Goal: Task Accomplishment & Management: Use online tool/utility

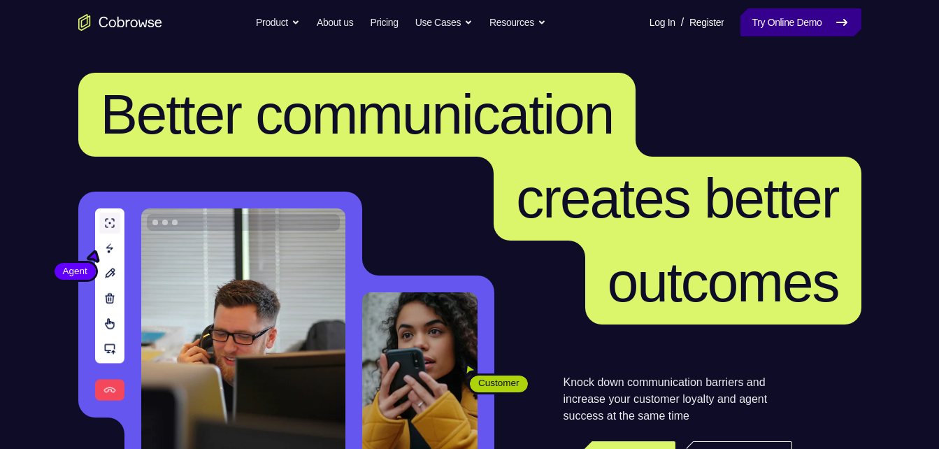
click at [774, 15] on link "Try Online Demo" at bounding box center [800, 22] width 120 height 28
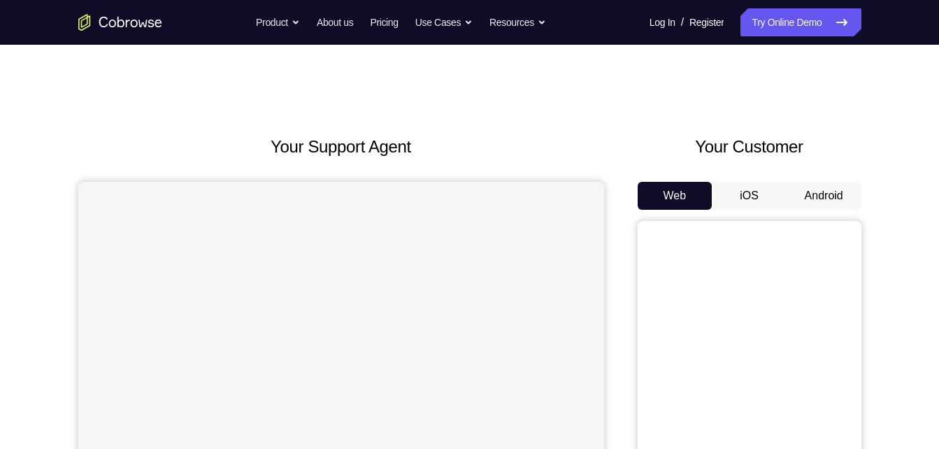
click at [767, 201] on button "iOS" at bounding box center [749, 196] width 75 height 28
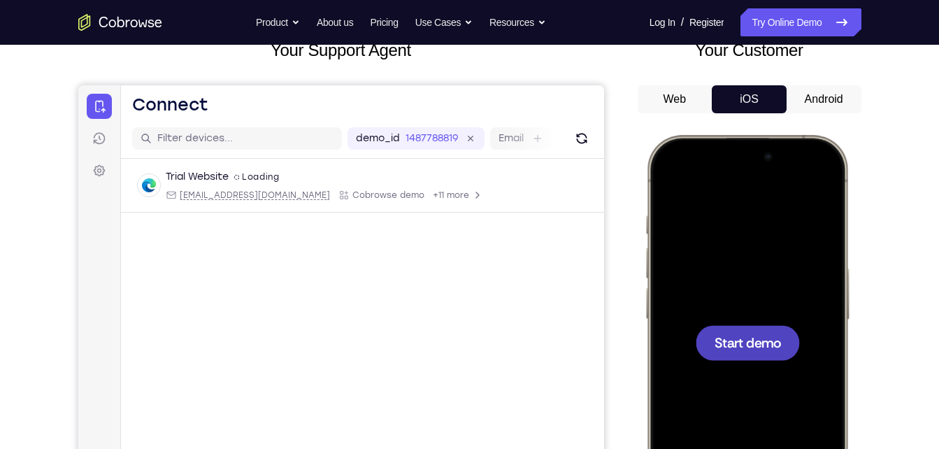
click at [740, 352] on div at bounding box center [747, 342] width 104 height 35
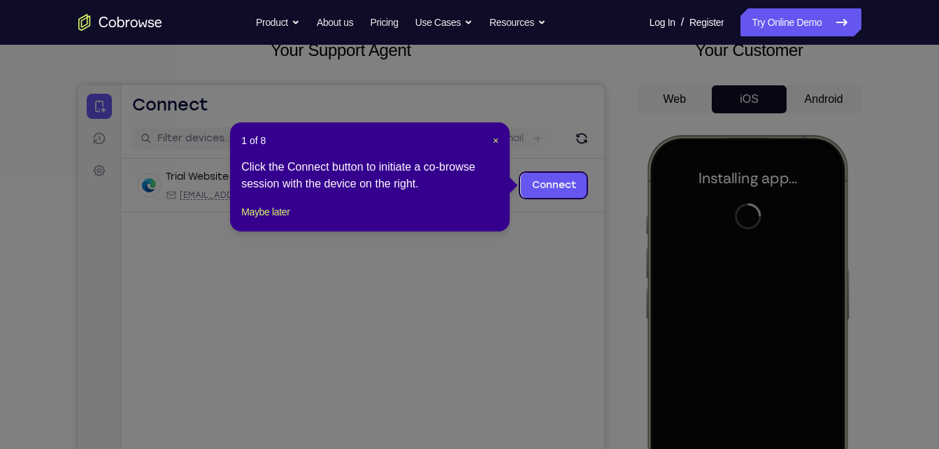
click at [810, 95] on icon at bounding box center [474, 224] width 949 height 449
click at [536, 182] on link "Connect" at bounding box center [553, 185] width 66 height 25
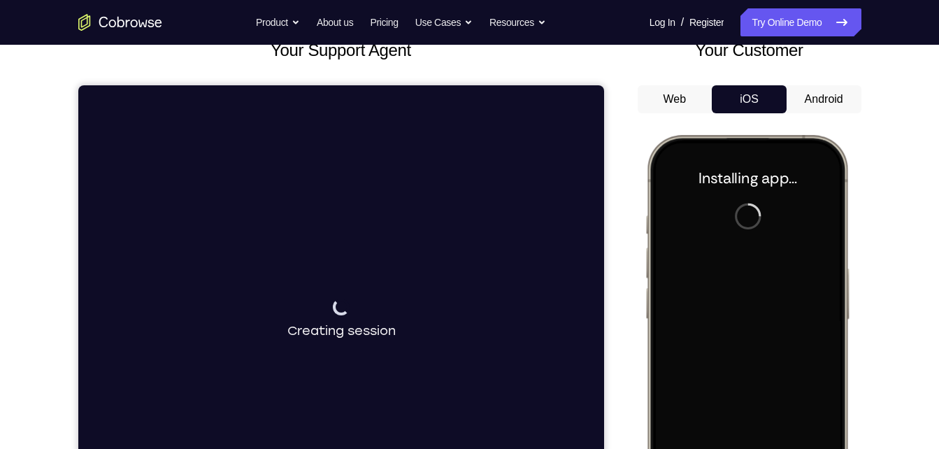
click at [803, 115] on div "Web iOS Android" at bounding box center [750, 319] width 224 height 469
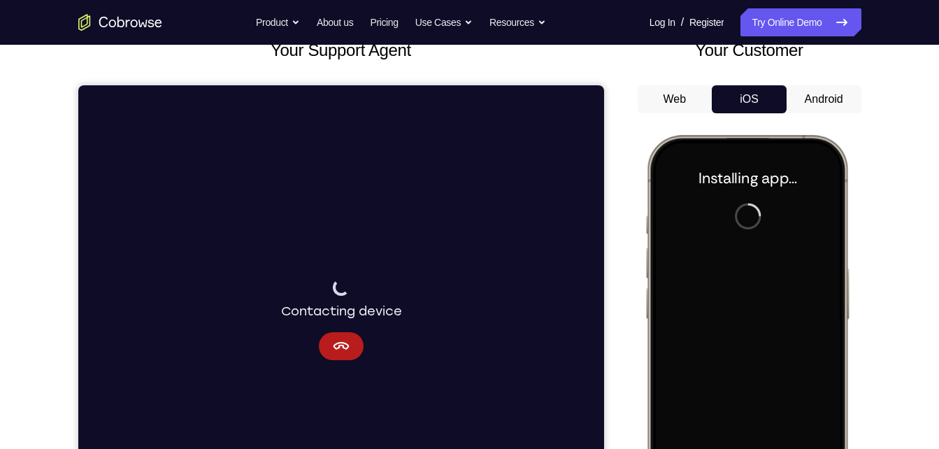
click at [814, 103] on button "Android" at bounding box center [824, 99] width 75 height 28
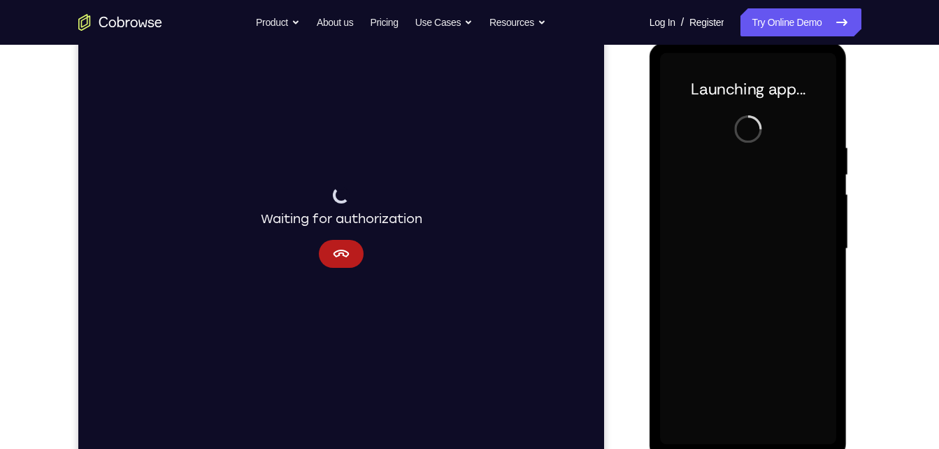
scroll to position [189, 0]
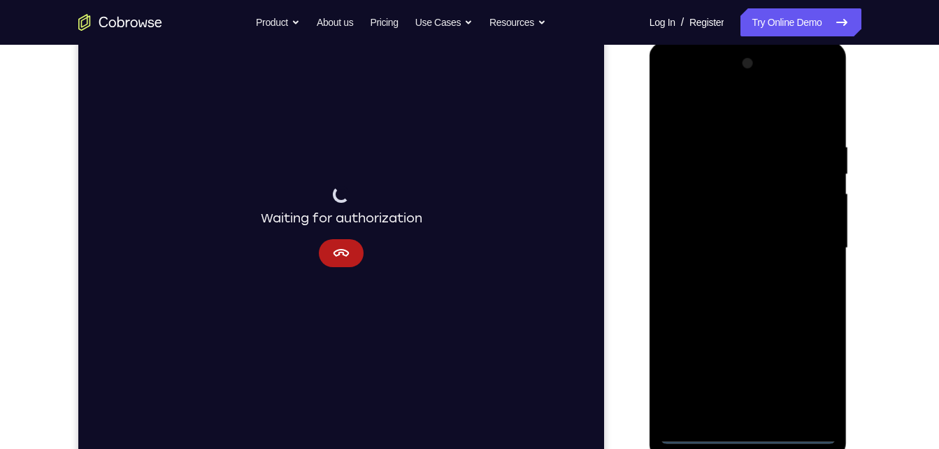
click at [746, 433] on div at bounding box center [748, 248] width 176 height 392
click at [814, 375] on div at bounding box center [748, 248] width 176 height 392
click at [747, 108] on div at bounding box center [748, 248] width 176 height 392
click at [804, 247] on div at bounding box center [748, 248] width 176 height 392
click at [732, 274] on div at bounding box center [748, 248] width 176 height 392
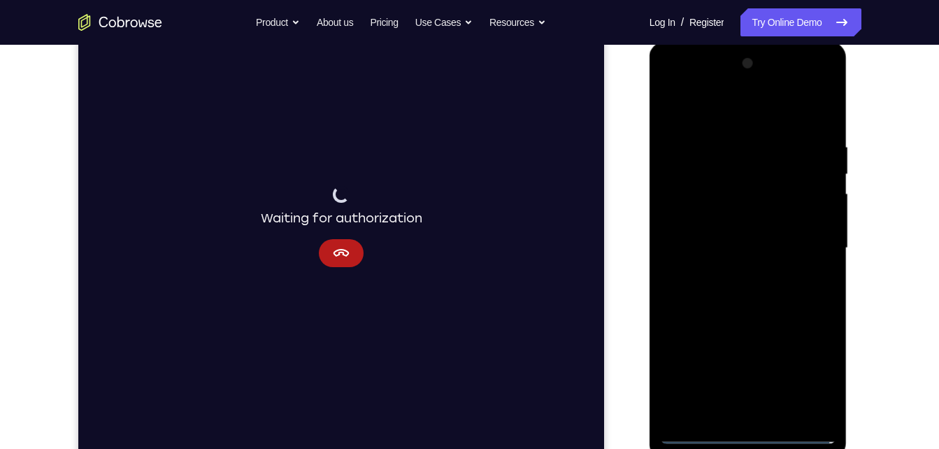
click at [760, 236] on div at bounding box center [748, 248] width 176 height 392
click at [762, 222] on div at bounding box center [748, 248] width 176 height 392
click at [759, 248] on div at bounding box center [748, 248] width 176 height 392
click at [752, 291] on div at bounding box center [748, 248] width 176 height 392
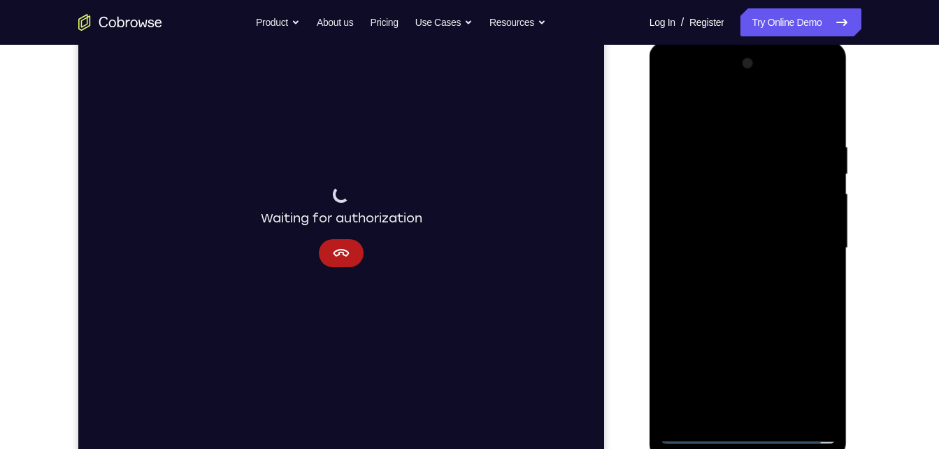
click at [805, 275] on div at bounding box center [748, 248] width 176 height 392
click at [773, 315] on div at bounding box center [748, 248] width 176 height 392
click at [787, 415] on div at bounding box center [748, 248] width 176 height 392
click at [733, 325] on div at bounding box center [748, 248] width 176 height 392
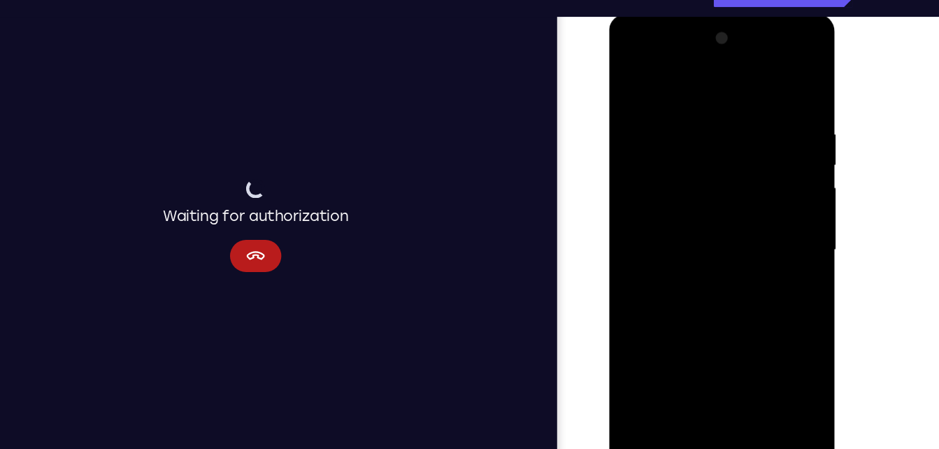
click at [721, 183] on div at bounding box center [707, 220] width 176 height 392
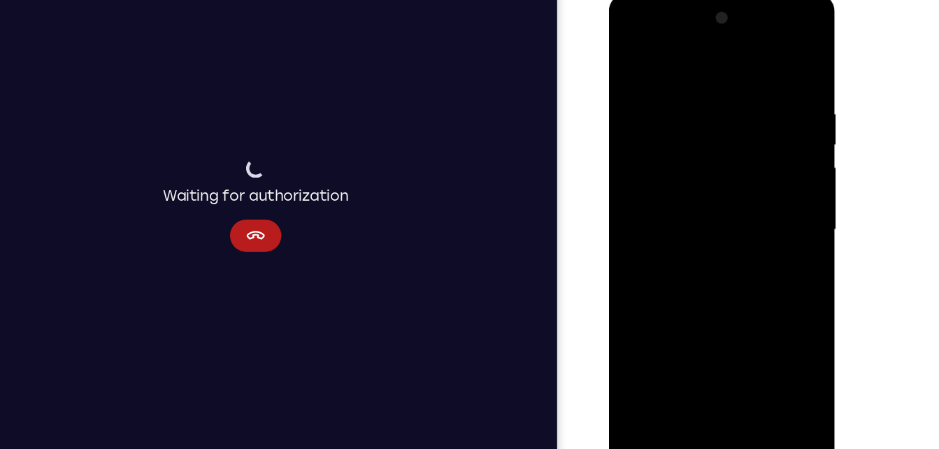
click at [771, 231] on div at bounding box center [707, 200] width 176 height 392
click at [650, 60] on div at bounding box center [707, 200] width 176 height 392
click at [647, 92] on div at bounding box center [707, 200] width 176 height 392
click at [777, 62] on div at bounding box center [707, 200] width 176 height 392
click at [736, 359] on div at bounding box center [707, 200] width 176 height 392
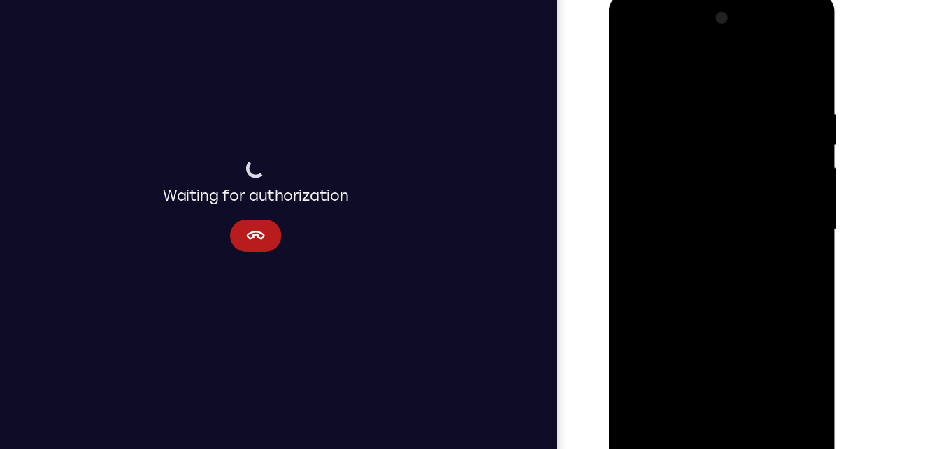
click at [710, 165] on div at bounding box center [707, 200] width 176 height 392
click at [633, 61] on div at bounding box center [707, 200] width 176 height 392
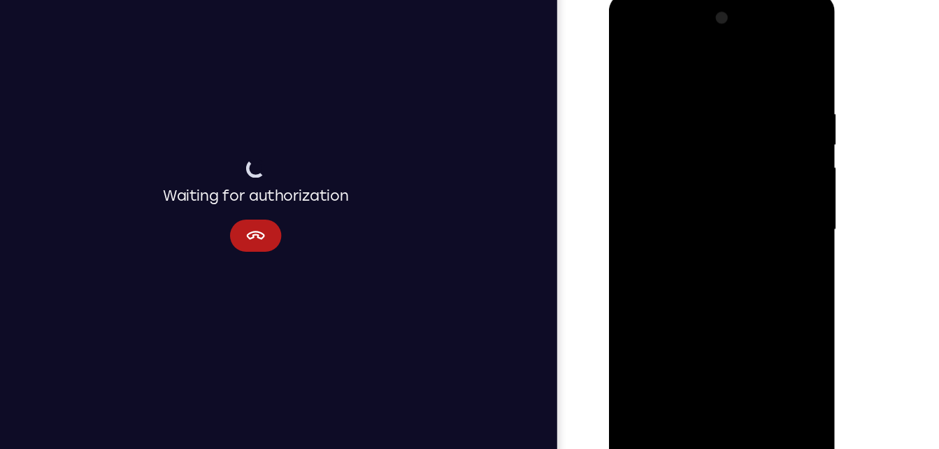
click at [729, 86] on div at bounding box center [707, 200] width 176 height 392
click at [751, 123] on div at bounding box center [707, 200] width 176 height 392
click at [782, 66] on div at bounding box center [707, 200] width 176 height 392
click at [732, 88] on div at bounding box center [707, 200] width 176 height 392
click at [638, 63] on div at bounding box center [707, 200] width 176 height 392
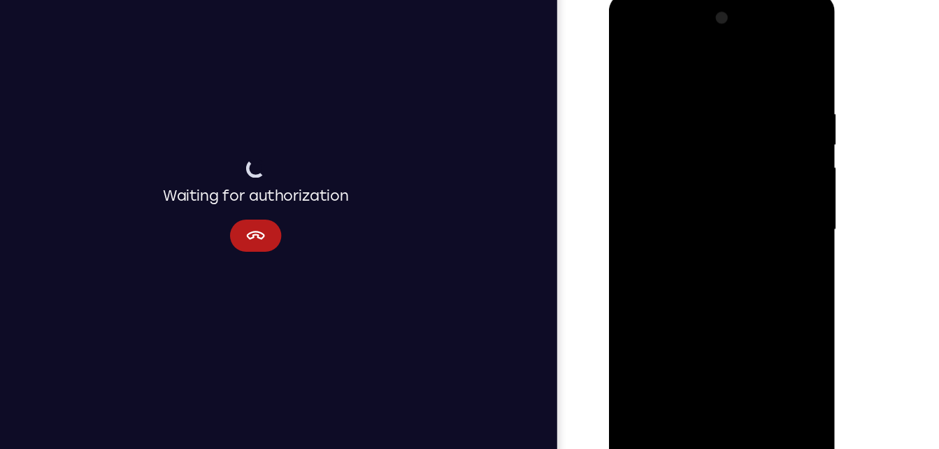
click at [639, 66] on div at bounding box center [707, 200] width 176 height 392
click at [777, 62] on div at bounding box center [707, 200] width 176 height 392
click at [738, 361] on div at bounding box center [707, 200] width 176 height 392
drag, startPoint x: 726, startPoint y: 180, endPoint x: 715, endPoint y: 276, distance: 96.4
click at [715, 276] on div at bounding box center [707, 200] width 176 height 392
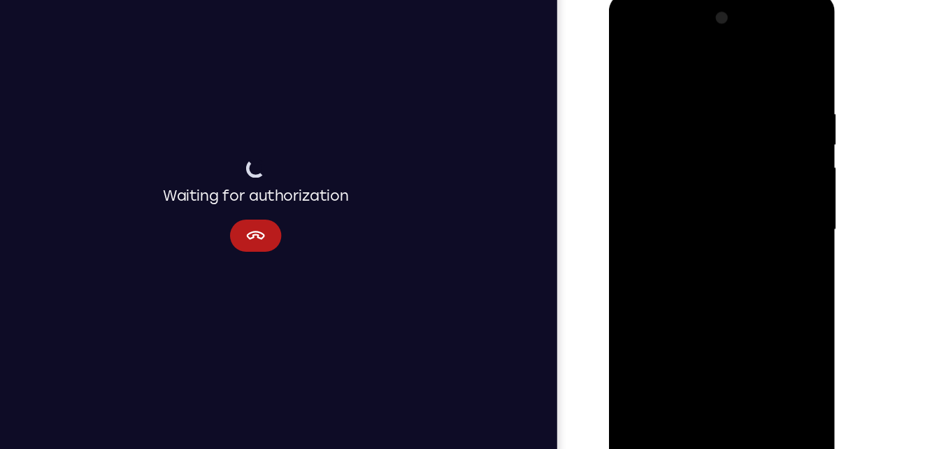
drag, startPoint x: 677, startPoint y: 124, endPoint x: 671, endPoint y: 289, distance: 164.4
click at [671, 289] on div at bounding box center [707, 200] width 176 height 392
click at [682, 166] on div at bounding box center [707, 200] width 176 height 392
click at [696, 356] on div at bounding box center [707, 200] width 176 height 392
click at [777, 235] on div at bounding box center [707, 200] width 176 height 392
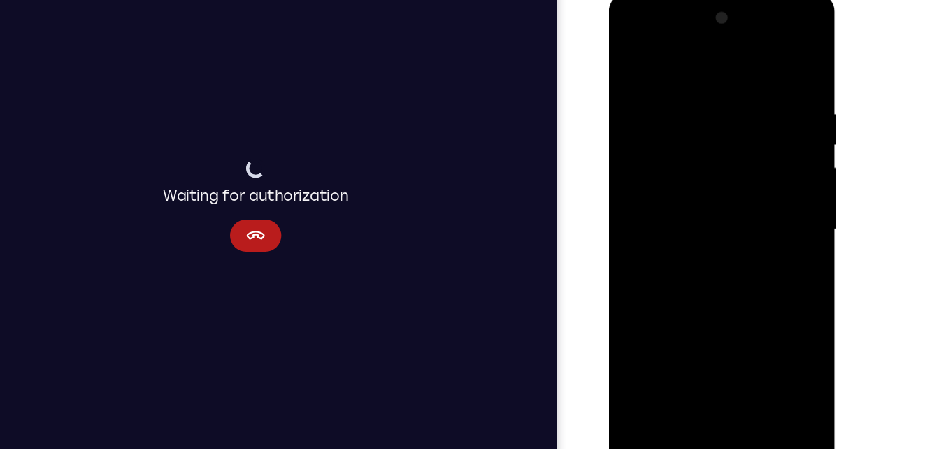
click at [771, 233] on div at bounding box center [707, 200] width 176 height 392
click at [789, 337] on div at bounding box center [707, 200] width 176 height 392
click at [773, 237] on div at bounding box center [707, 200] width 176 height 392
click at [766, 236] on div at bounding box center [707, 200] width 176 height 392
click at [767, 234] on div at bounding box center [707, 200] width 176 height 392
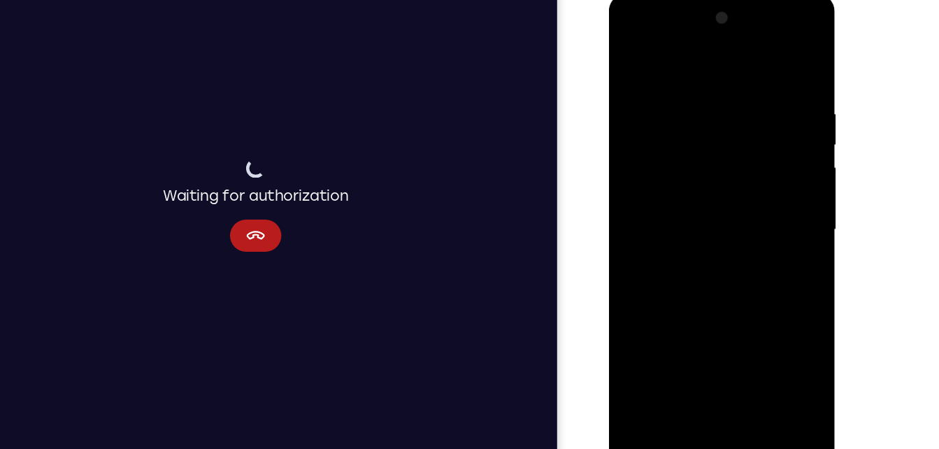
click at [661, 175] on div at bounding box center [707, 200] width 176 height 392
click at [656, 283] on div at bounding box center [707, 200] width 176 height 392
click at [682, 285] on div at bounding box center [707, 200] width 176 height 392
click at [775, 236] on div at bounding box center [707, 200] width 176 height 392
click at [629, 65] on div at bounding box center [707, 200] width 176 height 392
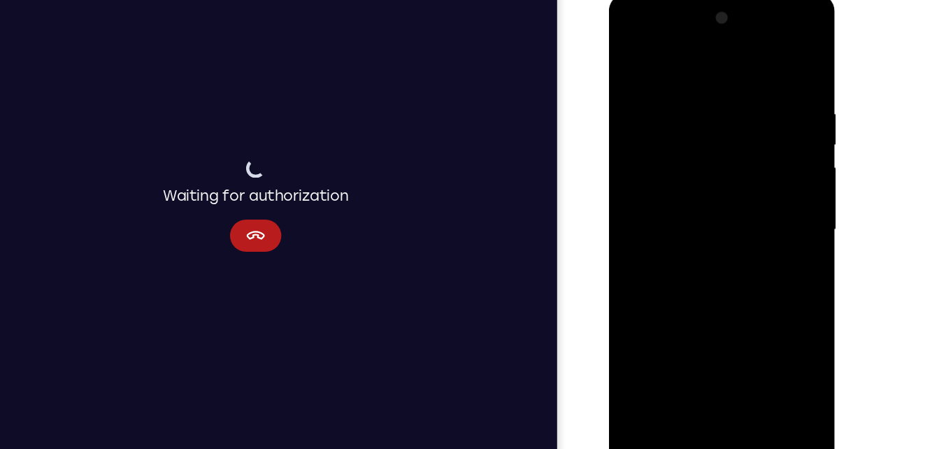
click at [698, 187] on div at bounding box center [707, 200] width 176 height 392
click at [631, 67] on div at bounding box center [707, 200] width 176 height 392
click at [768, 168] on div at bounding box center [707, 200] width 176 height 392
click at [659, 286] on div at bounding box center [707, 200] width 176 height 392
click at [701, 287] on div at bounding box center [707, 200] width 176 height 392
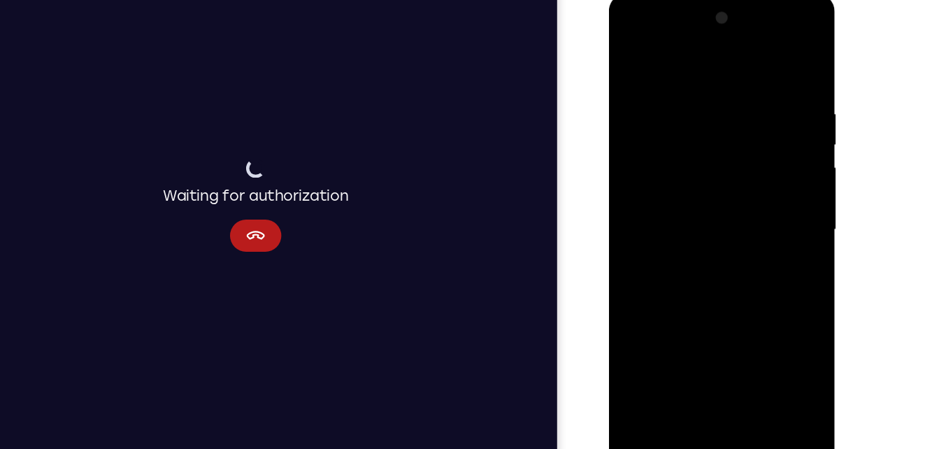
click at [671, 239] on div at bounding box center [707, 200] width 176 height 392
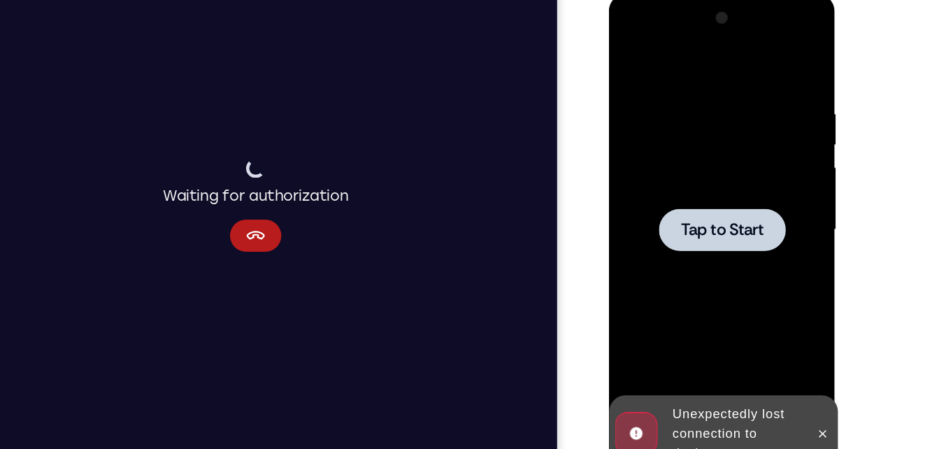
click at [689, 215] on div at bounding box center [707, 199] width 110 height 37
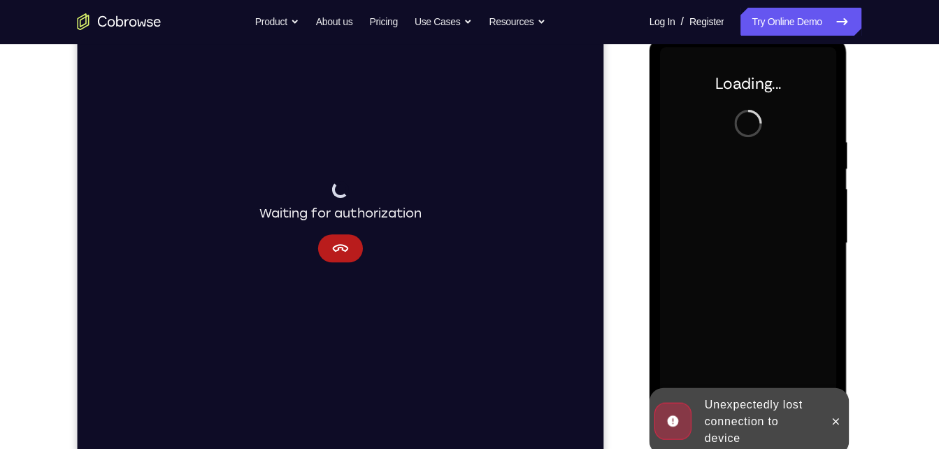
scroll to position [195, 0]
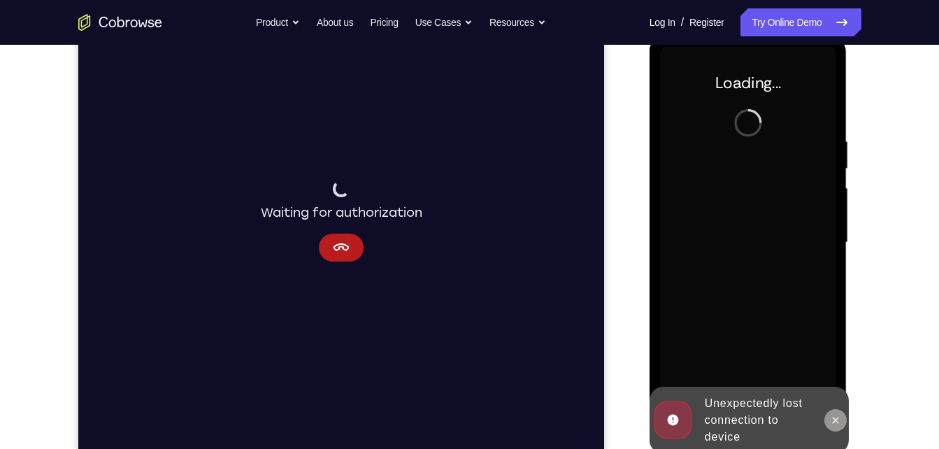
click at [838, 422] on icon at bounding box center [836, 420] width 6 height 6
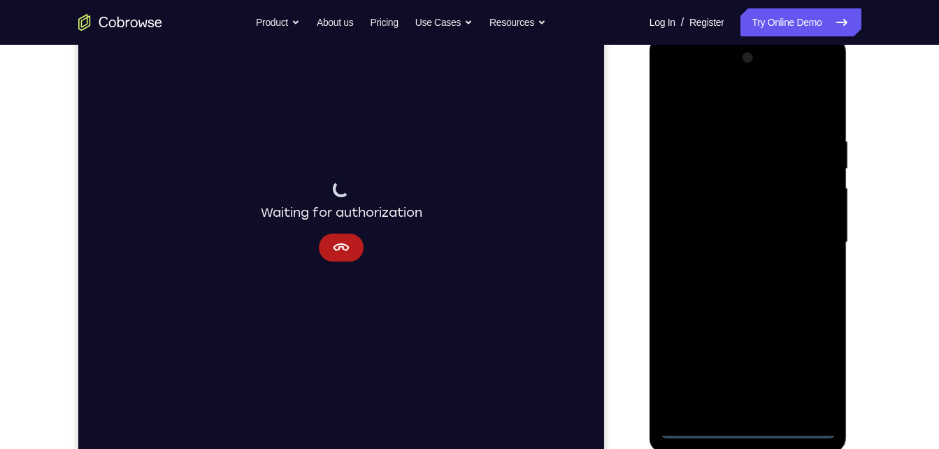
click at [745, 427] on div at bounding box center [748, 243] width 176 height 392
click at [814, 365] on div at bounding box center [748, 243] width 176 height 392
click at [718, 107] on div at bounding box center [748, 243] width 176 height 392
click at [798, 234] on div at bounding box center [748, 243] width 176 height 392
click at [728, 273] on div at bounding box center [748, 243] width 176 height 392
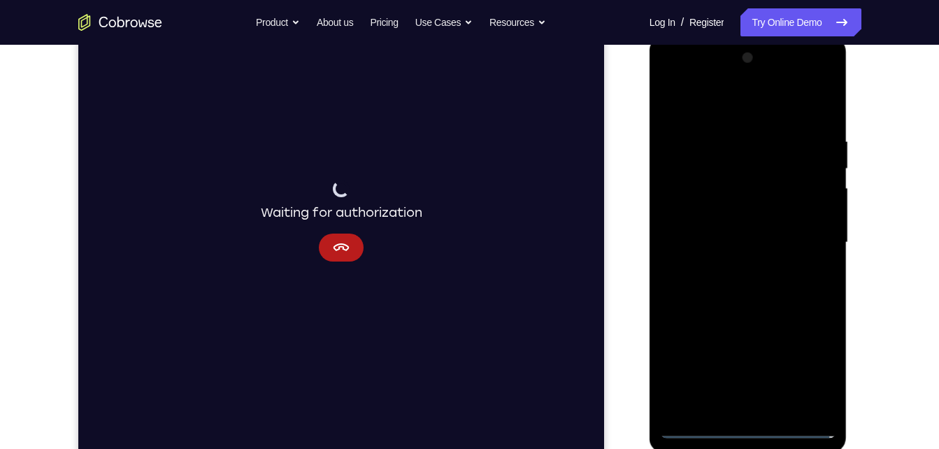
click at [761, 228] on div at bounding box center [748, 243] width 176 height 392
click at [766, 221] on div at bounding box center [748, 243] width 176 height 392
click at [764, 236] on div at bounding box center [748, 243] width 176 height 392
click at [764, 291] on div at bounding box center [748, 243] width 176 height 392
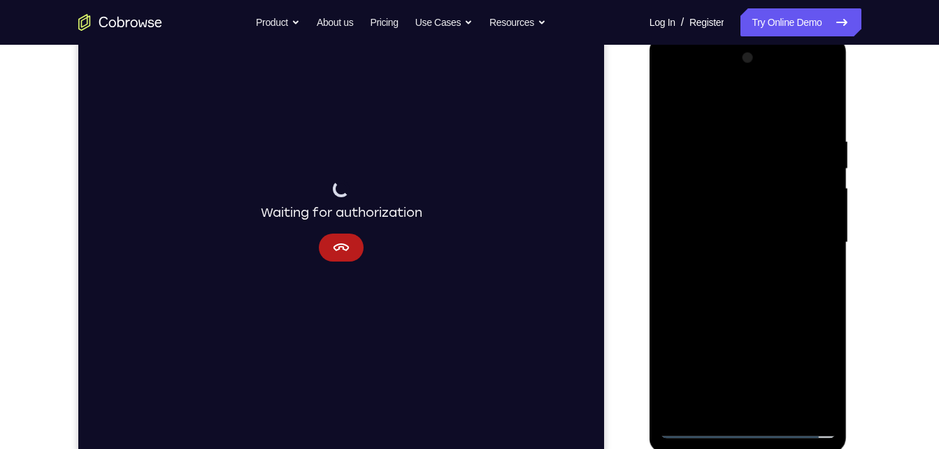
click at [781, 406] on div at bounding box center [748, 243] width 176 height 392
click at [750, 302] on div at bounding box center [748, 243] width 176 height 392
click at [782, 403] on div at bounding box center [748, 243] width 176 height 392
click at [757, 315] on div at bounding box center [748, 243] width 176 height 392
click at [758, 207] on div at bounding box center [748, 243] width 176 height 392
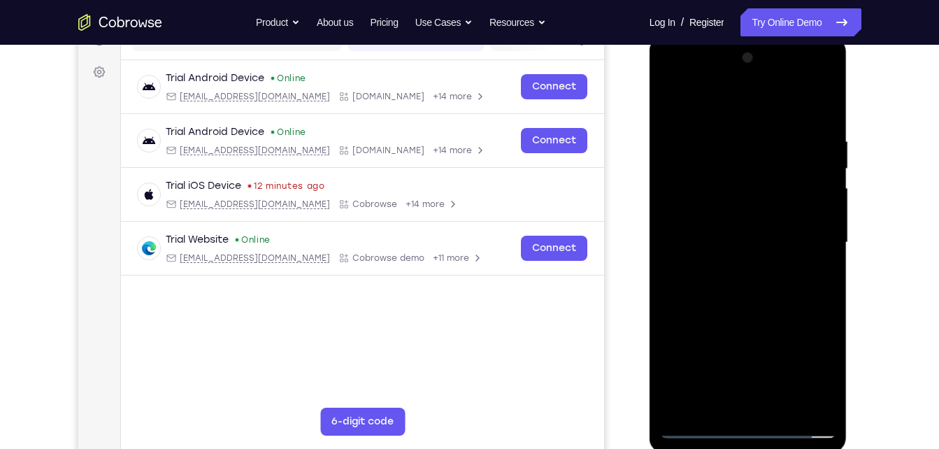
click at [726, 203] on div at bounding box center [748, 243] width 176 height 392
click at [740, 330] on div at bounding box center [748, 243] width 176 height 392
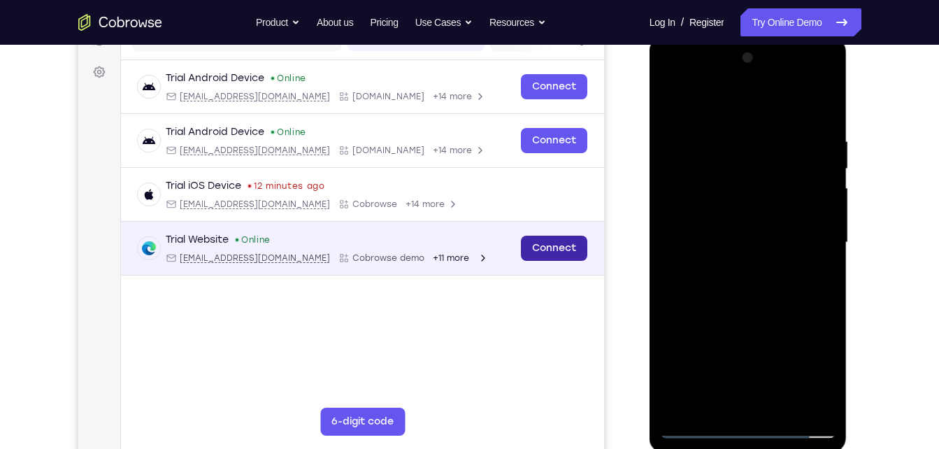
click at [574, 250] on link "Connect" at bounding box center [553, 248] width 66 height 25
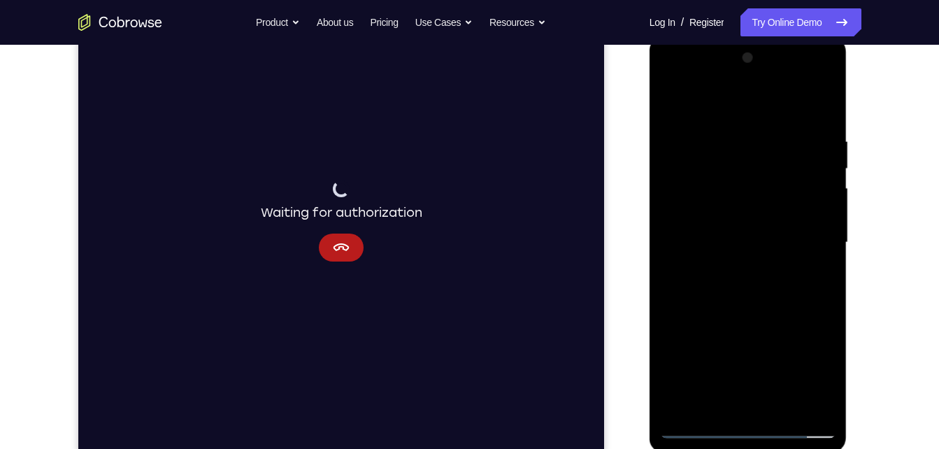
click at [708, 283] on div at bounding box center [748, 243] width 176 height 392
click at [825, 386] on div at bounding box center [748, 243] width 176 height 392
click at [759, 410] on div at bounding box center [748, 243] width 176 height 392
click at [811, 282] on div at bounding box center [748, 243] width 176 height 392
click at [815, 276] on div at bounding box center [748, 243] width 176 height 392
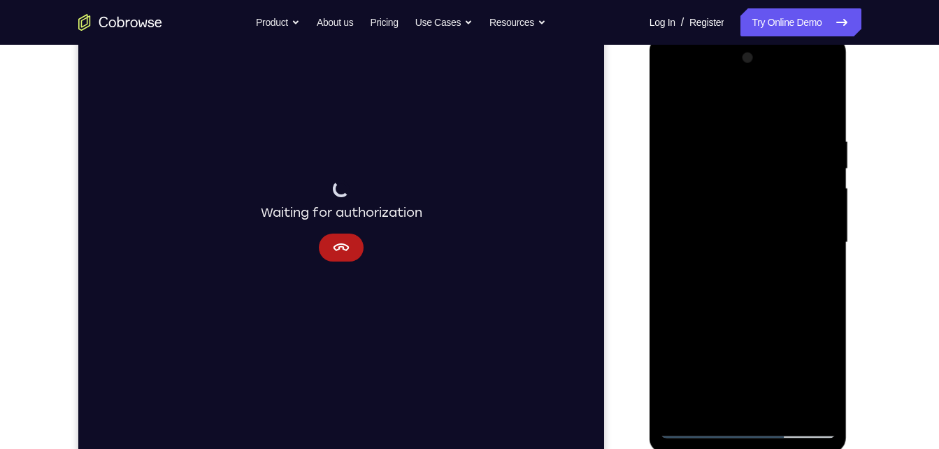
click at [673, 106] on div at bounding box center [748, 243] width 176 height 392
click at [677, 98] on div at bounding box center [748, 243] width 176 height 392
click at [722, 143] on div at bounding box center [748, 243] width 176 height 392
click at [801, 403] on div at bounding box center [748, 243] width 176 height 392
click at [821, 113] on div at bounding box center [748, 243] width 176 height 392
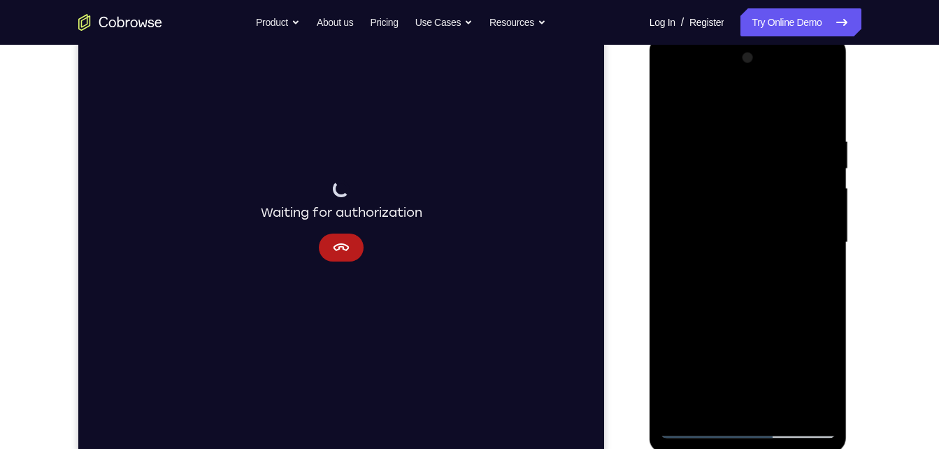
click at [713, 413] on div at bounding box center [748, 243] width 176 height 392
click at [780, 103] on div at bounding box center [748, 243] width 176 height 392
click at [694, 127] on div at bounding box center [748, 243] width 176 height 392
drag, startPoint x: 742, startPoint y: 124, endPoint x: 746, endPoint y: 273, distance: 149.0
click at [746, 273] on div at bounding box center [748, 243] width 176 height 392
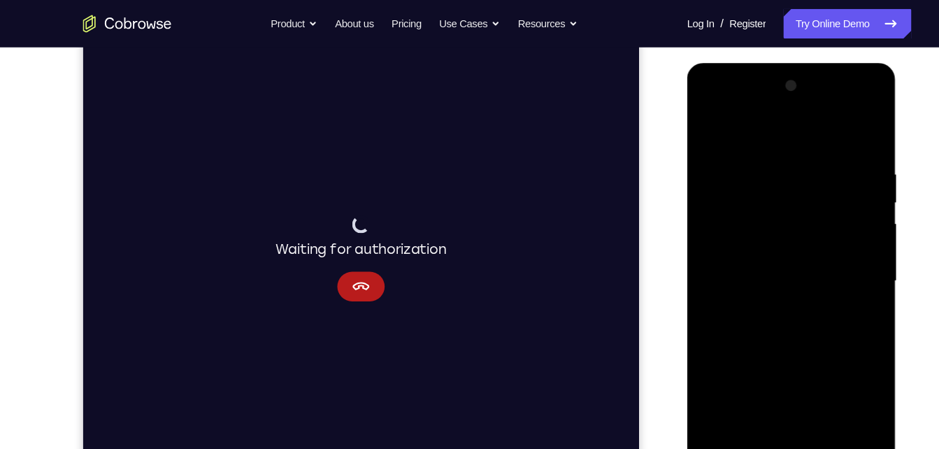
scroll to position [171, 0]
drag, startPoint x: 850, startPoint y: 140, endPoint x: 849, endPoint y: 207, distance: 67.1
click at [849, 207] on div at bounding box center [785, 269] width 176 height 392
click at [857, 135] on div at bounding box center [785, 269] width 176 height 392
click at [838, 129] on div at bounding box center [785, 269] width 176 height 392
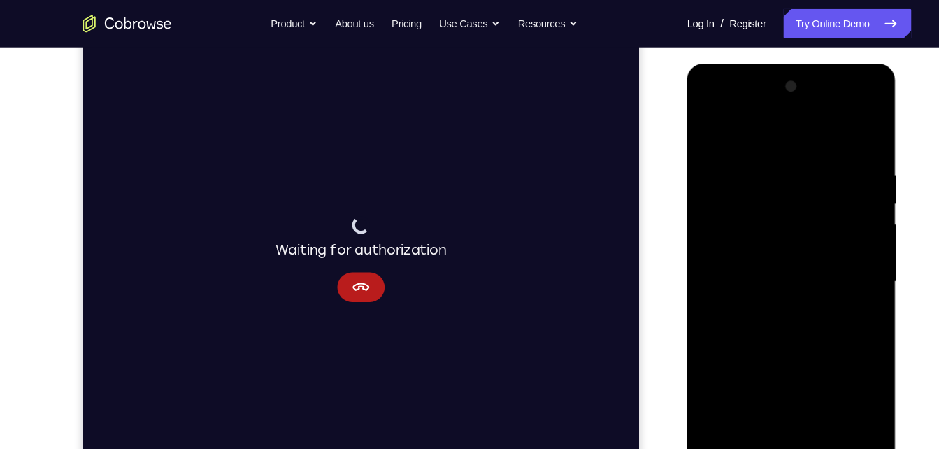
click at [855, 127] on div at bounding box center [785, 269] width 176 height 392
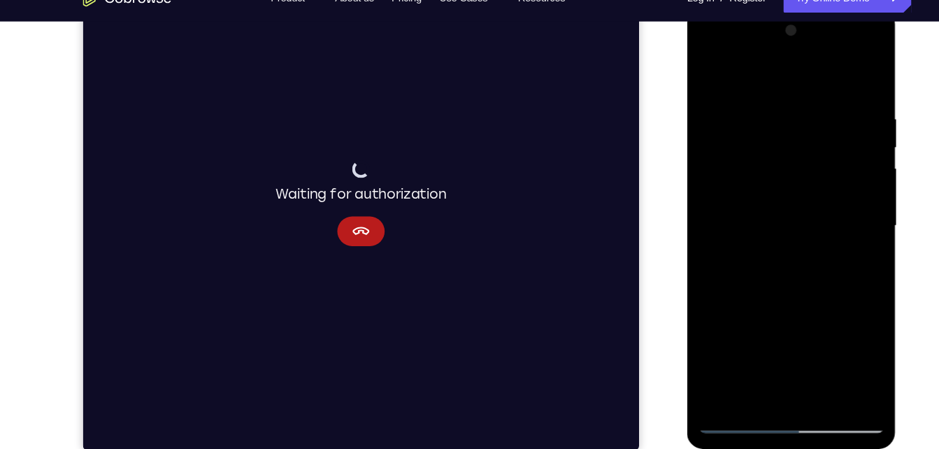
scroll to position [200, 0]
click at [815, 385] on div at bounding box center [785, 213] width 176 height 392
click at [784, 168] on div at bounding box center [785, 213] width 176 height 392
click at [858, 352] on div at bounding box center [785, 213] width 176 height 392
click at [747, 250] on div at bounding box center [785, 213] width 176 height 392
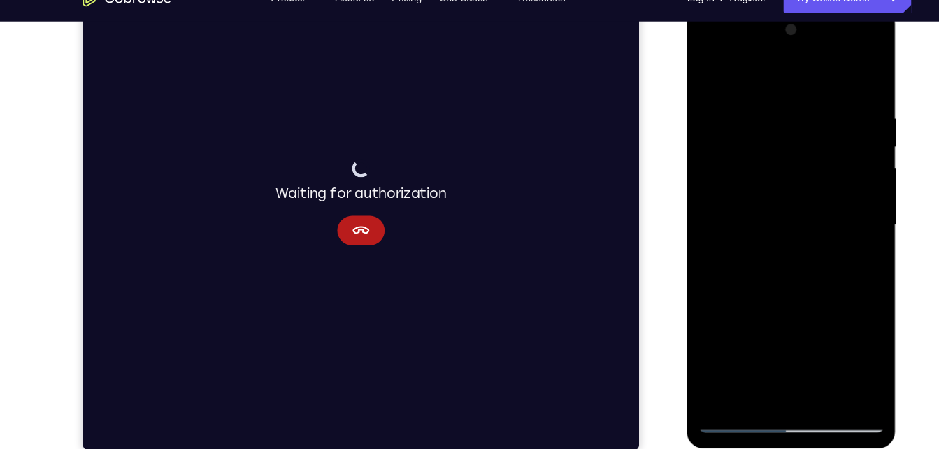
click at [864, 350] on div at bounding box center [785, 213] width 176 height 392
click at [850, 246] on div at bounding box center [785, 213] width 176 height 392
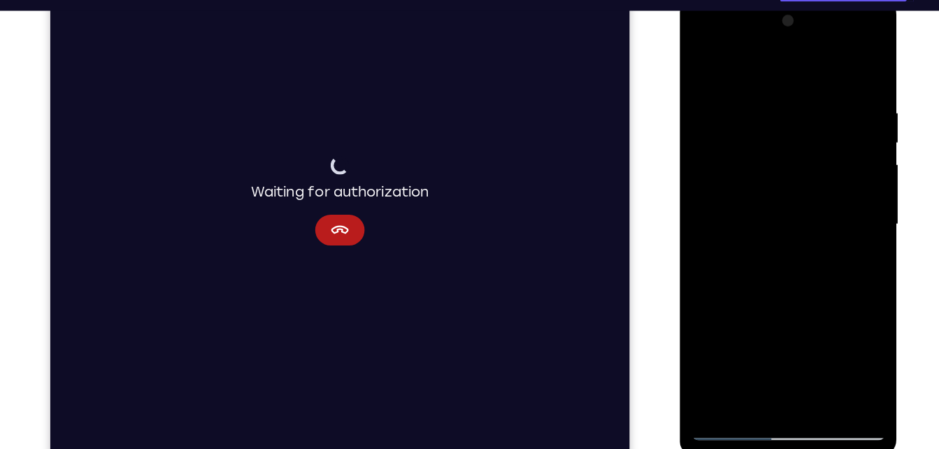
click at [747, 192] on div at bounding box center [778, 204] width 176 height 392
click at [742, 297] on div at bounding box center [778, 204] width 176 height 392
click at [770, 299] on div at bounding box center [778, 204] width 176 height 392
click at [844, 235] on div at bounding box center [778, 204] width 176 height 392
click at [701, 71] on div at bounding box center [778, 204] width 176 height 392
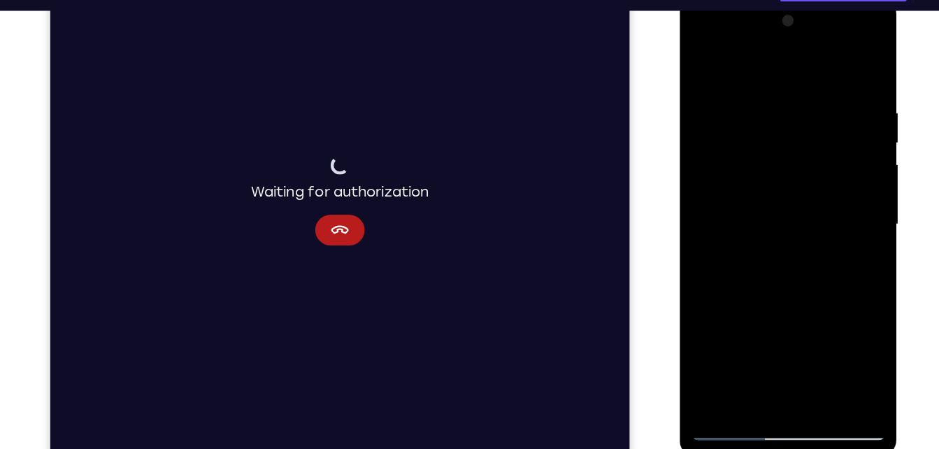
click at [789, 169] on div at bounding box center [778, 204] width 176 height 392
click at [725, 69] on div at bounding box center [778, 204] width 176 height 392
click at [836, 198] on div at bounding box center [778, 204] width 176 height 392
drag, startPoint x: 784, startPoint y: 265, endPoint x: 777, endPoint y: 148, distance: 117.0
click at [777, 148] on div at bounding box center [778, 204] width 176 height 392
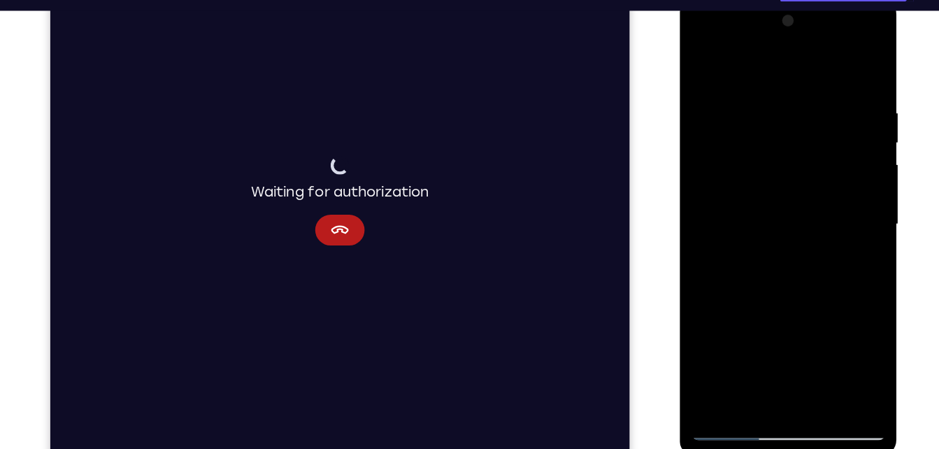
drag, startPoint x: 749, startPoint y: 238, endPoint x: 745, endPoint y: 170, distance: 68.0
click at [745, 170] on div at bounding box center [778, 204] width 176 height 392
drag, startPoint x: 757, startPoint y: 275, endPoint x: 762, endPoint y: 161, distance: 114.1
click at [762, 161] on div at bounding box center [778, 204] width 176 height 392
drag, startPoint x: 764, startPoint y: 201, endPoint x: 759, endPoint y: 139, distance: 61.7
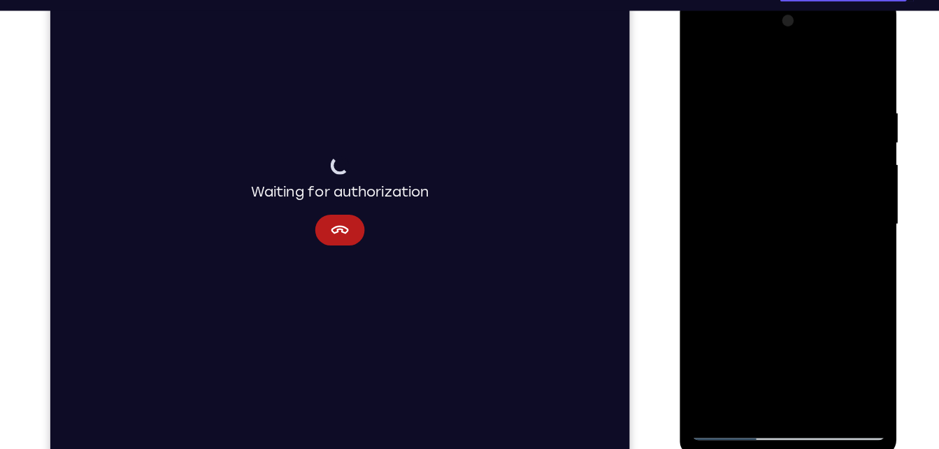
click at [759, 139] on div at bounding box center [778, 204] width 176 height 392
click at [745, 316] on div at bounding box center [778, 204] width 176 height 392
drag, startPoint x: 832, startPoint y: 142, endPoint x: 820, endPoint y: 281, distance: 139.6
click at [820, 281] on div at bounding box center [778, 204] width 176 height 392
click at [809, 85] on div at bounding box center [778, 204] width 176 height 392
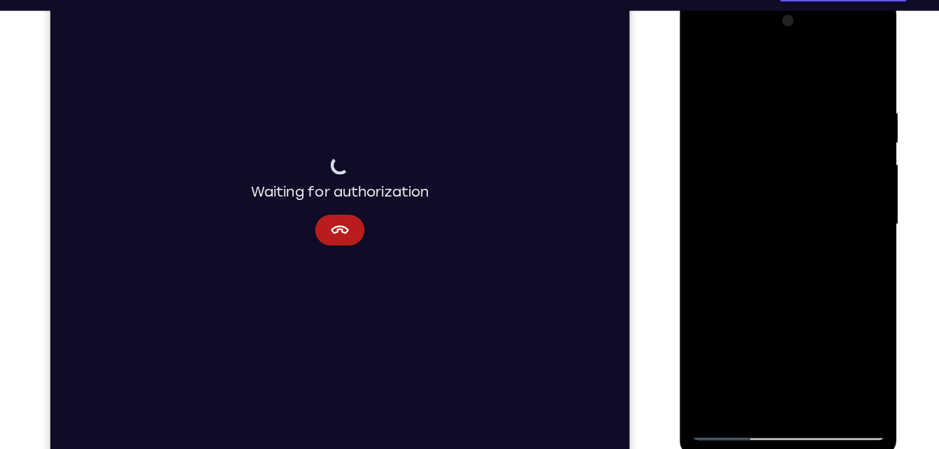
click at [798, 200] on div at bounding box center [778, 204] width 176 height 392
click at [726, 345] on div at bounding box center [778, 204] width 176 height 392
click at [784, 231] on div at bounding box center [778, 204] width 176 height 392
click at [787, 98] on div at bounding box center [778, 204] width 176 height 392
click at [732, 317] on div at bounding box center [778, 204] width 176 height 392
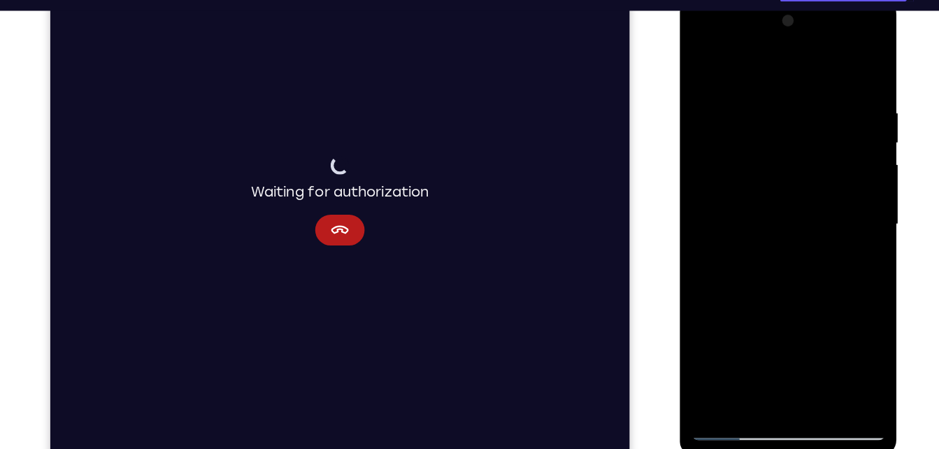
click at [738, 286] on div at bounding box center [778, 204] width 176 height 392
click at [768, 92] on div at bounding box center [778, 204] width 176 height 392
click at [777, 134] on div at bounding box center [778, 204] width 176 height 392
click at [760, 341] on div at bounding box center [778, 204] width 176 height 392
click at [758, 218] on div at bounding box center [778, 204] width 176 height 392
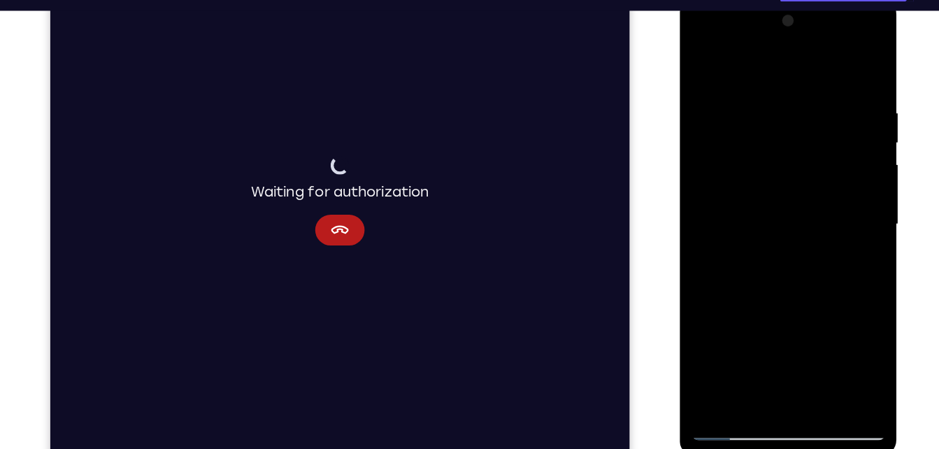
click at [787, 300] on div at bounding box center [778, 204] width 176 height 392
click at [707, 59] on div at bounding box center [778, 204] width 176 height 392
drag, startPoint x: 773, startPoint y: 150, endPoint x: 768, endPoint y: 354, distance: 204.9
click at [768, 354] on div at bounding box center [778, 204] width 176 height 392
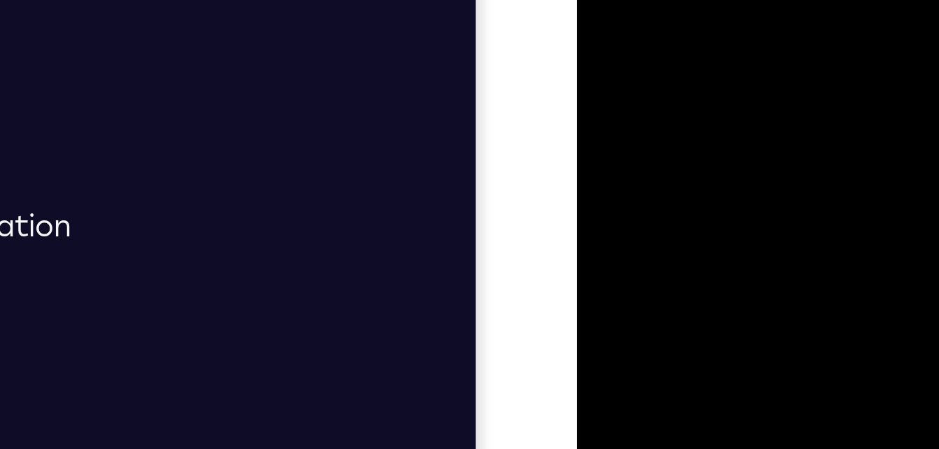
click at [666, 72] on div at bounding box center [675, 42] width 176 height 392
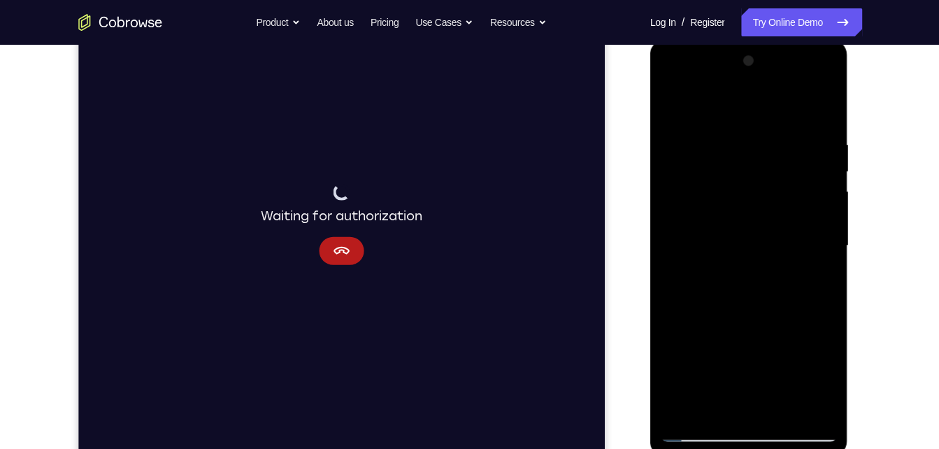
scroll to position [192, 0]
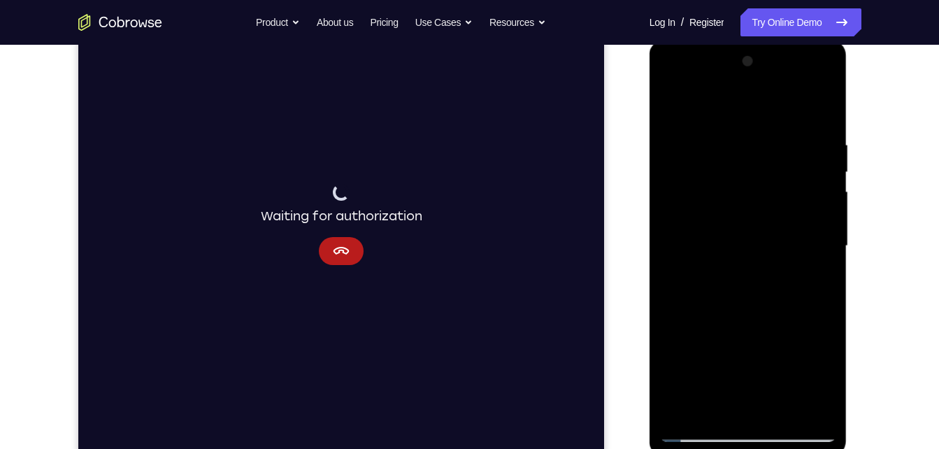
click at [779, 409] on div at bounding box center [748, 246] width 176 height 392
click at [762, 197] on div at bounding box center [748, 246] width 176 height 392
click at [675, 110] on div at bounding box center [748, 246] width 176 height 392
drag, startPoint x: 763, startPoint y: 226, endPoint x: 736, endPoint y: 396, distance: 172.0
click at [736, 396] on div at bounding box center [748, 246] width 176 height 392
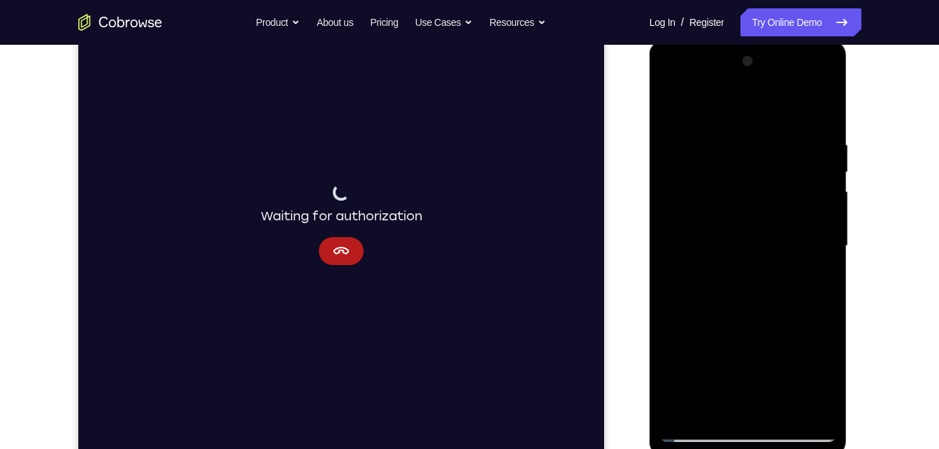
click at [673, 109] on div at bounding box center [748, 246] width 176 height 392
drag, startPoint x: 835, startPoint y: 199, endPoint x: 812, endPoint y: 336, distance: 139.7
click at [812, 336] on div at bounding box center [748, 246] width 176 height 392
drag, startPoint x: 789, startPoint y: 288, endPoint x: 749, endPoint y: 414, distance: 132.0
click at [749, 414] on div at bounding box center [748, 246] width 176 height 392
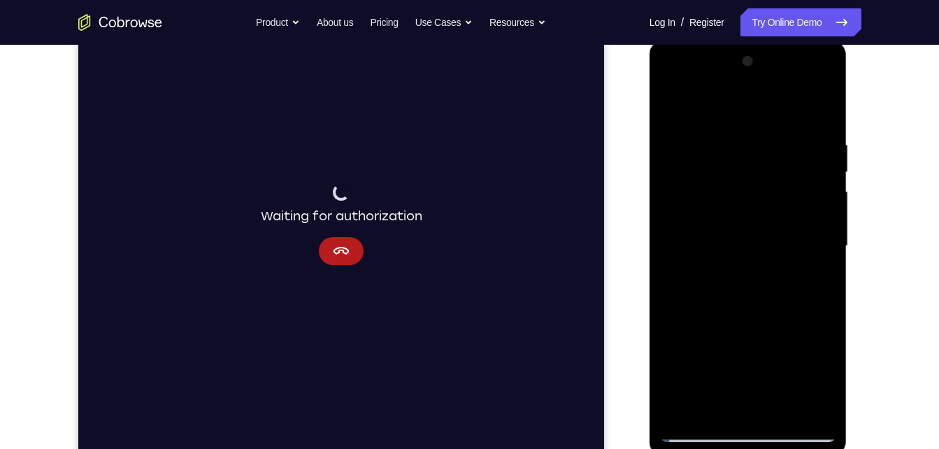
click at [775, 407] on div at bounding box center [748, 246] width 176 height 392
click at [780, 210] on div at bounding box center [748, 246] width 176 height 392
click at [713, 408] on div at bounding box center [748, 246] width 176 height 392
click at [780, 326] on div at bounding box center [748, 246] width 176 height 392
click at [816, 272] on div at bounding box center [748, 246] width 176 height 392
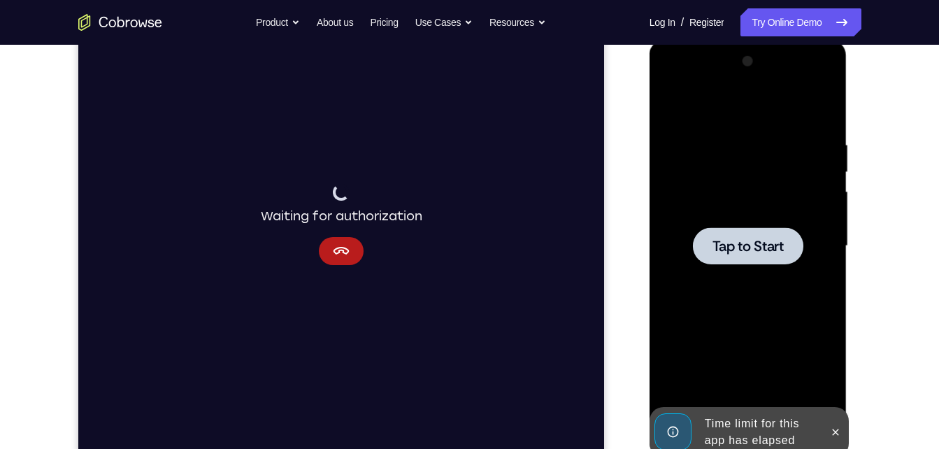
click at [743, 240] on span "Tap to Start" at bounding box center [747, 246] width 71 height 14
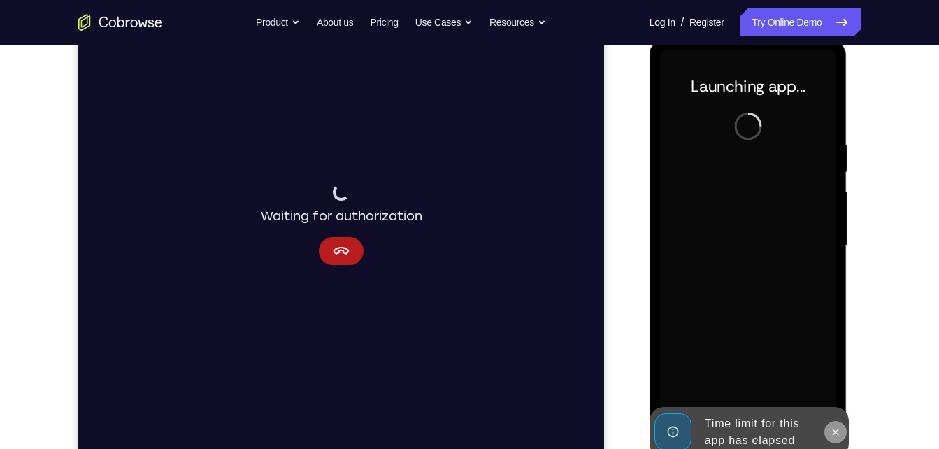
click at [842, 427] on button at bounding box center [835, 432] width 22 height 22
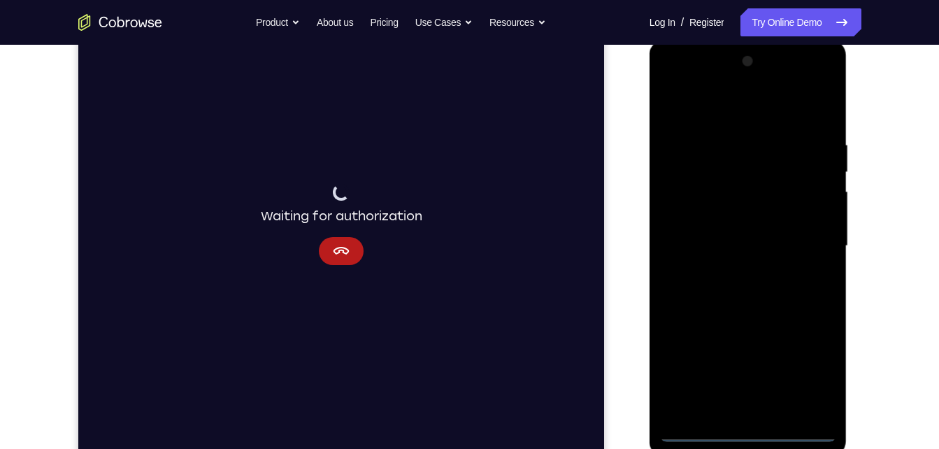
click at [747, 434] on div at bounding box center [748, 246] width 176 height 392
click at [807, 377] on div at bounding box center [748, 246] width 176 height 392
click at [725, 113] on div at bounding box center [748, 246] width 176 height 392
click at [810, 241] on div at bounding box center [748, 246] width 176 height 392
click at [764, 408] on div at bounding box center [748, 246] width 176 height 392
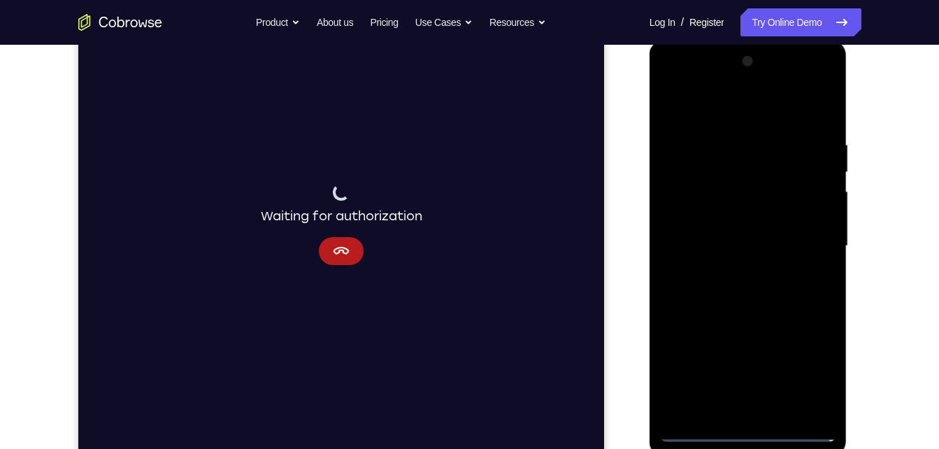
click at [724, 227] on div at bounding box center [748, 246] width 176 height 392
click at [725, 223] on div at bounding box center [748, 246] width 176 height 392
click at [724, 243] on div at bounding box center [748, 246] width 176 height 392
click at [761, 292] on div at bounding box center [748, 246] width 176 height 392
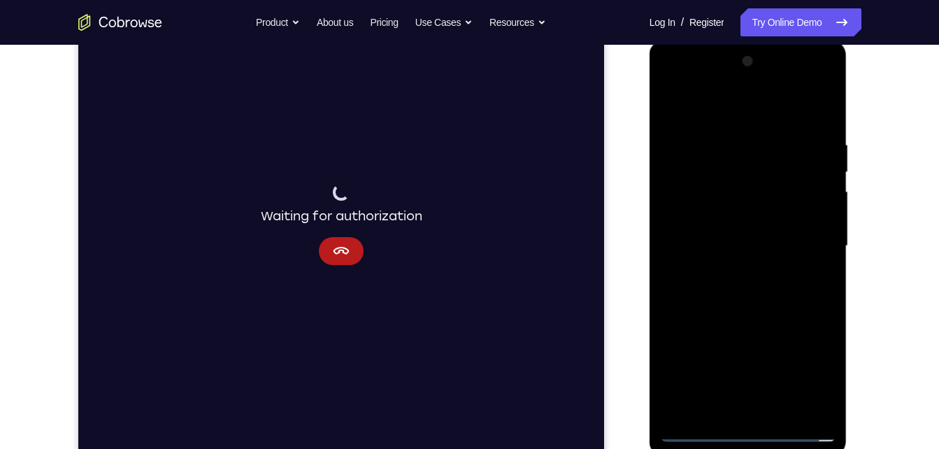
click at [750, 314] on div at bounding box center [748, 246] width 176 height 392
click at [780, 411] on div at bounding box center [748, 246] width 176 height 392
click at [753, 322] on div at bounding box center [748, 246] width 176 height 392
click at [747, 199] on div at bounding box center [748, 246] width 176 height 392
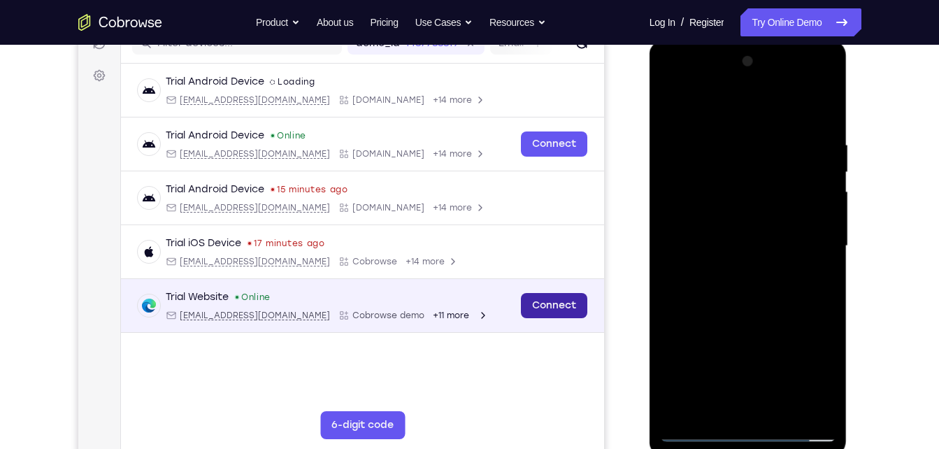
click at [581, 305] on link "Connect" at bounding box center [553, 305] width 66 height 25
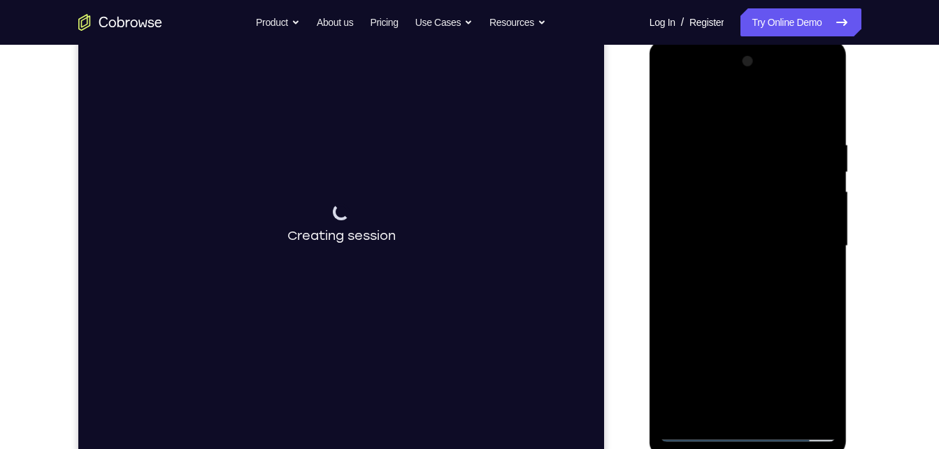
click at [823, 385] on div at bounding box center [748, 246] width 176 height 392
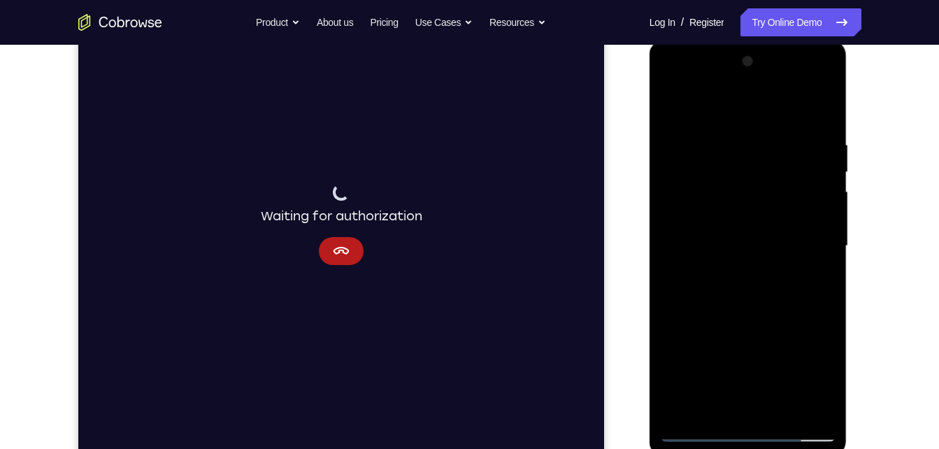
click at [823, 385] on div at bounding box center [748, 246] width 176 height 392
click at [817, 281] on div at bounding box center [748, 246] width 176 height 392
click at [675, 108] on div at bounding box center [748, 246] width 176 height 392
click at [707, 262] on div at bounding box center [748, 246] width 176 height 392
click at [670, 103] on div at bounding box center [748, 246] width 176 height 392
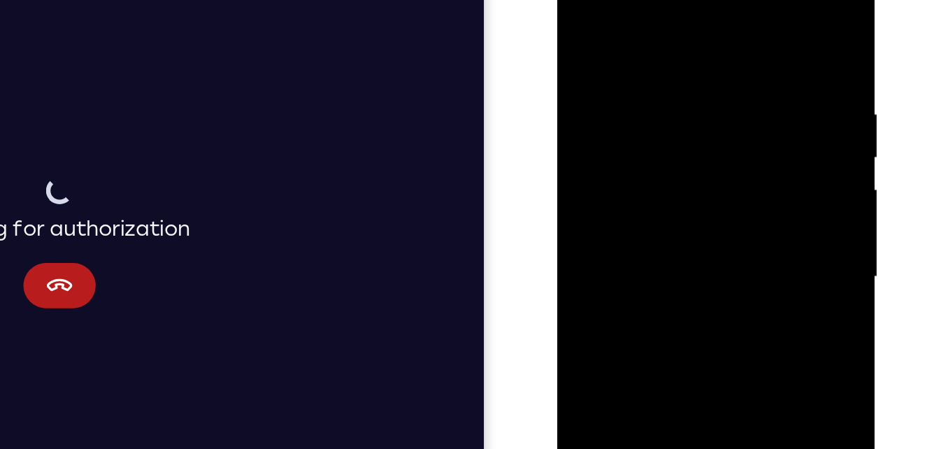
click at [664, 120] on div at bounding box center [656, 151] width 176 height 392
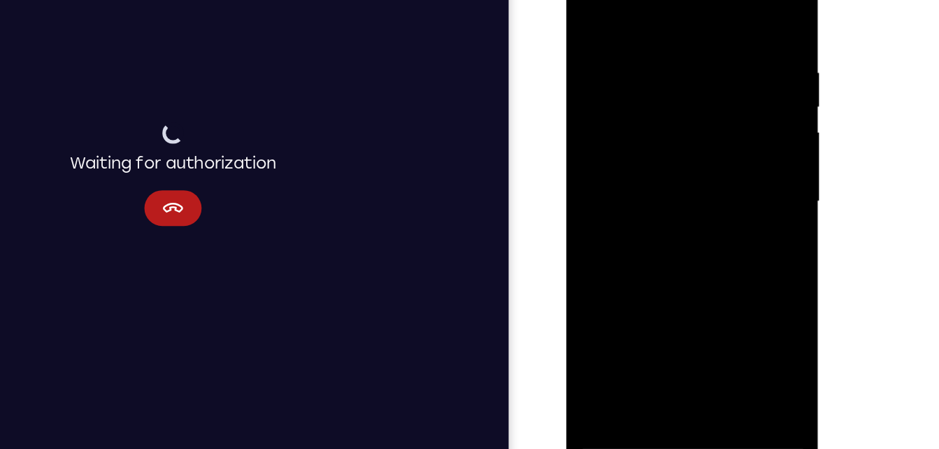
click at [730, 180] on div at bounding box center [666, 145] width 176 height 392
click at [588, 11] on div at bounding box center [666, 145] width 176 height 392
click at [639, 35] on div at bounding box center [666, 145] width 176 height 392
click at [746, 58] on div at bounding box center [666, 145] width 176 height 392
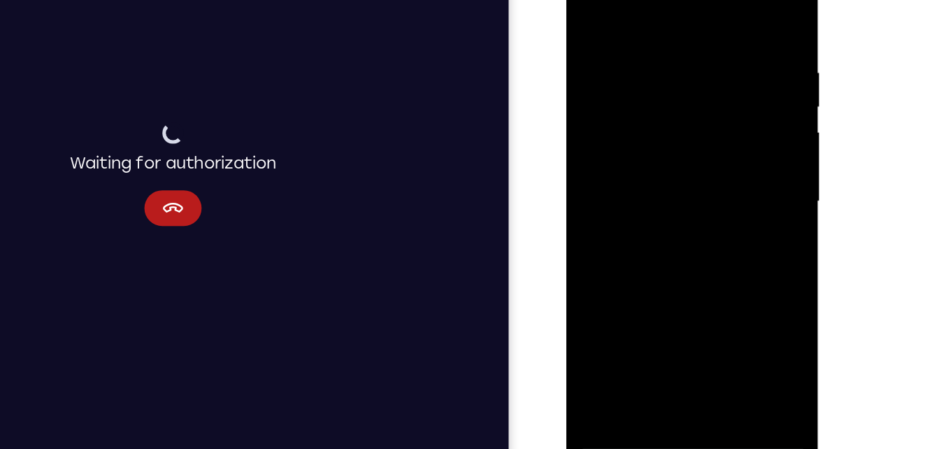
click at [736, 6] on div at bounding box center [666, 145] width 176 height 392
click at [705, 314] on div at bounding box center [666, 145] width 176 height 392
click at [650, 101] on div at bounding box center [666, 145] width 176 height 392
click at [664, 206] on div at bounding box center [666, 145] width 176 height 392
click at [735, 181] on div at bounding box center [666, 145] width 176 height 392
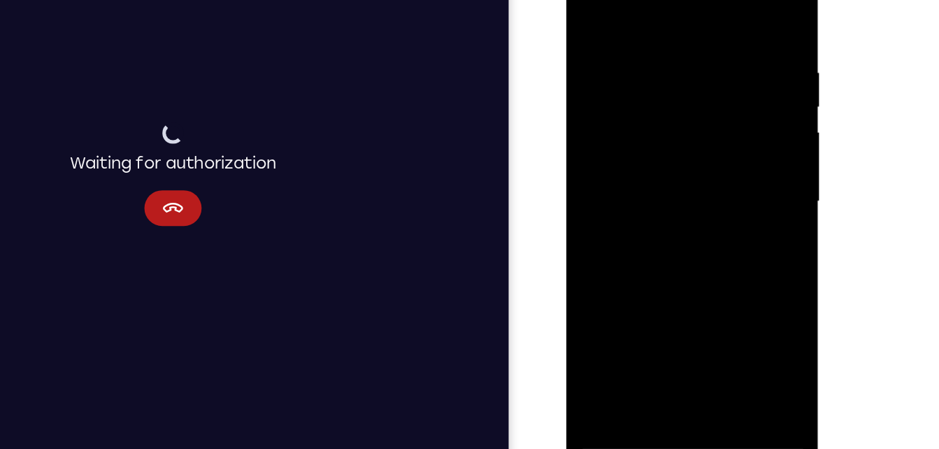
click at [587, 5] on div at bounding box center [666, 145] width 176 height 392
drag, startPoint x: 680, startPoint y: 94, endPoint x: 678, endPoint y: 193, distance: 98.6
click at [678, 193] on div at bounding box center [666, 145] width 176 height 392
click at [641, 34] on div at bounding box center [666, 145] width 176 height 392
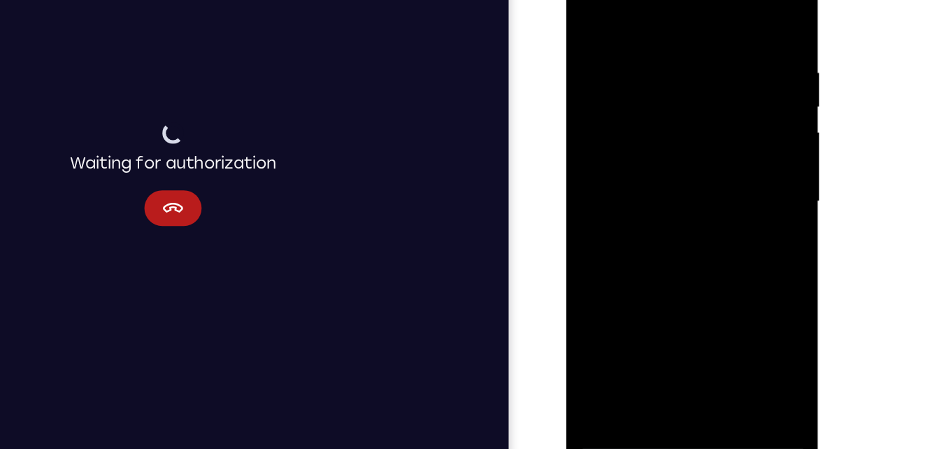
click at [744, 18] on div at bounding box center [666, 145] width 176 height 392
click at [702, 309] on div at bounding box center [666, 145] width 176 height 392
click at [594, 6] on div at bounding box center [666, 145] width 176 height 392
drag, startPoint x: 708, startPoint y: 43, endPoint x: 687, endPoint y: 307, distance: 265.1
click at [687, 307] on div at bounding box center [666, 145] width 176 height 392
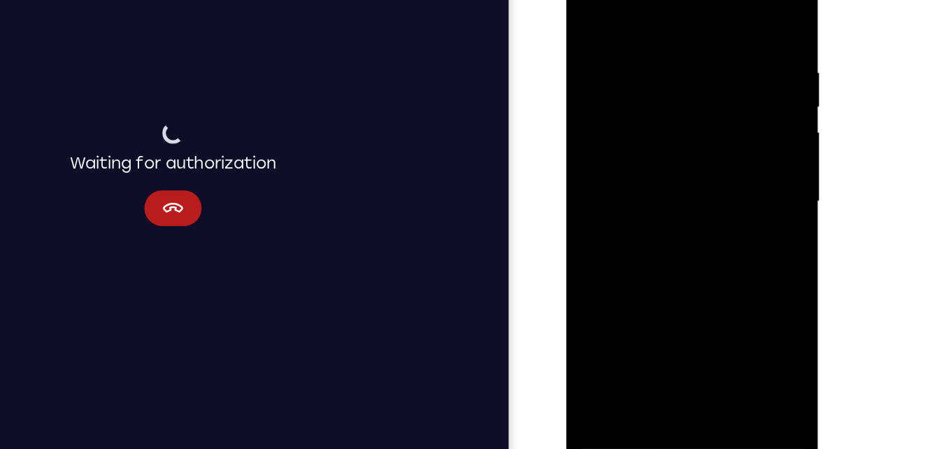
click at [697, 306] on div at bounding box center [666, 145] width 176 height 392
click at [590, 6] on div at bounding box center [666, 145] width 176 height 392
click at [707, 310] on div at bounding box center [666, 145] width 176 height 392
click at [639, 143] on div at bounding box center [666, 145] width 176 height 392
click at [589, 1] on div at bounding box center [666, 145] width 176 height 392
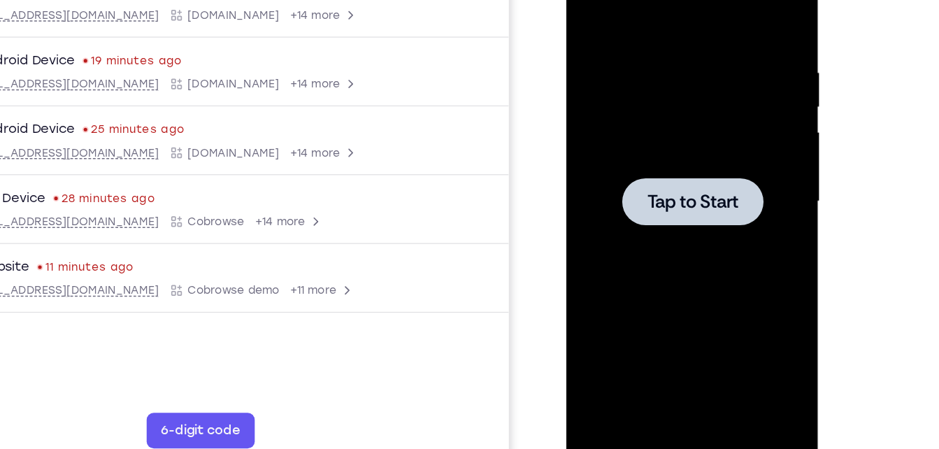
click at [675, 141] on span "Tap to Start" at bounding box center [665, 145] width 71 height 14
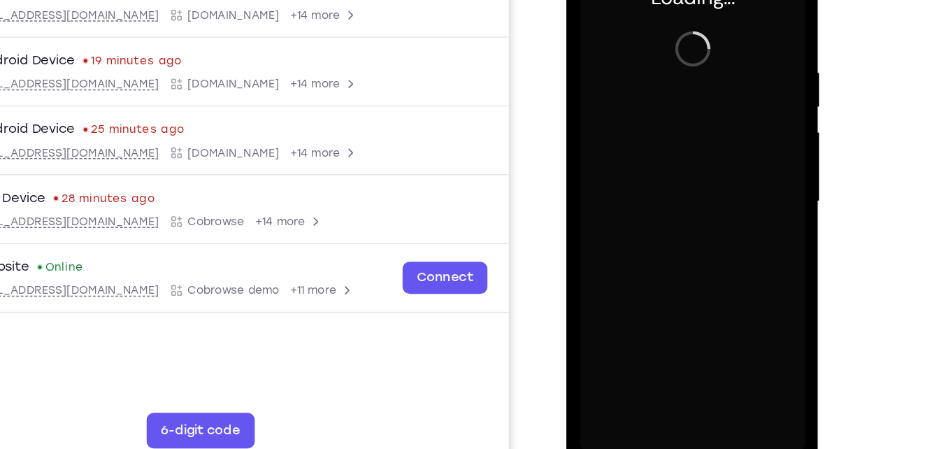
scroll to position [191, 0]
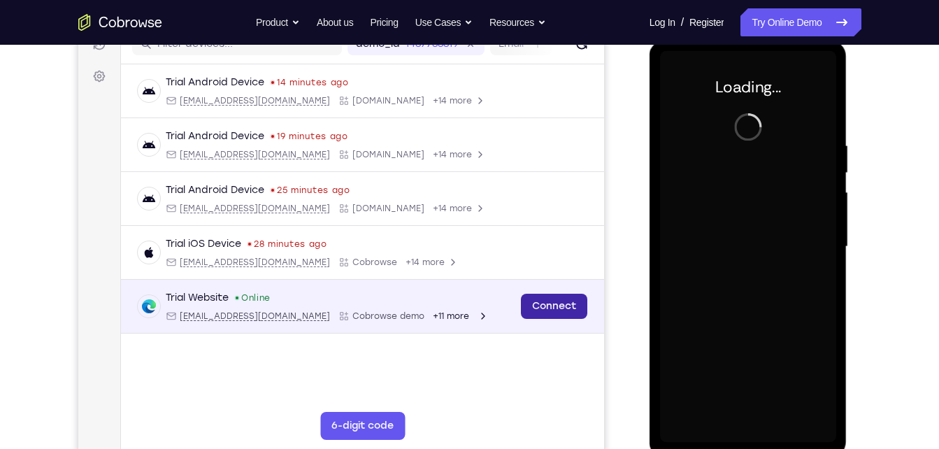
click at [553, 299] on link "Connect" at bounding box center [553, 306] width 66 height 25
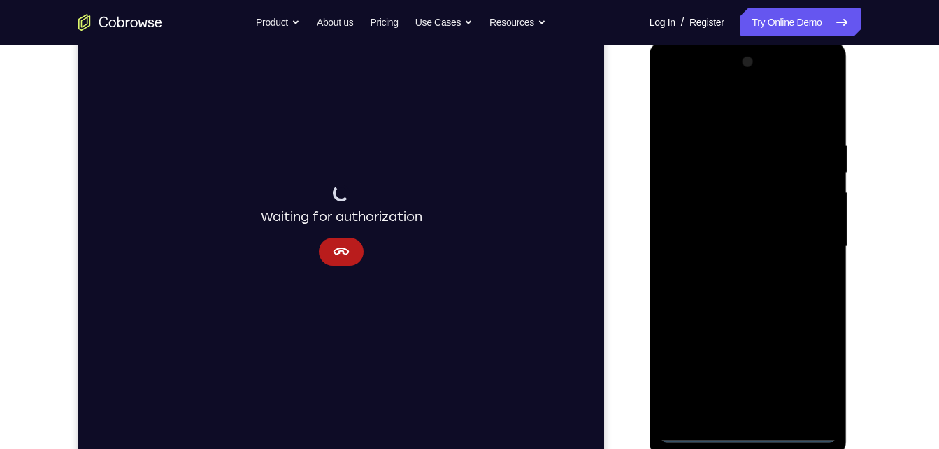
click at [758, 431] on div at bounding box center [748, 247] width 176 height 392
click at [808, 360] on div at bounding box center [748, 247] width 176 height 392
click at [782, 271] on div at bounding box center [748, 247] width 176 height 392
click at [704, 435] on div at bounding box center [748, 247] width 176 height 392
click at [813, 381] on div at bounding box center [748, 247] width 176 height 392
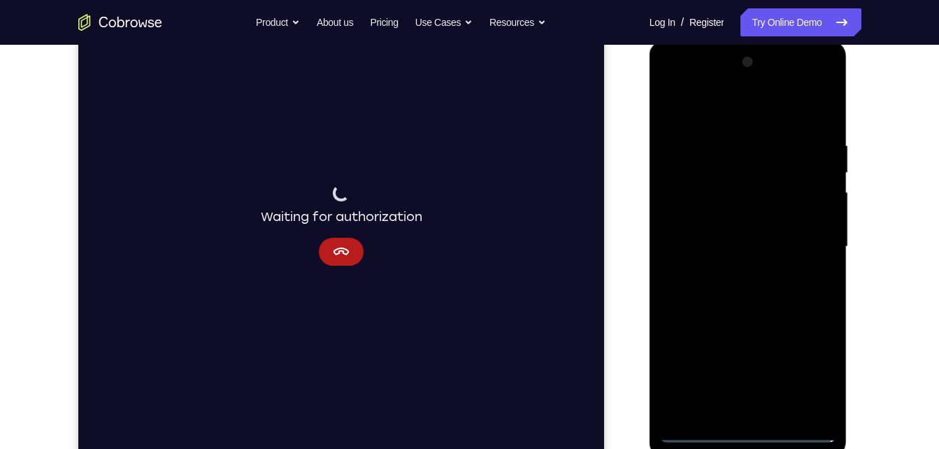
click at [722, 111] on div at bounding box center [748, 247] width 176 height 392
click at [809, 249] on div at bounding box center [748, 247] width 176 height 392
click at [735, 275] on div at bounding box center [748, 247] width 176 height 392
click at [746, 219] on div at bounding box center [748, 247] width 176 height 392
click at [723, 238] on div at bounding box center [748, 247] width 176 height 392
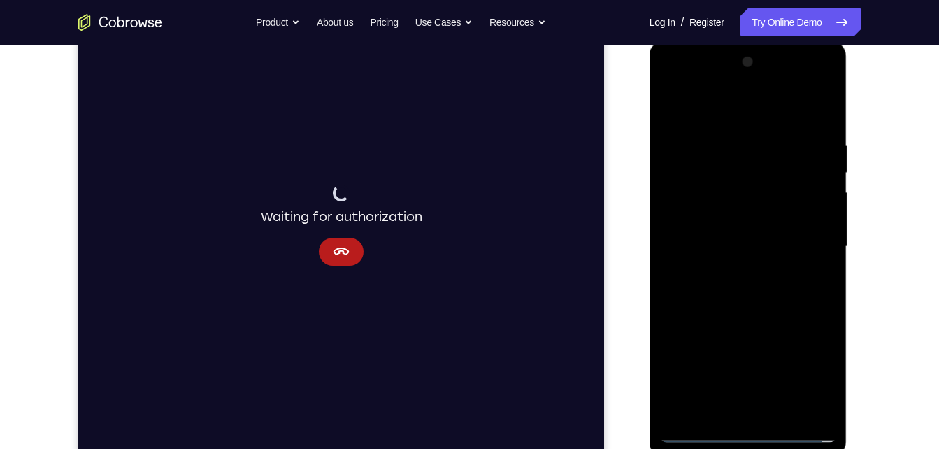
click at [731, 270] on div at bounding box center [748, 247] width 176 height 392
click at [747, 220] on div at bounding box center [748, 247] width 176 height 392
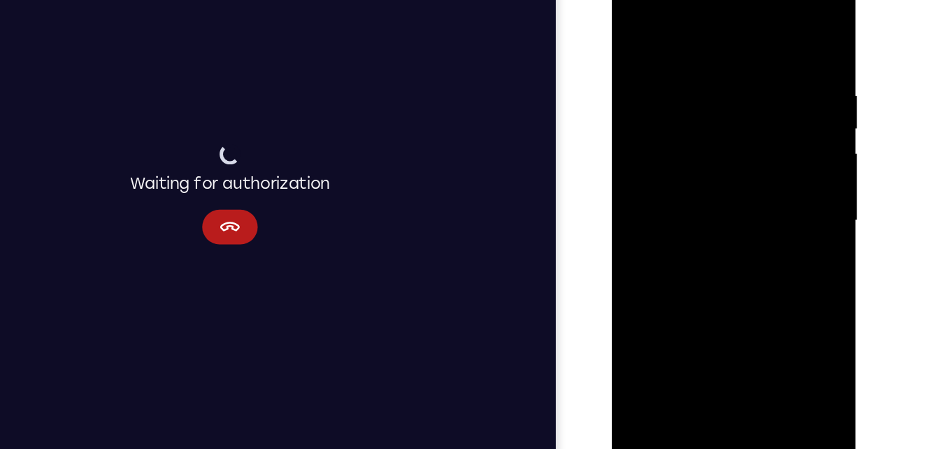
click at [745, 338] on div at bounding box center [710, 172] width 176 height 392
click at [718, 250] on div at bounding box center [710, 172] width 176 height 392
click at [703, 137] on div at bounding box center [710, 172] width 176 height 392
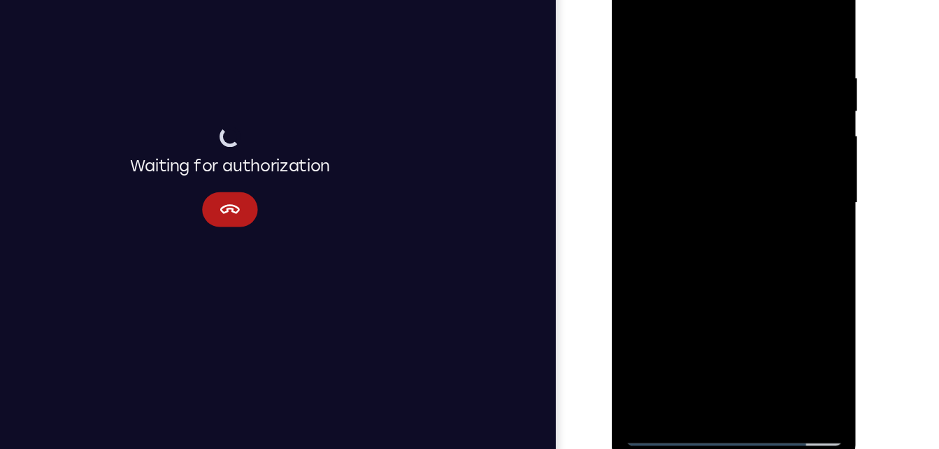
click at [683, 308] on div at bounding box center [710, 155] width 176 height 392
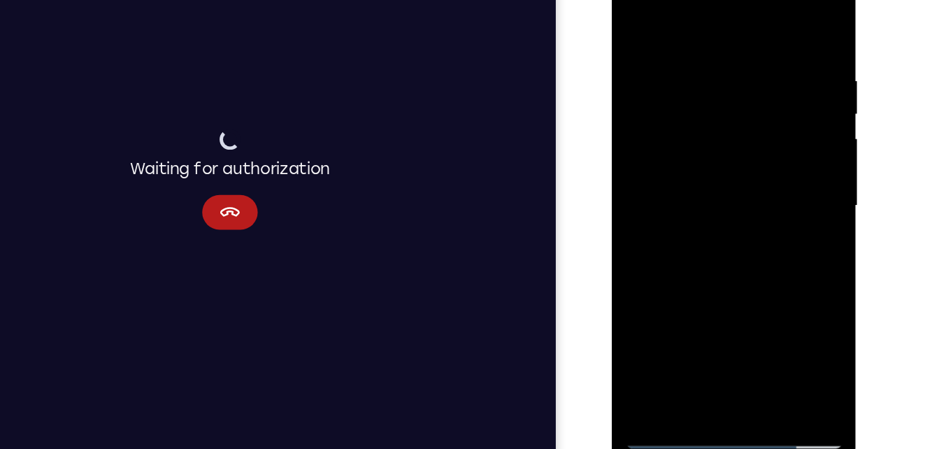
click at [789, 287] on div at bounding box center [710, 158] width 176 height 392
click at [784, 296] on div at bounding box center [710, 158] width 176 height 392
click at [745, 192] on div at bounding box center [710, 158] width 176 height 392
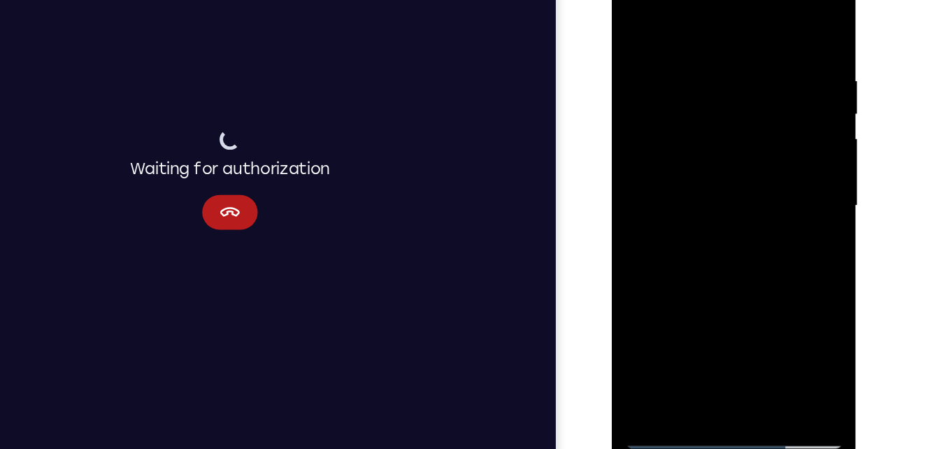
click at [774, 196] on div at bounding box center [710, 158] width 176 height 392
click at [655, 191] on div at bounding box center [710, 158] width 176 height 392
click at [780, 189] on div at bounding box center [710, 158] width 176 height 392
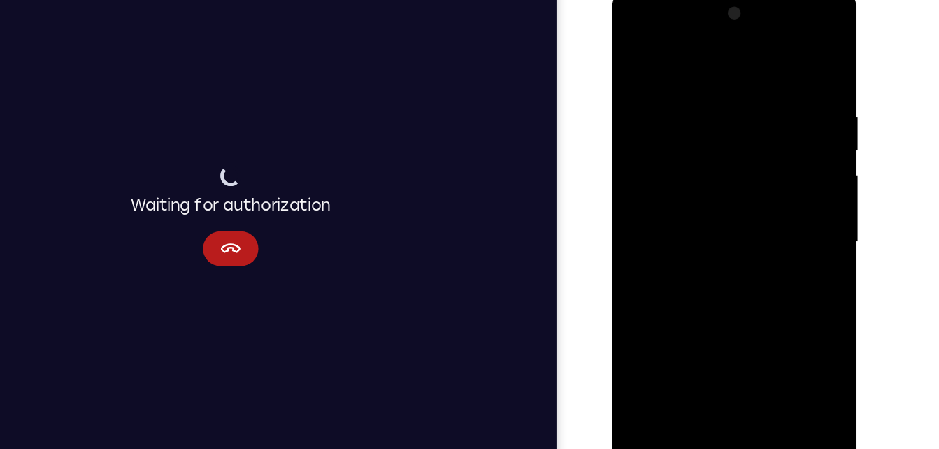
click at [635, 56] on div at bounding box center [711, 194] width 176 height 392
click at [675, 217] on div at bounding box center [711, 194] width 176 height 392
click at [684, 50] on div at bounding box center [711, 194] width 176 height 392
drag, startPoint x: 673, startPoint y: 123, endPoint x: 687, endPoint y: 293, distance: 170.5
click at [687, 293] on div at bounding box center [711, 194] width 176 height 392
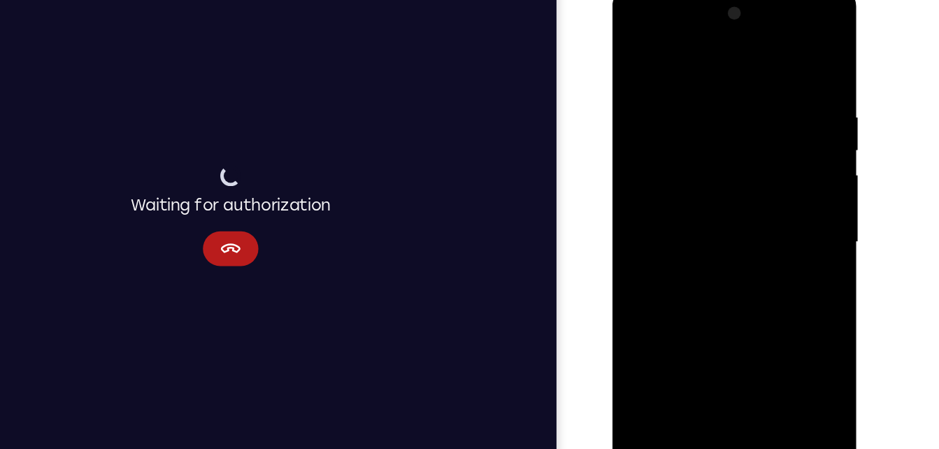
click at [662, 268] on div at bounding box center [711, 194] width 176 height 392
click at [790, 208] on div at bounding box center [711, 194] width 176 height 392
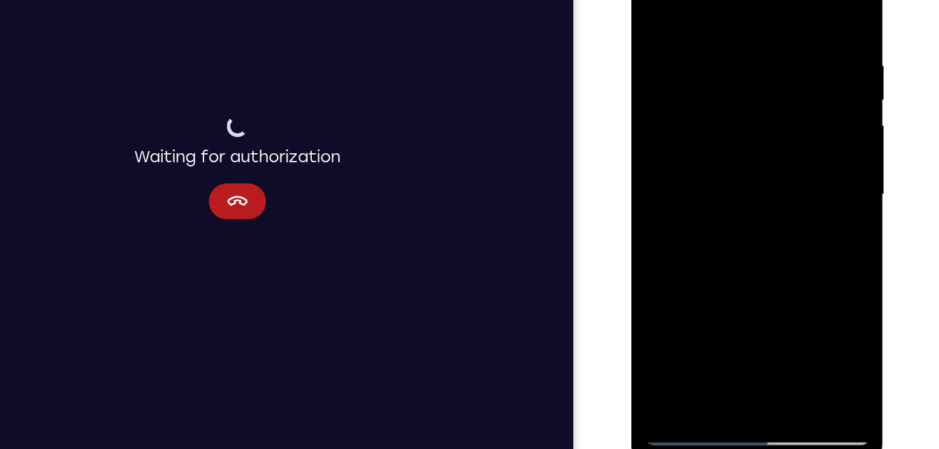
scroll to position [187, 0]
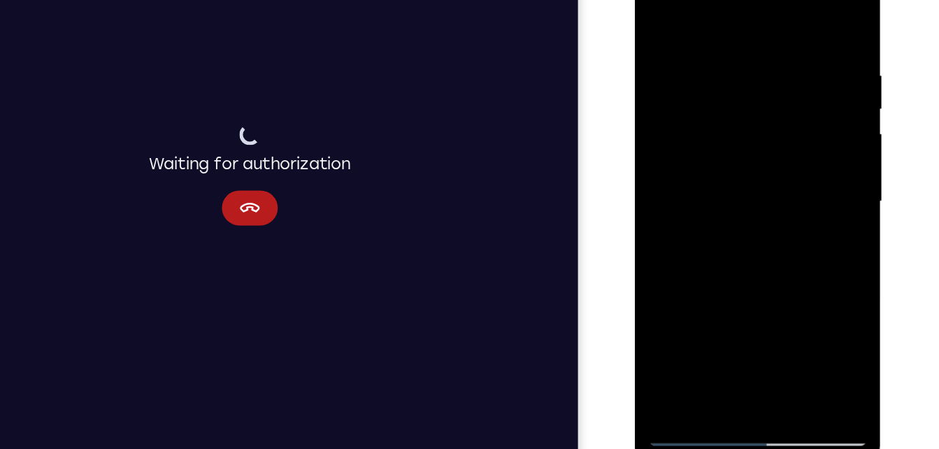
click at [660, 5] on div at bounding box center [733, 151] width 176 height 392
drag, startPoint x: 712, startPoint y: 191, endPoint x: 737, endPoint y: 34, distance: 158.6
click at [737, 34] on div at bounding box center [733, 151] width 176 height 392
drag, startPoint x: 709, startPoint y: 213, endPoint x: 734, endPoint y: 44, distance: 170.4
click at [734, 44] on div at bounding box center [733, 151] width 176 height 392
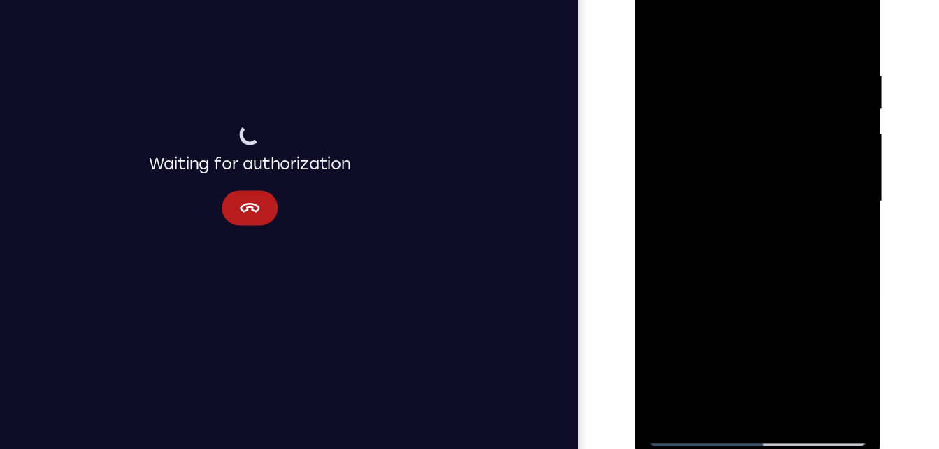
click at [694, 126] on div at bounding box center [733, 151] width 176 height 392
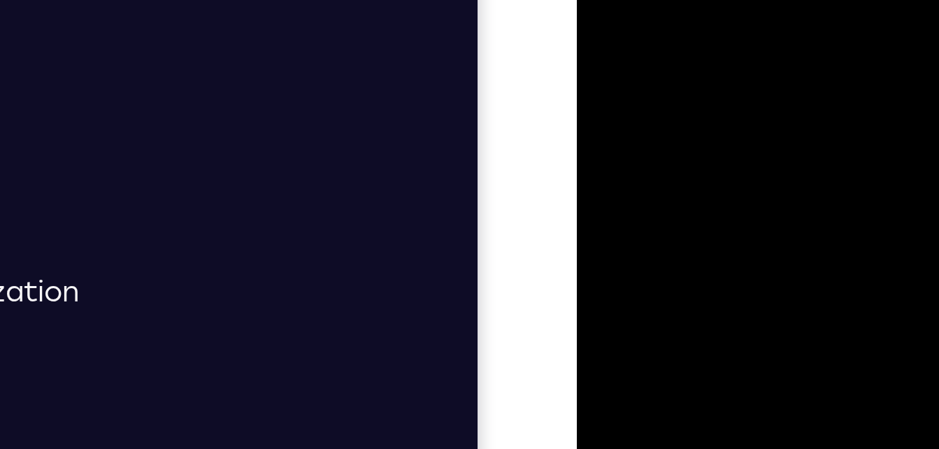
drag, startPoint x: 638, startPoint y: 31, endPoint x: 633, endPoint y: 90, distance: 59.0
click at [633, 90] on div at bounding box center [675, 113] width 176 height 392
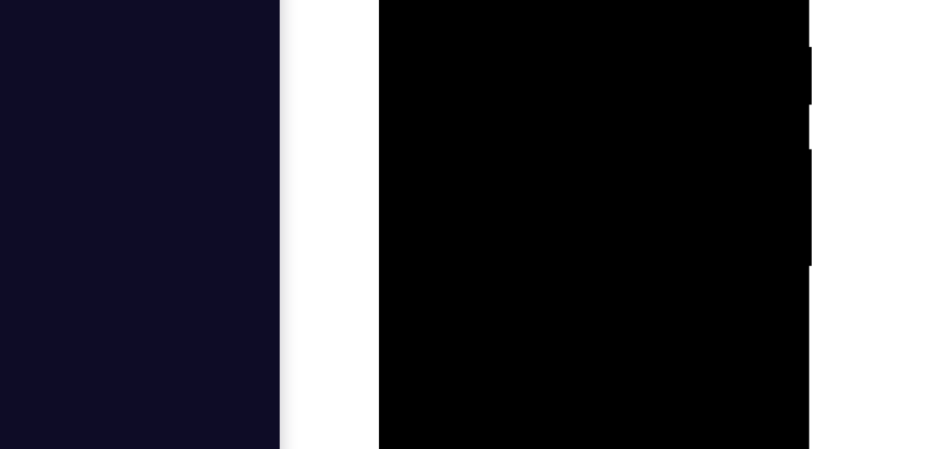
click at [563, 5] on div at bounding box center [477, 23] width 176 height 392
click at [559, 2] on div at bounding box center [477, 23] width 176 height 392
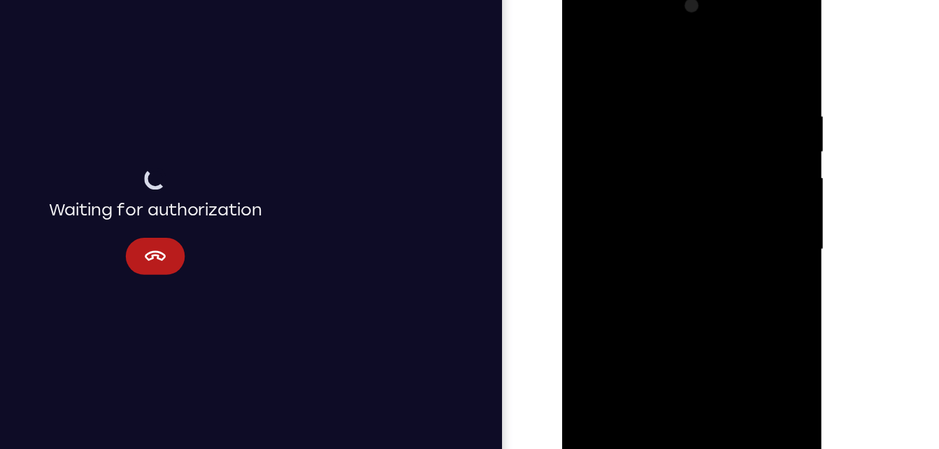
click at [586, 41] on div at bounding box center [660, 185] width 176 height 392
drag, startPoint x: 641, startPoint y: 213, endPoint x: 611, endPoint y: 79, distance: 137.6
click at [611, 79] on div at bounding box center [660, 185] width 176 height 392
drag, startPoint x: 646, startPoint y: 231, endPoint x: 645, endPoint y: 55, distance: 176.2
click at [645, 55] on div at bounding box center [660, 185] width 176 height 392
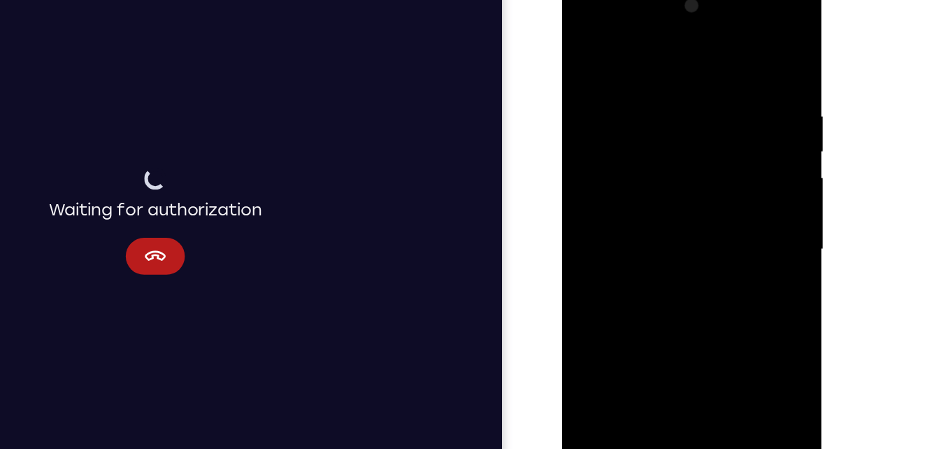
drag, startPoint x: 645, startPoint y: 246, endPoint x: 645, endPoint y: 115, distance: 130.7
click at [645, 115] on div at bounding box center [660, 185] width 176 height 392
click at [591, 279] on div at bounding box center [660, 185] width 176 height 392
drag, startPoint x: 720, startPoint y: 138, endPoint x: 689, endPoint y: 261, distance: 126.8
click at [689, 261] on div at bounding box center [660, 185] width 176 height 392
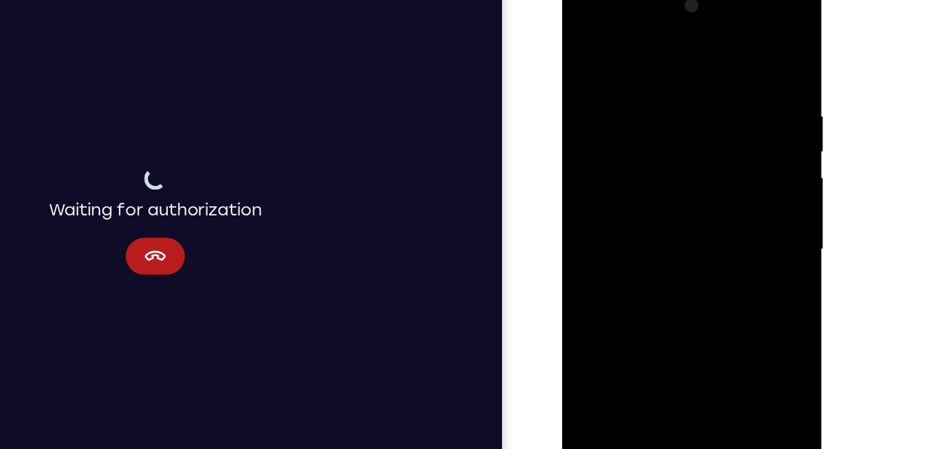
click at [734, 175] on div at bounding box center [660, 185] width 176 height 392
click at [738, 182] on div at bounding box center [660, 185] width 176 height 392
click at [583, 41] on div at bounding box center [660, 185] width 176 height 392
drag, startPoint x: 669, startPoint y: 215, endPoint x: 691, endPoint y: 48, distance: 169.2
click at [691, 48] on div at bounding box center [660, 185] width 176 height 392
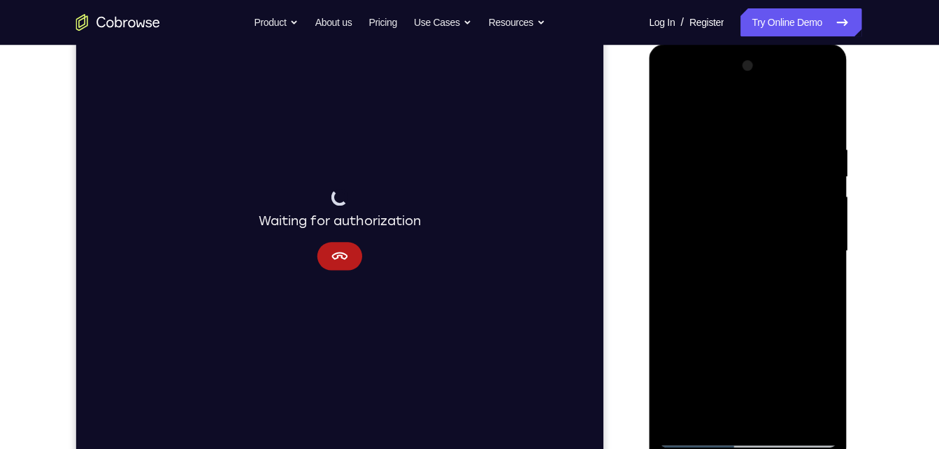
scroll to position [187, 0]
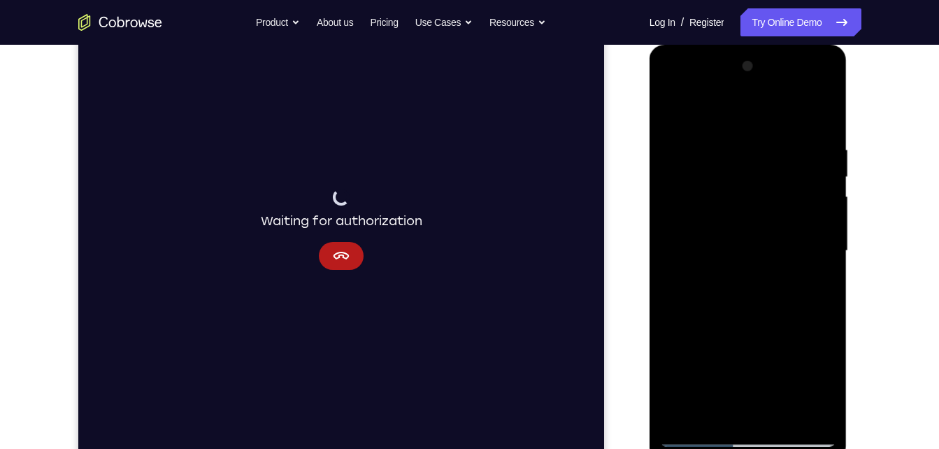
click at [689, 415] on div at bounding box center [748, 251] width 176 height 392
drag, startPoint x: 768, startPoint y: 264, endPoint x: 779, endPoint y: 171, distance: 94.3
click at [779, 171] on div at bounding box center [748, 251] width 176 height 392
click at [824, 231] on div at bounding box center [748, 251] width 176 height 392
click at [782, 421] on div at bounding box center [748, 251] width 176 height 392
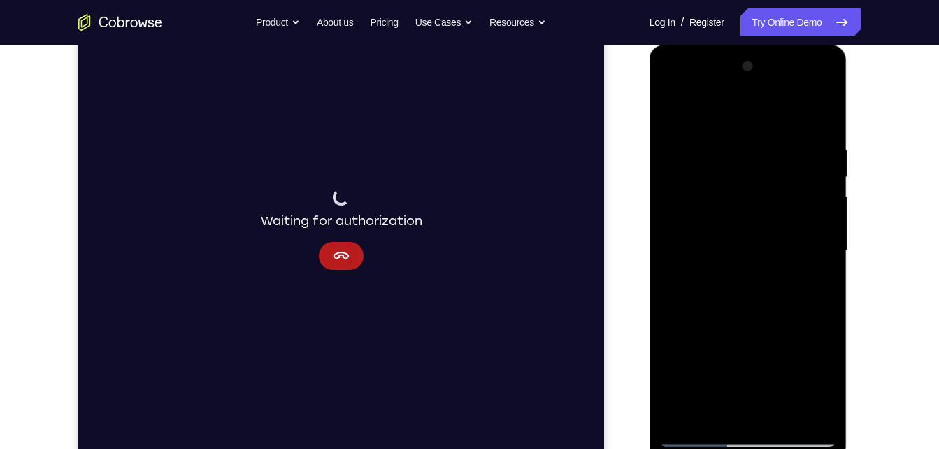
click at [680, 110] on div at bounding box center [748, 251] width 176 height 392
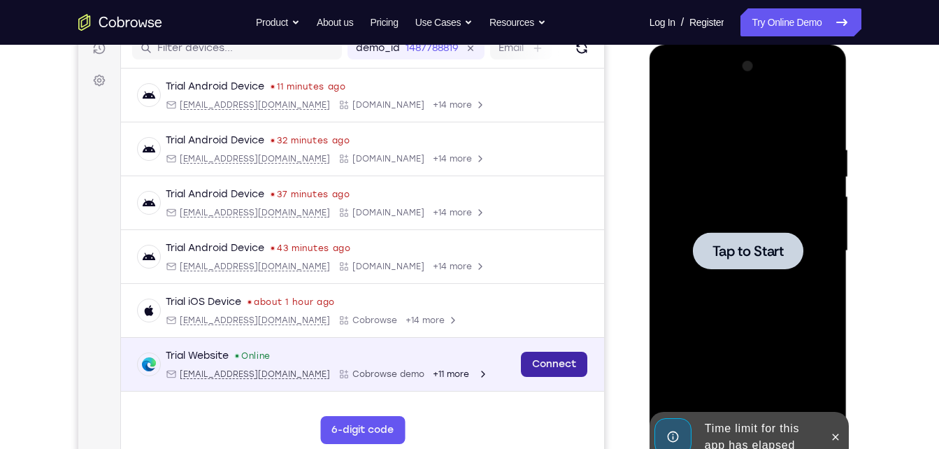
click at [557, 363] on link "Connect" at bounding box center [553, 364] width 66 height 25
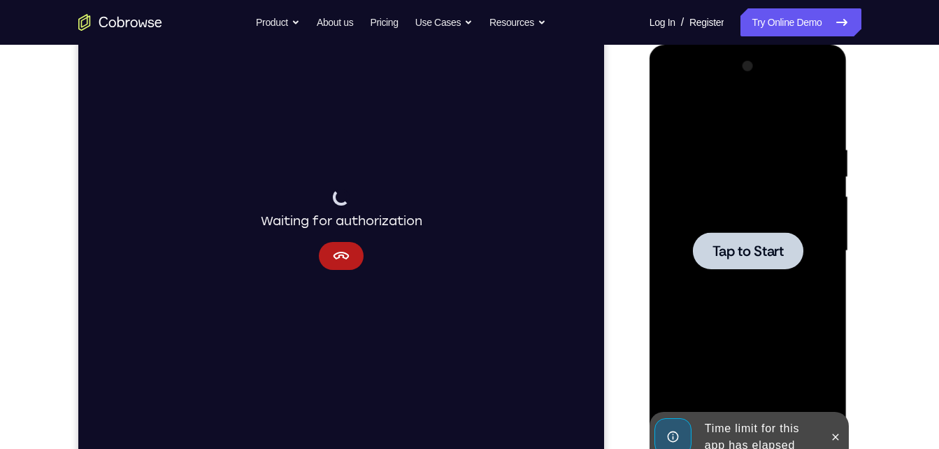
click at [708, 273] on div at bounding box center [748, 251] width 176 height 392
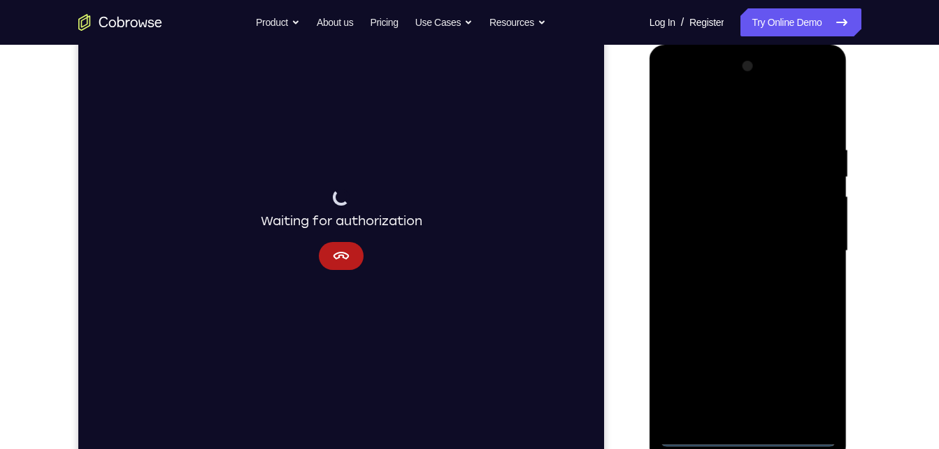
click at [749, 433] on div at bounding box center [748, 251] width 176 height 392
click at [803, 374] on div at bounding box center [748, 251] width 176 height 392
click at [699, 121] on div at bounding box center [748, 251] width 176 height 392
click at [803, 249] on div at bounding box center [748, 251] width 176 height 392
click at [736, 278] on div at bounding box center [748, 251] width 176 height 392
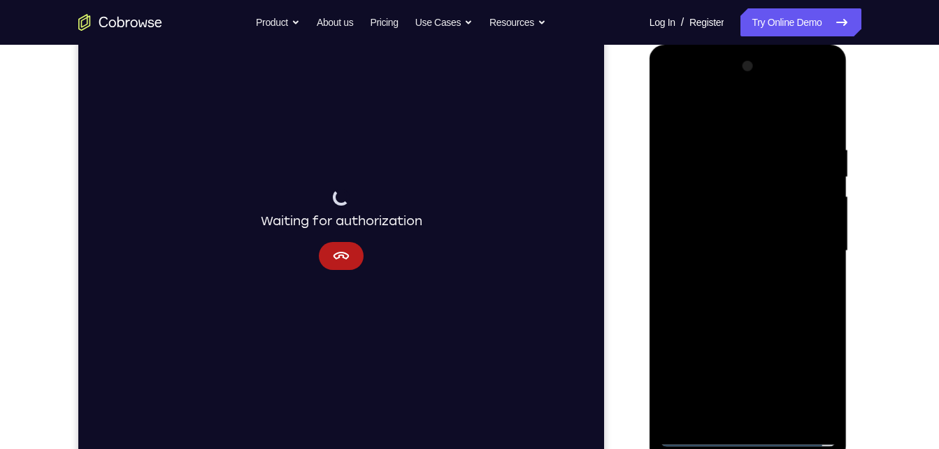
click at [732, 240] on div at bounding box center [748, 251] width 176 height 392
click at [742, 221] on div at bounding box center [748, 251] width 176 height 392
click at [705, 244] on div at bounding box center [748, 251] width 176 height 392
click at [720, 287] on div at bounding box center [748, 251] width 176 height 392
click at [718, 287] on div at bounding box center [748, 251] width 176 height 392
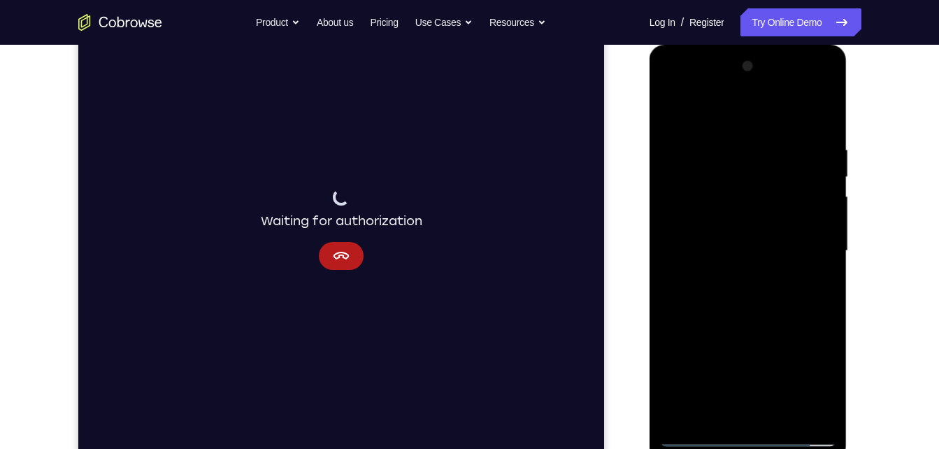
click at [725, 295] on div at bounding box center [748, 251] width 176 height 392
click at [826, 122] on div at bounding box center [748, 251] width 176 height 392
drag, startPoint x: 765, startPoint y: 311, endPoint x: 750, endPoint y: 209, distance: 103.1
click at [750, 209] on div at bounding box center [748, 251] width 176 height 392
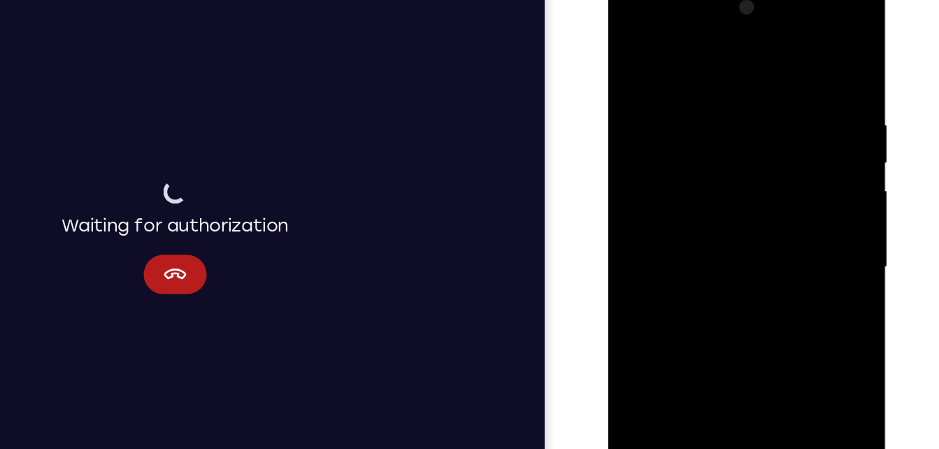
click at [633, 153] on div at bounding box center [707, 184] width 176 height 392
drag, startPoint x: 737, startPoint y: 129, endPoint x: 736, endPoint y: 217, distance: 88.8
click at [736, 217] on div at bounding box center [707, 184] width 176 height 392
click at [631, 108] on div at bounding box center [707, 184] width 176 height 392
click at [781, 50] on div at bounding box center [707, 184] width 176 height 392
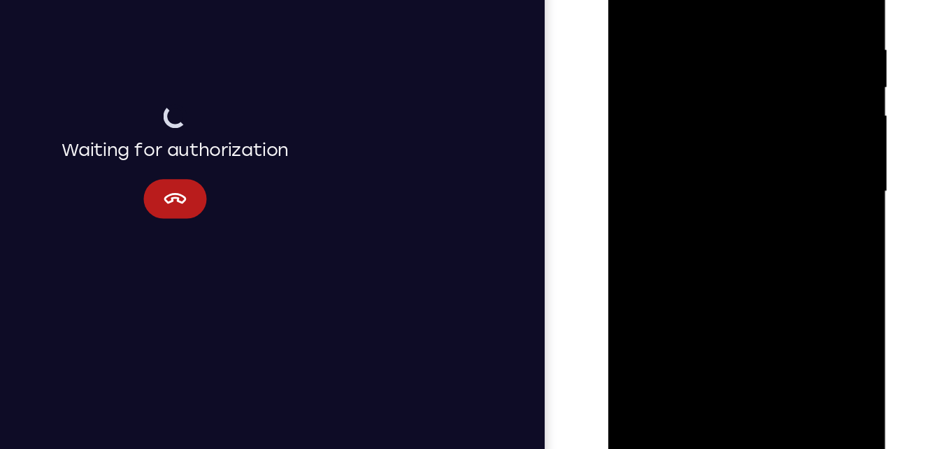
click at [743, 273] on div at bounding box center [707, 109] width 176 height 392
click at [710, 186] on div at bounding box center [707, 109] width 176 height 392
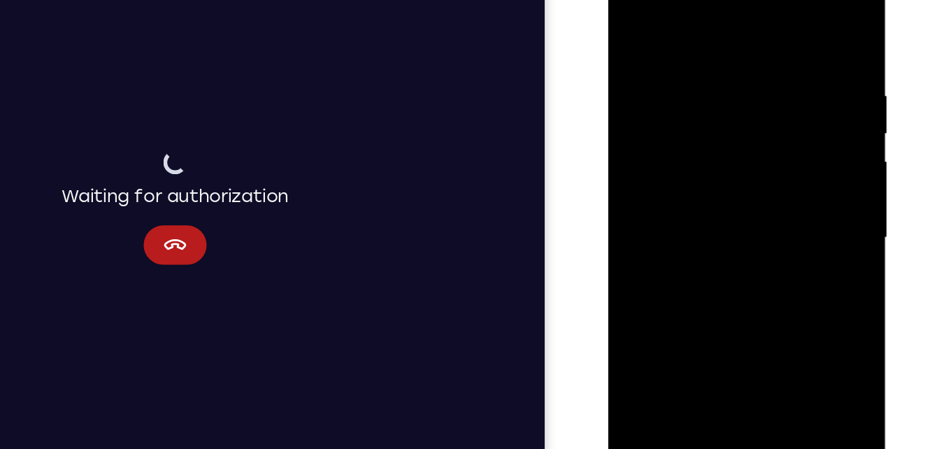
click at [710, 128] on div at bounding box center [707, 155] width 176 height 392
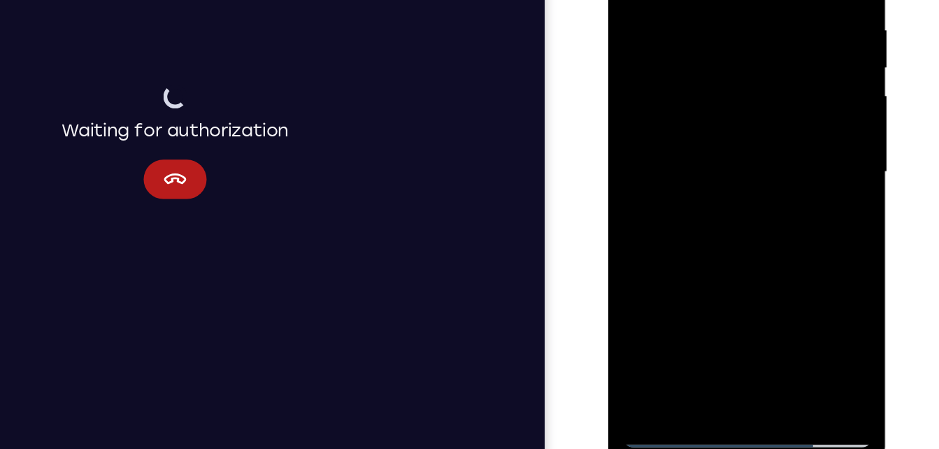
scroll to position [193, 0]
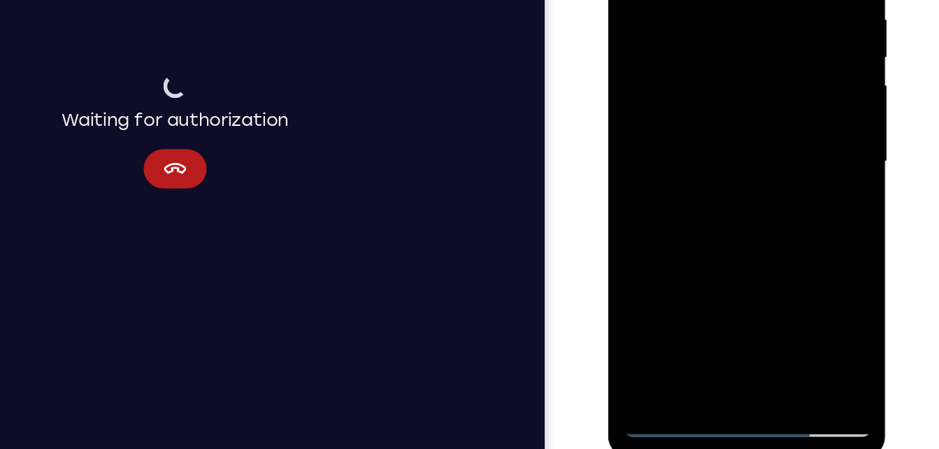
click at [777, 112] on div at bounding box center [707, 79] width 176 height 392
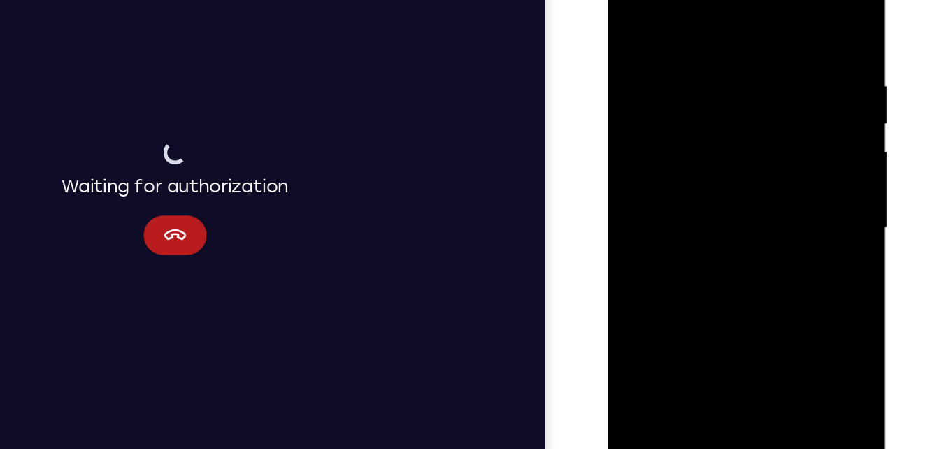
click at [637, 10] on div at bounding box center [707, 145] width 176 height 392
click at [634, 0] on div at bounding box center [707, 145] width 176 height 392
drag, startPoint x: 728, startPoint y: 48, endPoint x: 687, endPoint y: 194, distance: 151.7
click at [687, 194] on div at bounding box center [707, 145] width 176 height 392
drag, startPoint x: 724, startPoint y: 78, endPoint x: 707, endPoint y: 267, distance: 189.5
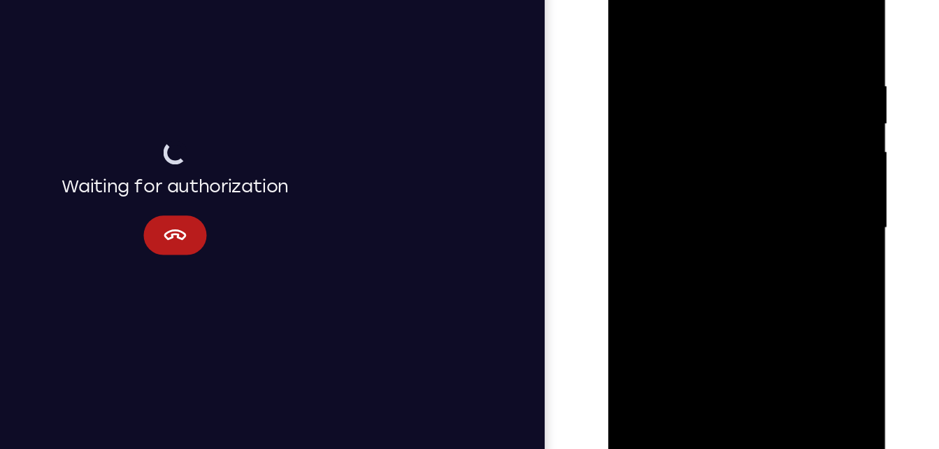
click at [707, 267] on div at bounding box center [707, 145] width 176 height 392
click at [695, 44] on div at bounding box center [707, 145] width 176 height 392
click at [776, 11] on div at bounding box center [707, 145] width 176 height 392
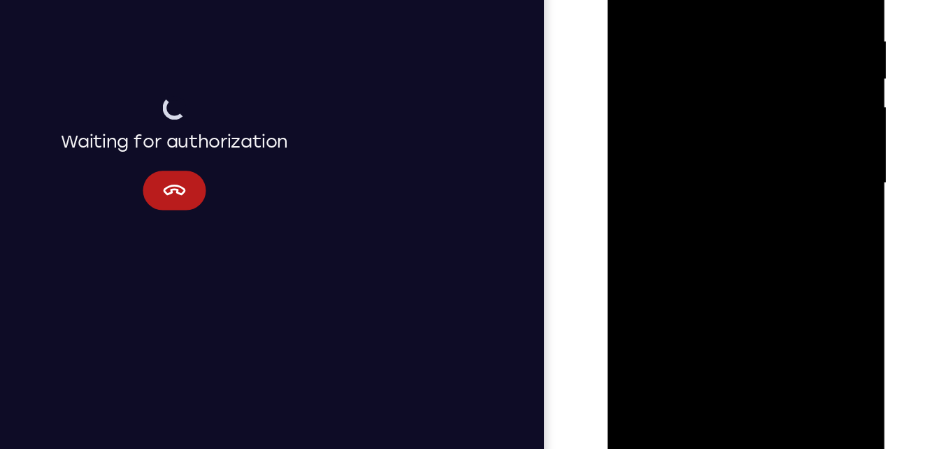
click at [774, 2] on div at bounding box center [706, 101] width 176 height 392
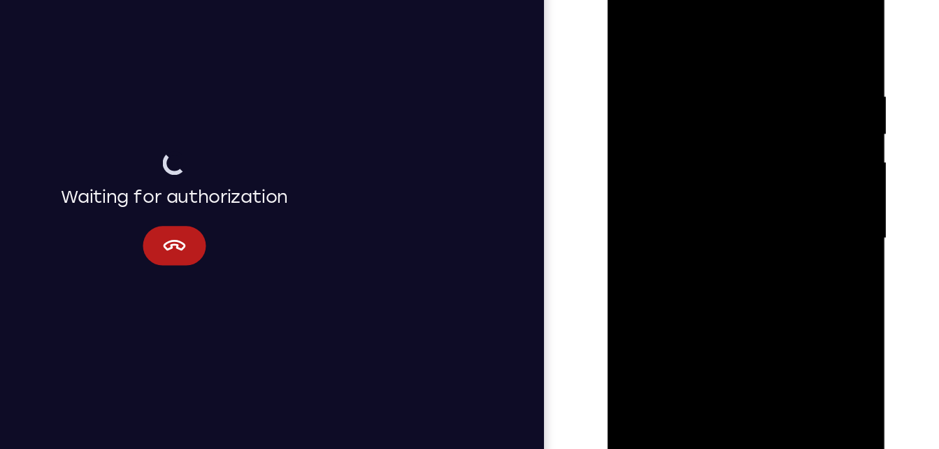
click at [777, 23] on div at bounding box center [706, 155] width 176 height 392
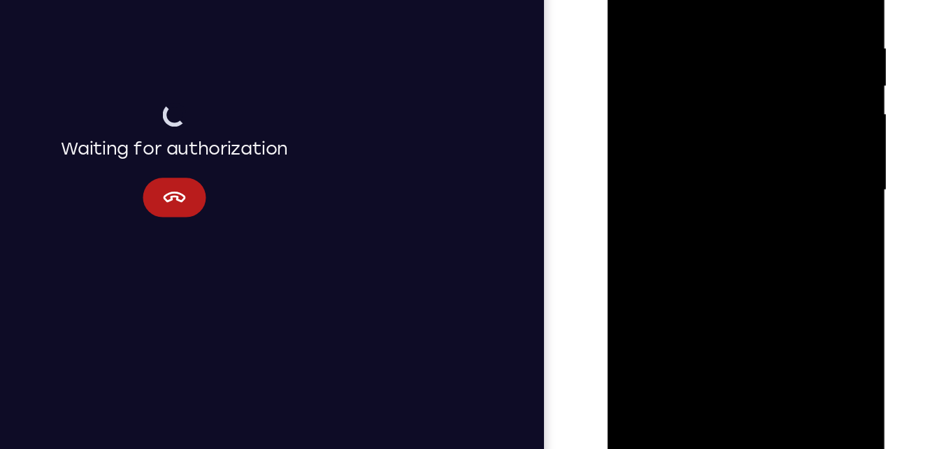
click at [736, 272] on div at bounding box center [706, 107] width 176 height 392
drag, startPoint x: 687, startPoint y: 183, endPoint x: 687, endPoint y: 275, distance: 91.6
click at [687, 275] on div at bounding box center [706, 107] width 176 height 392
drag, startPoint x: 665, startPoint y: 241, endPoint x: 661, endPoint y: 315, distance: 74.2
click at [661, 315] on div at bounding box center [707, 109] width 198 height 417
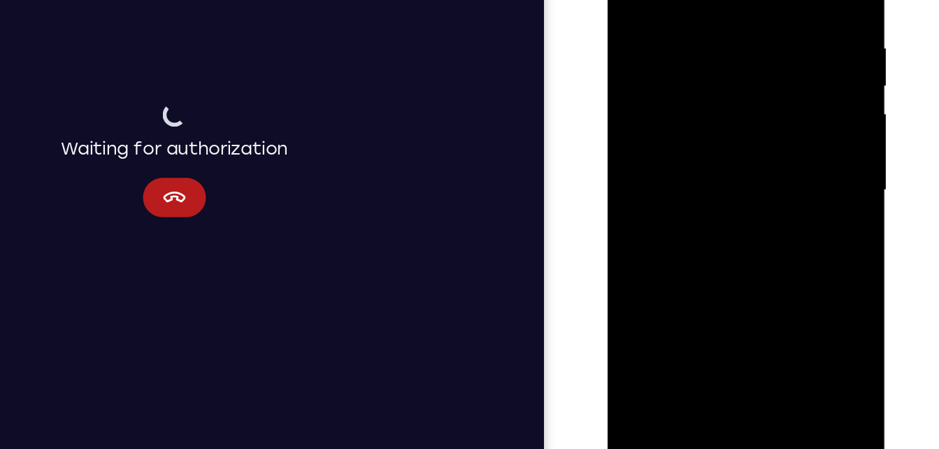
drag, startPoint x: 687, startPoint y: 43, endPoint x: 684, endPoint y: 277, distance: 234.3
click at [684, 277] on div at bounding box center [706, 107] width 176 height 392
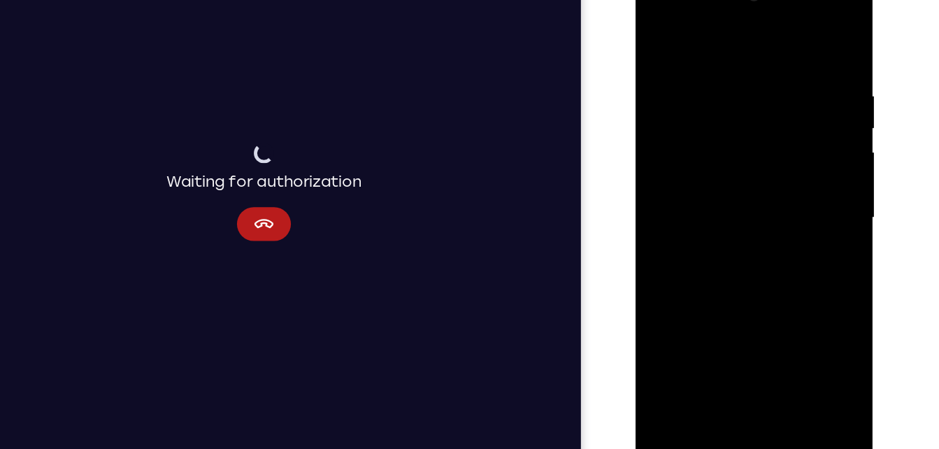
click at [712, 133] on div at bounding box center [734, 176] width 176 height 392
click at [654, 41] on div at bounding box center [734, 176] width 176 height 392
click at [737, 111] on div at bounding box center [734, 176] width 176 height 392
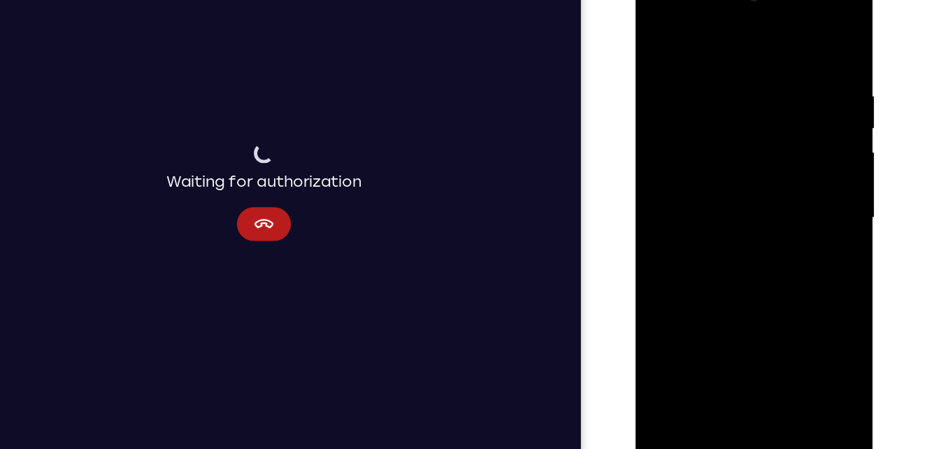
click at [724, 69] on div at bounding box center [734, 176] width 176 height 392
click at [803, 41] on div at bounding box center [734, 176] width 176 height 392
drag, startPoint x: 757, startPoint y: 105, endPoint x: 791, endPoint y: 297, distance: 195.3
click at [791, 297] on div at bounding box center [734, 176] width 176 height 392
click at [670, 347] on div at bounding box center [734, 176] width 176 height 392
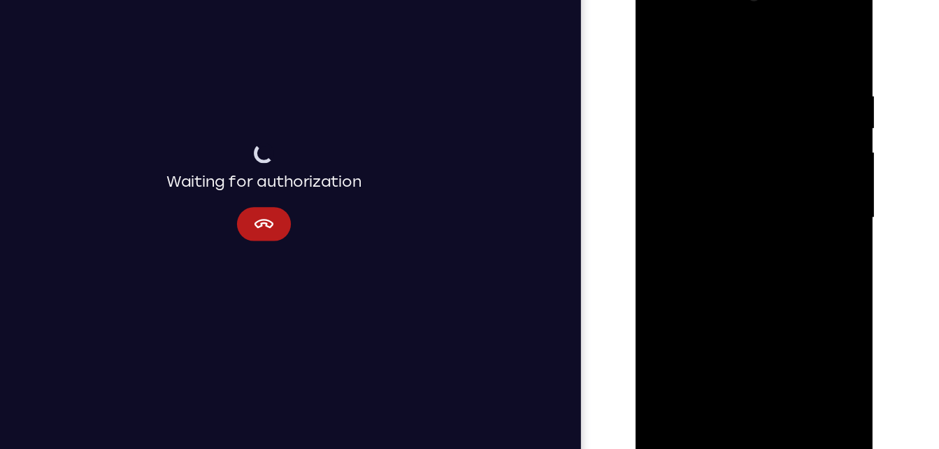
click at [670, 347] on div at bounding box center [734, 176] width 176 height 392
drag, startPoint x: 753, startPoint y: 151, endPoint x: 773, endPoint y: -22, distance: 174.6
click at [773, 0] on div at bounding box center [735, 178] width 198 height 417
drag, startPoint x: 732, startPoint y: 137, endPoint x: 764, endPoint y: -20, distance: 160.6
click at [764, 0] on div at bounding box center [734, 176] width 176 height 392
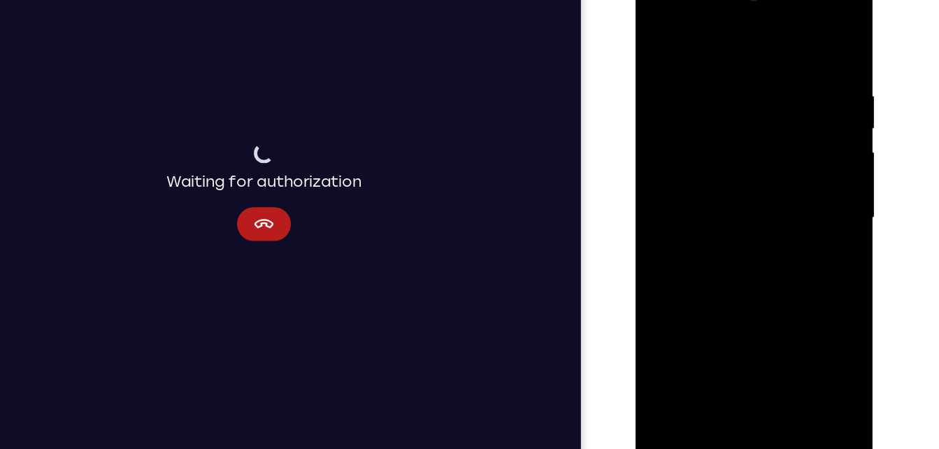
drag, startPoint x: 760, startPoint y: 191, endPoint x: 789, endPoint y: 98, distance: 97.5
click at [789, 98] on div at bounding box center [734, 176] width 176 height 392
drag, startPoint x: 779, startPoint y: 167, endPoint x: 831, endPoint y: -5, distance: 179.6
click at [831, 0] on div at bounding box center [735, 178] width 198 height 417
drag, startPoint x: 768, startPoint y: 164, endPoint x: 771, endPoint y: 329, distance: 164.3
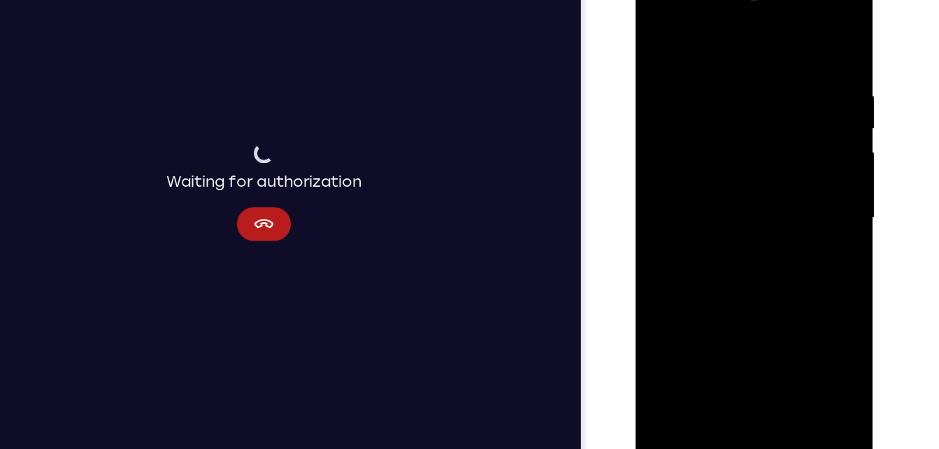
click at [771, 329] on div at bounding box center [734, 176] width 176 height 392
drag, startPoint x: 757, startPoint y: 161, endPoint x: 747, endPoint y: 331, distance: 170.1
click at [747, 331] on div at bounding box center [734, 176] width 176 height 392
drag, startPoint x: 764, startPoint y: 83, endPoint x: 759, endPoint y: 268, distance: 186.0
click at [759, 268] on div at bounding box center [734, 176] width 176 height 392
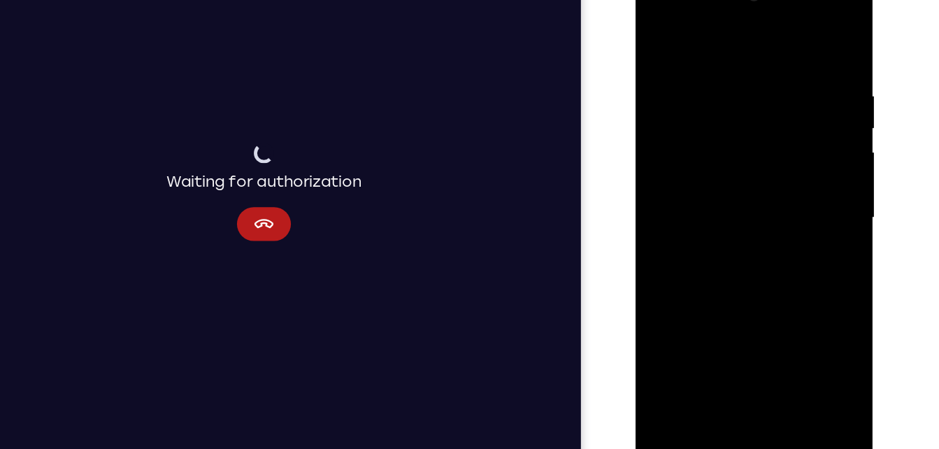
drag, startPoint x: 765, startPoint y: 224, endPoint x: 773, endPoint y: 155, distance: 69.0
click at [773, 155] on div at bounding box center [734, 176] width 176 height 392
drag, startPoint x: 740, startPoint y: 291, endPoint x: 794, endPoint y: 123, distance: 176.2
click at [794, 123] on div at bounding box center [734, 176] width 176 height 392
click at [772, 343] on div at bounding box center [734, 176] width 176 height 392
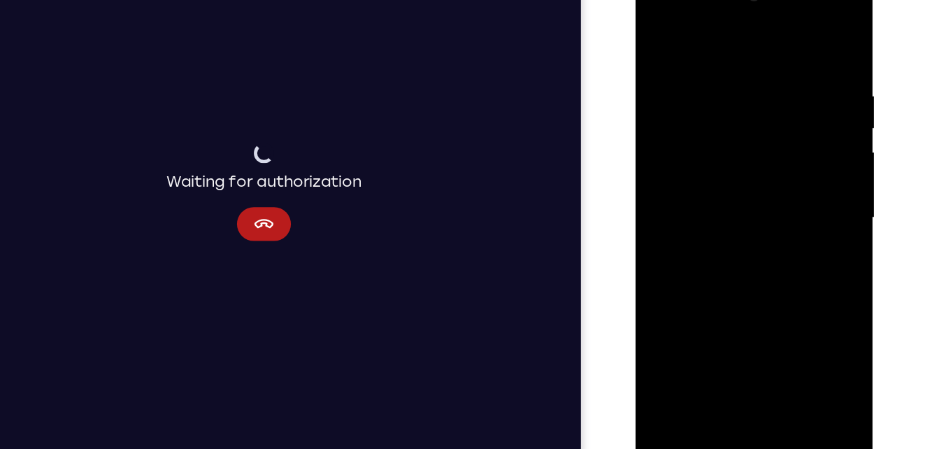
click at [739, 141] on div at bounding box center [734, 176] width 176 height 392
click at [659, 36] on div at bounding box center [734, 176] width 176 height 392
drag, startPoint x: 729, startPoint y: 130, endPoint x: 709, endPoint y: 266, distance: 137.7
click at [709, 266] on div at bounding box center [734, 176] width 176 height 392
drag, startPoint x: 736, startPoint y: 159, endPoint x: 730, endPoint y: 396, distance: 237.8
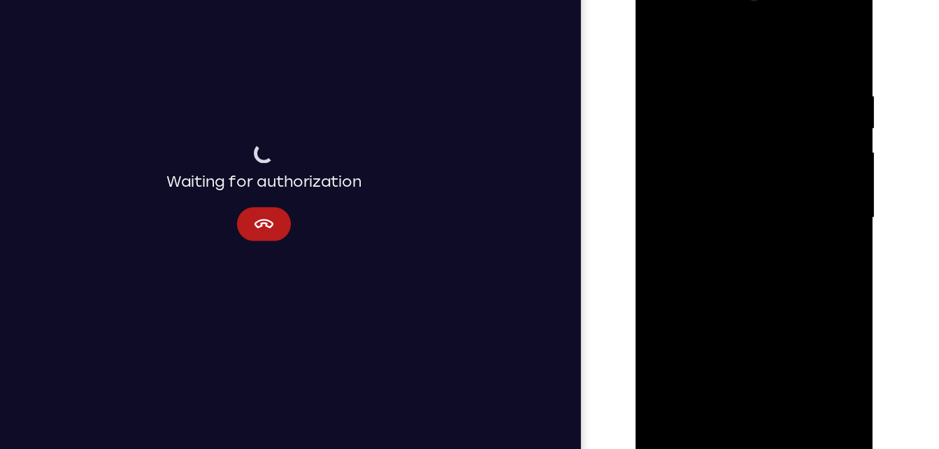
click at [730, 389] on html "Online web based iOS Simulators and Android Emulators. Run iPhone, iPad, Mobile…" at bounding box center [735, 180] width 199 height 420
click at [761, 25] on div at bounding box center [734, 176] width 176 height 392
drag, startPoint x: 759, startPoint y: 89, endPoint x: 750, endPoint y: 224, distance: 134.6
click at [750, 224] on div at bounding box center [734, 176] width 176 height 392
drag, startPoint x: 754, startPoint y: 147, endPoint x: 764, endPoint y: 396, distance: 249.8
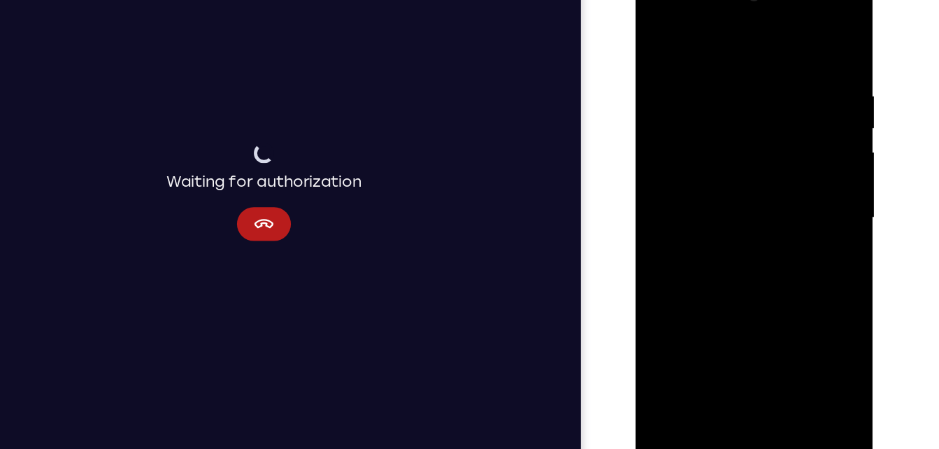
click at [764, 389] on html "Online web based iOS Simulators and Android Emulators. Run iPhone, iPad, Mobile…" at bounding box center [735, 180] width 199 height 420
drag, startPoint x: 750, startPoint y: 70, endPoint x: 770, endPoint y: 396, distance: 327.2
click at [770, 389] on html "Online web based iOS Simulators and Android Emulators. Run iPhone, iPad, Mobile…" at bounding box center [735, 180] width 199 height 420
click at [722, 140] on div at bounding box center [734, 176] width 176 height 392
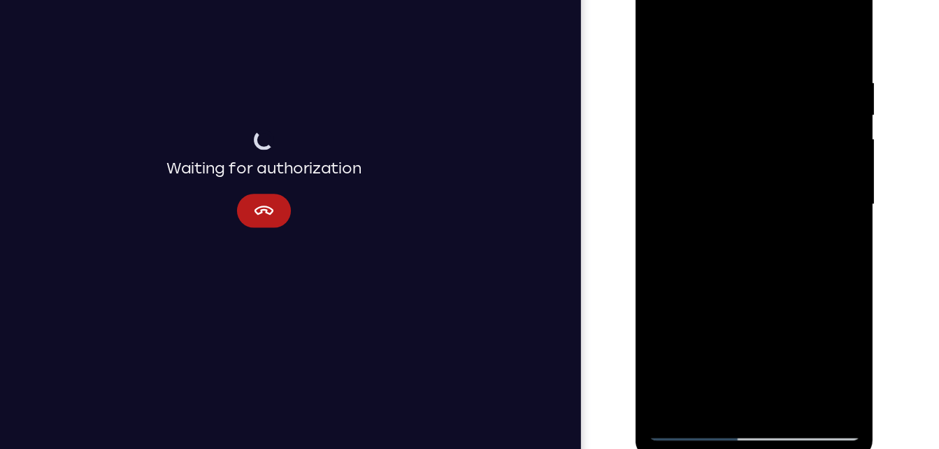
scroll to position [193, 0]
click at [804, 298] on div at bounding box center [734, 161] width 176 height 392
click at [810, 293] on div at bounding box center [734, 161] width 176 height 392
click at [804, 192] on div at bounding box center [734, 161] width 176 height 392
click at [658, 22] on div at bounding box center [734, 161] width 176 height 392
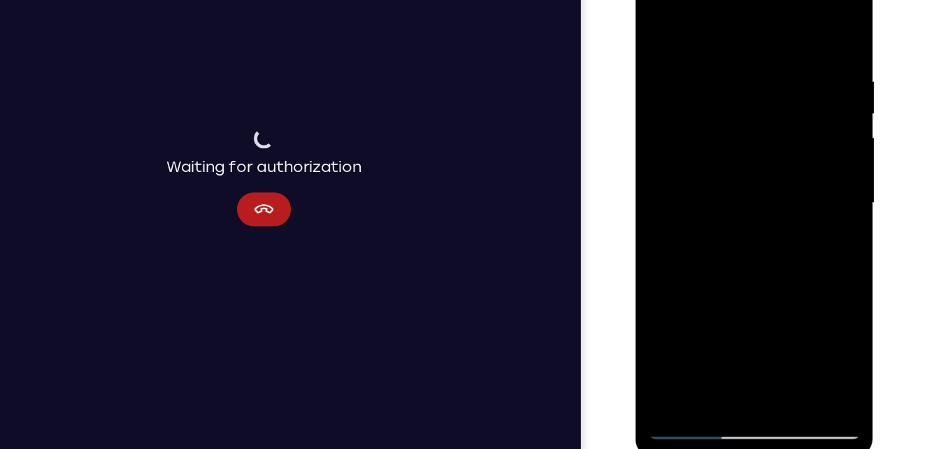
click at [661, 22] on div at bounding box center [734, 161] width 176 height 392
click at [763, 324] on div at bounding box center [734, 161] width 176 height 392
drag, startPoint x: 782, startPoint y: 117, endPoint x: 777, endPoint y: 295, distance: 178.3
click at [777, 295] on div at bounding box center [734, 161] width 176 height 392
drag, startPoint x: 761, startPoint y: 115, endPoint x: 773, endPoint y: 394, distance: 278.6
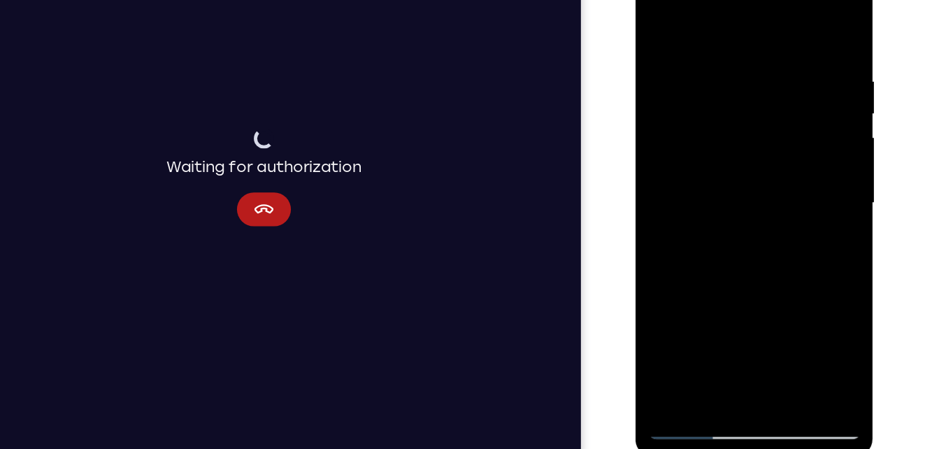
click at [773, 374] on html "Online web based iOS Simulators and Android Emulators. Run iPhone, iPad, Mobile…" at bounding box center [735, 165] width 199 height 420
drag, startPoint x: 742, startPoint y: 88, endPoint x: 803, endPoint y: 394, distance: 311.5
click at [803, 374] on html "Online web based iOS Simulators and Android Emulators. Run iPhone, iPad, Mobile…" at bounding box center [735, 165] width 199 height 420
click at [666, 17] on div at bounding box center [734, 161] width 176 height 392
click at [716, 48] on div at bounding box center [734, 161] width 176 height 392
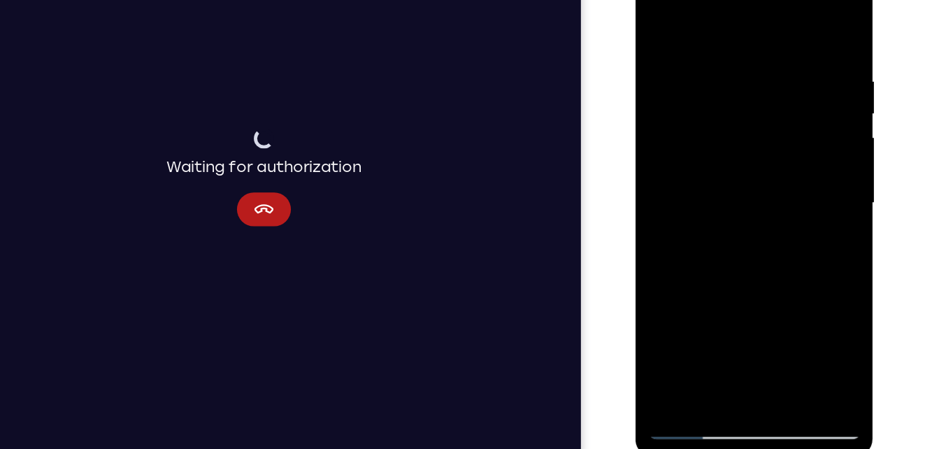
click at [809, 29] on div at bounding box center [734, 161] width 176 height 392
drag, startPoint x: 756, startPoint y: 89, endPoint x: 665, endPoint y: 394, distance: 318.1
click at [665, 374] on html "Online web based iOS Simulators and Android Emulators. Run iPhone, iPad, Mobile…" at bounding box center [735, 165] width 199 height 420
click at [726, 45] on div at bounding box center [734, 161] width 176 height 392
click at [809, 29] on div at bounding box center [734, 161] width 176 height 392
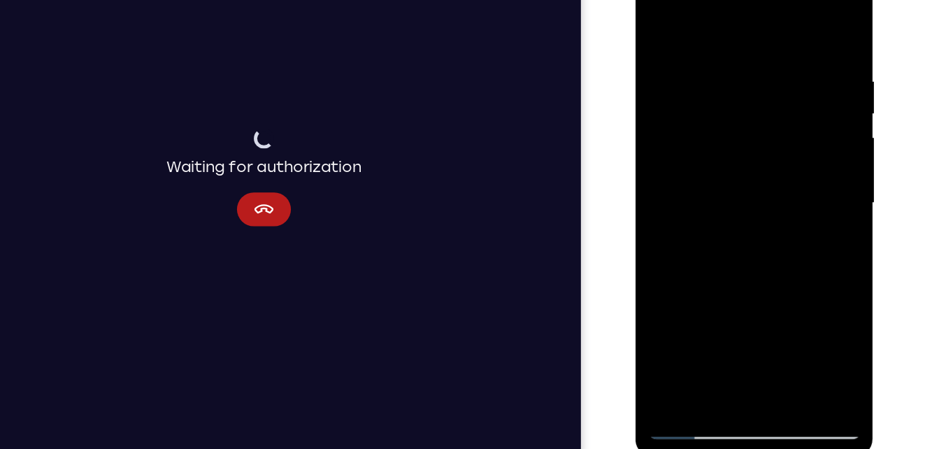
click at [722, 60] on div at bounding box center [734, 161] width 176 height 392
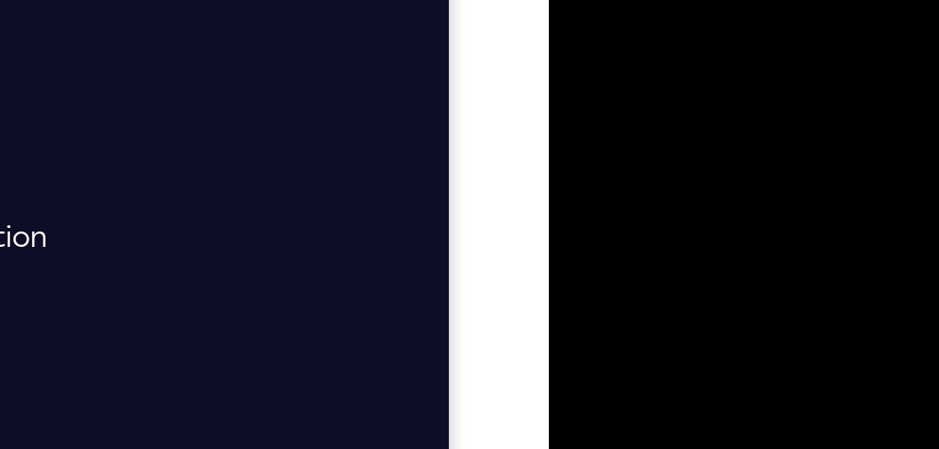
click at [629, 0] on div at bounding box center [647, 55] width 176 height 392
click at [633, 0] on div at bounding box center [647, 55] width 176 height 392
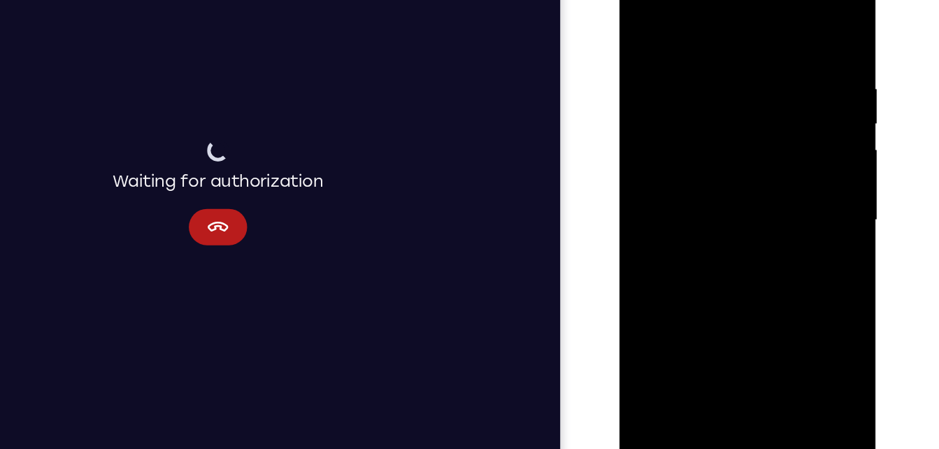
click at [642, 17] on div at bounding box center [717, 158] width 176 height 392
click at [792, 26] on div at bounding box center [717, 158] width 176 height 392
click at [755, 322] on div at bounding box center [717, 158] width 176 height 392
click at [708, 120] on div at bounding box center [717, 158] width 176 height 392
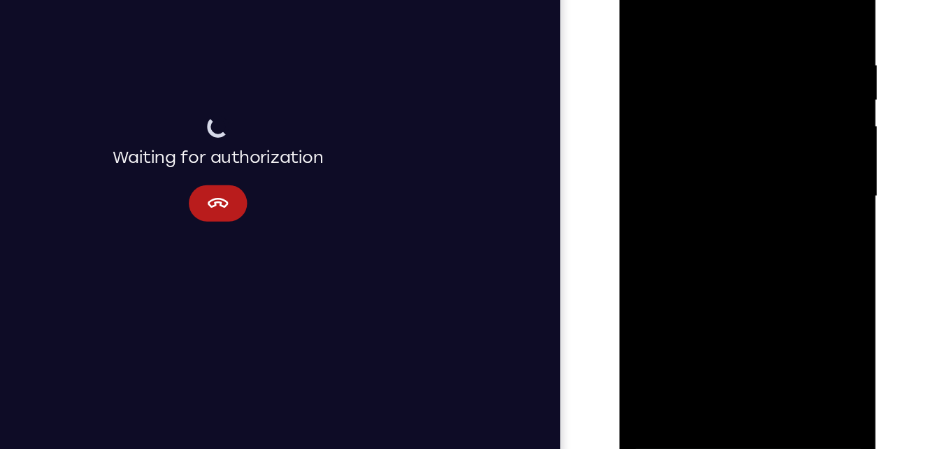
click at [680, 294] on div at bounding box center [717, 135] width 176 height 392
click at [757, 215] on div at bounding box center [717, 135] width 176 height 392
click at [787, 157] on div at bounding box center [717, 135] width 176 height 392
click at [789, 265] on div at bounding box center [717, 135] width 176 height 392
click at [687, 290] on div at bounding box center [717, 135] width 176 height 392
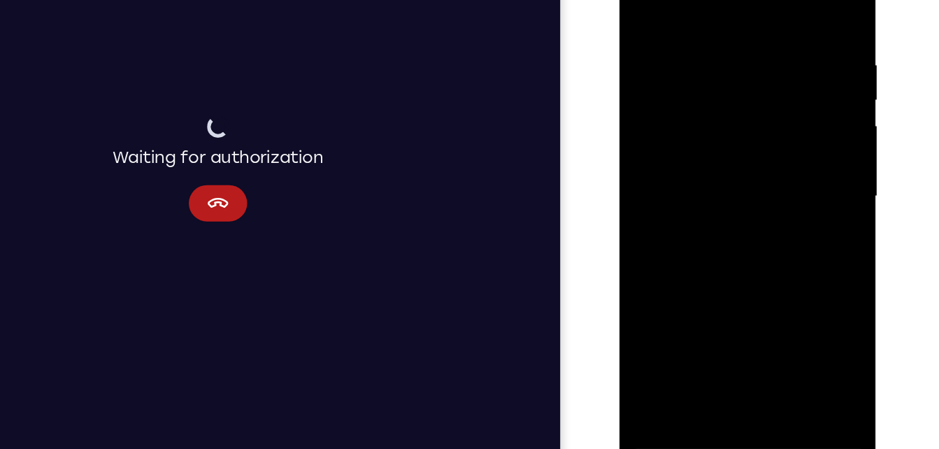
click at [759, 245] on div at bounding box center [717, 135] width 176 height 392
click at [682, 279] on div at bounding box center [717, 135] width 176 height 392
click at [783, 159] on div at bounding box center [717, 135] width 176 height 392
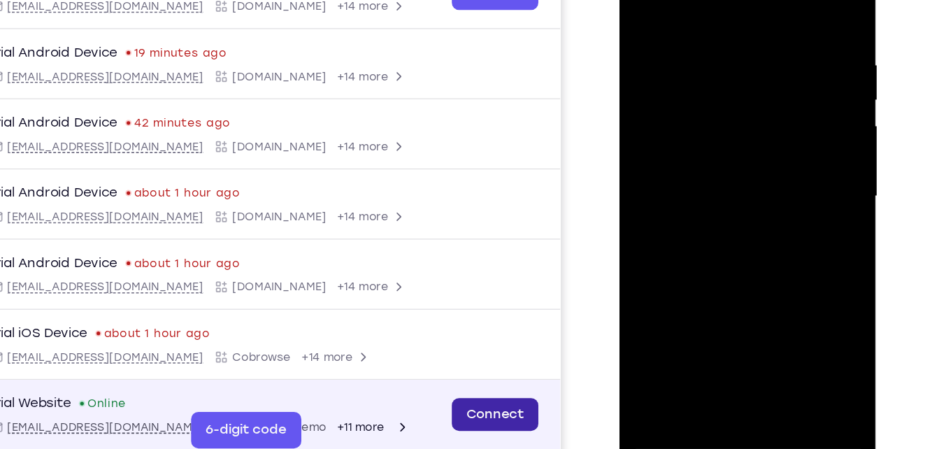
drag, startPoint x: 356, startPoint y: 287, endPoint x: -68, endPoint y: 164, distance: 441.0
click at [356, 287] on link "Connect" at bounding box center [350, 286] width 66 height 25
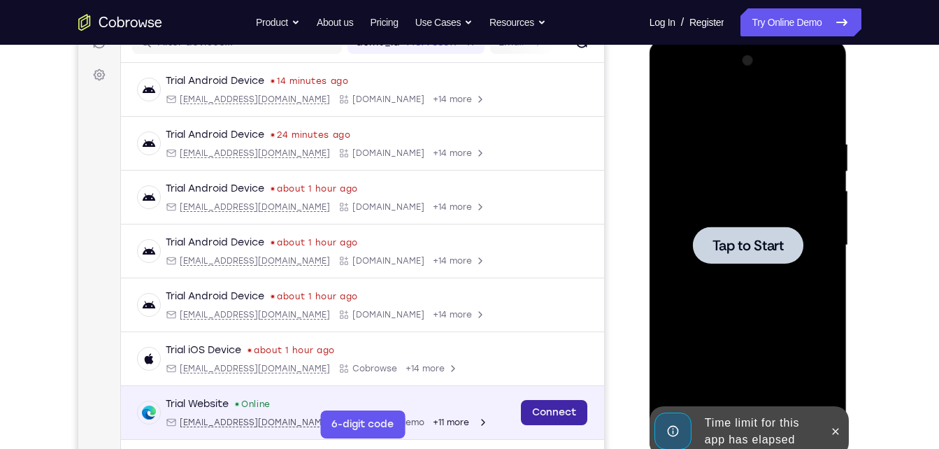
click at [563, 424] on link "Connect" at bounding box center [553, 412] width 66 height 25
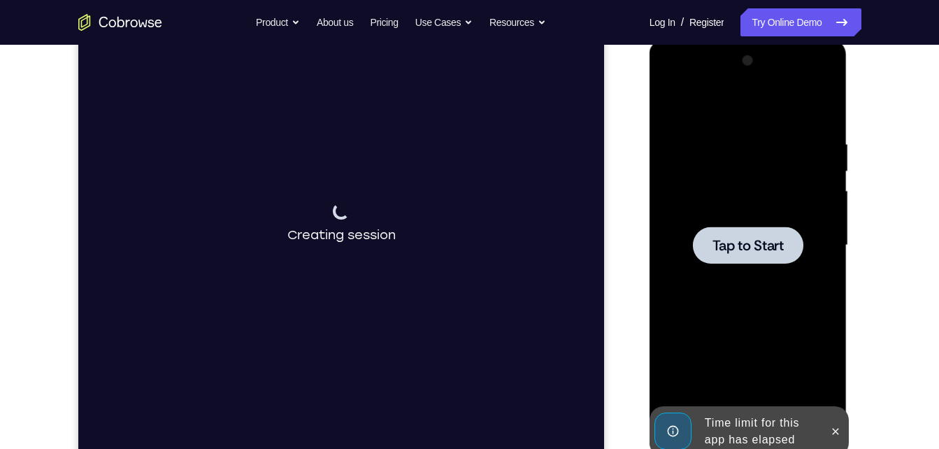
click at [744, 278] on div at bounding box center [748, 246] width 176 height 392
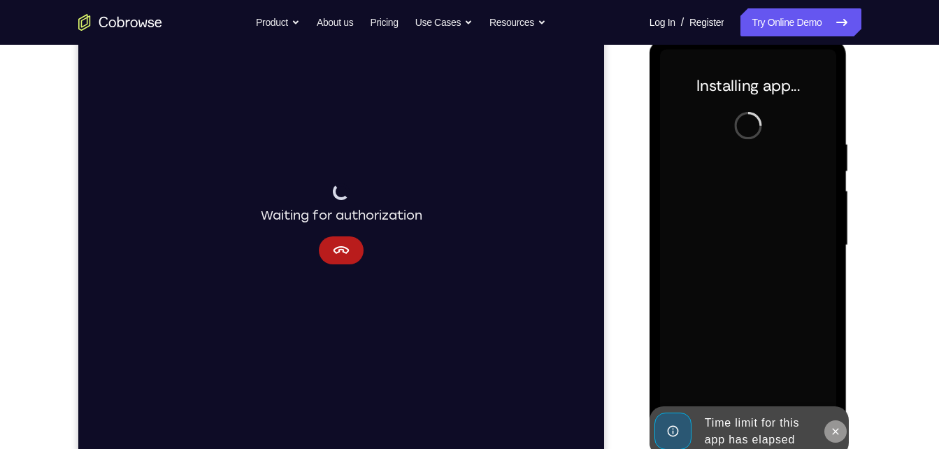
click at [833, 438] on button at bounding box center [835, 431] width 22 height 22
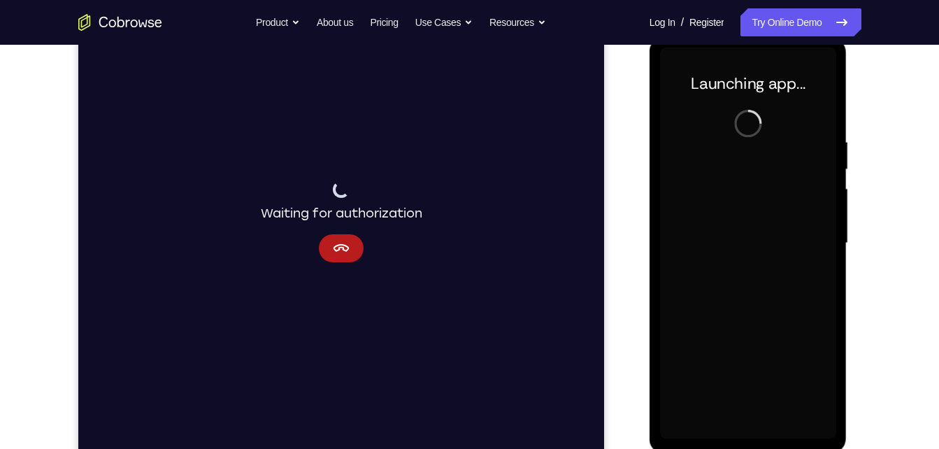
scroll to position [195, 0]
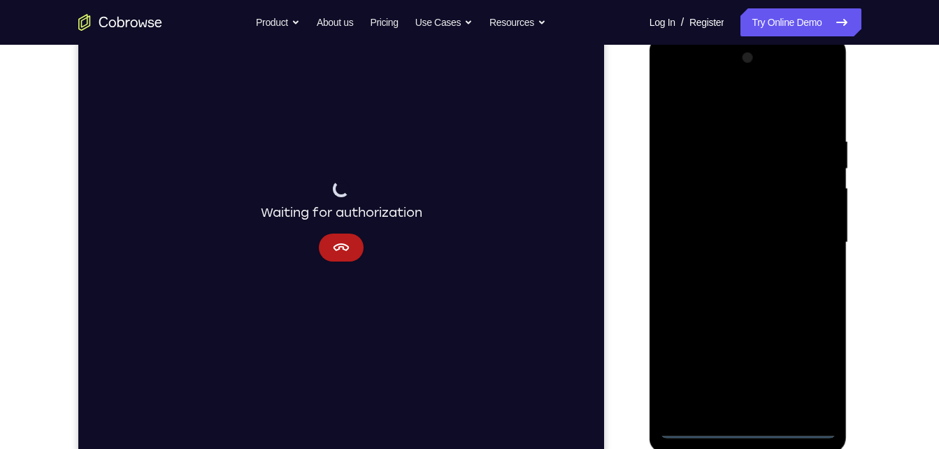
click at [743, 427] on div at bounding box center [748, 243] width 176 height 392
click at [804, 363] on div at bounding box center [748, 243] width 176 height 392
click at [739, 110] on div at bounding box center [748, 243] width 176 height 392
click at [806, 237] on div at bounding box center [748, 243] width 176 height 392
click at [734, 266] on div at bounding box center [748, 243] width 176 height 392
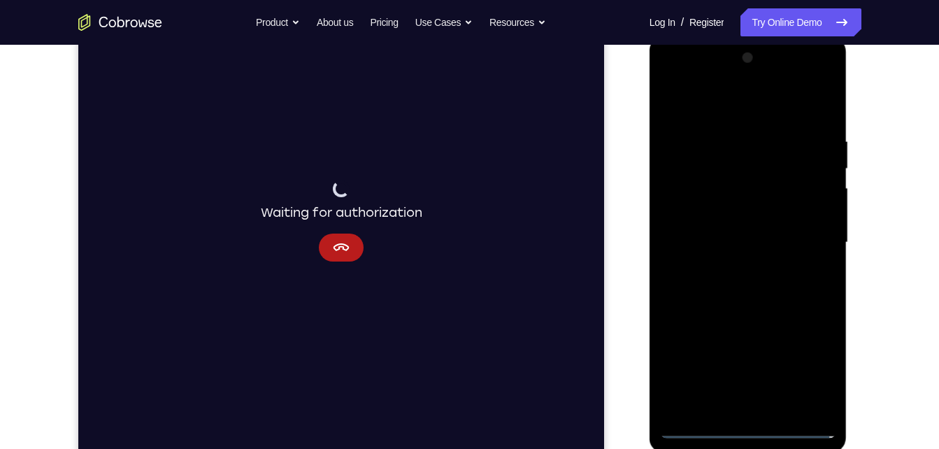
click at [751, 233] on div at bounding box center [748, 243] width 176 height 392
click at [752, 220] on div at bounding box center [748, 243] width 176 height 392
click at [749, 245] on div at bounding box center [748, 243] width 176 height 392
click at [748, 292] on div at bounding box center [748, 243] width 176 height 392
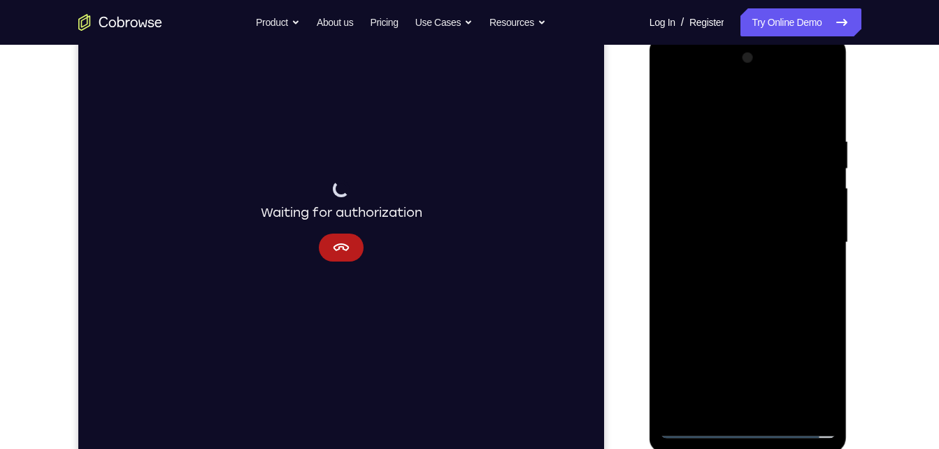
click at [748, 292] on div at bounding box center [748, 243] width 176 height 392
click at [817, 122] on div at bounding box center [748, 243] width 176 height 392
click at [720, 139] on div at bounding box center [748, 243] width 176 height 392
click at [820, 110] on div at bounding box center [748, 243] width 176 height 392
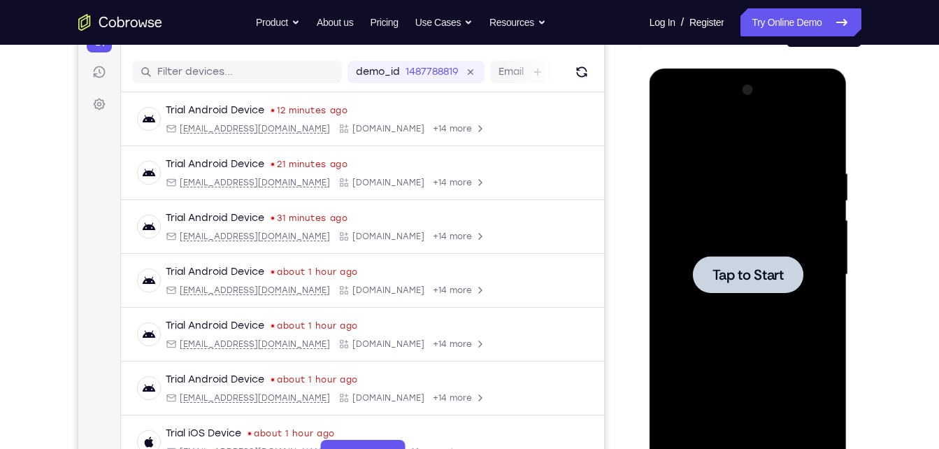
scroll to position [165, 0]
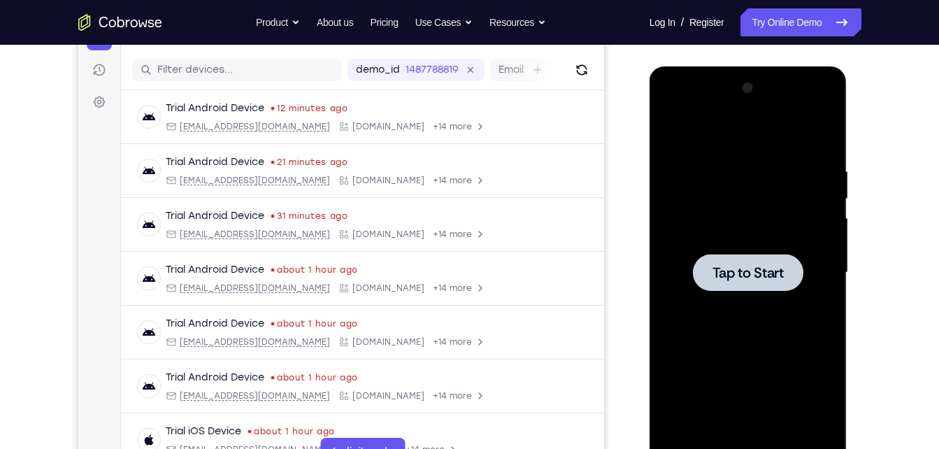
click at [768, 266] on span "Tap to Start" at bounding box center [747, 273] width 71 height 14
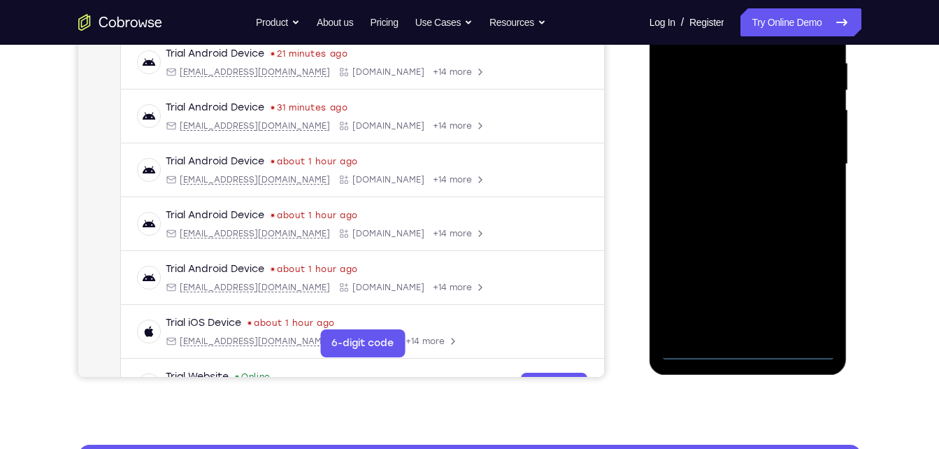
scroll to position [276, 0]
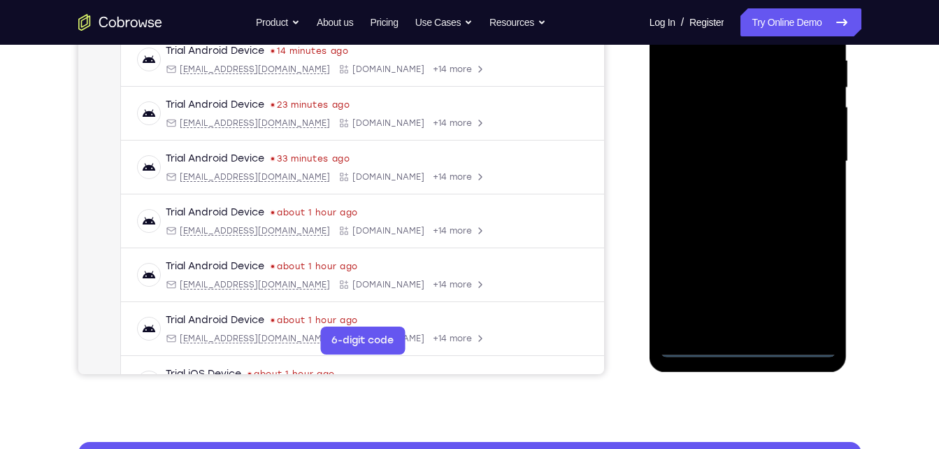
click at [751, 347] on div at bounding box center [748, 162] width 176 height 392
click at [803, 278] on div at bounding box center [748, 162] width 176 height 392
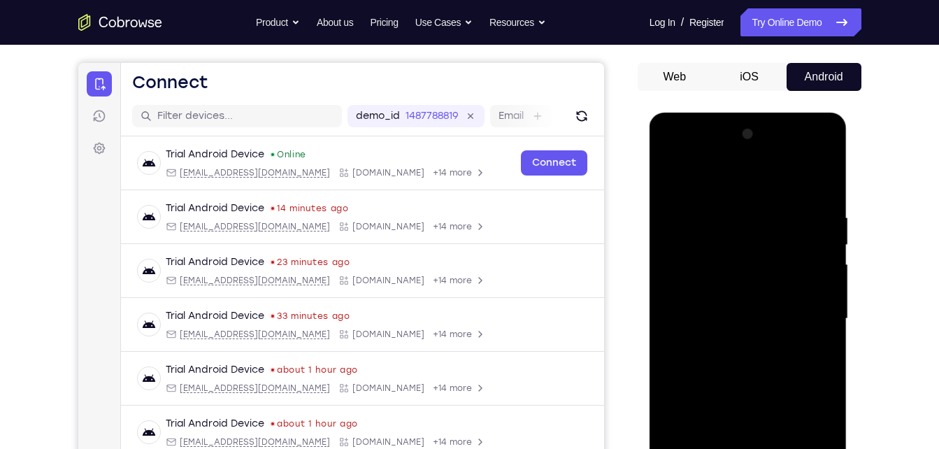
scroll to position [110, 0]
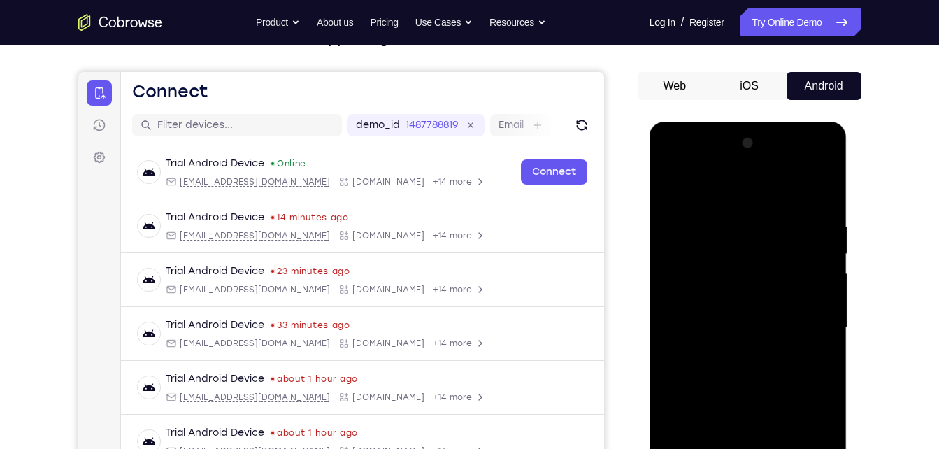
click at [668, 159] on div at bounding box center [748, 328] width 176 height 392
click at [798, 318] on div at bounding box center [748, 328] width 176 height 392
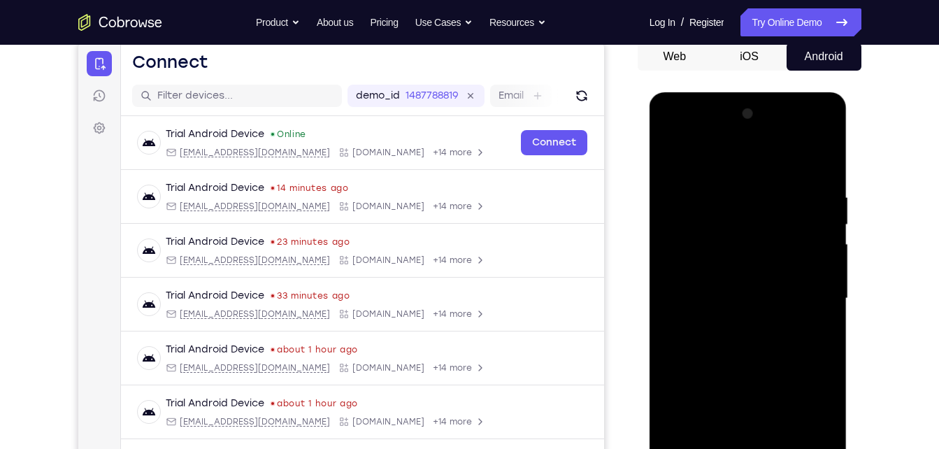
scroll to position [140, 0]
click at [729, 320] on div at bounding box center [748, 298] width 176 height 392
click at [730, 282] on div at bounding box center [748, 298] width 176 height 392
click at [719, 273] on div at bounding box center [748, 298] width 176 height 392
click at [751, 295] on div at bounding box center [748, 298] width 176 height 392
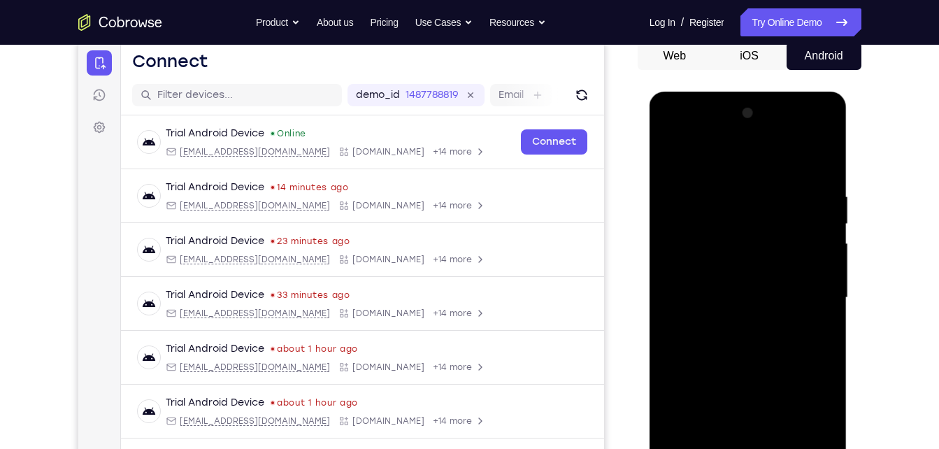
click at [742, 345] on div at bounding box center [748, 298] width 176 height 392
click at [755, 343] on div at bounding box center [748, 298] width 176 height 392
click at [738, 343] on div at bounding box center [748, 298] width 176 height 392
click at [752, 336] on div at bounding box center [748, 298] width 176 height 392
click at [733, 184] on div at bounding box center [748, 298] width 176 height 392
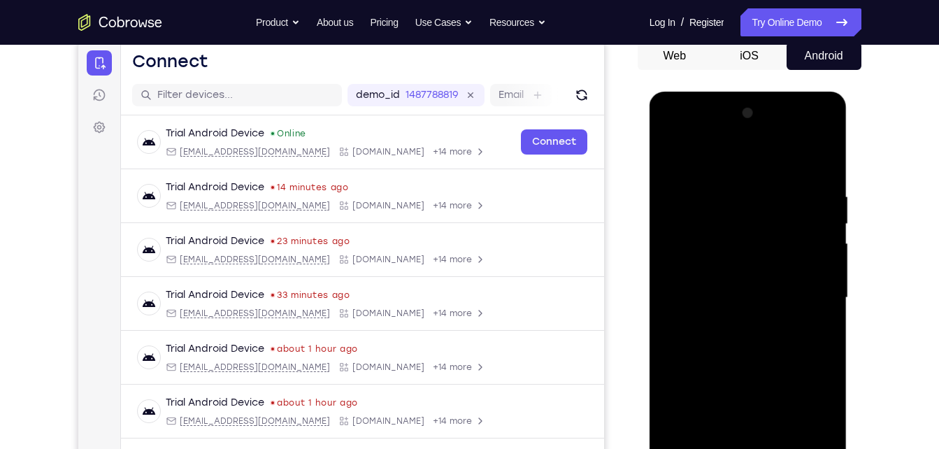
click at [822, 173] on div at bounding box center [748, 298] width 176 height 392
click at [726, 185] on div at bounding box center [748, 298] width 176 height 392
click at [819, 286] on div at bounding box center [748, 298] width 176 height 392
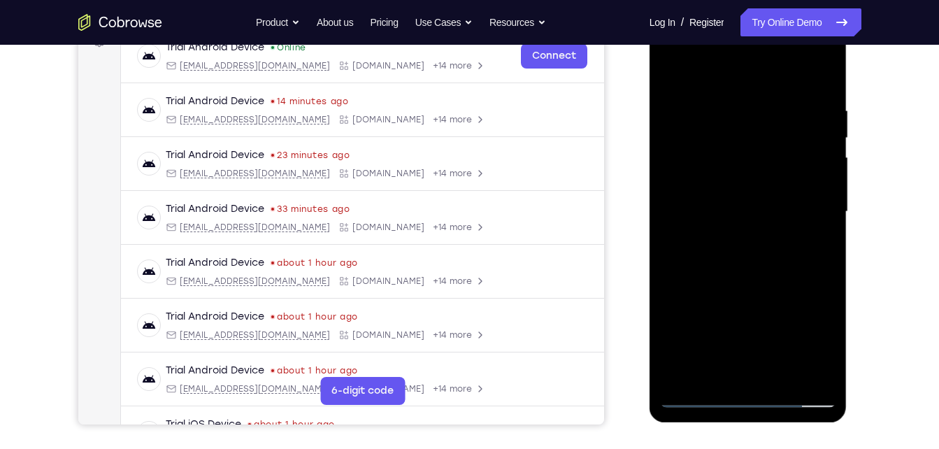
scroll to position [227, 0]
click at [820, 368] on div at bounding box center [748, 211] width 176 height 392
click at [820, 240] on div at bounding box center [748, 211] width 176 height 392
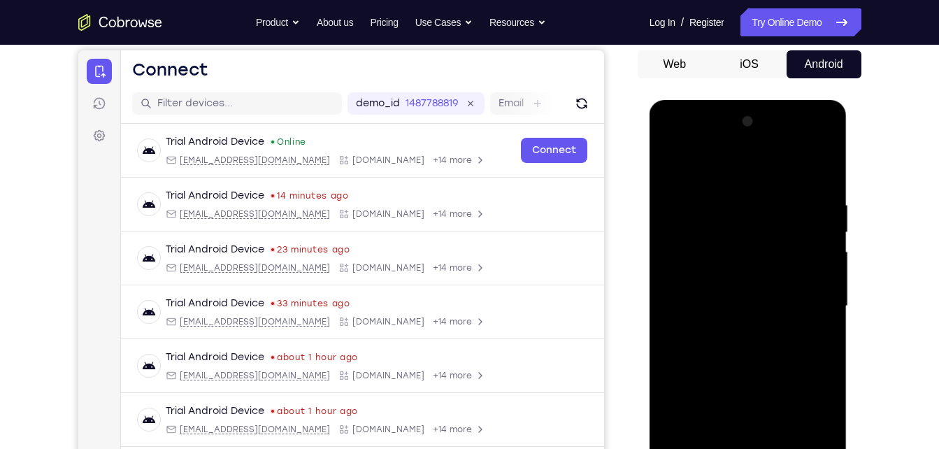
scroll to position [131, 0]
click at [819, 284] on div at bounding box center [748, 307] width 176 height 392
click at [829, 285] on div at bounding box center [748, 307] width 176 height 392
click at [815, 241] on div at bounding box center [748, 307] width 176 height 392
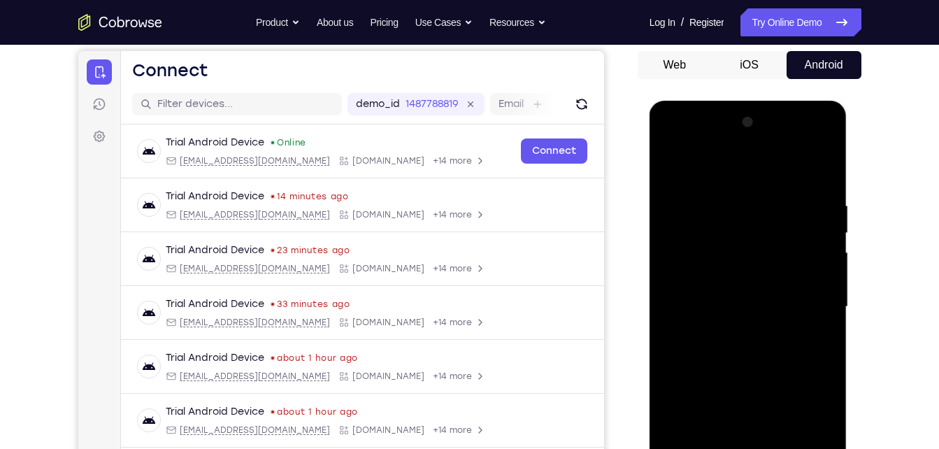
click at [822, 263] on div at bounding box center [748, 307] width 176 height 392
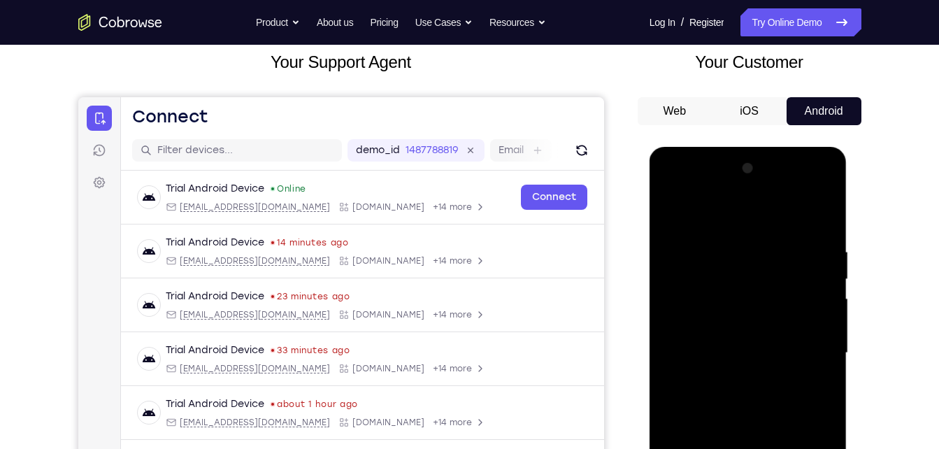
scroll to position [83, 0]
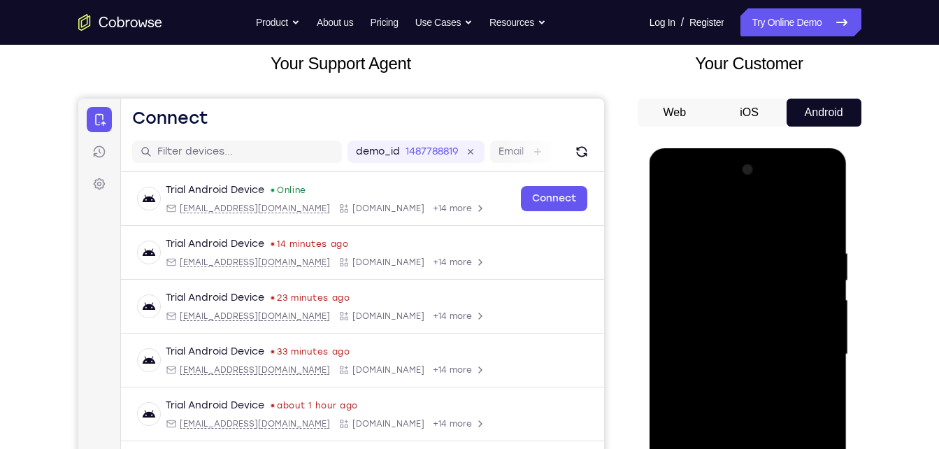
click at [675, 220] on div at bounding box center [748, 355] width 176 height 392
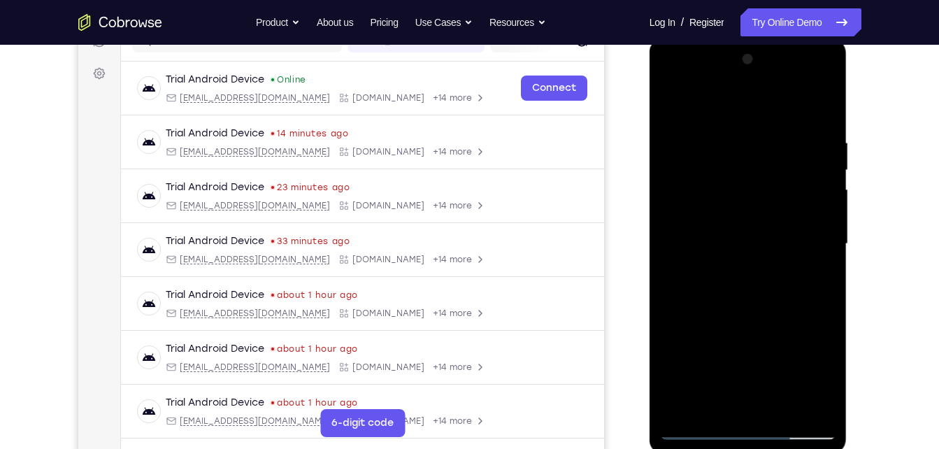
scroll to position [194, 0]
click at [696, 356] on div at bounding box center [748, 244] width 176 height 392
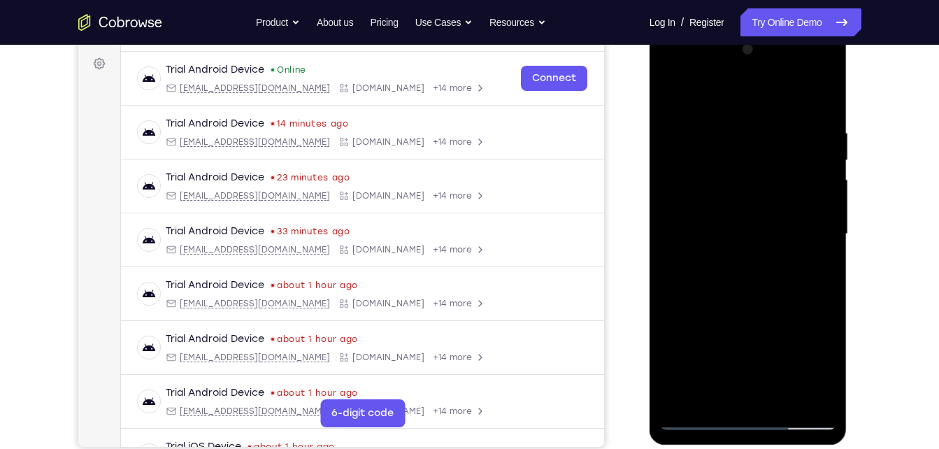
scroll to position [206, 0]
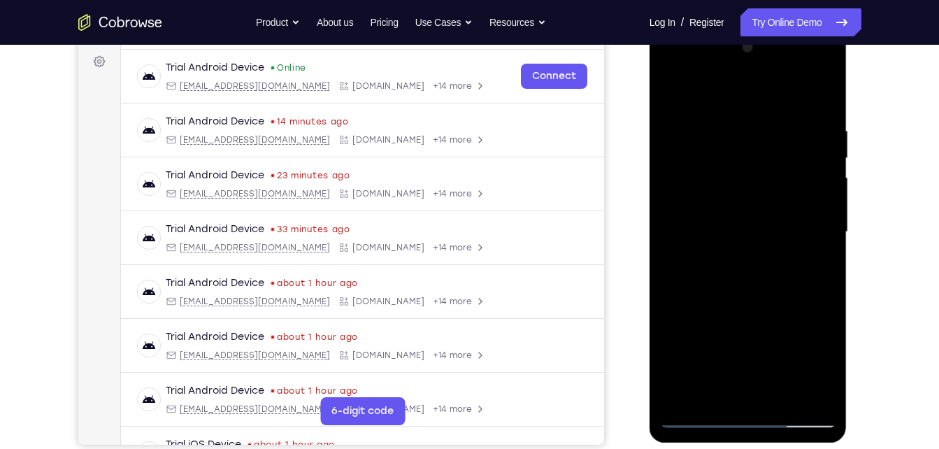
drag, startPoint x: 766, startPoint y: 306, endPoint x: 770, endPoint y: 234, distance: 71.4
click at [770, 234] on div at bounding box center [748, 232] width 176 height 392
click at [673, 366] on div at bounding box center [748, 232] width 176 height 392
click at [671, 302] on div at bounding box center [748, 232] width 176 height 392
click at [826, 169] on div at bounding box center [748, 232] width 176 height 392
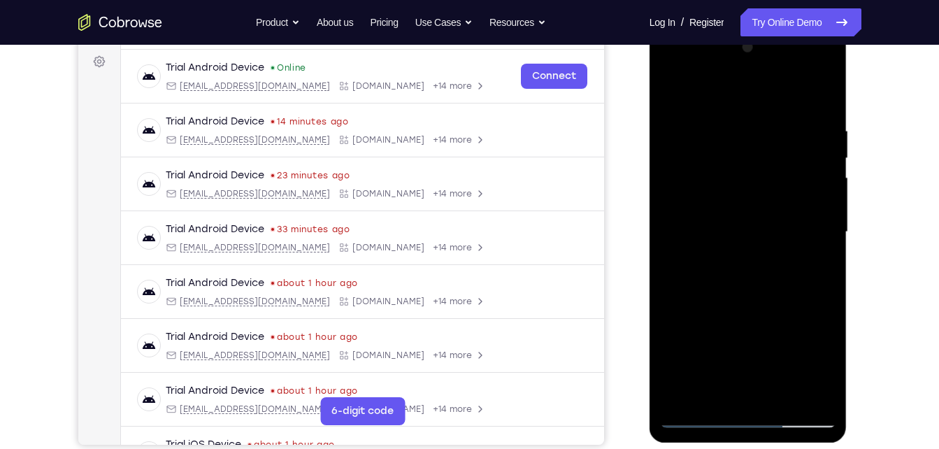
click at [826, 169] on div at bounding box center [748, 232] width 176 height 392
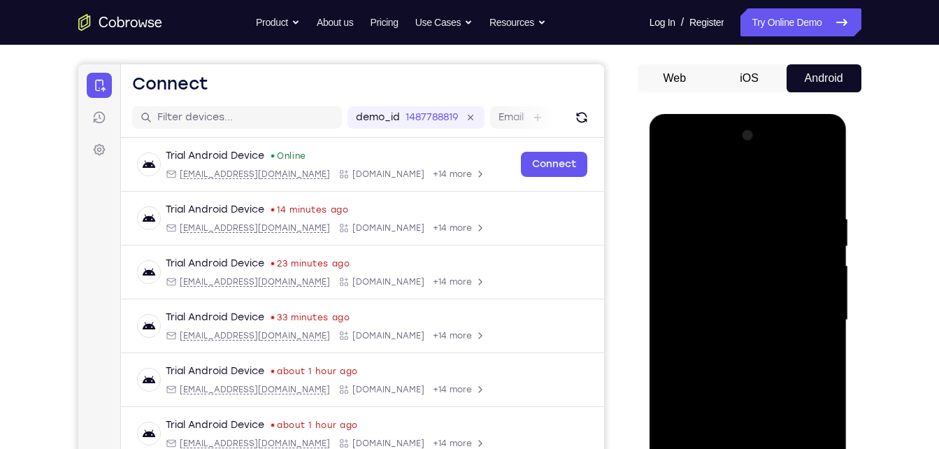
scroll to position [114, 0]
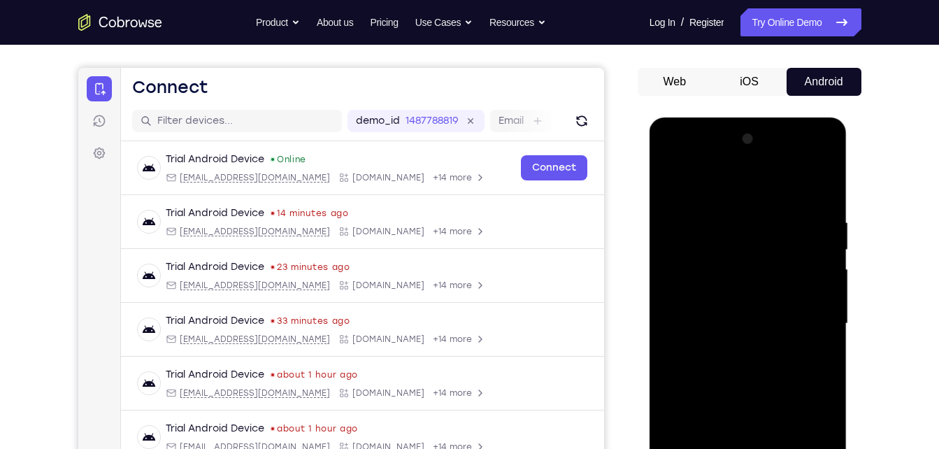
click at [673, 182] on div at bounding box center [748, 324] width 176 height 392
click at [671, 178] on div at bounding box center [748, 324] width 176 height 392
click at [821, 185] on div at bounding box center [748, 324] width 176 height 392
drag, startPoint x: 738, startPoint y: 381, endPoint x: 762, endPoint y: 285, distance: 98.7
click at [762, 285] on div at bounding box center [748, 324] width 176 height 392
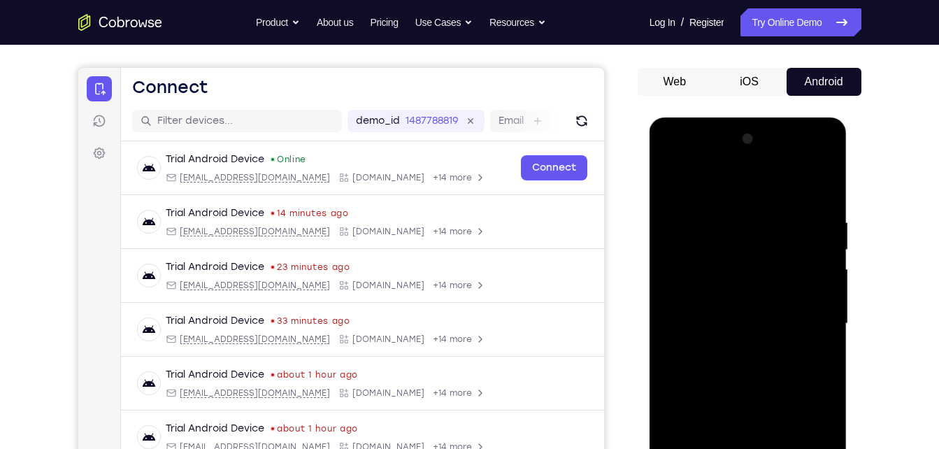
click at [673, 351] on div at bounding box center [748, 324] width 176 height 392
drag, startPoint x: 756, startPoint y: 420, endPoint x: 794, endPoint y: 194, distance: 229.1
click at [794, 194] on div at bounding box center [748, 324] width 176 height 392
drag, startPoint x: 771, startPoint y: 385, endPoint x: 796, endPoint y: 202, distance: 184.3
click at [796, 202] on div at bounding box center [748, 324] width 176 height 392
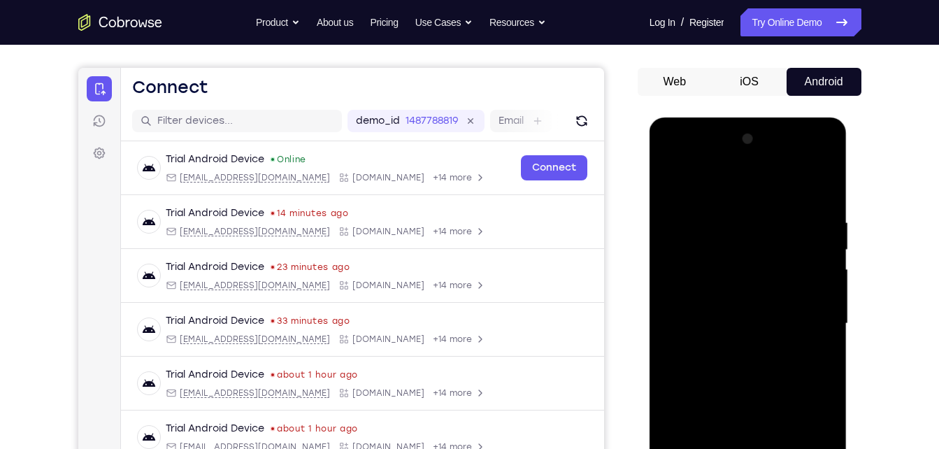
drag, startPoint x: 747, startPoint y: 444, endPoint x: 791, endPoint y: 305, distance: 145.9
click at [791, 305] on div at bounding box center [748, 324] width 176 height 392
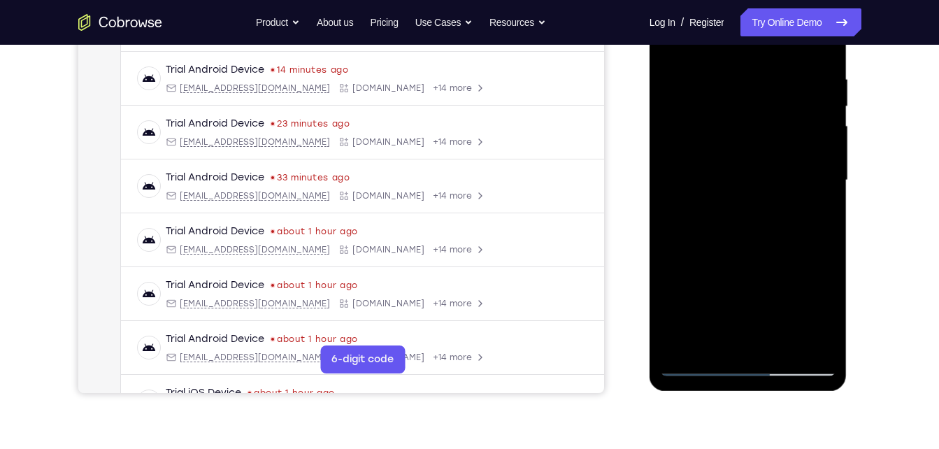
scroll to position [258, 0]
click at [780, 343] on div at bounding box center [748, 180] width 176 height 392
click at [752, 229] on div at bounding box center [748, 180] width 176 height 392
click at [809, 201] on div at bounding box center [748, 180] width 176 height 392
click at [735, 204] on div at bounding box center [748, 180] width 176 height 392
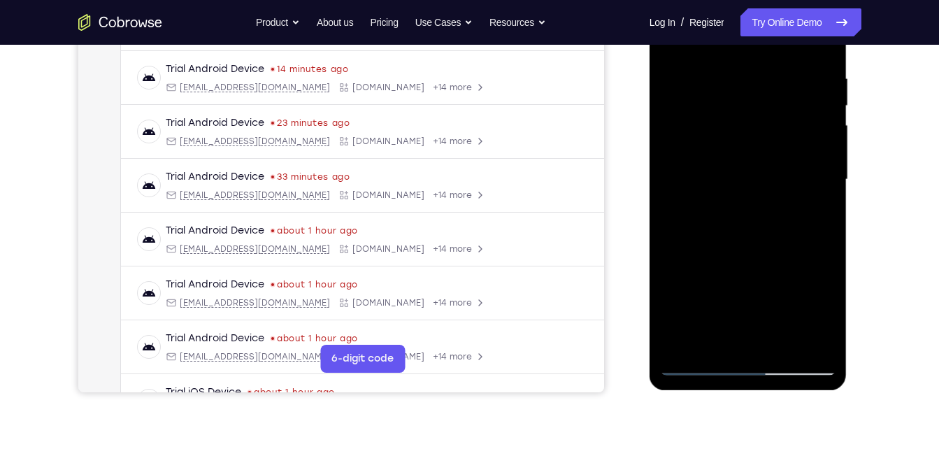
scroll to position [210, 0]
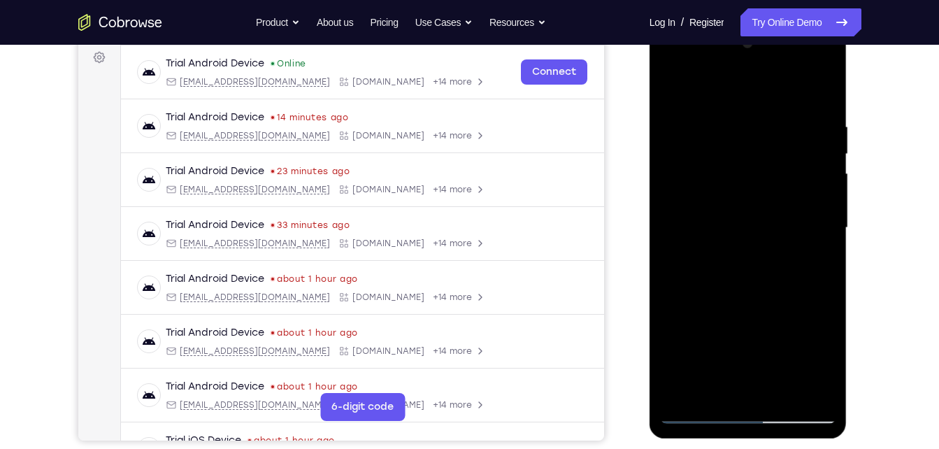
click at [668, 87] on div at bounding box center [748, 228] width 176 height 392
click at [715, 220] on div at bounding box center [748, 228] width 176 height 392
click at [715, 383] on div at bounding box center [748, 228] width 176 height 392
click at [675, 89] on div at bounding box center [748, 228] width 176 height 392
click at [708, 338] on div at bounding box center [748, 228] width 176 height 392
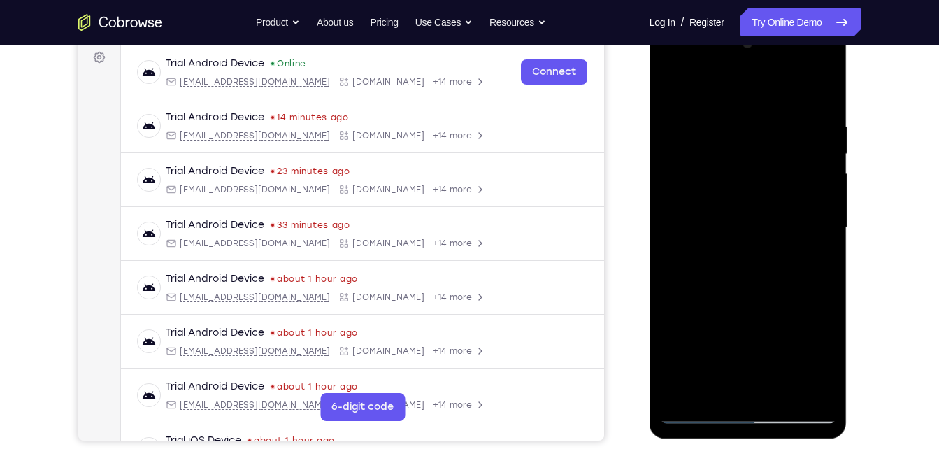
click at [673, 85] on div at bounding box center [748, 228] width 176 height 392
click at [713, 184] on div at bounding box center [748, 228] width 176 height 392
click at [703, 360] on div at bounding box center [748, 228] width 176 height 392
click at [712, 358] on div at bounding box center [748, 228] width 176 height 392
click at [732, 340] on div at bounding box center [748, 228] width 176 height 392
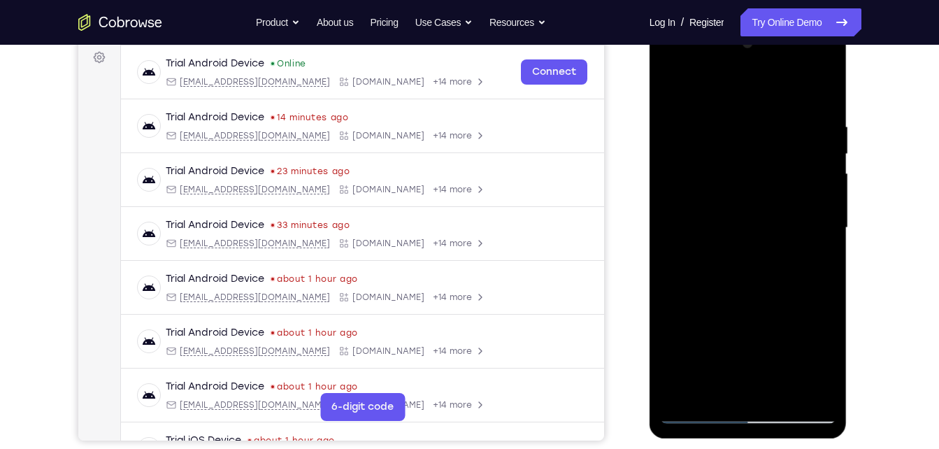
drag, startPoint x: 787, startPoint y: 177, endPoint x: 797, endPoint y: 261, distance: 85.2
click at [797, 261] on div at bounding box center [748, 228] width 176 height 392
click at [672, 87] on div at bounding box center [748, 228] width 176 height 392
click at [675, 83] on div at bounding box center [748, 228] width 176 height 392
click at [778, 389] on div at bounding box center [748, 228] width 176 height 392
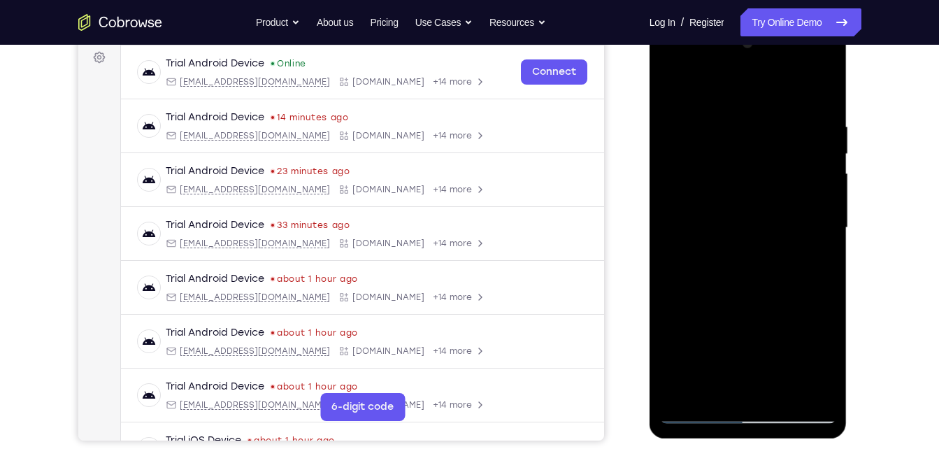
click at [721, 252] on div at bounding box center [748, 228] width 176 height 392
click at [694, 85] on div at bounding box center [748, 228] width 176 height 392
click at [669, 87] on div at bounding box center [748, 228] width 176 height 392
click at [672, 87] on div at bounding box center [748, 228] width 176 height 392
click at [680, 84] on div at bounding box center [748, 228] width 176 height 392
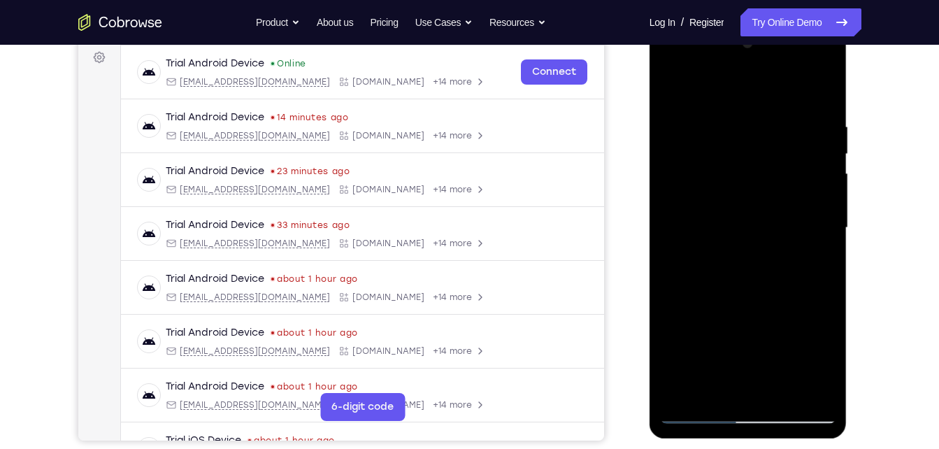
drag, startPoint x: 753, startPoint y: 164, endPoint x: 763, endPoint y: 280, distance: 116.5
click at [763, 280] on div at bounding box center [748, 228] width 176 height 392
click at [827, 82] on div at bounding box center [748, 228] width 176 height 392
click at [785, 110] on div at bounding box center [748, 228] width 176 height 392
click at [703, 103] on div at bounding box center [748, 228] width 176 height 392
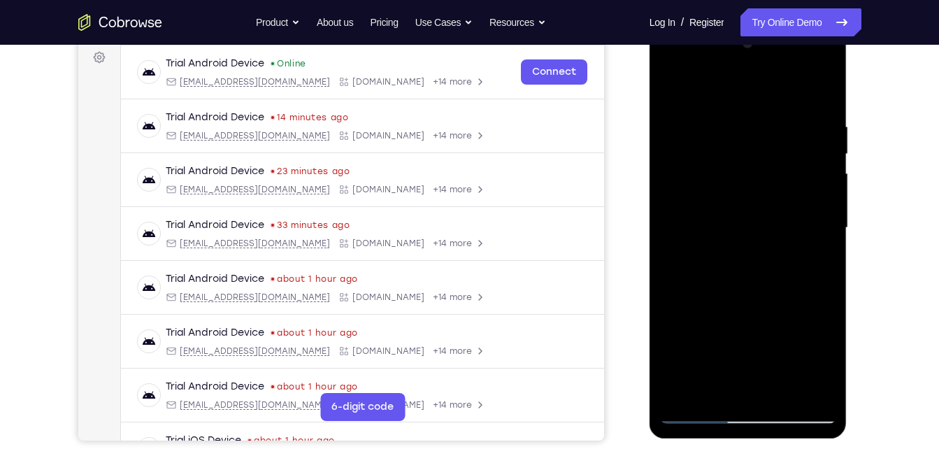
click at [669, 82] on div at bounding box center [748, 228] width 176 height 392
click at [778, 105] on div at bounding box center [748, 228] width 176 height 392
click at [815, 109] on div at bounding box center [748, 228] width 176 height 392
click at [672, 83] on div at bounding box center [748, 228] width 176 height 392
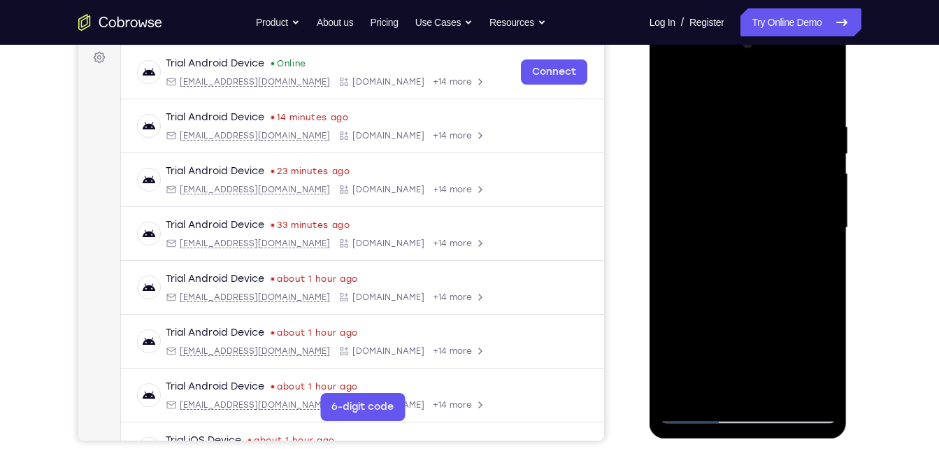
drag, startPoint x: 757, startPoint y: 320, endPoint x: 801, endPoint y: 134, distance: 191.1
click at [801, 134] on div at bounding box center [748, 228] width 176 height 392
drag, startPoint x: 758, startPoint y: 347, endPoint x: 786, endPoint y: 159, distance: 190.8
click at [786, 159] on div at bounding box center [748, 228] width 176 height 392
drag, startPoint x: 759, startPoint y: 325, endPoint x: 773, endPoint y: 143, distance: 182.4
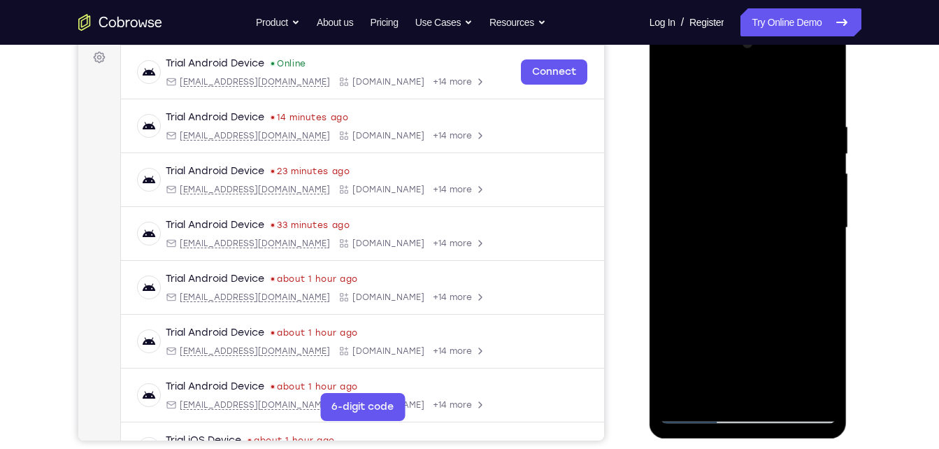
click at [773, 143] on div at bounding box center [748, 228] width 176 height 392
drag, startPoint x: 767, startPoint y: 309, endPoint x: 795, endPoint y: 127, distance: 183.9
click at [795, 127] on div at bounding box center [748, 228] width 176 height 392
drag, startPoint x: 750, startPoint y: 327, endPoint x: 786, endPoint y: 133, distance: 197.1
click at [786, 133] on div at bounding box center [748, 228] width 176 height 392
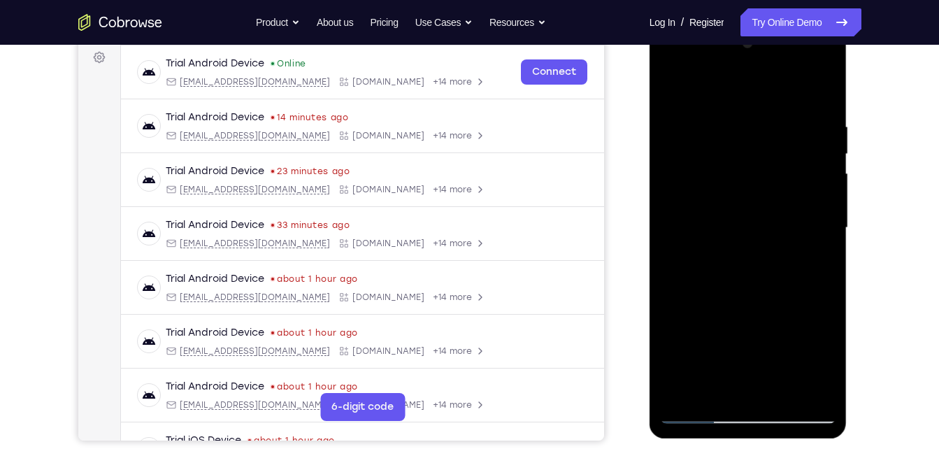
click at [681, 387] on div at bounding box center [748, 228] width 176 height 392
click at [770, 124] on div at bounding box center [748, 228] width 176 height 392
click at [804, 180] on div at bounding box center [748, 228] width 176 height 392
click at [820, 93] on div at bounding box center [748, 228] width 176 height 392
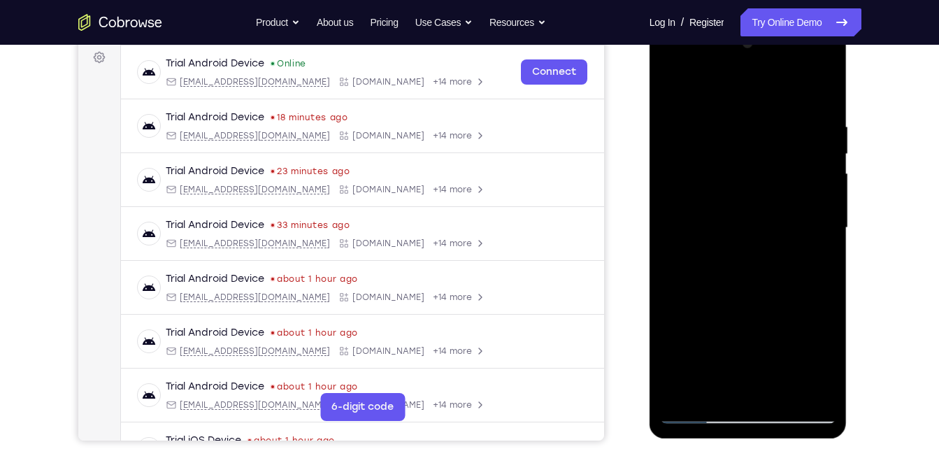
click at [784, 391] on div at bounding box center [748, 228] width 176 height 392
click at [756, 217] on div at bounding box center [748, 228] width 176 height 392
click at [731, 383] on div at bounding box center [748, 228] width 176 height 392
click at [773, 292] on div at bounding box center [748, 228] width 176 height 392
click at [714, 124] on div at bounding box center [748, 228] width 176 height 392
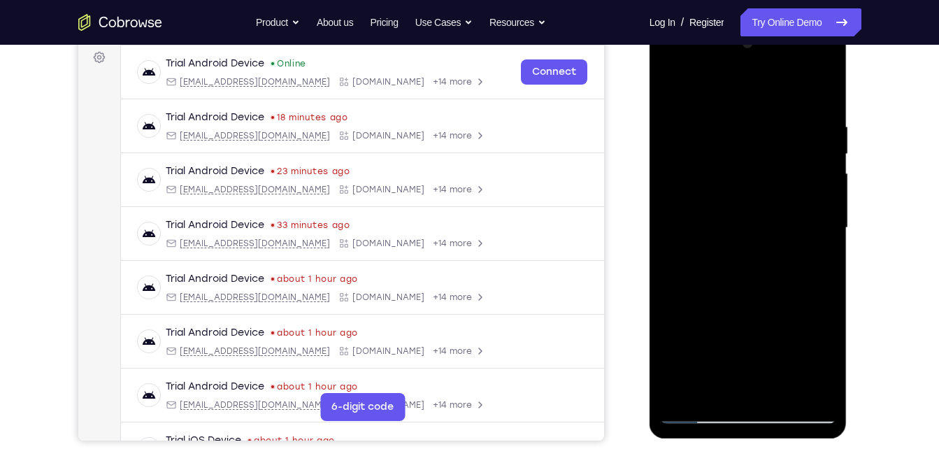
click at [740, 383] on div at bounding box center [748, 228] width 176 height 392
drag, startPoint x: 720, startPoint y: 357, endPoint x: 782, endPoint y: 153, distance: 213.2
click at [782, 153] on div at bounding box center [748, 228] width 176 height 392
drag, startPoint x: 724, startPoint y: 357, endPoint x: 786, endPoint y: 155, distance: 210.6
click at [786, 155] on div at bounding box center [748, 228] width 176 height 392
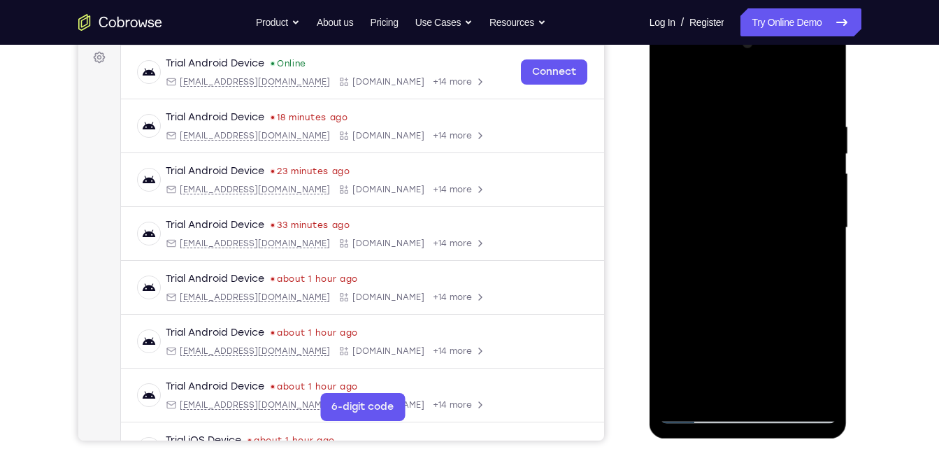
drag, startPoint x: 708, startPoint y: 359, endPoint x: 781, endPoint y: 152, distance: 219.4
click at [781, 152] on div at bounding box center [748, 228] width 176 height 392
click at [722, 327] on div at bounding box center [748, 228] width 176 height 392
click at [733, 233] on div at bounding box center [748, 228] width 176 height 392
click at [815, 382] on div at bounding box center [748, 228] width 176 height 392
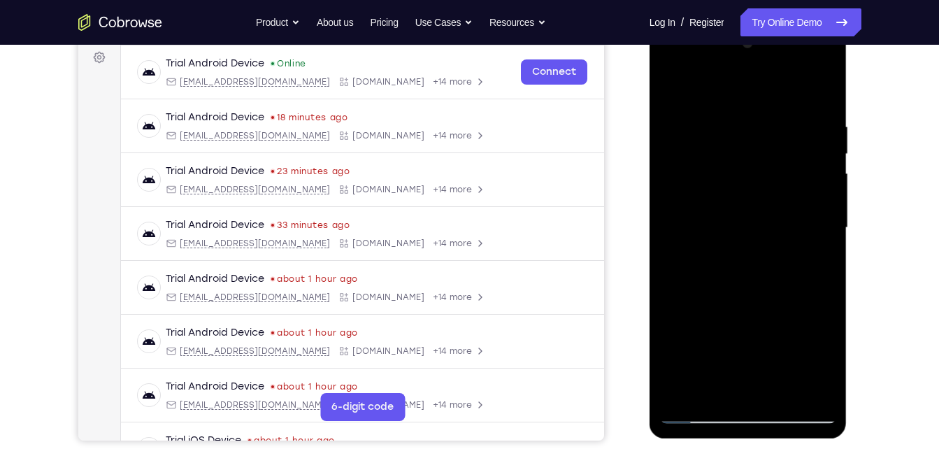
click at [694, 411] on div at bounding box center [748, 228] width 176 height 392
click at [771, 289] on div at bounding box center [748, 228] width 176 height 392
click at [673, 66] on div at bounding box center [748, 228] width 176 height 392
click at [710, 387] on div at bounding box center [748, 228] width 176 height 392
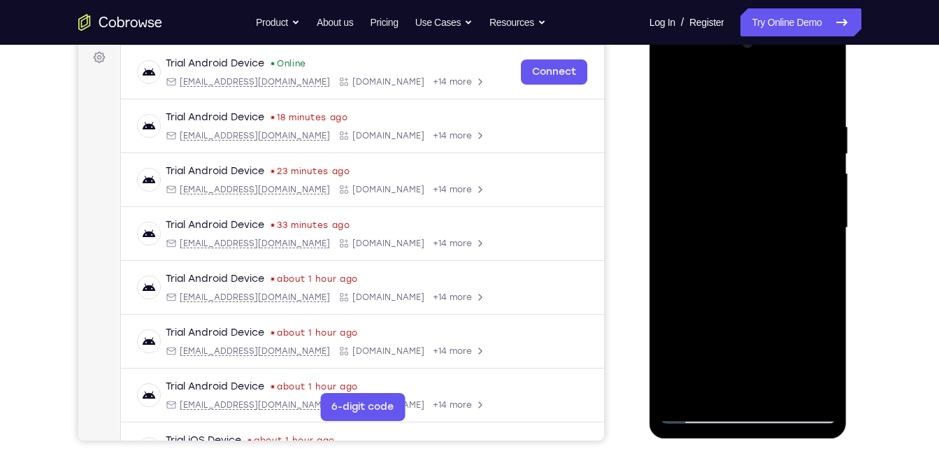
click at [751, 338] on div at bounding box center [748, 228] width 176 height 392
click at [793, 310] on div at bounding box center [748, 228] width 176 height 392
click at [715, 335] on div at bounding box center [748, 228] width 176 height 392
click at [747, 337] on div at bounding box center [748, 228] width 176 height 392
click at [719, 357] on div at bounding box center [748, 228] width 176 height 392
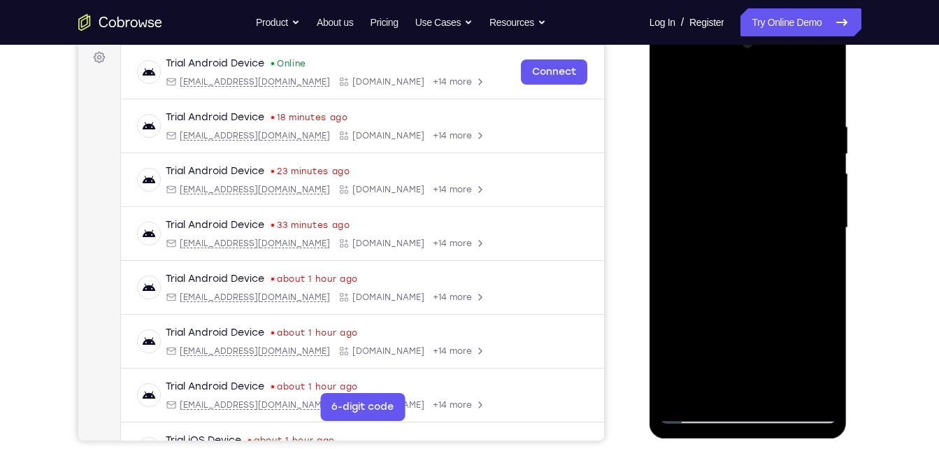
click at [812, 333] on div at bounding box center [748, 228] width 176 height 392
click at [792, 289] on div at bounding box center [748, 228] width 176 height 392
click at [747, 337] on div at bounding box center [748, 228] width 176 height 392
click at [705, 336] on div at bounding box center [748, 228] width 176 height 392
click at [782, 309] on div at bounding box center [748, 228] width 176 height 392
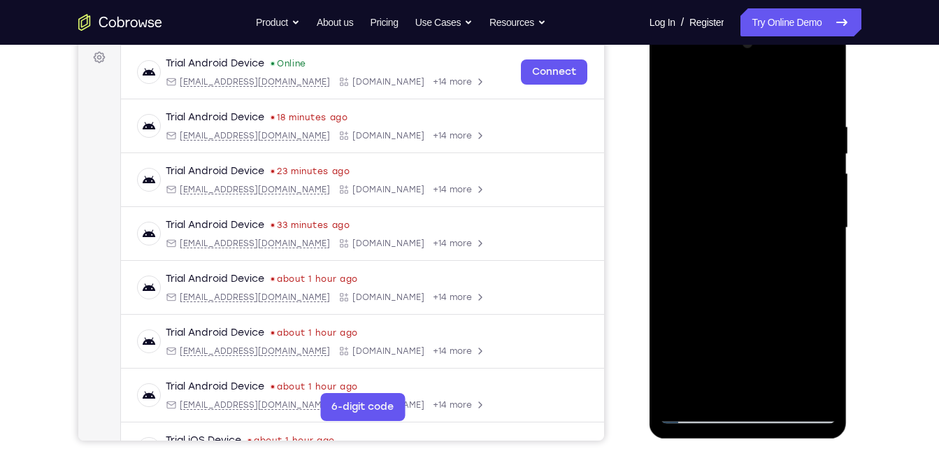
click at [812, 265] on div at bounding box center [748, 228] width 176 height 392
click at [751, 329] on div at bounding box center [748, 228] width 176 height 392
click at [786, 343] on div at bounding box center [748, 228] width 176 height 392
click at [751, 339] on div at bounding box center [748, 228] width 176 height 392
click at [794, 283] on div at bounding box center [748, 228] width 176 height 392
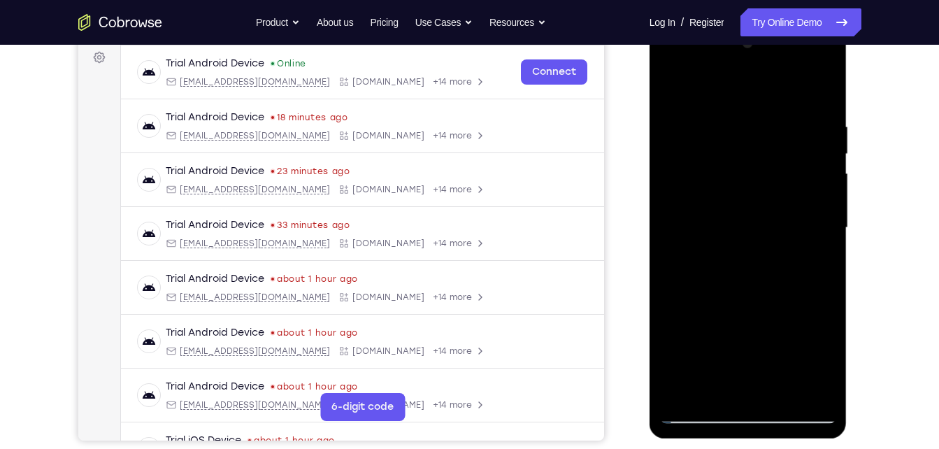
click at [795, 338] on div at bounding box center [748, 228] width 176 height 392
click at [668, 338] on div at bounding box center [748, 228] width 176 height 392
click at [789, 287] on div at bounding box center [748, 228] width 176 height 392
click at [794, 338] on div at bounding box center [748, 228] width 176 height 392
click at [761, 310] on div at bounding box center [748, 228] width 176 height 392
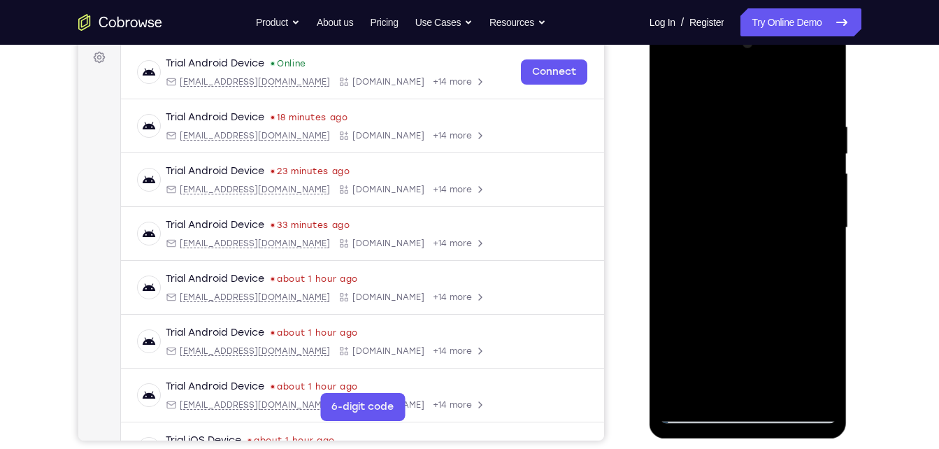
click at [749, 333] on div at bounding box center [748, 228] width 176 height 392
click at [701, 333] on div at bounding box center [748, 228] width 176 height 392
click at [745, 333] on div at bounding box center [748, 228] width 176 height 392
click at [794, 287] on div at bounding box center [748, 228] width 176 height 392
click at [738, 334] on div at bounding box center [748, 228] width 176 height 392
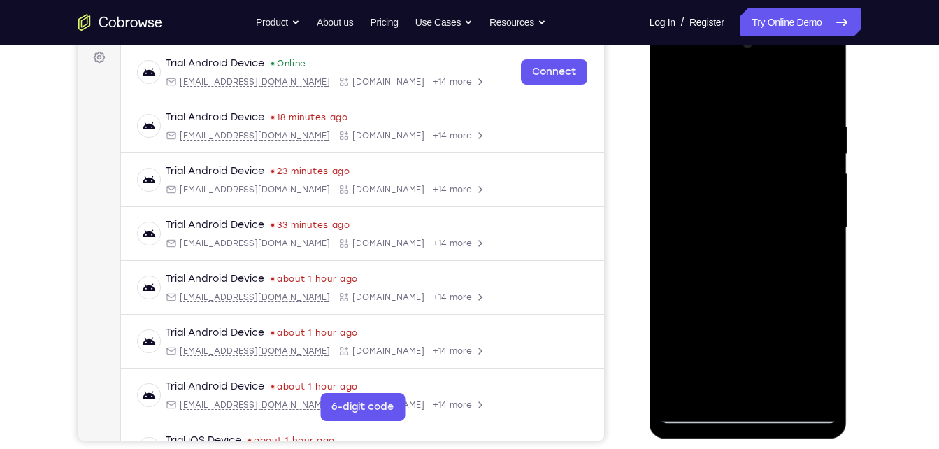
click at [747, 338] on div at bounding box center [748, 228] width 176 height 392
click at [714, 336] on div at bounding box center [748, 228] width 176 height 392
click at [816, 264] on div at bounding box center [748, 228] width 176 height 392
click at [731, 306] on div at bounding box center [748, 228] width 176 height 392
click at [736, 339] on div at bounding box center [748, 228] width 176 height 392
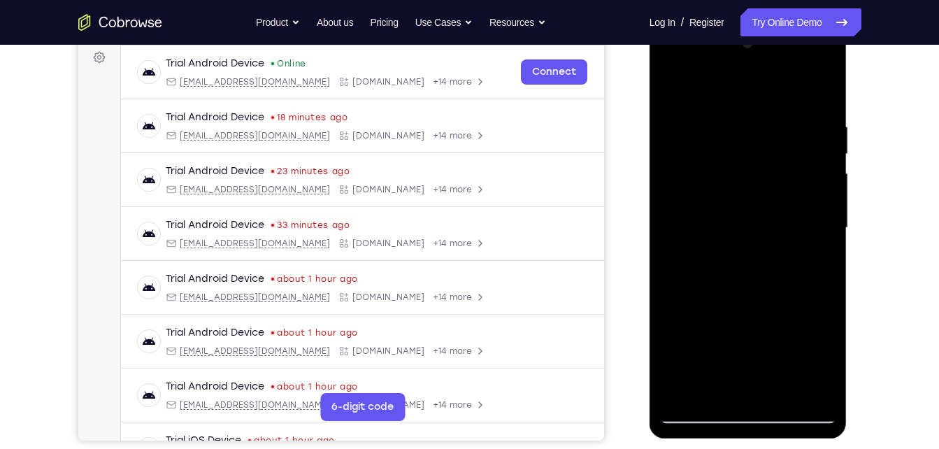
click at [796, 338] on div at bounding box center [748, 228] width 176 height 392
click at [749, 332] on div at bounding box center [748, 228] width 176 height 392
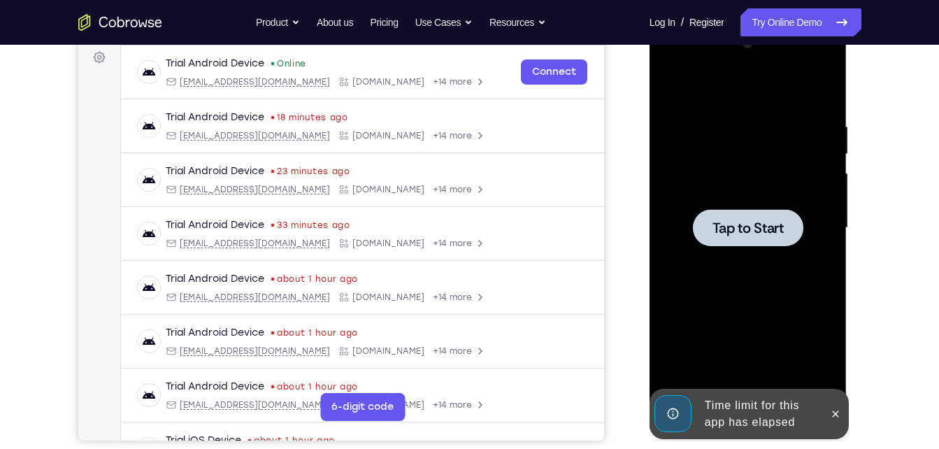
click at [786, 260] on div at bounding box center [748, 228] width 176 height 392
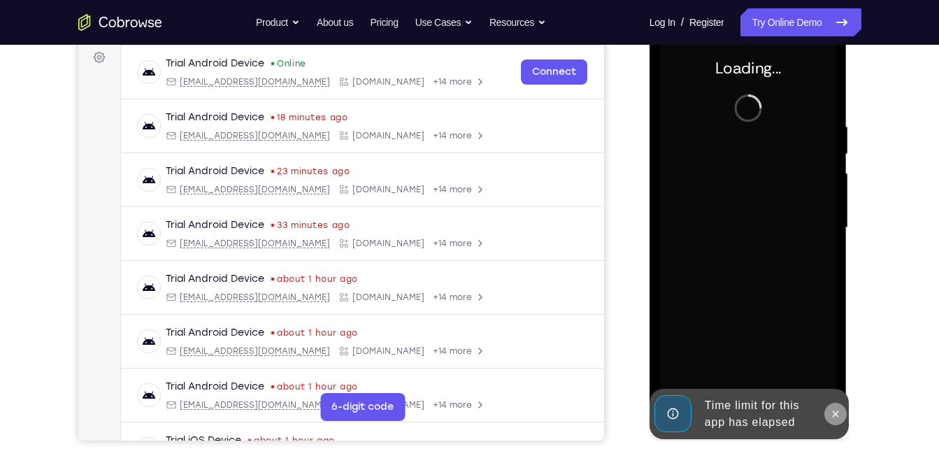
click at [836, 412] on icon at bounding box center [835, 413] width 11 height 11
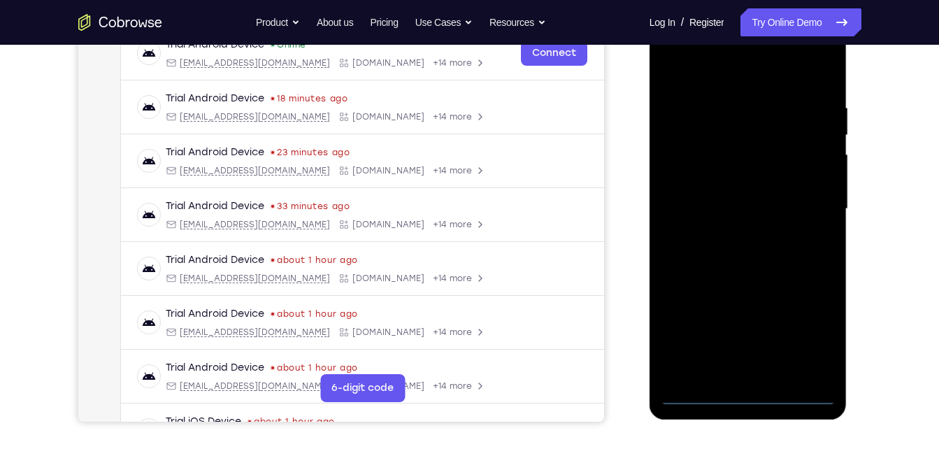
scroll to position [235, 0]
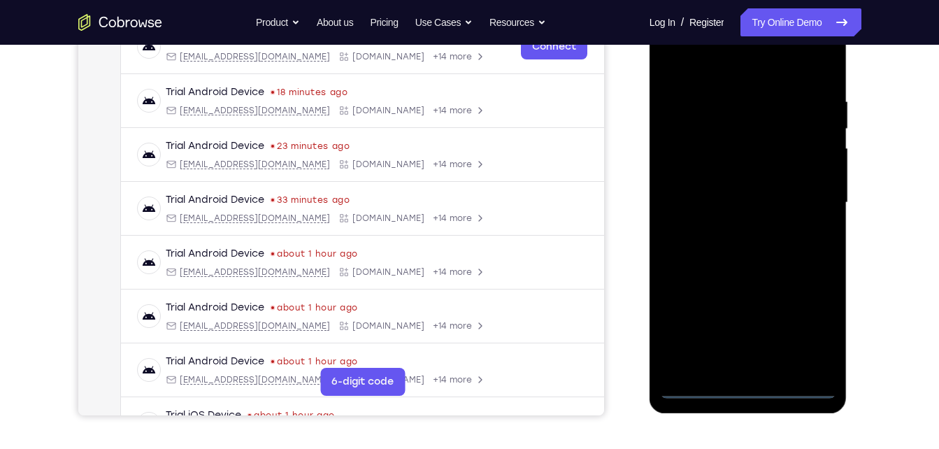
click at [750, 388] on div at bounding box center [748, 203] width 176 height 392
click at [801, 323] on div at bounding box center [748, 203] width 176 height 392
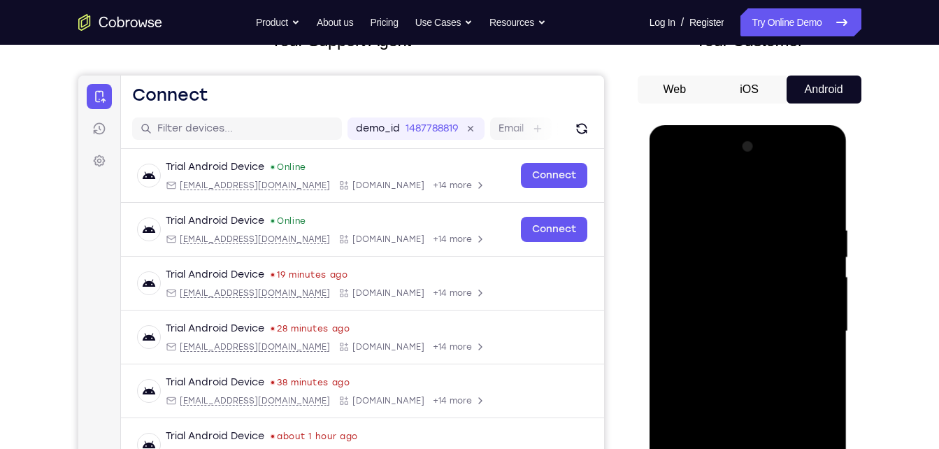
scroll to position [105, 0]
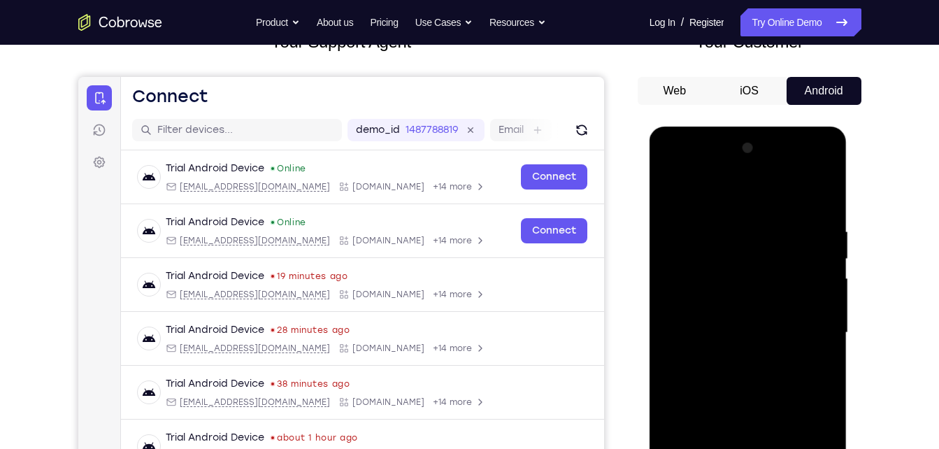
click at [675, 168] on div at bounding box center [748, 333] width 176 height 392
click at [808, 325] on div at bounding box center [748, 333] width 176 height 392
click at [734, 358] on div at bounding box center [748, 333] width 176 height 392
click at [733, 319] on div at bounding box center [748, 333] width 176 height 392
click at [725, 301] on div at bounding box center [748, 333] width 176 height 392
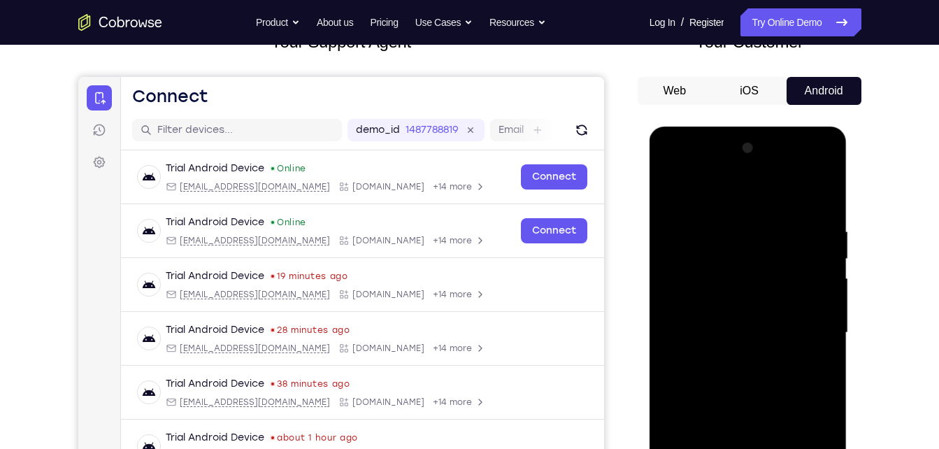
click at [743, 328] on div at bounding box center [748, 333] width 176 height 392
click at [754, 378] on div at bounding box center [748, 333] width 176 height 392
click at [752, 371] on div at bounding box center [748, 333] width 176 height 392
click at [749, 374] on div at bounding box center [748, 333] width 176 height 392
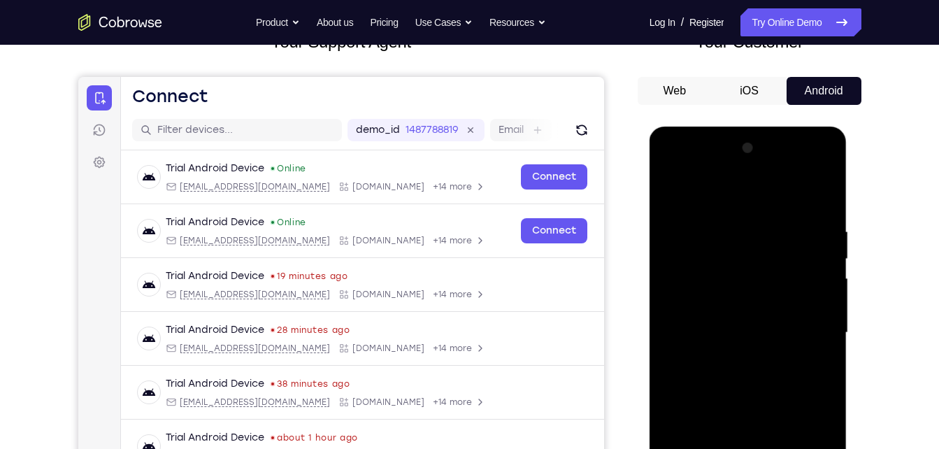
click at [765, 376] on div at bounding box center [748, 333] width 176 height 392
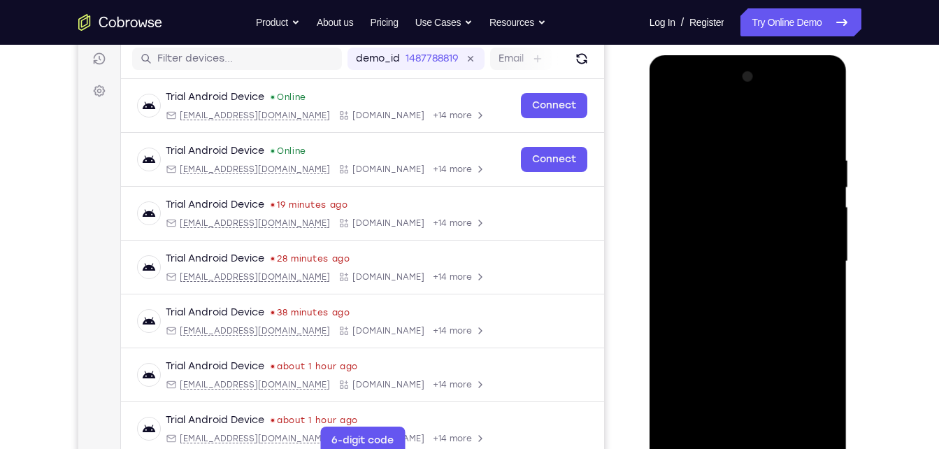
scroll to position [177, 0]
click at [825, 423] on div at bounding box center [748, 261] width 176 height 392
click at [759, 299] on div at bounding box center [748, 261] width 176 height 392
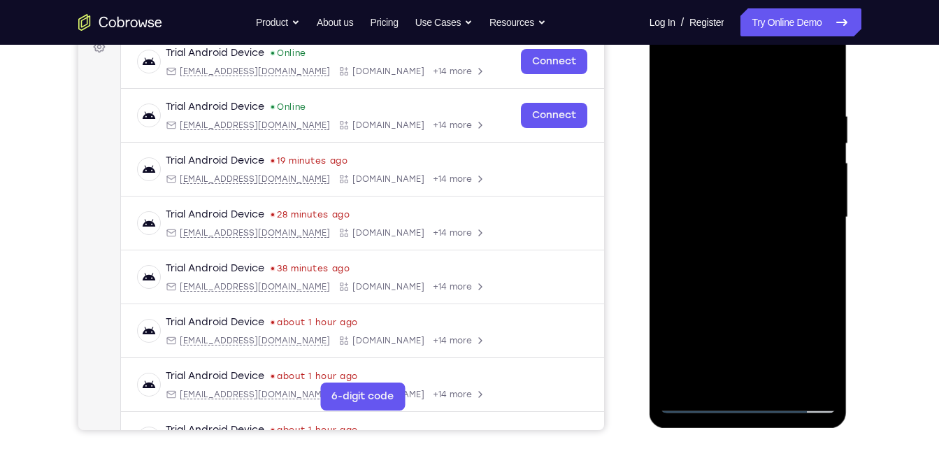
scroll to position [227, 0]
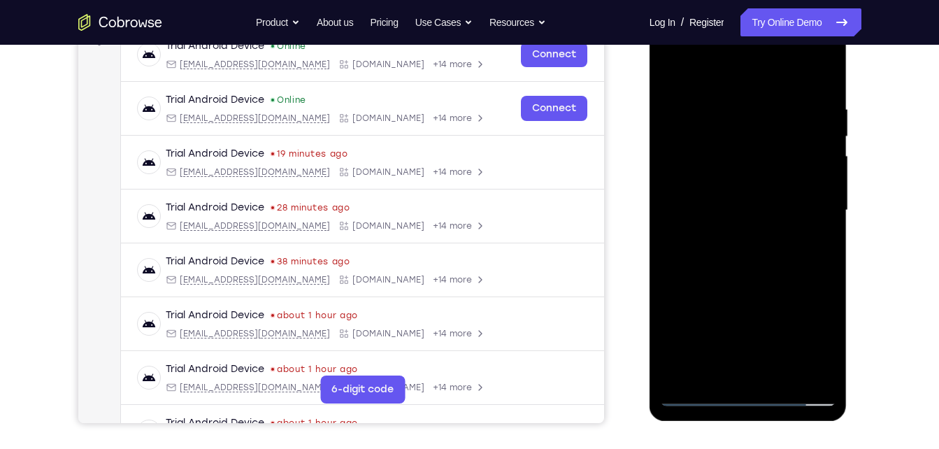
click at [779, 378] on div at bounding box center [748, 211] width 176 height 392
click at [752, 264] on div at bounding box center [748, 211] width 176 height 392
click at [810, 234] on div at bounding box center [748, 211] width 176 height 392
click at [756, 170] on div at bounding box center [748, 211] width 176 height 392
click at [712, 371] on div at bounding box center [748, 211] width 176 height 392
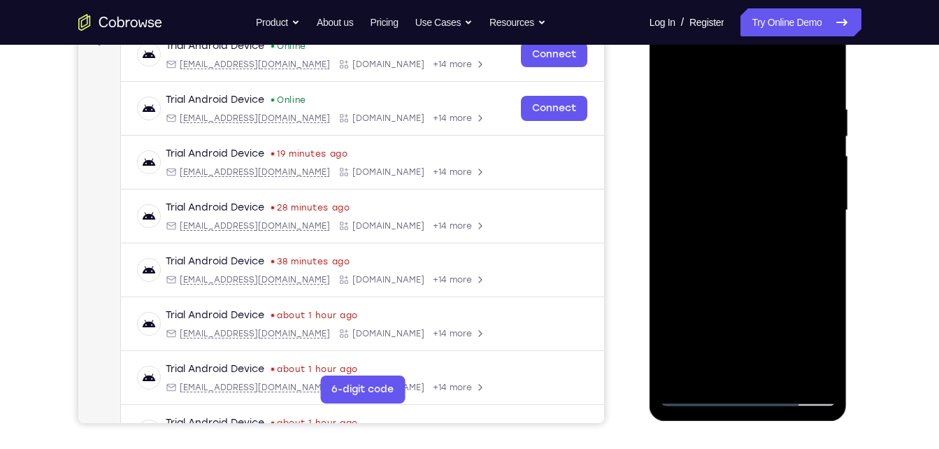
click at [773, 268] on div at bounding box center [748, 211] width 176 height 392
click at [743, 118] on div at bounding box center [748, 211] width 176 height 392
click at [764, 368] on div at bounding box center [748, 211] width 176 height 392
drag, startPoint x: 740, startPoint y: 312, endPoint x: 771, endPoint y: 127, distance: 187.9
click at [771, 127] on div at bounding box center [748, 211] width 176 height 392
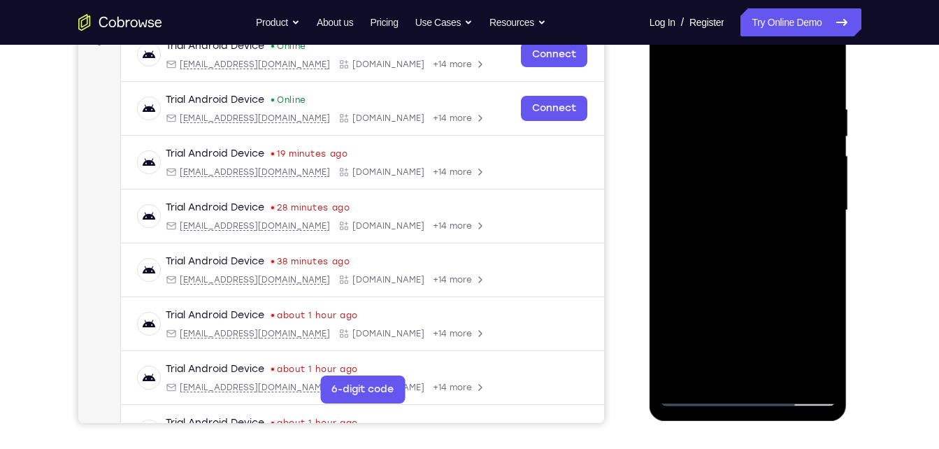
drag, startPoint x: 737, startPoint y: 315, endPoint x: 771, endPoint y: 166, distance: 153.3
click at [771, 166] on div at bounding box center [748, 211] width 176 height 392
drag, startPoint x: 759, startPoint y: 329, endPoint x: 775, endPoint y: 224, distance: 106.2
click at [775, 224] on div at bounding box center [748, 211] width 176 height 392
drag, startPoint x: 734, startPoint y: 315, endPoint x: 755, endPoint y: 128, distance: 187.9
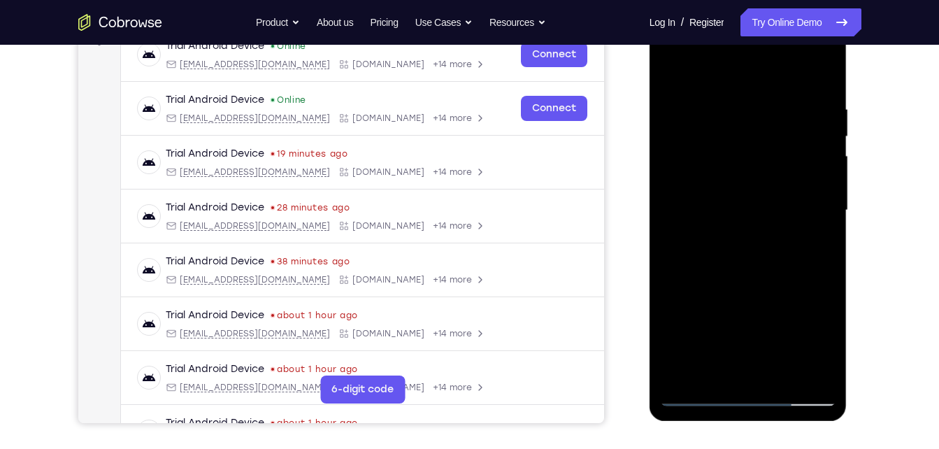
click at [755, 128] on div at bounding box center [748, 211] width 176 height 392
drag, startPoint x: 711, startPoint y: 342, endPoint x: 721, endPoint y: 147, distance: 195.3
click at [721, 147] on div at bounding box center [748, 211] width 176 height 392
drag, startPoint x: 738, startPoint y: 351, endPoint x: 769, endPoint y: 152, distance: 200.9
click at [769, 152] on div at bounding box center [748, 211] width 176 height 392
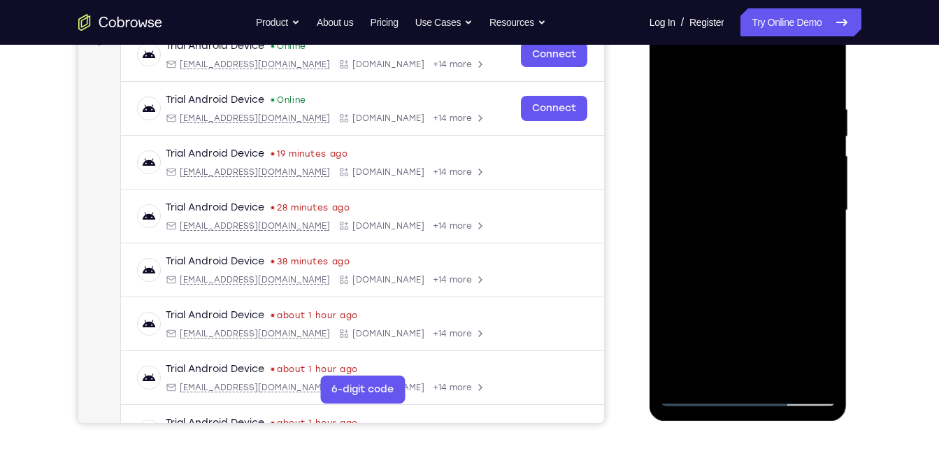
drag, startPoint x: 705, startPoint y: 132, endPoint x: 730, endPoint y: 257, distance: 127.0
click at [730, 257] on div at bounding box center [748, 211] width 176 height 392
click at [695, 156] on div at bounding box center [748, 211] width 176 height 392
click at [731, 168] on div at bounding box center [748, 211] width 176 height 392
click at [822, 368] on div at bounding box center [748, 211] width 176 height 392
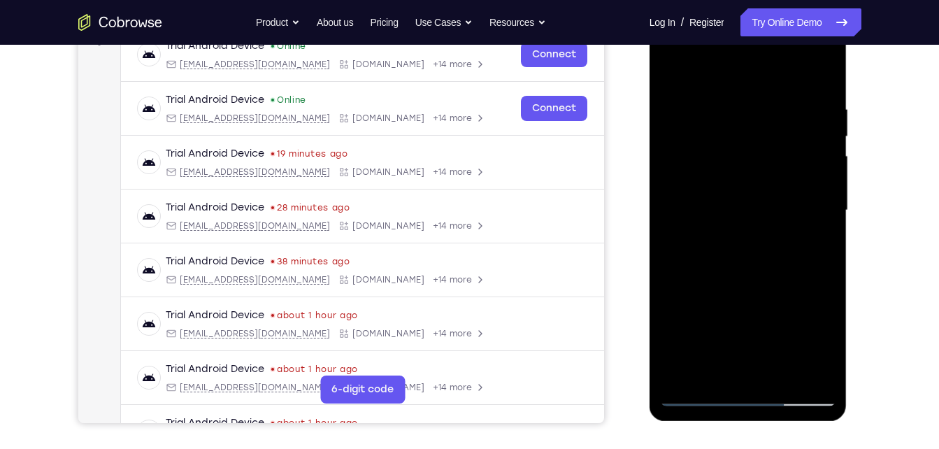
click at [690, 393] on div at bounding box center [748, 211] width 176 height 392
click at [701, 393] on div at bounding box center [748, 211] width 176 height 392
click at [716, 370] on div at bounding box center [748, 211] width 176 height 392
click at [715, 315] on div at bounding box center [748, 211] width 176 height 392
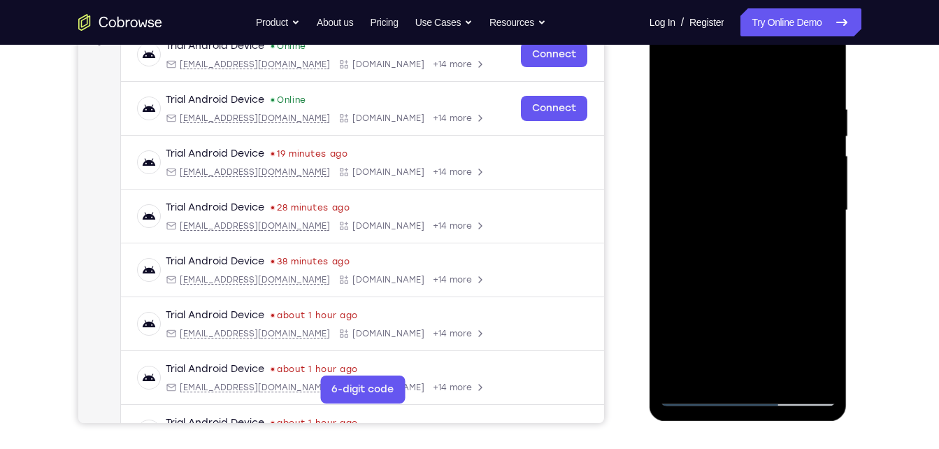
click at [764, 293] on div at bounding box center [748, 211] width 176 height 392
click at [766, 316] on div at bounding box center [748, 211] width 176 height 392
click at [735, 318] on div at bounding box center [748, 211] width 176 height 392
click at [812, 314] on div at bounding box center [748, 211] width 176 height 392
click at [752, 270] on div at bounding box center [748, 211] width 176 height 392
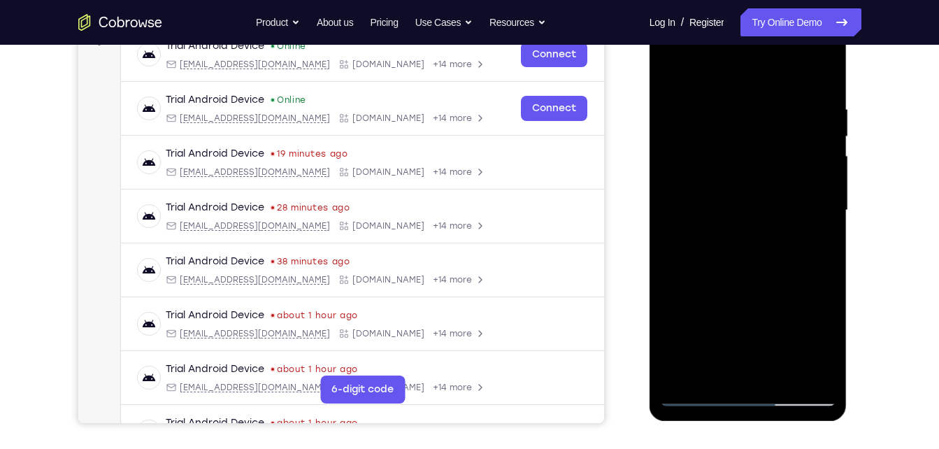
click at [795, 316] on div at bounding box center [748, 211] width 176 height 392
click at [781, 322] on div at bounding box center [748, 211] width 176 height 392
click at [794, 272] on div at bounding box center [748, 211] width 176 height 392
click at [734, 321] on div at bounding box center [748, 211] width 176 height 392
click at [745, 321] on div at bounding box center [748, 211] width 176 height 392
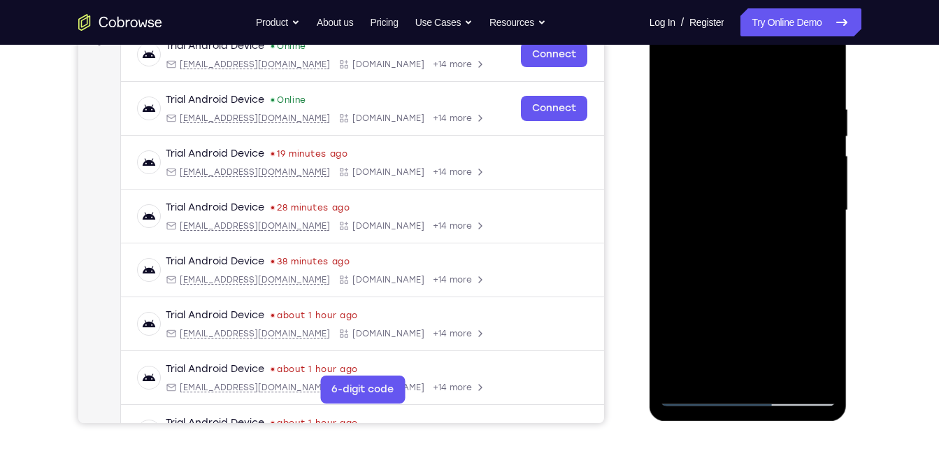
click at [715, 317] on div at bounding box center [748, 211] width 176 height 392
click at [796, 272] on div at bounding box center [748, 211] width 176 height 392
click at [765, 345] on div at bounding box center [748, 211] width 176 height 392
click at [747, 315] on div at bounding box center [748, 211] width 176 height 392
click at [812, 291] on div at bounding box center [748, 211] width 176 height 392
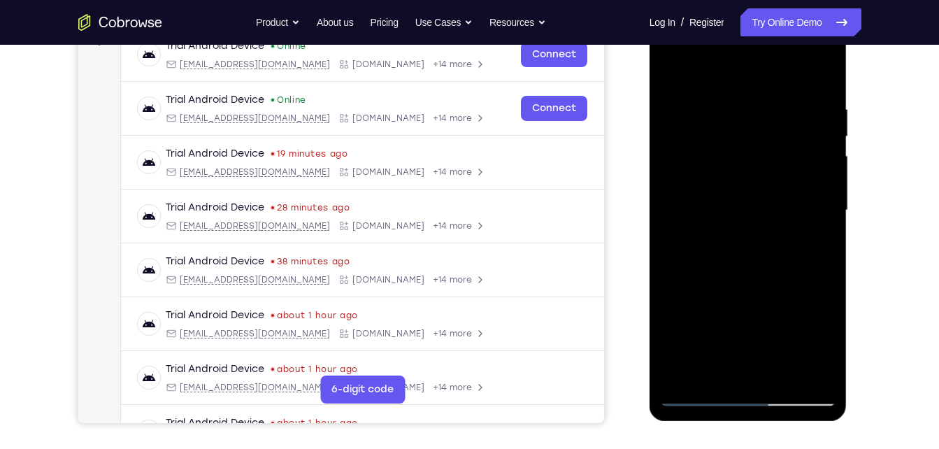
click at [811, 343] on div at bounding box center [748, 211] width 176 height 392
click at [791, 266] on div at bounding box center [748, 211] width 176 height 392
click at [686, 290] on div at bounding box center [748, 211] width 176 height 392
click at [746, 314] on div at bounding box center [748, 211] width 176 height 392
click at [808, 293] on div at bounding box center [748, 211] width 176 height 392
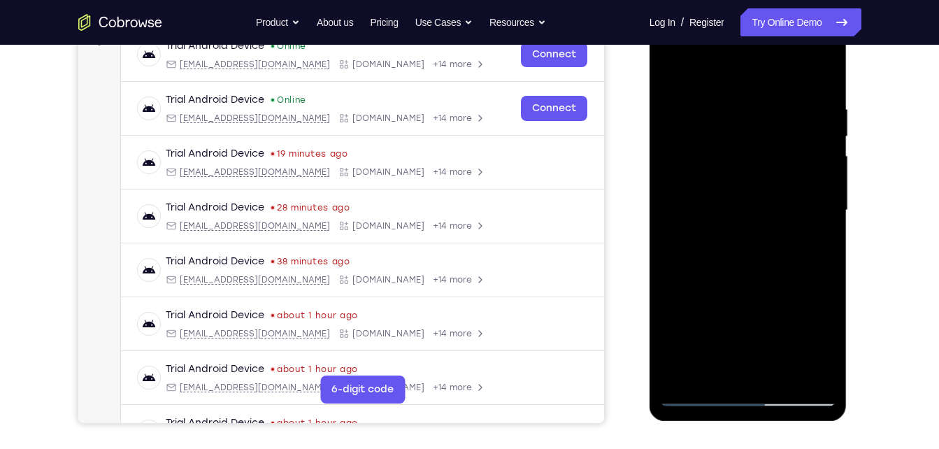
click at [713, 313] on div at bounding box center [748, 211] width 176 height 392
click at [731, 346] on div at bounding box center [748, 211] width 176 height 392
click at [810, 245] on div at bounding box center [748, 211] width 176 height 392
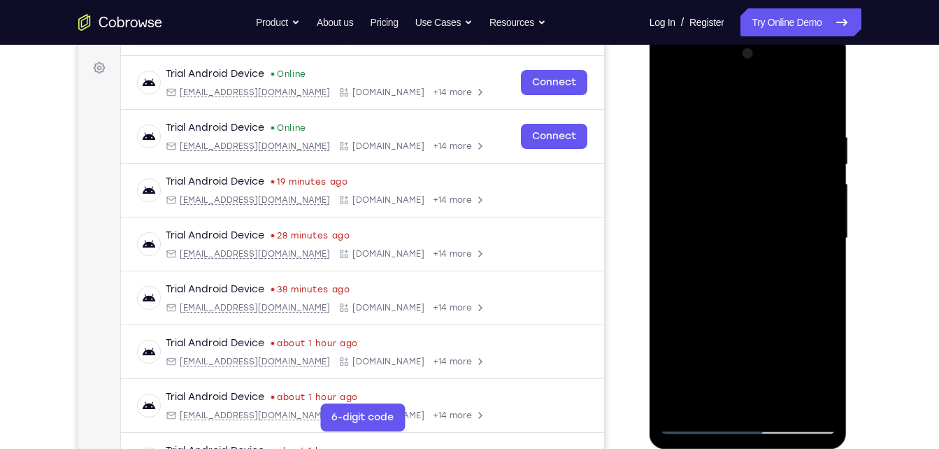
scroll to position [197, 0]
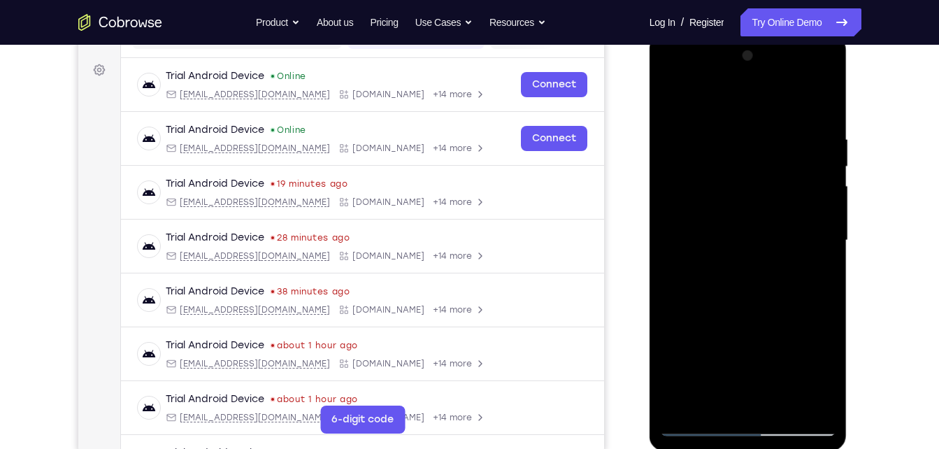
click at [671, 98] on div at bounding box center [748, 241] width 176 height 392
click at [744, 256] on div at bounding box center [748, 241] width 176 height 392
click at [721, 396] on div at bounding box center [748, 241] width 176 height 392
click at [775, 320] on div at bounding box center [748, 241] width 176 height 392
click at [778, 345] on div at bounding box center [748, 241] width 176 height 392
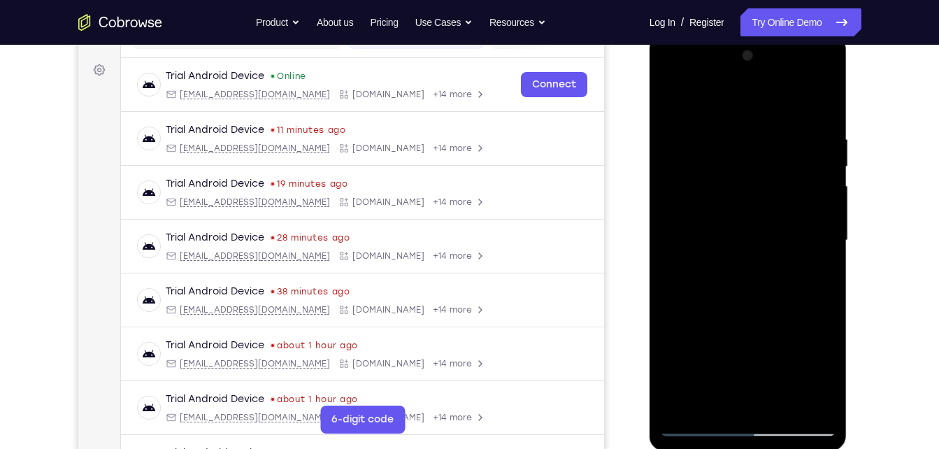
click at [826, 371] on div at bounding box center [748, 241] width 176 height 392
click at [778, 325] on div at bounding box center [748, 241] width 176 height 392
click at [761, 343] on div at bounding box center [748, 241] width 176 height 392
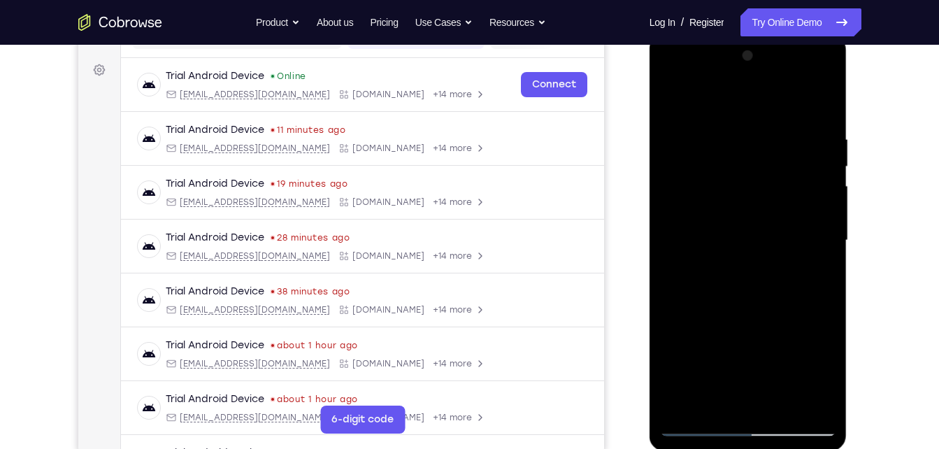
click at [733, 322] on div at bounding box center [748, 241] width 176 height 392
click at [669, 324] on div at bounding box center [748, 241] width 176 height 392
click at [733, 347] on div at bounding box center [748, 241] width 176 height 392
click at [734, 373] on div at bounding box center [748, 241] width 176 height 392
click at [754, 299] on div at bounding box center [748, 241] width 176 height 392
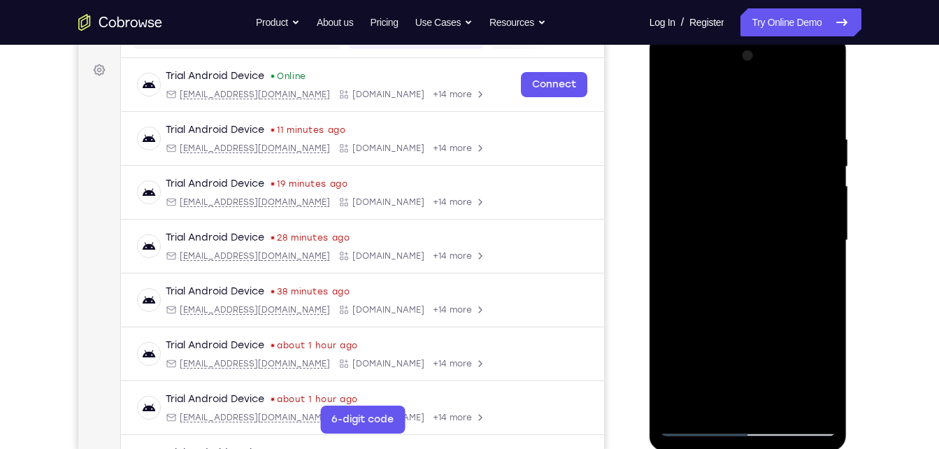
click at [796, 346] on div at bounding box center [748, 241] width 176 height 392
click at [770, 348] on div at bounding box center [748, 241] width 176 height 392
click at [830, 374] on div at bounding box center [748, 241] width 176 height 392
click at [764, 347] on div at bounding box center [748, 241] width 176 height 392
click at [717, 372] on div at bounding box center [748, 241] width 176 height 392
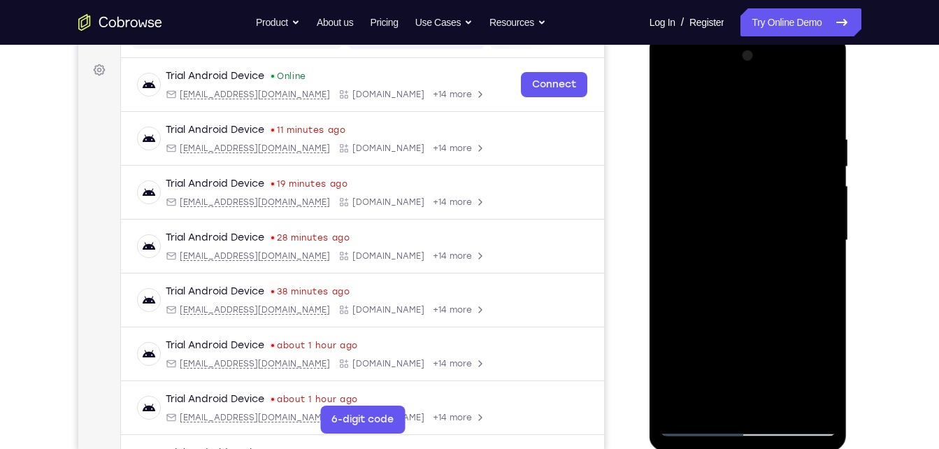
click at [811, 371] on div at bounding box center [748, 241] width 176 height 392
click at [700, 348] on div at bounding box center [748, 241] width 176 height 392
click at [671, 350] on div at bounding box center [748, 241] width 176 height 392
click at [789, 299] on div at bounding box center [748, 241] width 176 height 392
click at [815, 344] on div at bounding box center [748, 241] width 176 height 392
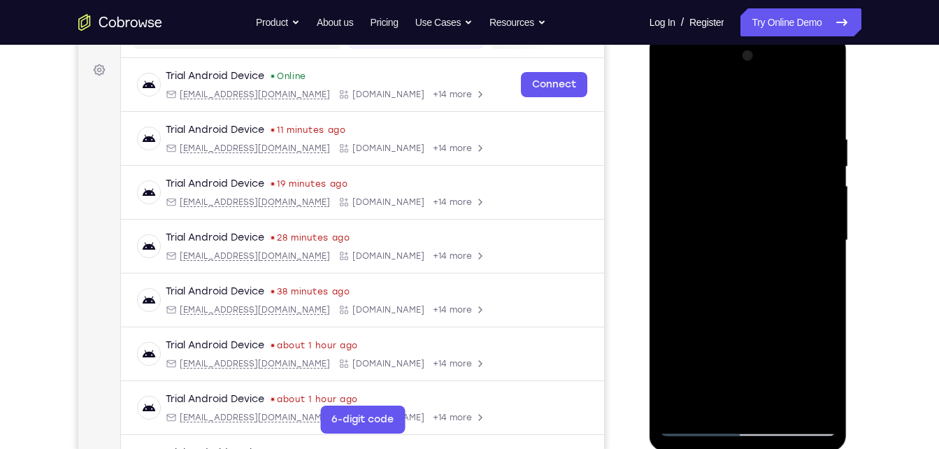
click at [766, 350] on div at bounding box center [748, 241] width 176 height 392
click at [824, 373] on div at bounding box center [748, 241] width 176 height 392
click at [736, 346] on div at bounding box center [748, 241] width 176 height 392
click at [810, 322] on div at bounding box center [748, 241] width 176 height 392
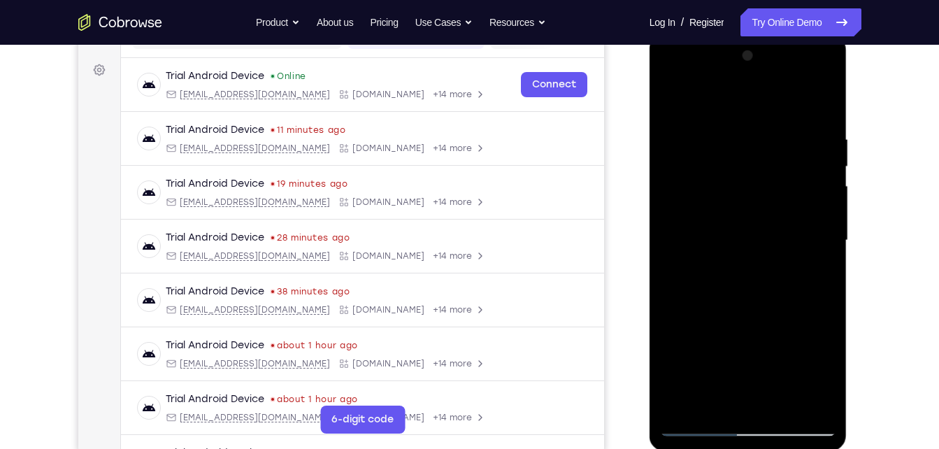
click at [808, 375] on div at bounding box center [748, 241] width 176 height 392
click at [789, 301] on div at bounding box center [748, 241] width 176 height 392
click at [747, 343] on div at bounding box center [748, 241] width 176 height 392
click at [791, 351] on div at bounding box center [748, 241] width 176 height 392
click at [764, 350] on div at bounding box center [748, 241] width 176 height 392
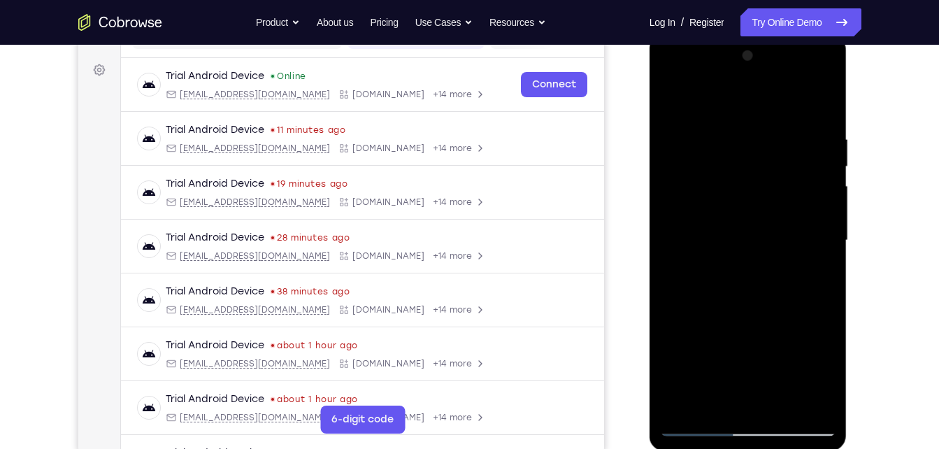
click at [731, 372] on div at bounding box center [748, 241] width 176 height 392
click at [812, 273] on div at bounding box center [748, 241] width 176 height 392
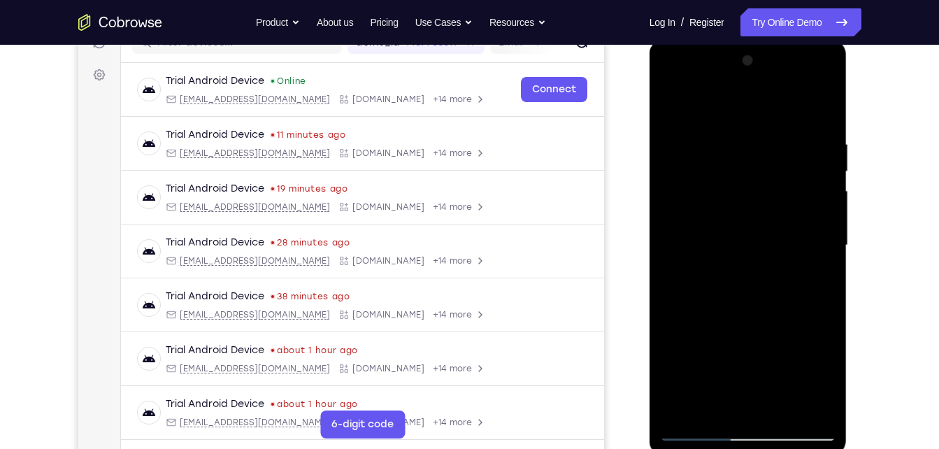
scroll to position [192, 0]
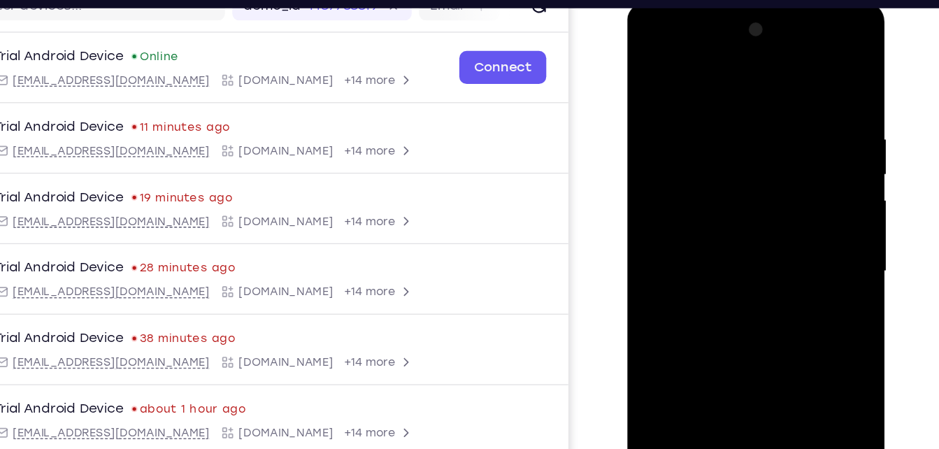
click at [650, 70] on div at bounding box center [725, 208] width 176 height 392
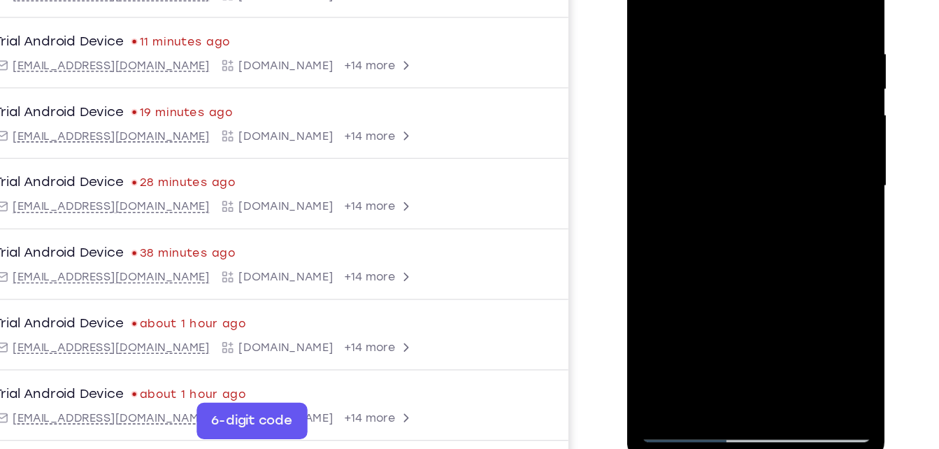
scroll to position [193, 0]
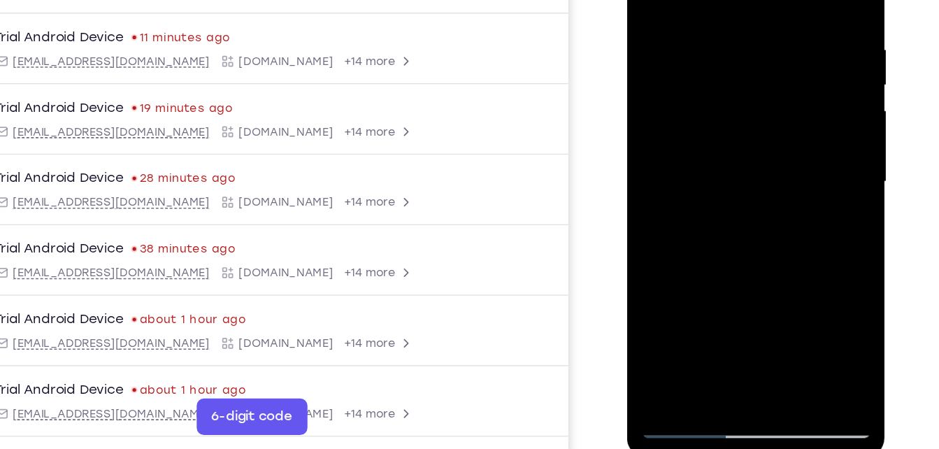
click at [715, 235] on div at bounding box center [725, 119] width 176 height 392
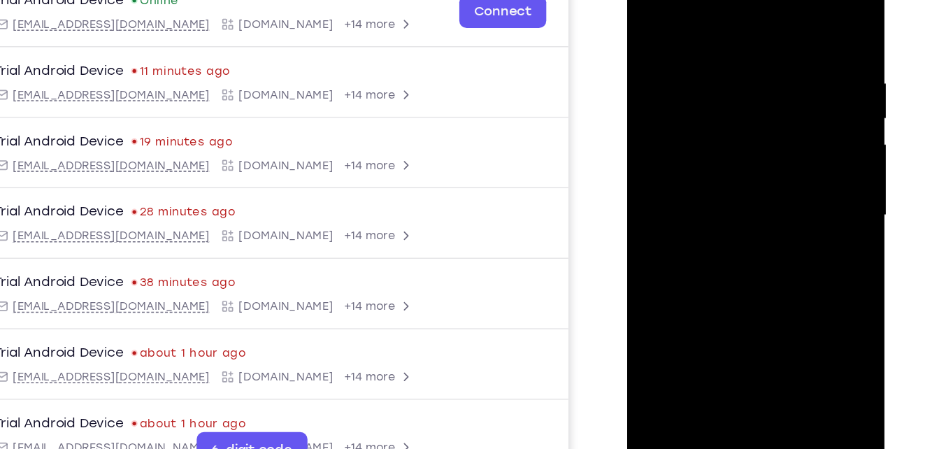
click at [650, 16] on div at bounding box center [725, 153] width 176 height 392
click at [652, 8] on div at bounding box center [725, 153] width 176 height 392
click at [804, 11] on div at bounding box center [725, 153] width 176 height 392
click at [649, 6] on div at bounding box center [725, 153] width 176 height 392
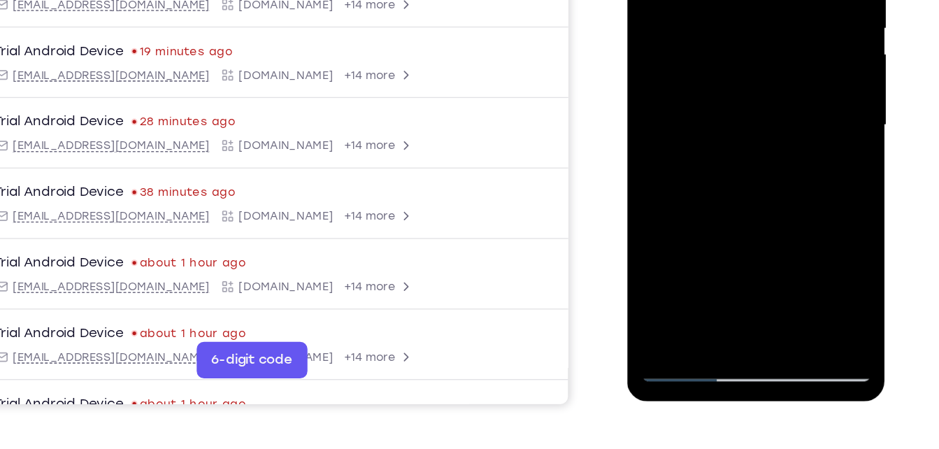
scroll to position [237, 0]
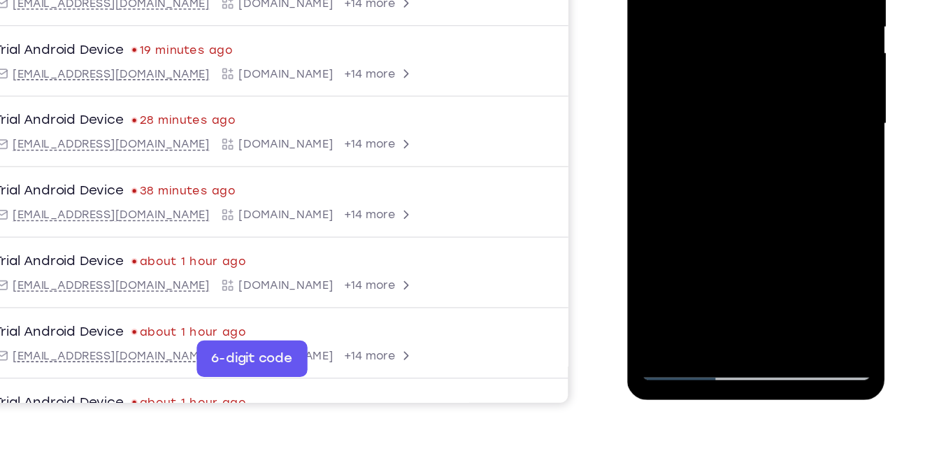
click at [789, 222] on div at bounding box center [725, 61] width 176 height 392
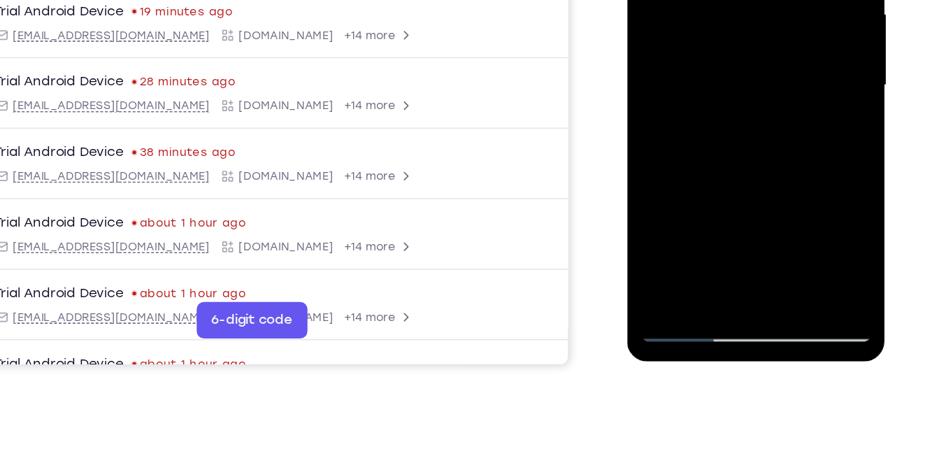
click at [669, 124] on div at bounding box center [725, 23] width 176 height 392
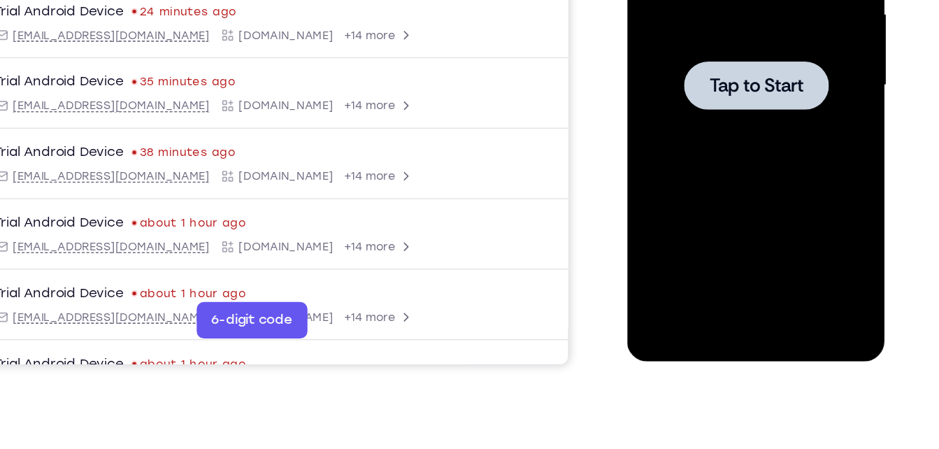
click at [778, 45] on div at bounding box center [725, 23] width 176 height 392
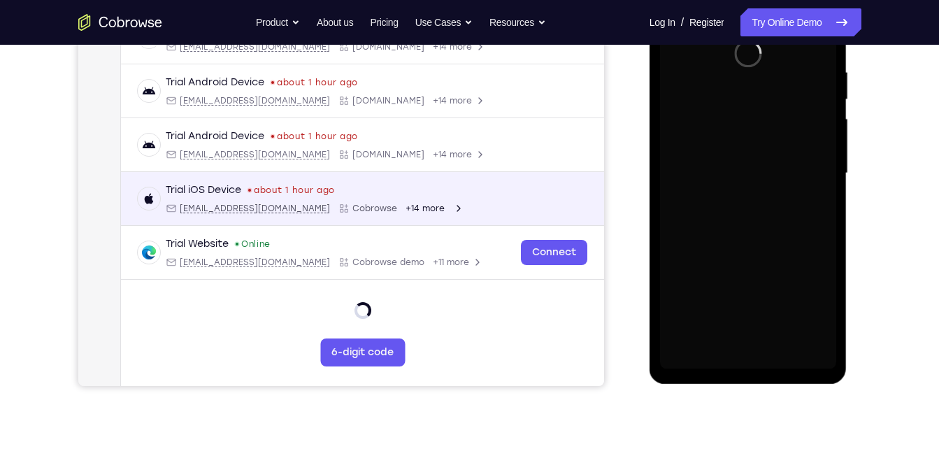
scroll to position [177, 0]
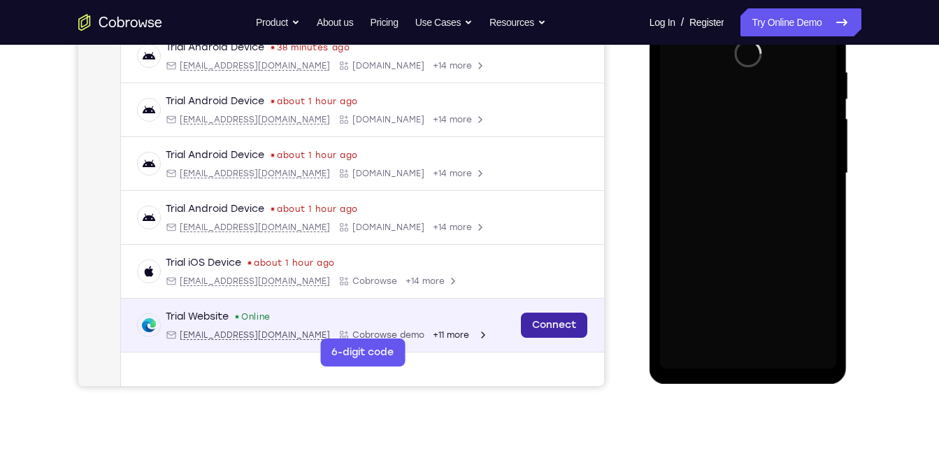
click at [535, 324] on link "Connect" at bounding box center [553, 325] width 66 height 25
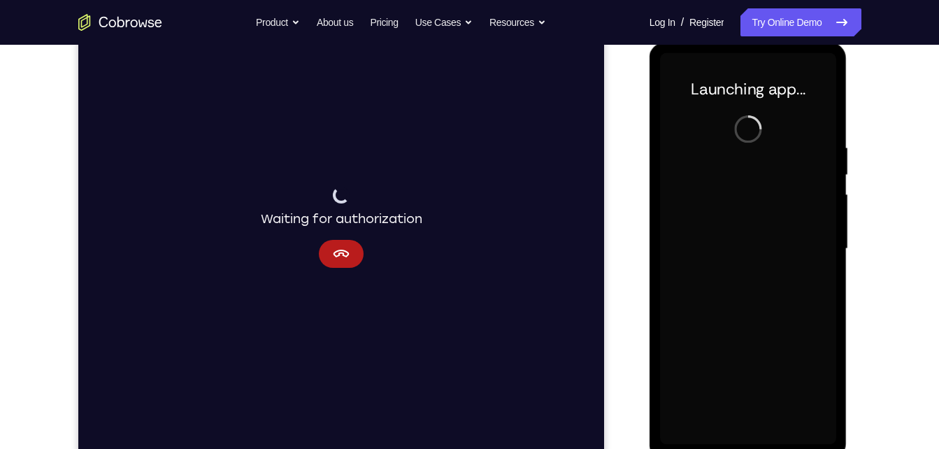
scroll to position [189, 0]
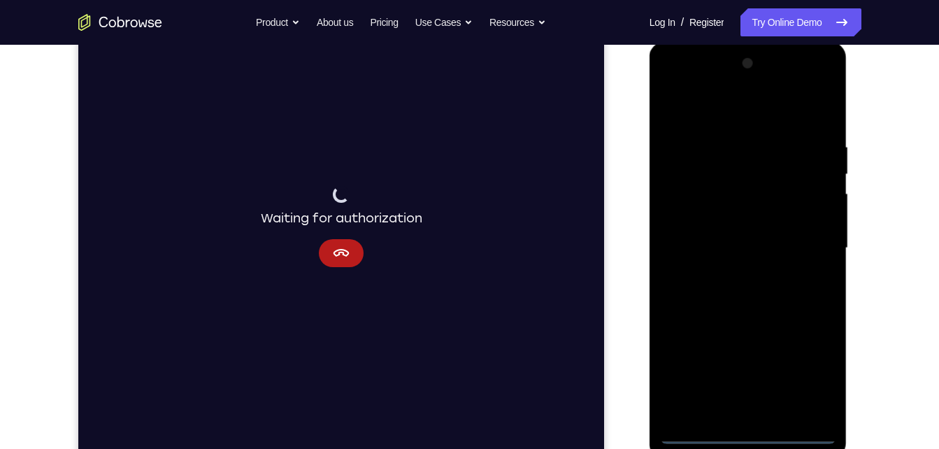
click at [751, 440] on div at bounding box center [748, 248] width 176 height 392
click at [817, 378] on div at bounding box center [748, 248] width 176 height 392
click at [746, 110] on div at bounding box center [748, 248] width 176 height 392
click at [804, 253] on div at bounding box center [748, 248] width 176 height 392
click at [736, 415] on div at bounding box center [748, 248] width 176 height 392
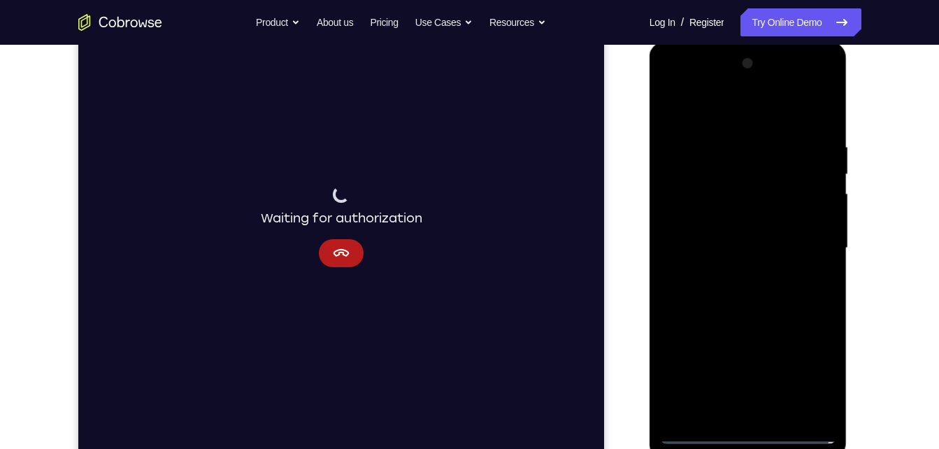
click at [760, 238] on div at bounding box center [748, 248] width 176 height 392
click at [765, 222] on div at bounding box center [748, 248] width 176 height 392
click at [753, 248] on div at bounding box center [748, 248] width 176 height 392
click at [756, 315] on div at bounding box center [748, 248] width 176 height 392
click at [784, 417] on div at bounding box center [748, 248] width 176 height 392
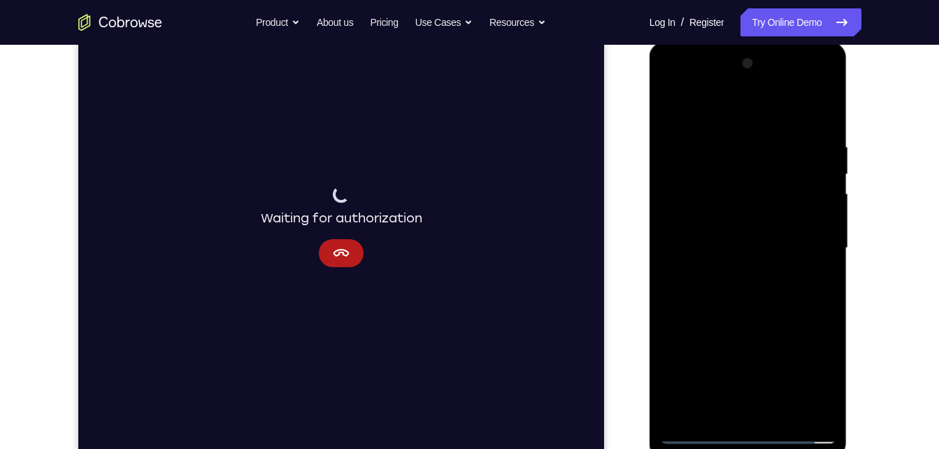
click at [730, 322] on div at bounding box center [748, 248] width 176 height 392
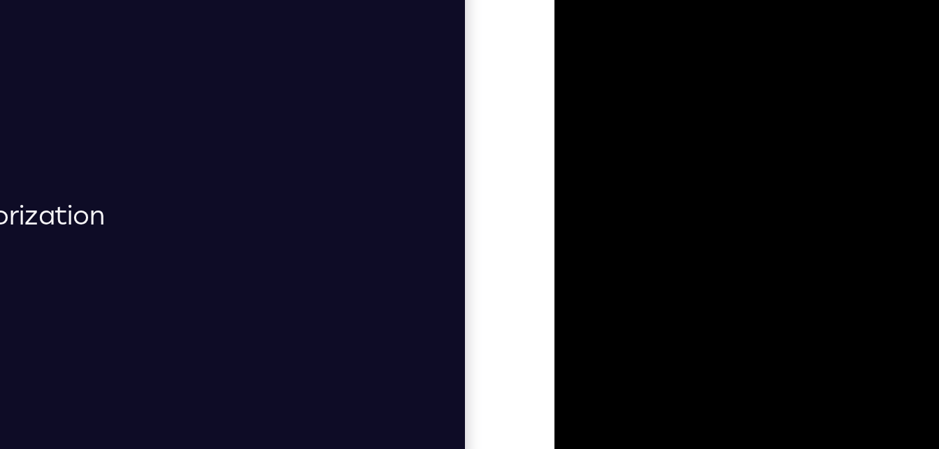
click at [640, 34] on div at bounding box center [653, 74] width 176 height 392
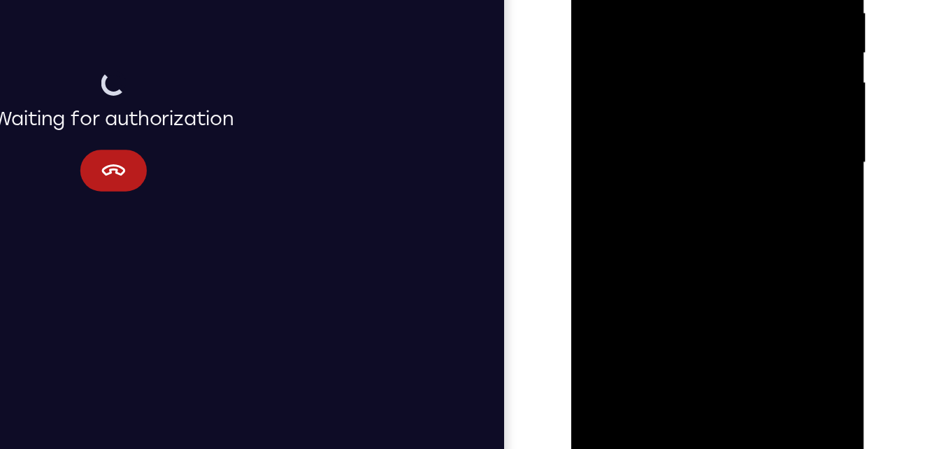
click at [638, 221] on div at bounding box center [670, 63] width 176 height 392
click at [736, 96] on div at bounding box center [670, 63] width 176 height 392
click at [693, 73] on div at bounding box center [670, 63] width 176 height 392
click at [605, 197] on div at bounding box center [670, 63] width 176 height 392
click at [617, 124] on div at bounding box center [670, 63] width 176 height 392
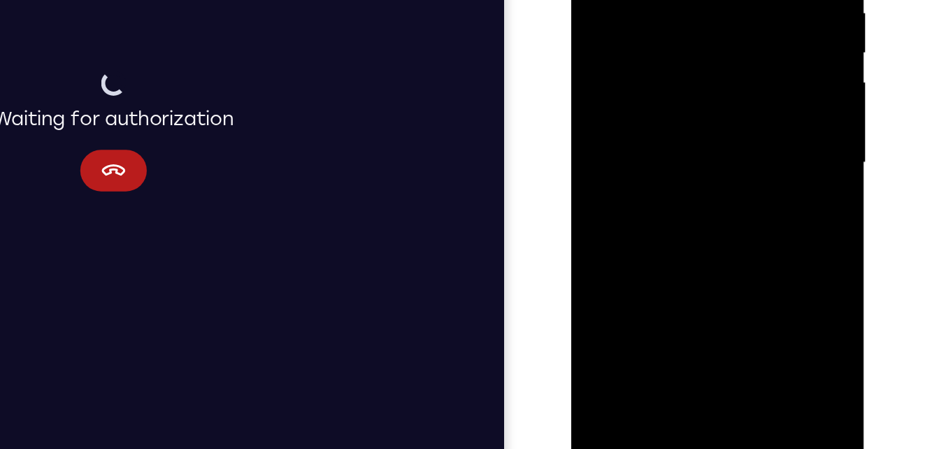
click at [677, 96] on div at bounding box center [670, 63] width 176 height 392
click at [737, 98] on div at bounding box center [670, 63] width 176 height 392
click at [669, 96] on div at bounding box center [670, 63] width 176 height 392
click at [743, 194] on div at bounding box center [670, 63] width 176 height 392
click at [734, 100] on div at bounding box center [670, 63] width 176 height 392
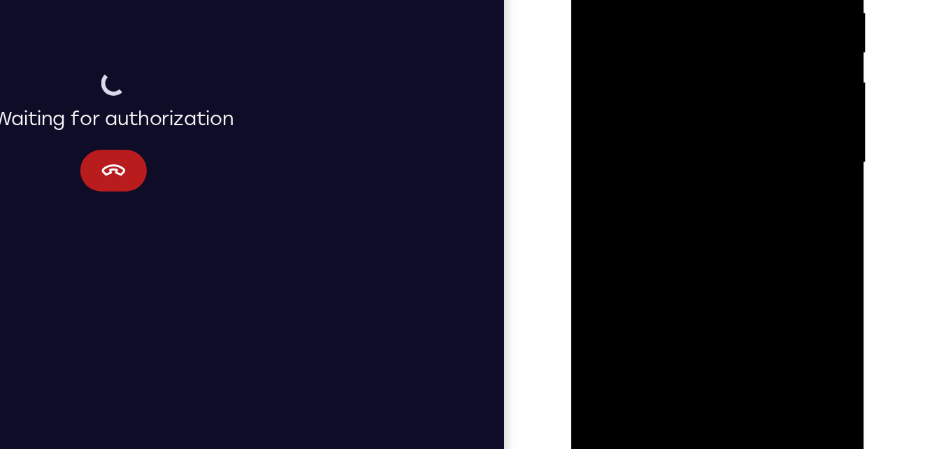
click at [736, 99] on div at bounding box center [670, 63] width 176 height 392
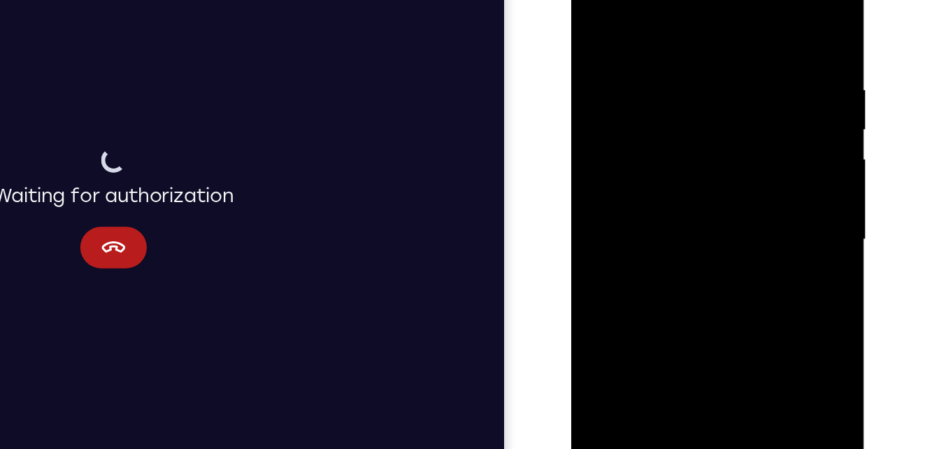
click at [592, 6] on div at bounding box center [670, 140] width 176 height 392
click at [650, 103] on div at bounding box center [670, 140] width 176 height 392
click at [633, 0] on div at bounding box center [670, 140] width 176 height 392
click at [596, 1] on div at bounding box center [670, 140] width 176 height 392
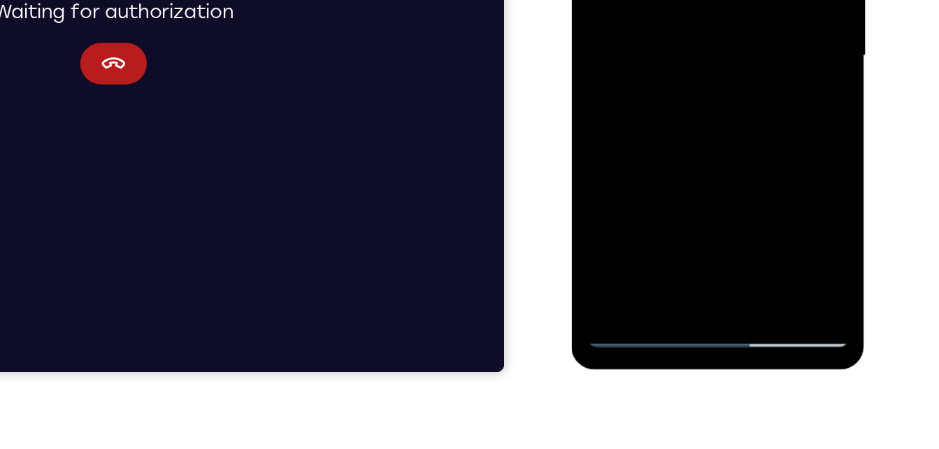
scroll to position [256, 0]
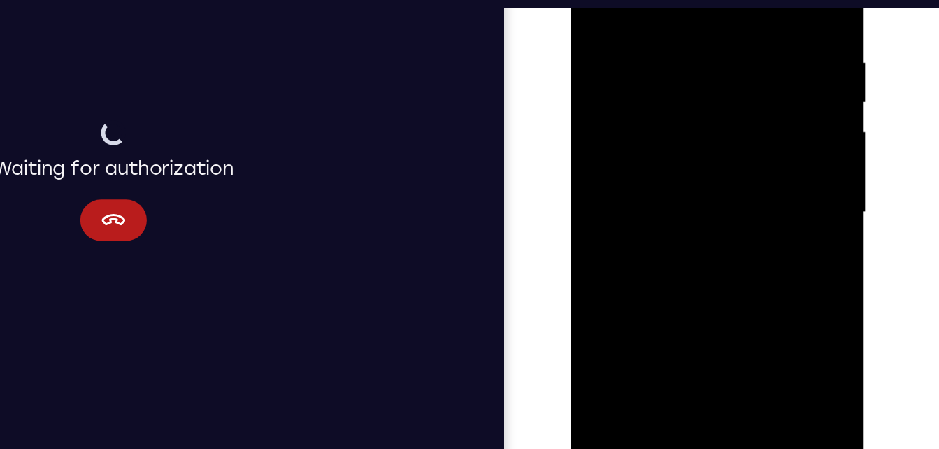
click at [592, 0] on div at bounding box center [670, 113] width 176 height 392
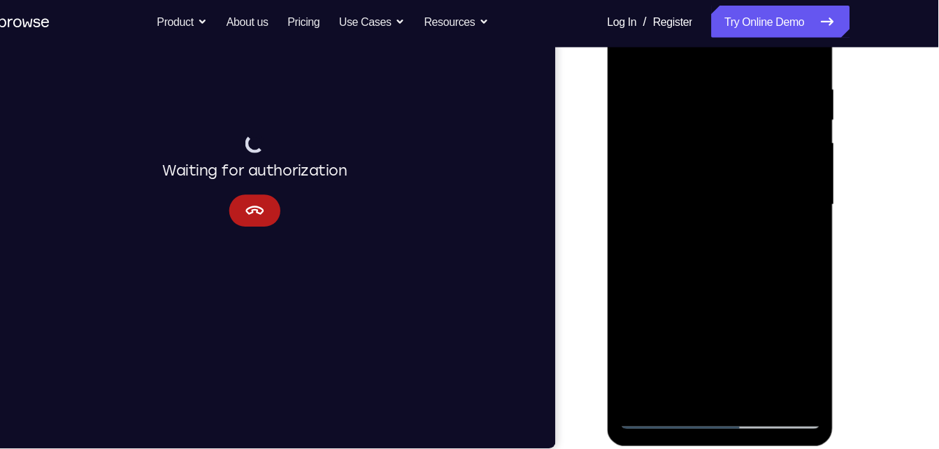
click at [678, 261] on div at bounding box center [705, 176] width 176 height 392
click at [655, 364] on div at bounding box center [705, 176] width 176 height 392
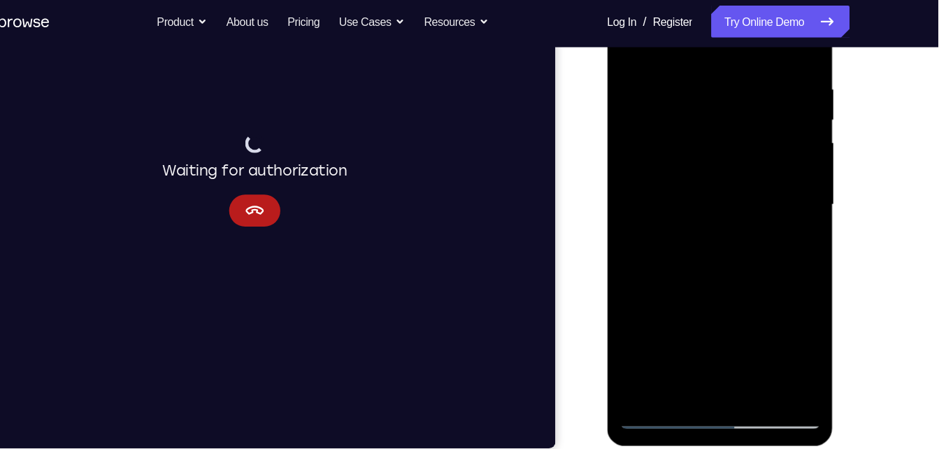
click at [655, 364] on div at bounding box center [705, 176] width 176 height 392
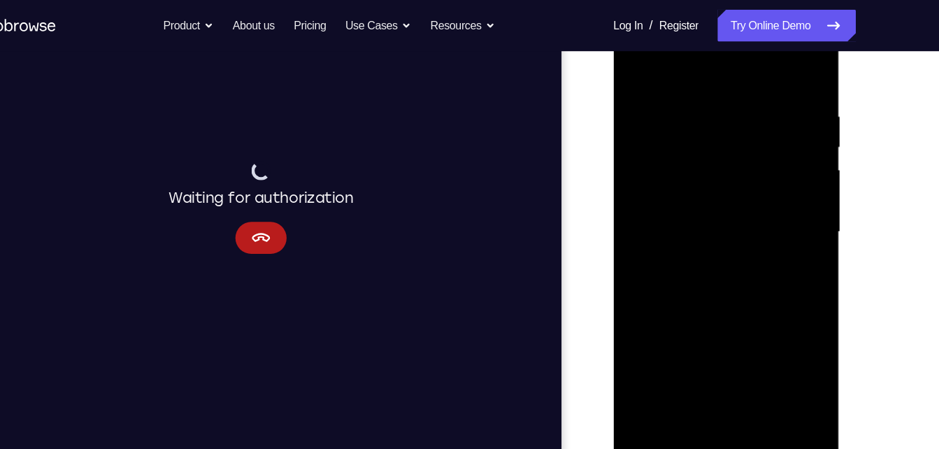
scroll to position [231, 0]
click at [636, 69] on div at bounding box center [712, 207] width 176 height 392
drag, startPoint x: 761, startPoint y: 110, endPoint x: 1259, endPoint y: 129, distance: 498.2
click at [613, 128] on html "Online web based iOS Simulators and Android Emulators. Run iPhone, iPad, Mobile…" at bounding box center [712, 211] width 199 height 420
drag, startPoint x: 747, startPoint y: 92, endPoint x: 641, endPoint y: 92, distance: 105.6
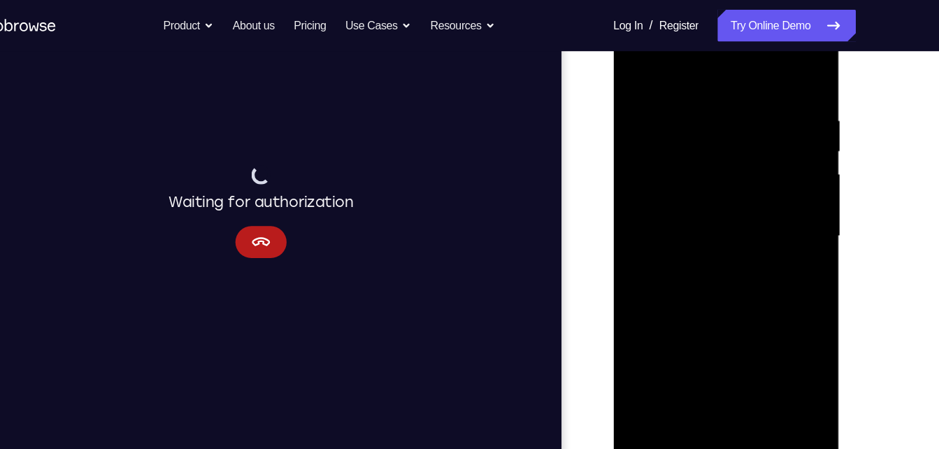
click at [641, 92] on div at bounding box center [712, 207] width 176 height 392
click at [750, 373] on div at bounding box center [712, 207] width 176 height 392
click at [710, 167] on div at bounding box center [712, 207] width 176 height 392
click at [777, 244] on div at bounding box center [712, 207] width 176 height 392
click at [636, 66] on div at bounding box center [712, 207] width 176 height 392
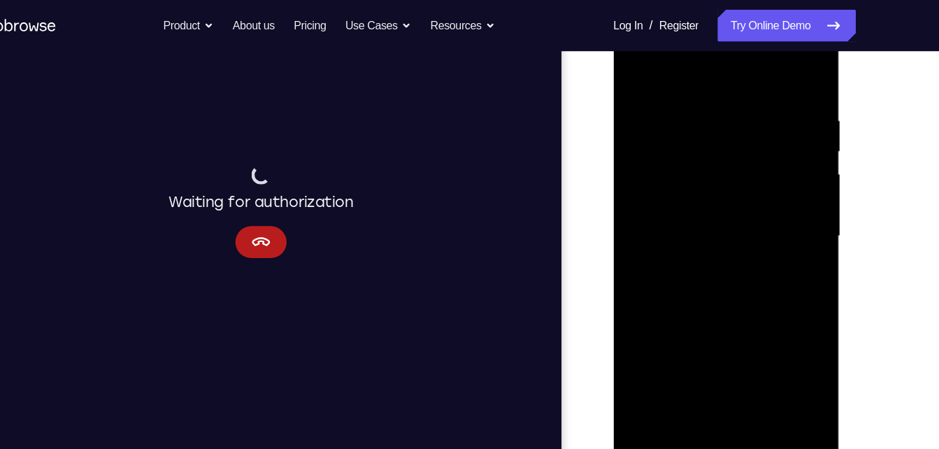
click at [640, 65] on div at bounding box center [712, 207] width 176 height 392
click at [747, 368] on div at bounding box center [712, 207] width 176 height 392
click at [681, 176] on div at bounding box center [712, 207] width 176 height 392
click at [630, 75] on div at bounding box center [712, 207] width 176 height 392
click at [640, 63] on div at bounding box center [712, 207] width 176 height 392
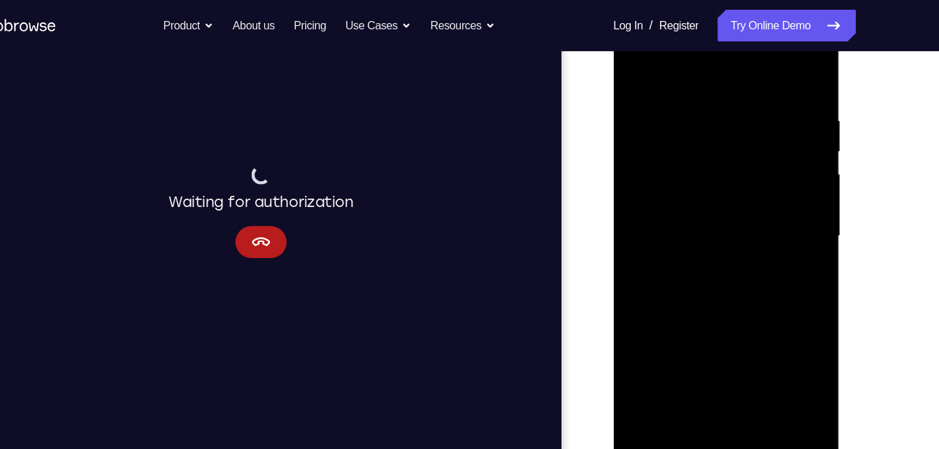
drag, startPoint x: 680, startPoint y: 109, endPoint x: 733, endPoint y: 288, distance: 186.9
click at [733, 288] on div at bounding box center [712, 207] width 176 height 392
click at [693, 103] on div at bounding box center [712, 207] width 176 height 392
click at [778, 124] on div at bounding box center [712, 207] width 176 height 392
drag, startPoint x: 661, startPoint y: 188, endPoint x: 804, endPoint y: 213, distance: 145.4
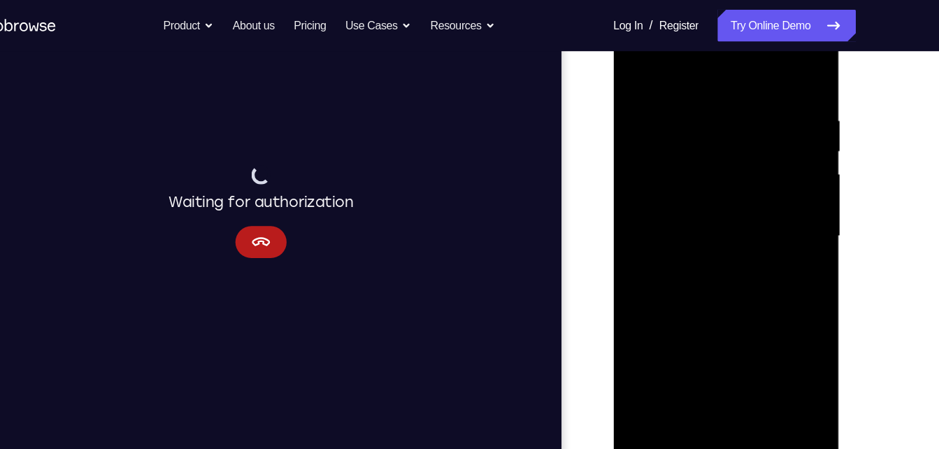
click at [804, 213] on div at bounding box center [712, 209] width 198 height 417
click at [777, 175] on div at bounding box center [712, 207] width 176 height 392
click at [788, 92] on div at bounding box center [712, 207] width 176 height 392
click at [783, 71] on div at bounding box center [712, 207] width 176 height 392
drag, startPoint x: 763, startPoint y: 148, endPoint x: 757, endPoint y: 338, distance: 191.0
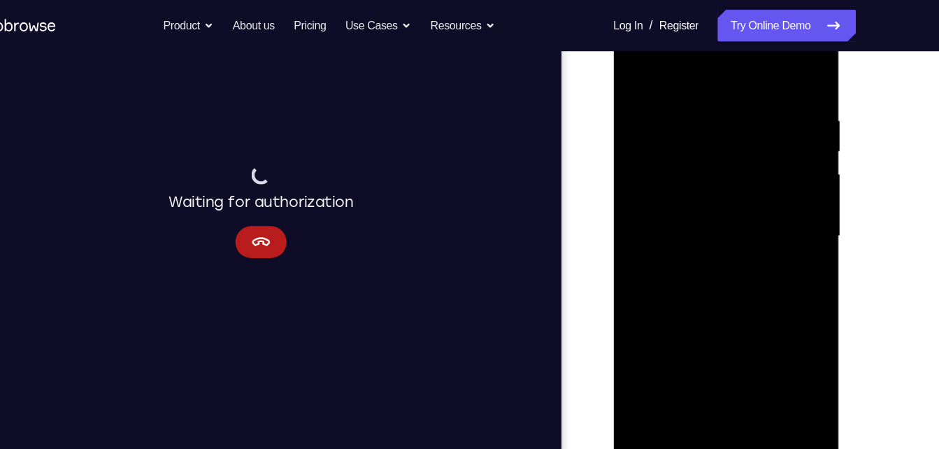
click at [757, 338] on div at bounding box center [712, 207] width 176 height 392
click at [745, 375] on div at bounding box center [712, 207] width 176 height 392
click at [731, 167] on div at bounding box center [712, 207] width 176 height 392
click at [631, 64] on div at bounding box center [712, 207] width 176 height 392
click at [639, 68] on div at bounding box center [712, 207] width 176 height 392
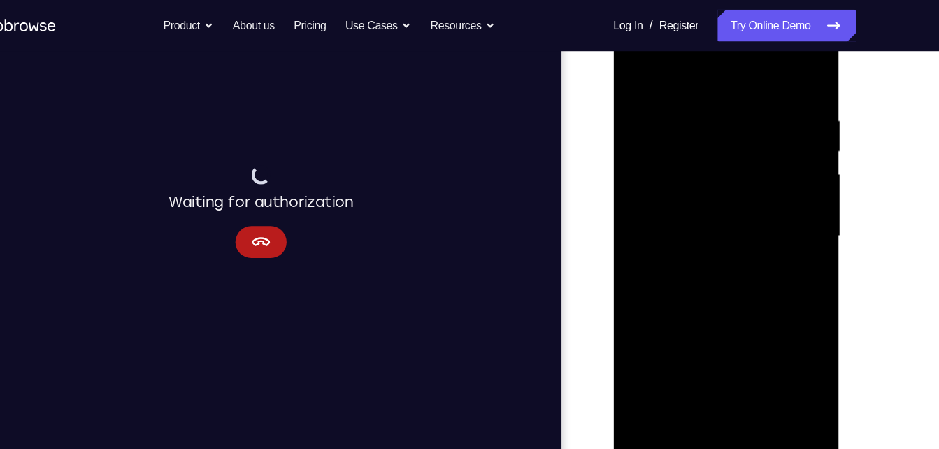
drag, startPoint x: 698, startPoint y: 141, endPoint x: 761, endPoint y: 403, distance: 268.8
click at [761, 403] on div at bounding box center [712, 209] width 198 height 417
click at [748, 373] on div at bounding box center [712, 207] width 176 height 392
click at [634, 63] on div at bounding box center [712, 207] width 176 height 392
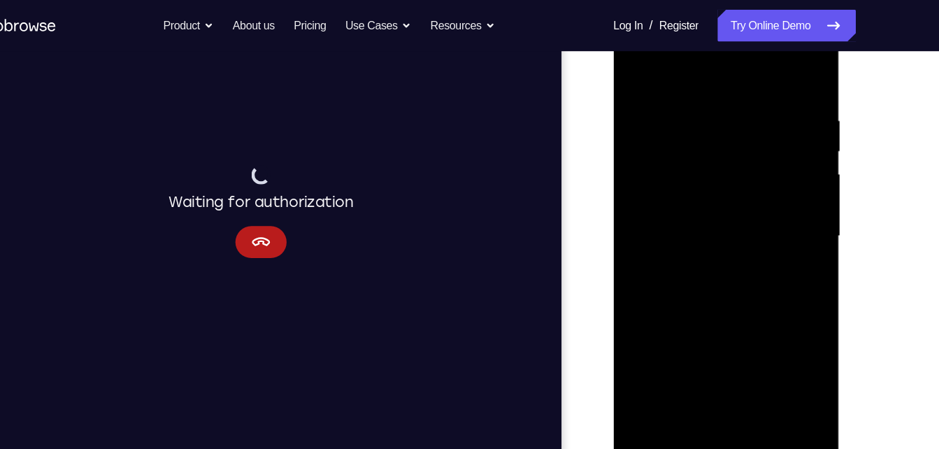
click at [634, 63] on div at bounding box center [712, 207] width 176 height 392
drag, startPoint x: 719, startPoint y: 124, endPoint x: 752, endPoint y: 389, distance: 266.9
click at [752, 389] on div at bounding box center [712, 207] width 176 height 392
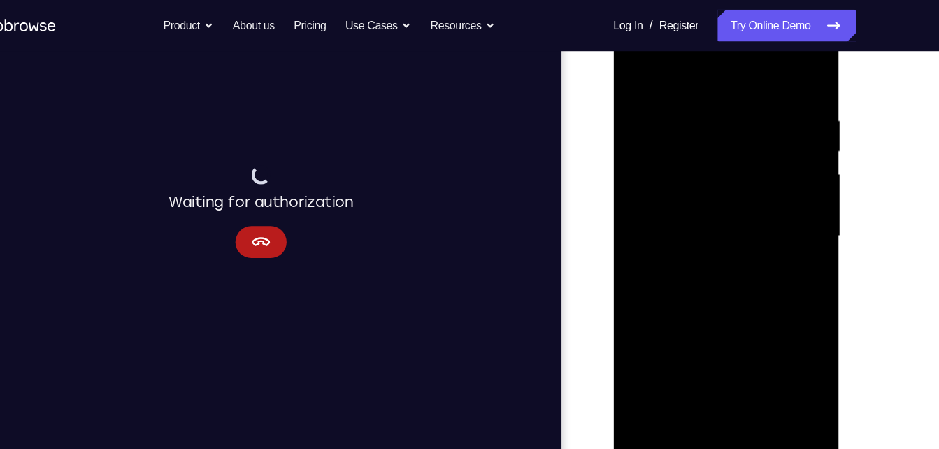
click at [746, 377] on div at bounding box center [712, 207] width 176 height 392
click at [640, 69] on div at bounding box center [712, 207] width 176 height 392
drag, startPoint x: 728, startPoint y: 136, endPoint x: 692, endPoint y: 423, distance: 289.6
click at [692, 420] on html "Online web based iOS Simulators and Android Emulators. Run iPhone, iPad, Mobile…" at bounding box center [712, 211] width 199 height 420
click at [741, 375] on div at bounding box center [712, 207] width 176 height 392
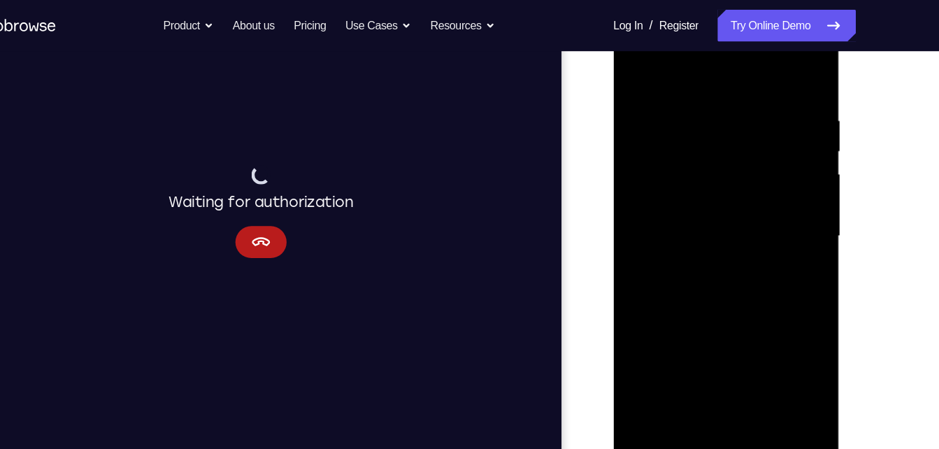
click at [715, 162] on div at bounding box center [712, 207] width 176 height 392
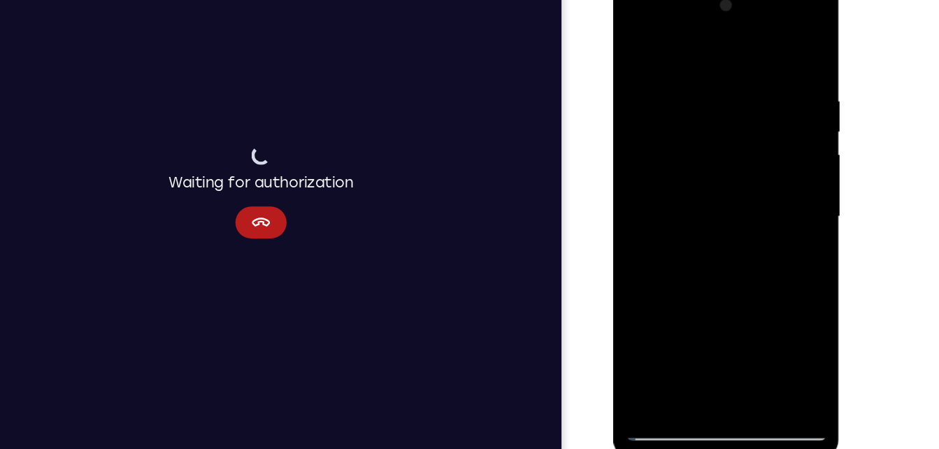
scroll to position [195, 0]
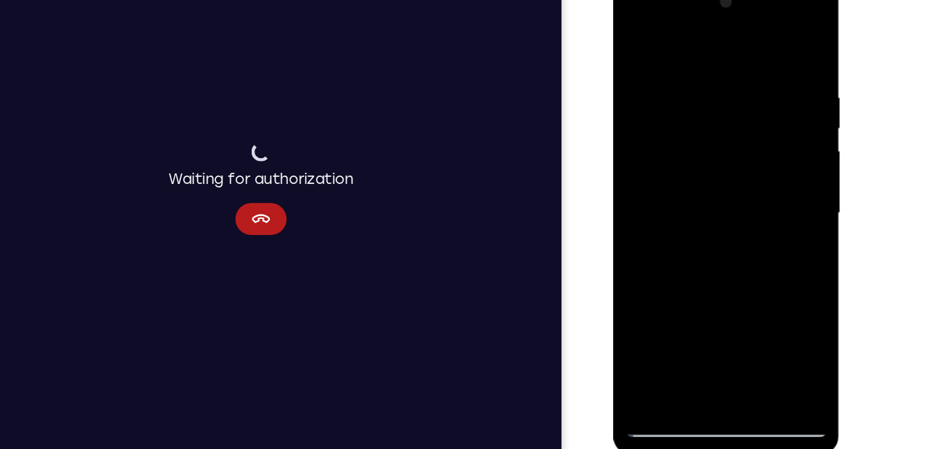
click at [635, 45] on div at bounding box center [712, 184] width 176 height 392
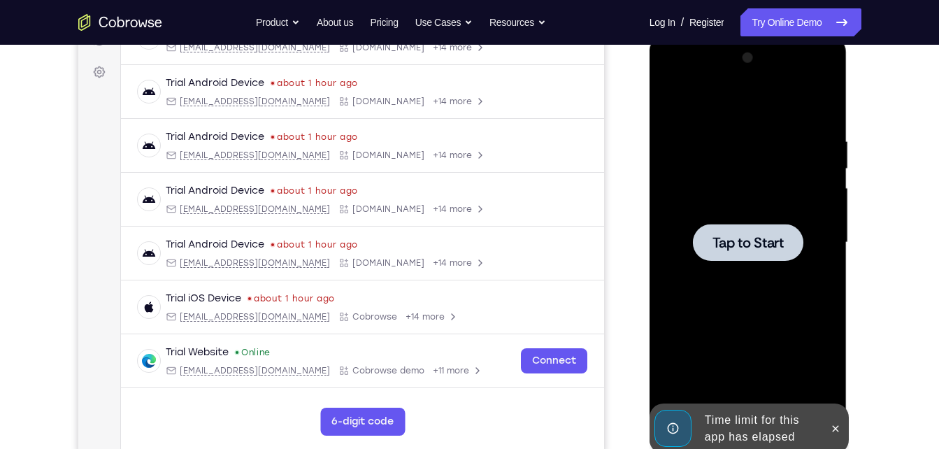
scroll to position [231, 0]
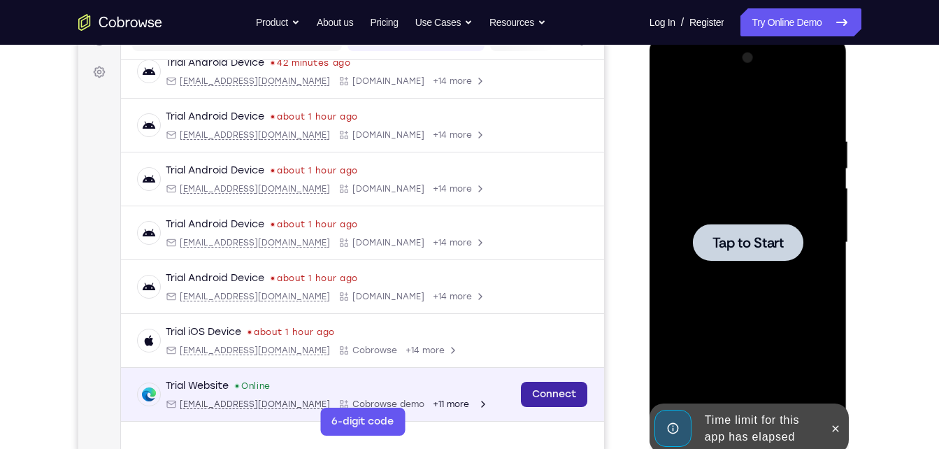
drag, startPoint x: 557, startPoint y: 392, endPoint x: 153, endPoint y: 276, distance: 419.6
click at [557, 392] on link "Connect" at bounding box center [553, 394] width 66 height 25
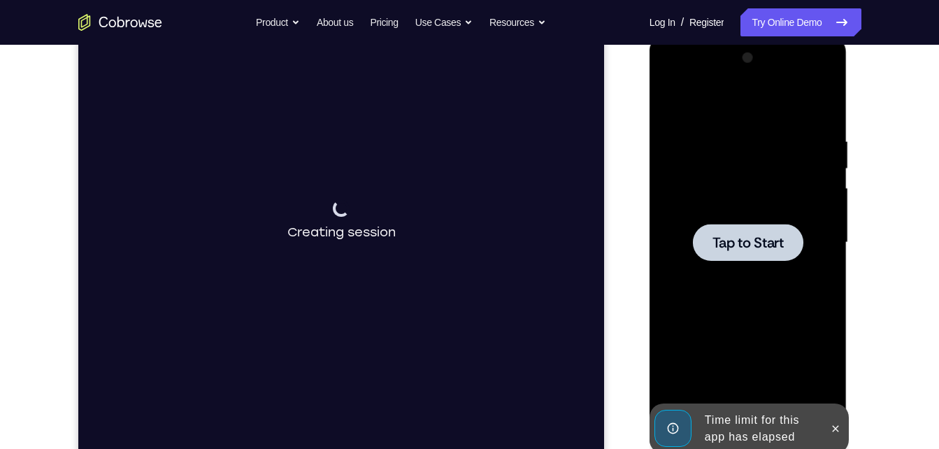
click at [810, 289] on div at bounding box center [748, 243] width 176 height 392
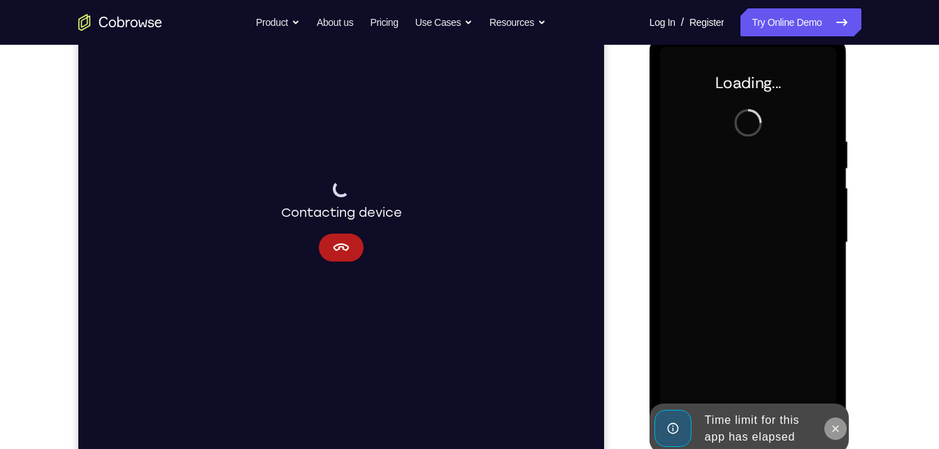
click at [831, 420] on button at bounding box center [835, 428] width 22 height 22
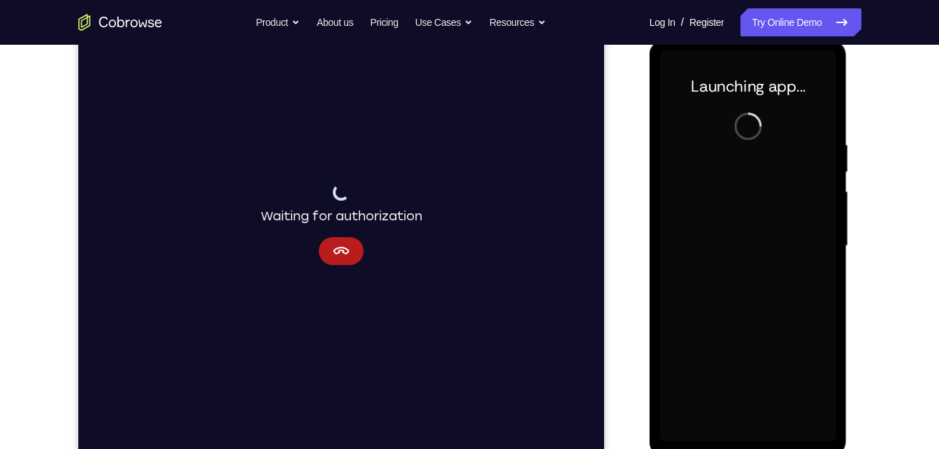
scroll to position [191, 0]
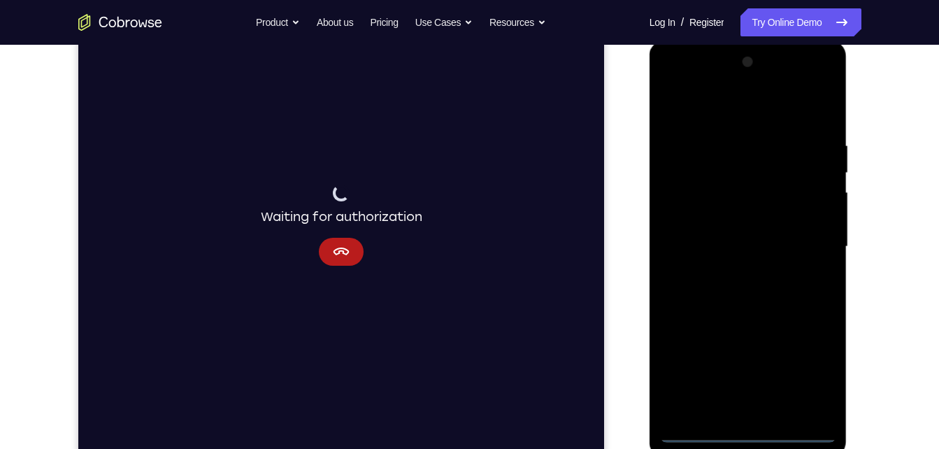
click at [747, 432] on div at bounding box center [748, 247] width 176 height 392
click at [816, 382] on div at bounding box center [748, 247] width 176 height 392
click at [801, 85] on div at bounding box center [748, 247] width 176 height 392
click at [672, 87] on div at bounding box center [748, 247] width 176 height 392
click at [810, 237] on div at bounding box center [748, 247] width 176 height 392
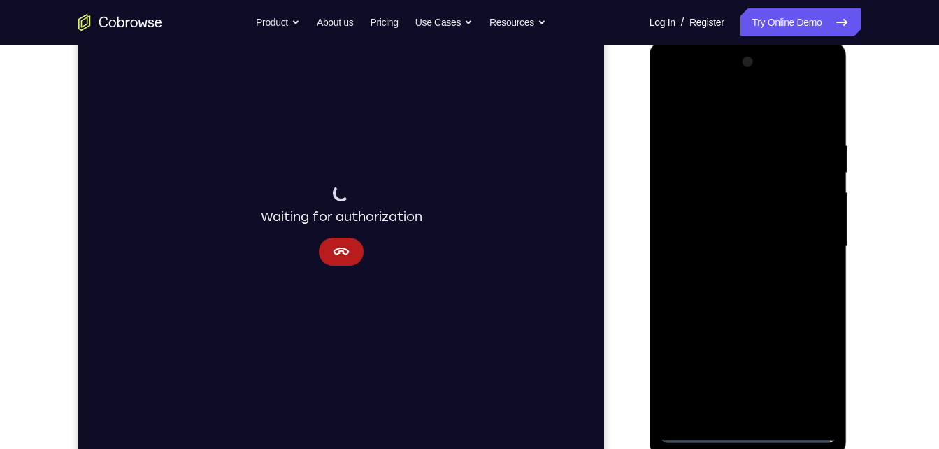
click at [736, 270] on div at bounding box center [748, 247] width 176 height 392
click at [731, 272] on div at bounding box center [748, 247] width 176 height 392
click at [789, 241] on div at bounding box center [748, 247] width 176 height 392
click at [781, 222] on div at bounding box center [748, 247] width 176 height 392
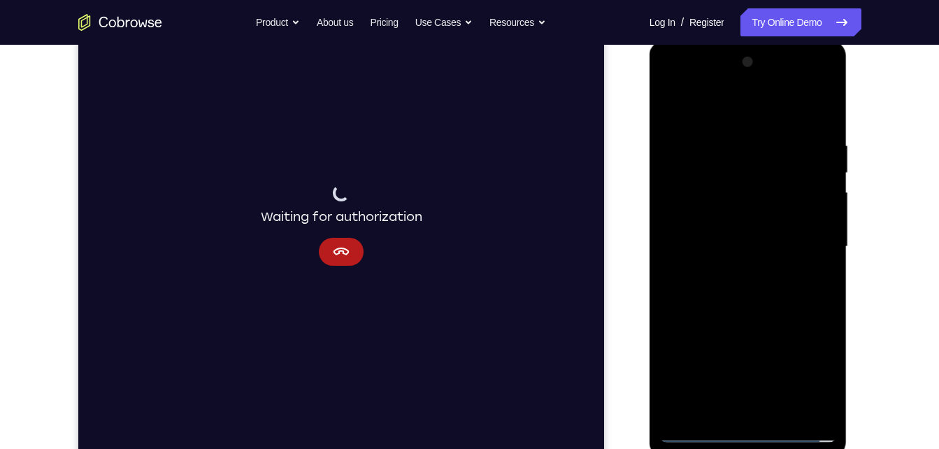
click at [760, 252] on div at bounding box center [748, 247] width 176 height 392
click at [731, 294] on div at bounding box center [748, 247] width 176 height 392
click at [775, 413] on div at bounding box center [748, 247] width 176 height 392
click at [773, 316] on div at bounding box center [748, 247] width 176 height 392
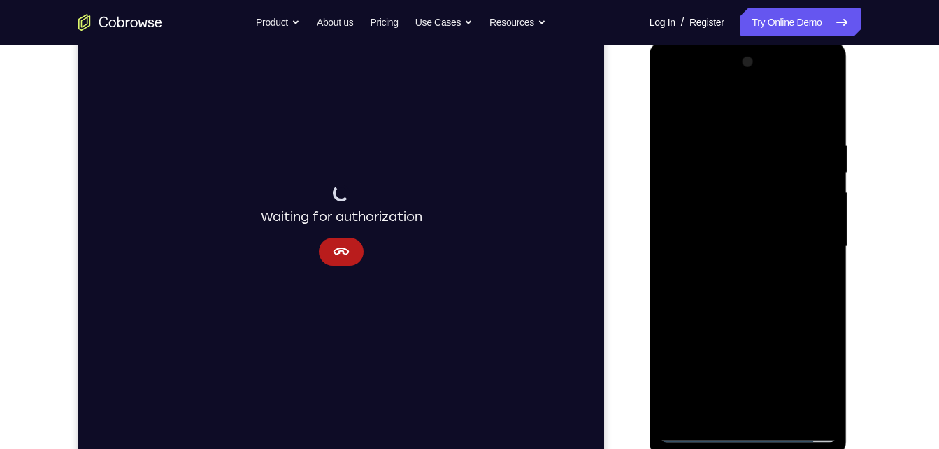
click at [784, 415] on div at bounding box center [748, 247] width 176 height 392
click at [780, 329] on div at bounding box center [748, 247] width 176 height 392
click at [754, 215] on div at bounding box center [748, 247] width 176 height 392
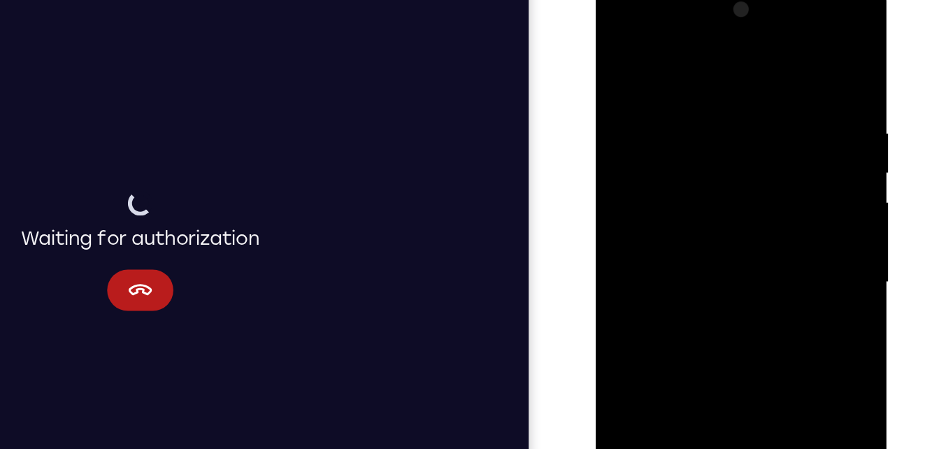
click at [622, 47] on div at bounding box center [695, 185] width 176 height 392
click at [623, 46] on div at bounding box center [695, 185] width 176 height 392
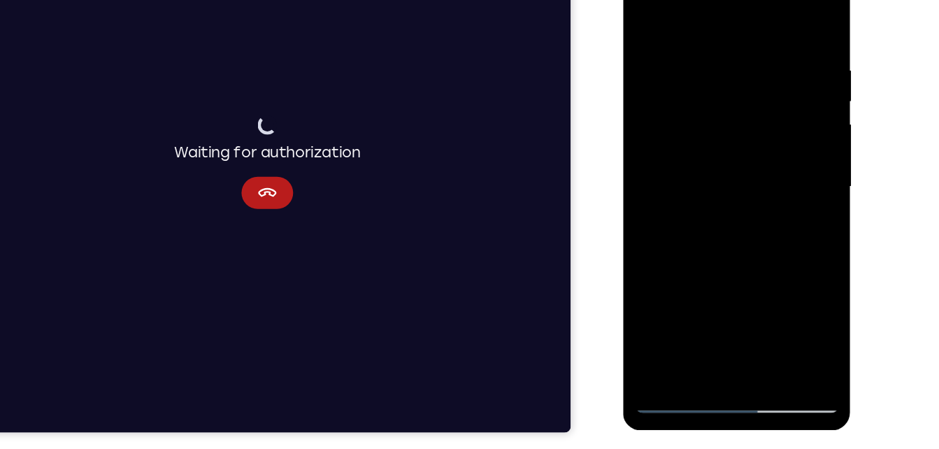
scroll to position [217, 0]
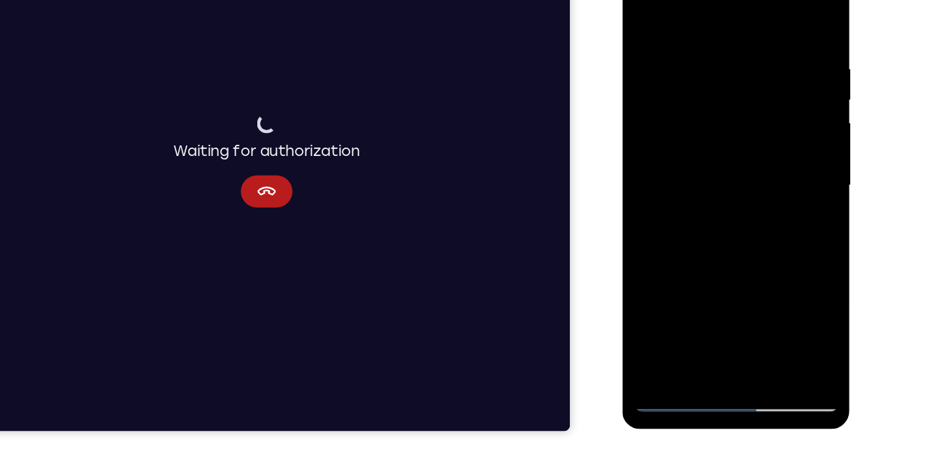
click at [758, 318] on div at bounding box center [721, 155] width 176 height 392
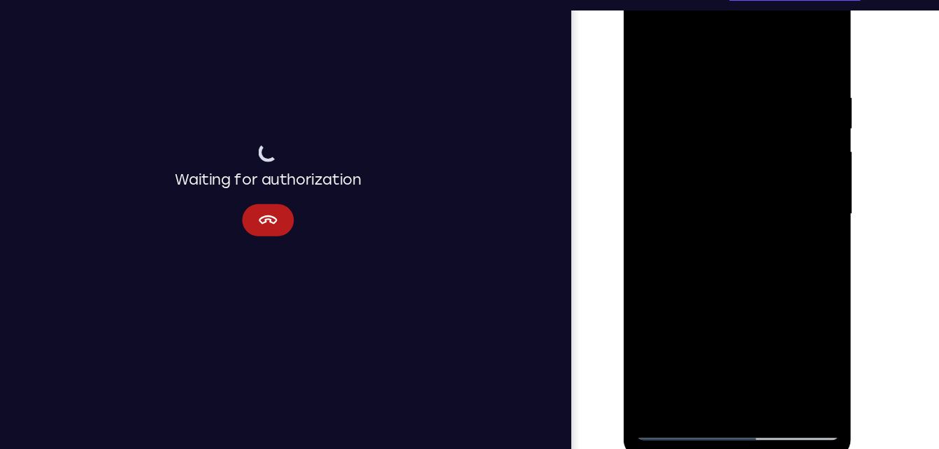
click at [724, 152] on div at bounding box center [722, 183] width 176 height 392
click at [735, 316] on div at bounding box center [722, 183] width 176 height 392
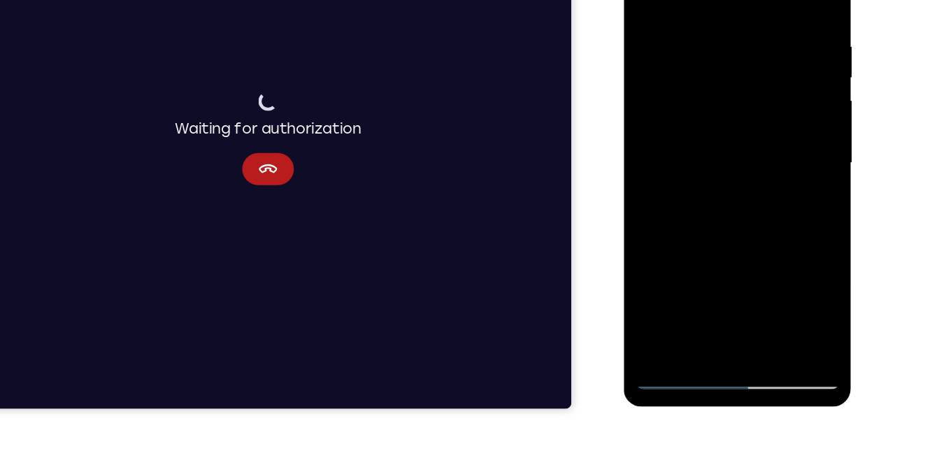
scroll to position [235, 0]
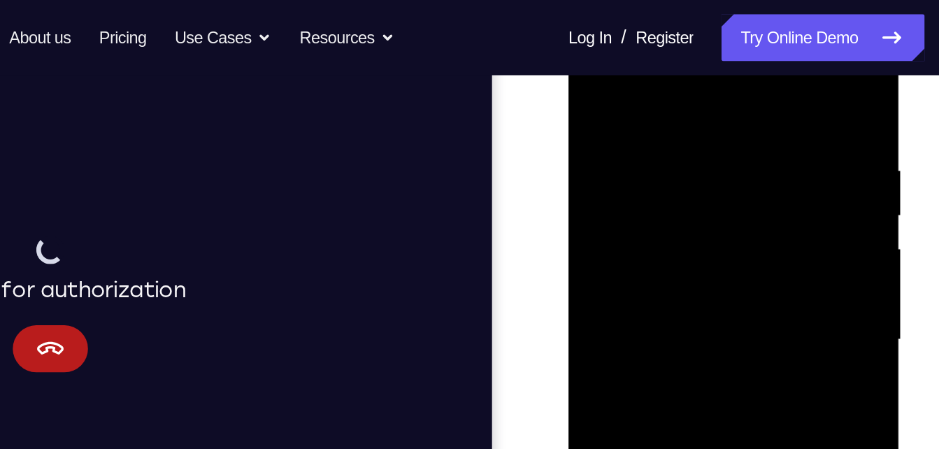
scroll to position [234, 0]
click at [651, 111] on div at bounding box center [667, 202] width 176 height 392
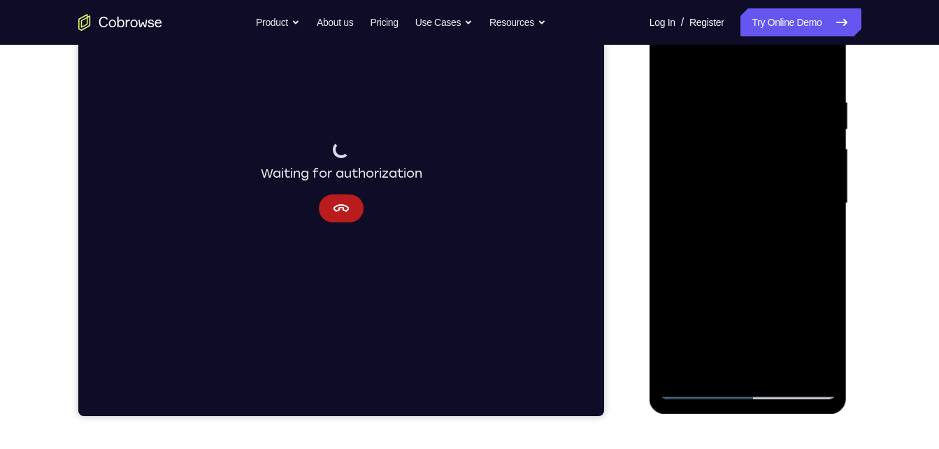
drag, startPoint x: 732, startPoint y: 208, endPoint x: 739, endPoint y: 365, distance: 157.5
click at [739, 365] on div at bounding box center [748, 204] width 176 height 392
drag, startPoint x: 776, startPoint y: 295, endPoint x: 730, endPoint y: 74, distance: 225.7
click at [730, 74] on div at bounding box center [748, 204] width 176 height 392
drag, startPoint x: 707, startPoint y: 275, endPoint x: 689, endPoint y: 40, distance: 235.6
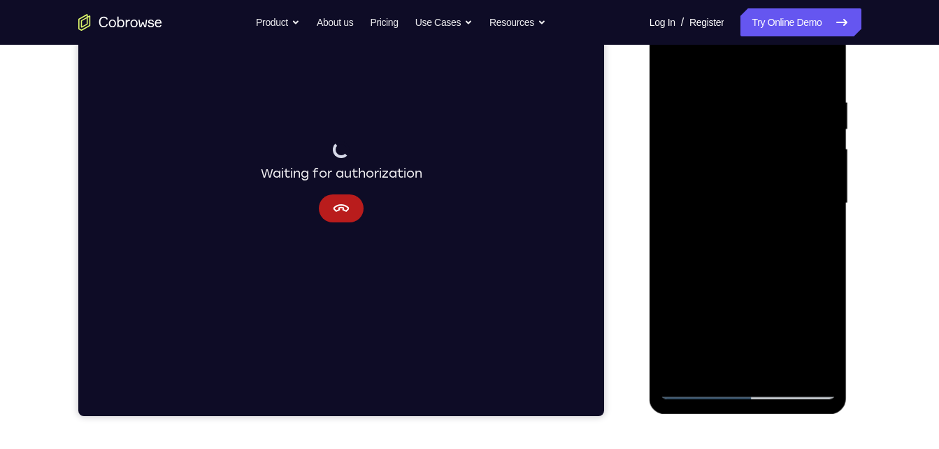
click at [689, 40] on div at bounding box center [748, 204] width 176 height 392
drag, startPoint x: 719, startPoint y: 264, endPoint x: 685, endPoint y: 152, distance: 116.8
click at [685, 152] on div at bounding box center [748, 204] width 176 height 392
drag, startPoint x: 685, startPoint y: 217, endPoint x: 682, endPoint y: 194, distance: 23.3
click at [682, 194] on div at bounding box center [748, 204] width 176 height 392
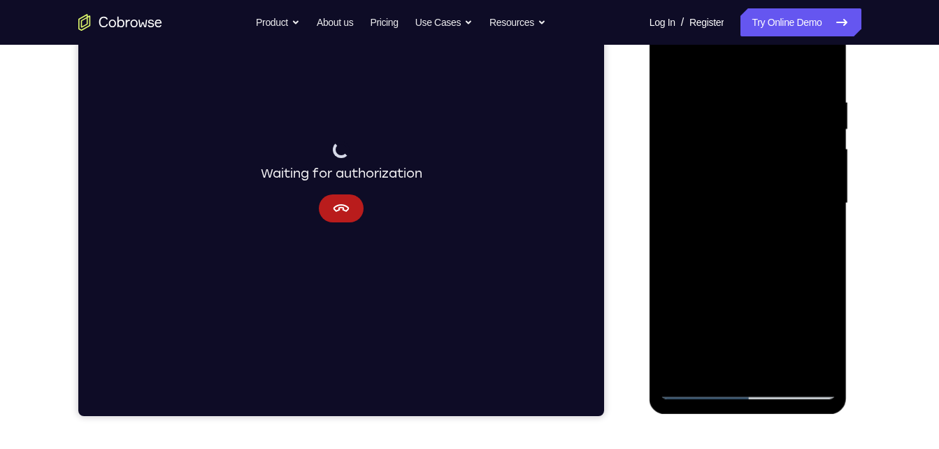
click at [696, 243] on div at bounding box center [748, 204] width 176 height 392
click at [714, 196] on div at bounding box center [748, 204] width 176 height 392
click at [806, 368] on div at bounding box center [748, 204] width 176 height 392
click at [709, 388] on div at bounding box center [748, 204] width 176 height 392
click at [711, 387] on div at bounding box center [748, 204] width 176 height 392
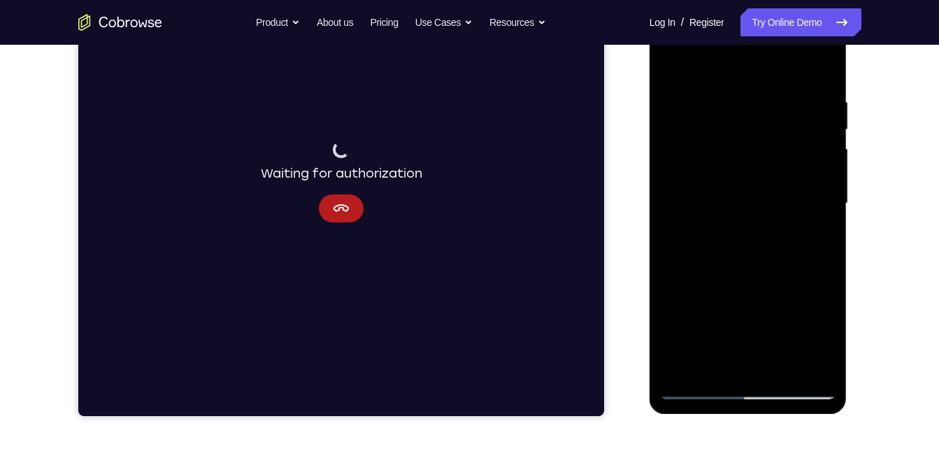
click at [711, 364] on div at bounding box center [748, 204] width 176 height 392
click at [803, 310] on div at bounding box center [748, 204] width 176 height 392
click at [686, 319] on div at bounding box center [748, 204] width 176 height 392
click at [788, 321] on div at bounding box center [748, 204] width 176 height 392
click at [823, 331] on div at bounding box center [748, 204] width 176 height 392
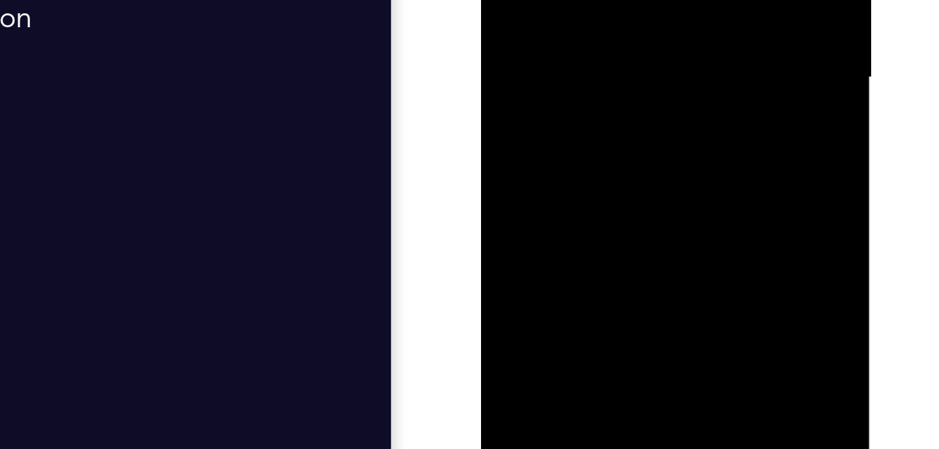
drag, startPoint x: 529, startPoint y: 36, endPoint x: 524, endPoint y: 8, distance: 29.1
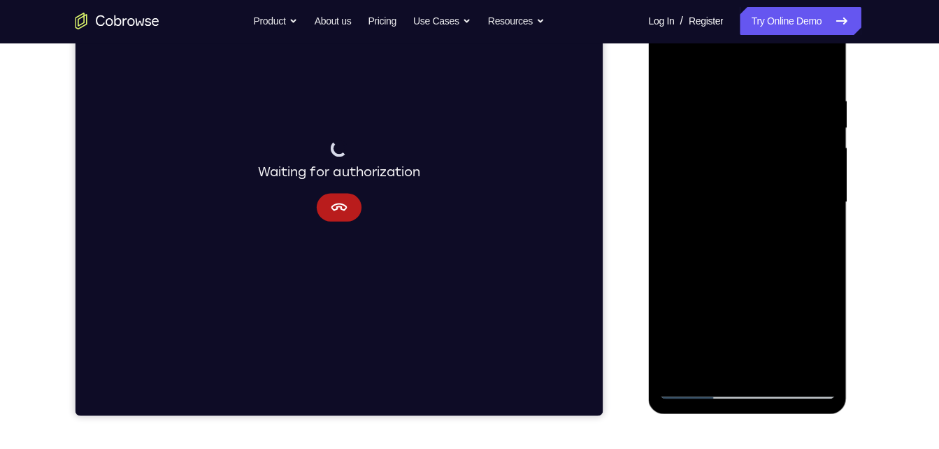
scroll to position [234, 0]
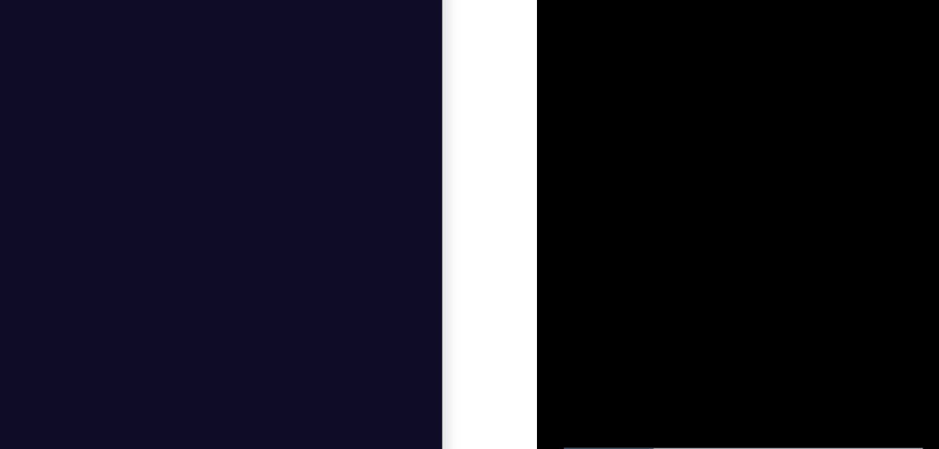
drag, startPoint x: 581, startPoint y: -22, endPoint x: 581, endPoint y: -43, distance: 20.3
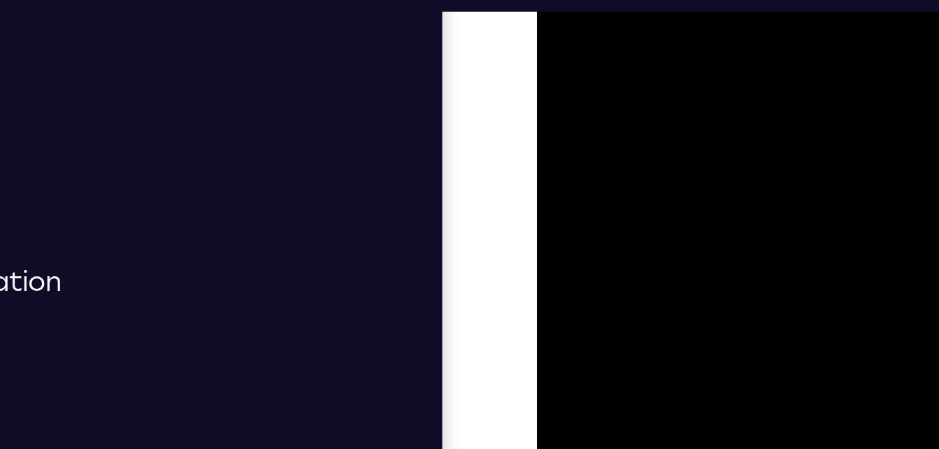
click at [562, 0] on div at bounding box center [636, 120] width 176 height 392
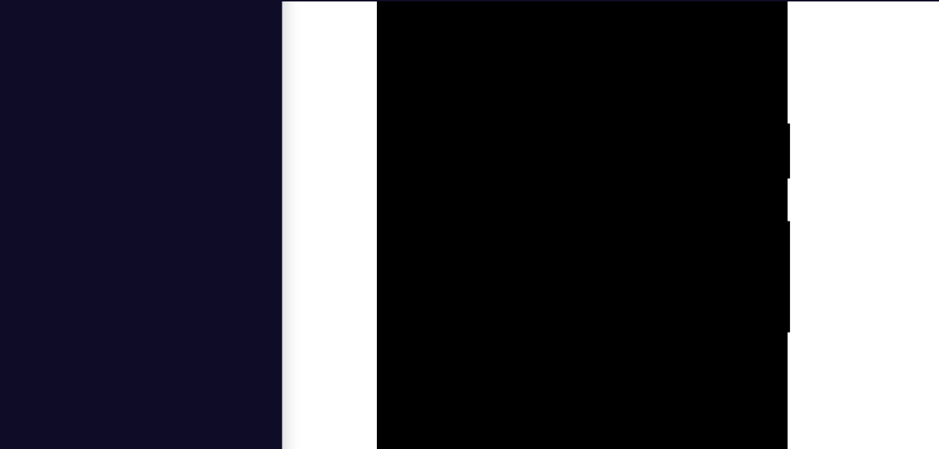
click at [501, 72] on div at bounding box center [475, 111] width 176 height 392
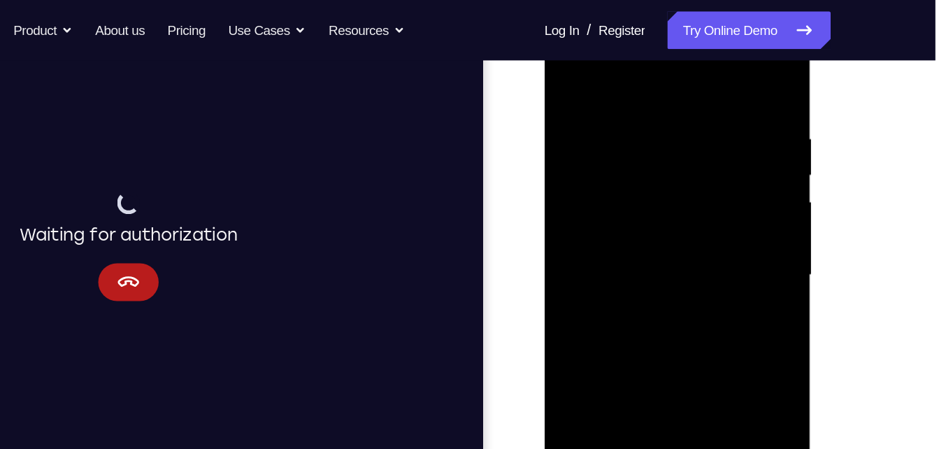
click at [565, 69] on div at bounding box center [643, 204] width 176 height 392
click at [570, 64] on div at bounding box center [643, 204] width 176 height 392
drag, startPoint x: 633, startPoint y: 137, endPoint x: 643, endPoint y: 309, distance: 172.3
click at [643, 309] on div at bounding box center [643, 204] width 176 height 392
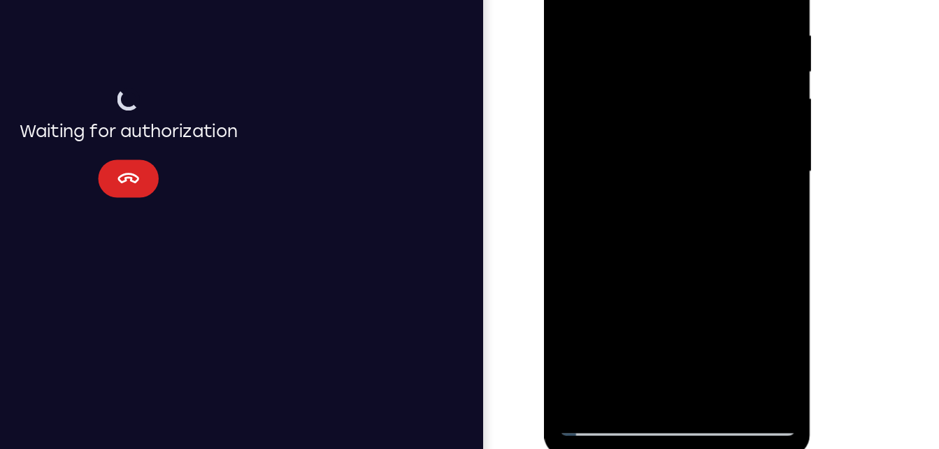
click at [31, 85] on icon "Cancel" at bounding box center [37, 87] width 16 height 8
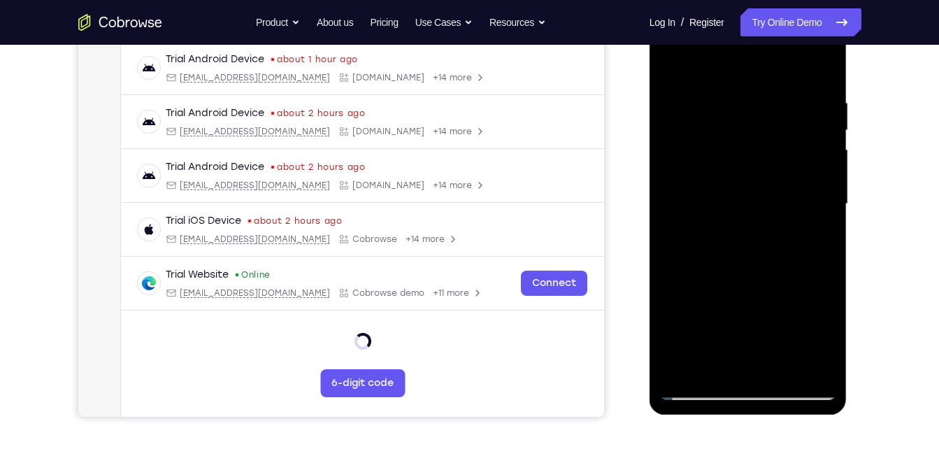
scroll to position [231, 0]
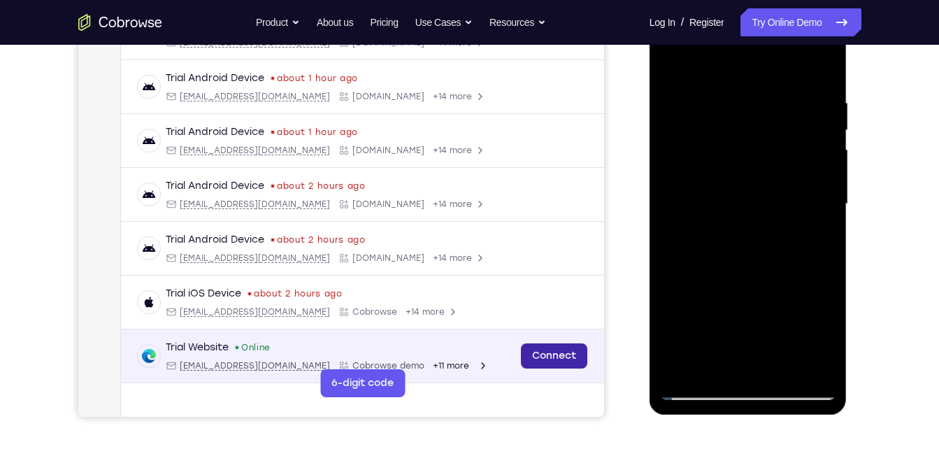
click at [538, 361] on link "Connect" at bounding box center [553, 355] width 66 height 25
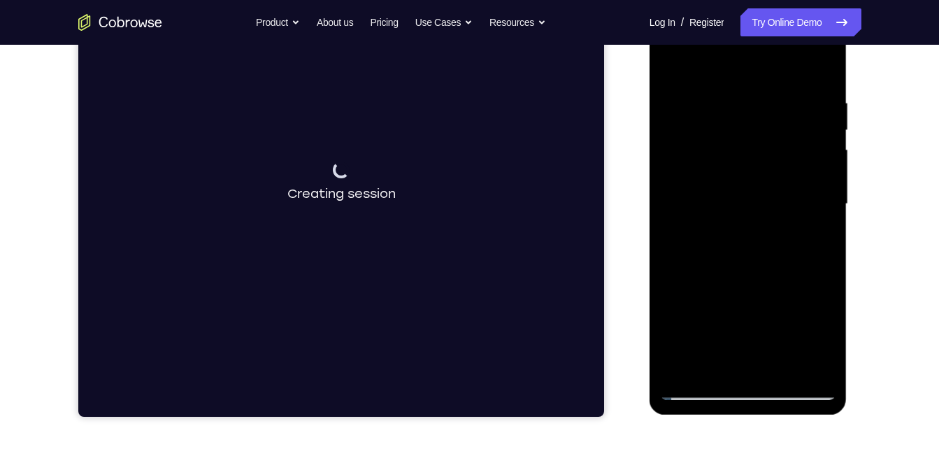
click at [788, 374] on div at bounding box center [748, 204] width 176 height 392
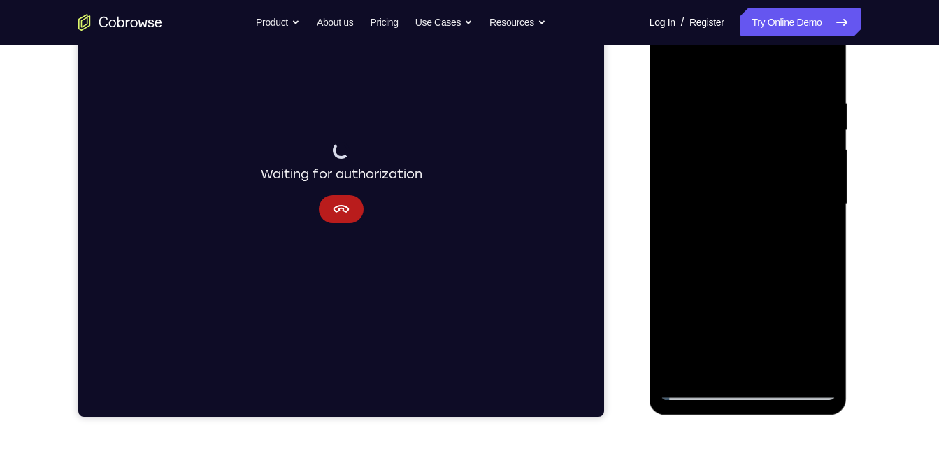
drag, startPoint x: 694, startPoint y: 159, endPoint x: 655, endPoint y: 464, distance: 307.3
click at [655, 417] on html "Online web based iOS Simulators and Android Emulators. Run iPhone, iPad, Mobile…" at bounding box center [749, 208] width 199 height 420
drag, startPoint x: 743, startPoint y: 137, endPoint x: 760, endPoint y: 415, distance: 278.8
click at [760, 415] on div at bounding box center [749, 208] width 199 height 420
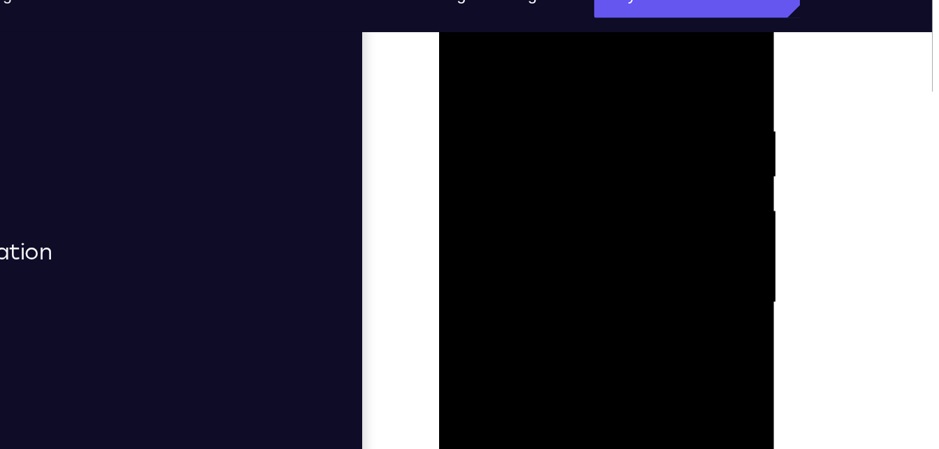
click at [541, 108] on div at bounding box center [538, 159] width 176 height 392
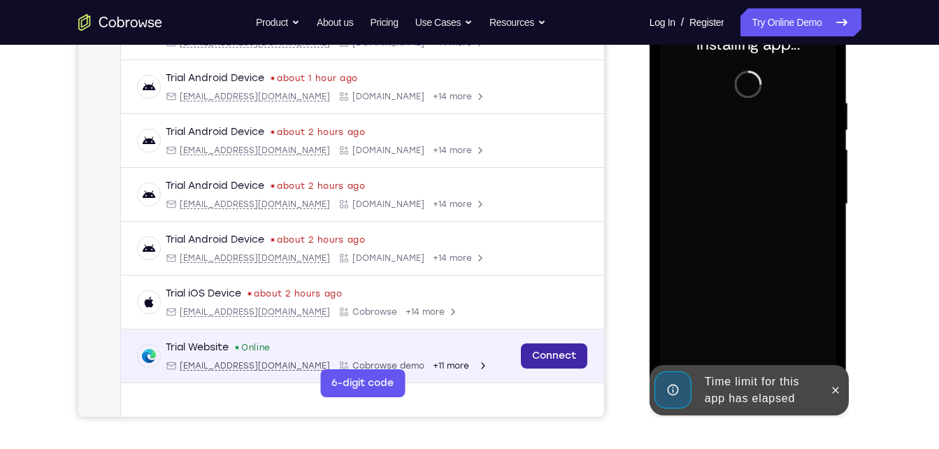
click at [559, 351] on link "Connect" at bounding box center [553, 355] width 66 height 25
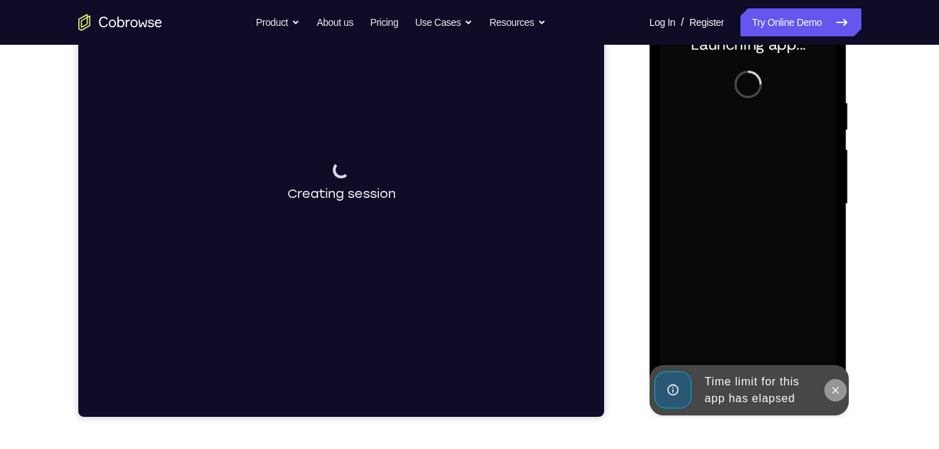
click at [838, 385] on icon at bounding box center [835, 390] width 11 height 11
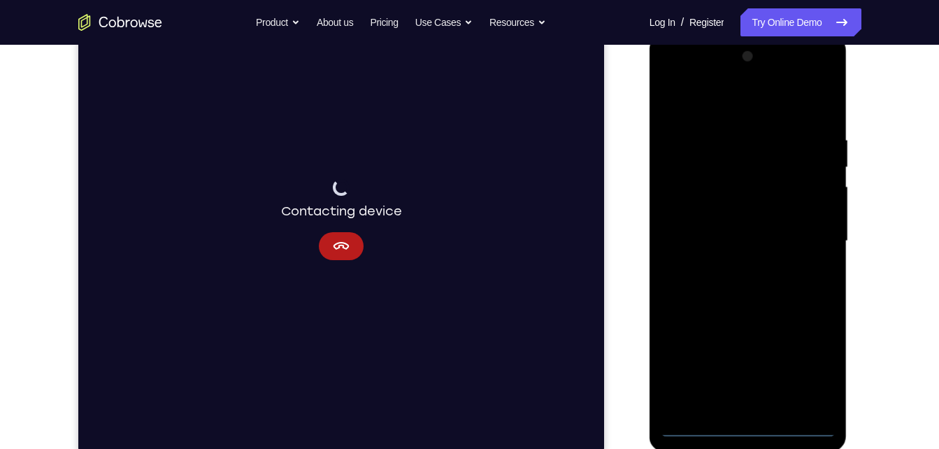
scroll to position [203, 0]
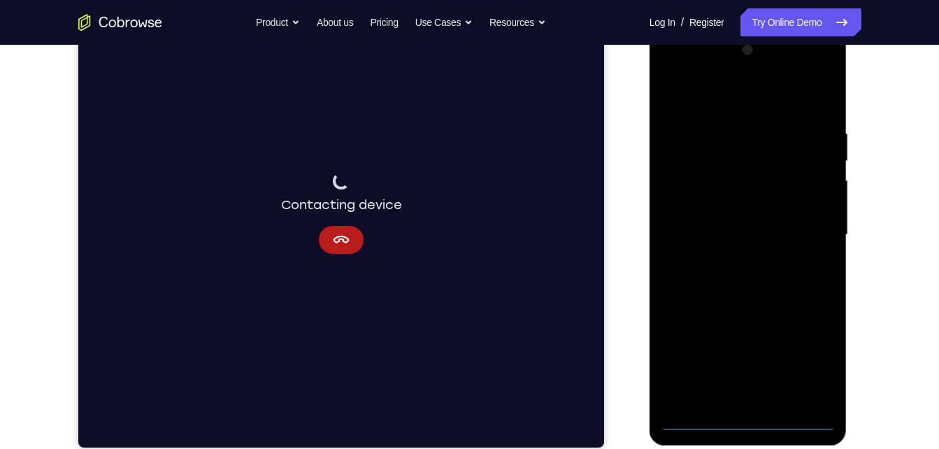
click at [747, 422] on div at bounding box center [748, 235] width 176 height 392
click at [815, 366] on div at bounding box center [748, 235] width 176 height 392
click at [737, 106] on div at bounding box center [748, 235] width 176 height 392
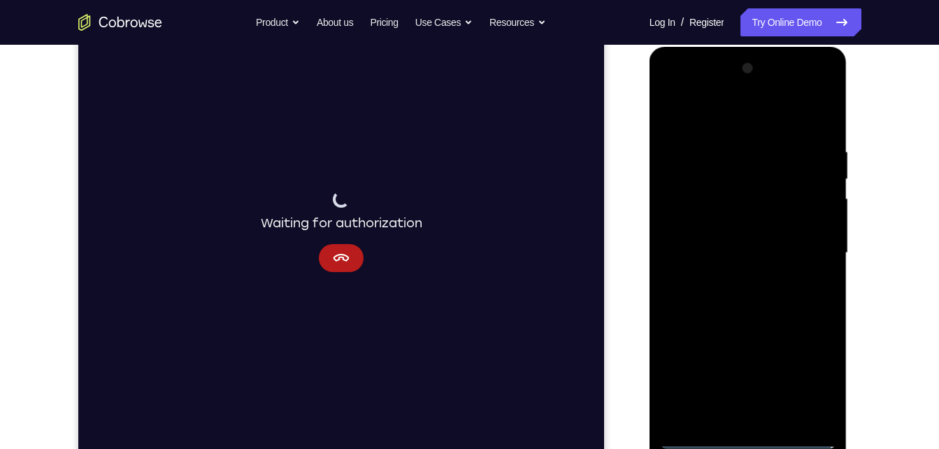
scroll to position [185, 0]
click at [802, 252] on div at bounding box center [748, 253] width 176 height 392
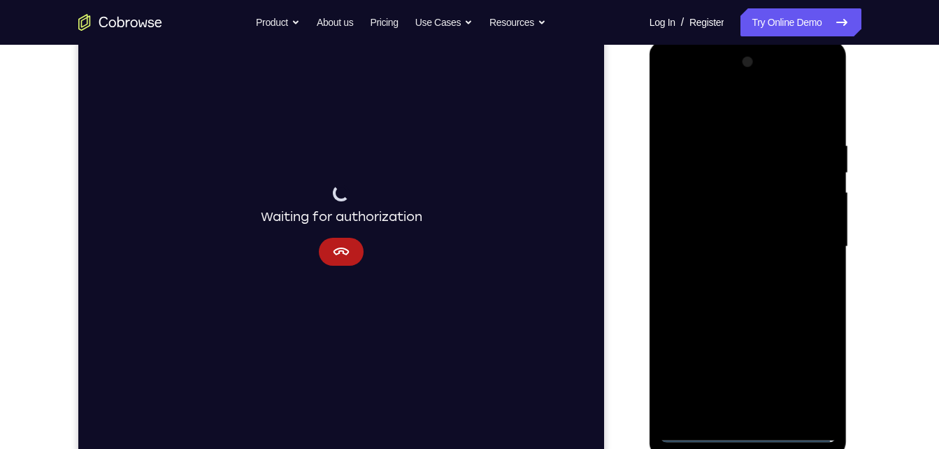
scroll to position [190, 0]
click at [738, 272] on div at bounding box center [748, 248] width 176 height 392
click at [738, 229] on div at bounding box center [748, 248] width 176 height 392
click at [741, 224] on div at bounding box center [748, 248] width 176 height 392
click at [745, 247] on div at bounding box center [748, 248] width 176 height 392
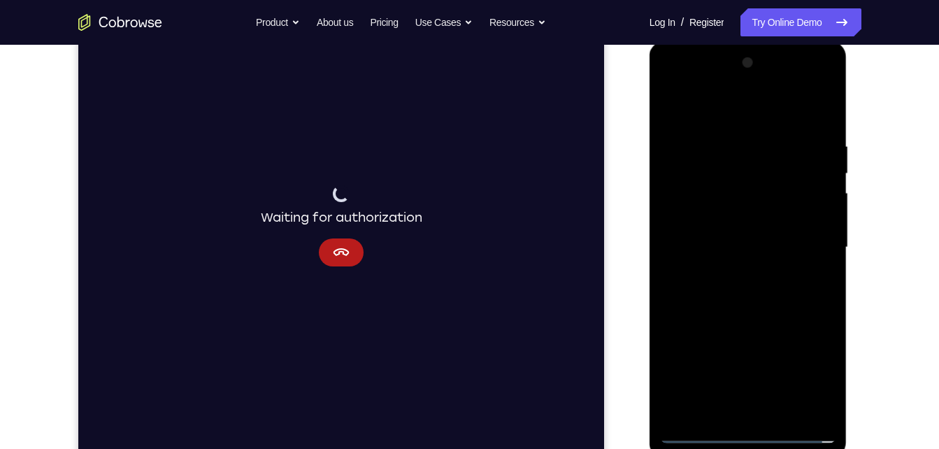
click at [745, 293] on div at bounding box center [748, 248] width 176 height 392
click at [763, 292] on div at bounding box center [748, 248] width 176 height 392
click at [760, 301] on div at bounding box center [748, 248] width 176 height 392
click at [765, 305] on div at bounding box center [748, 248] width 176 height 392
click at [787, 410] on div at bounding box center [748, 248] width 176 height 392
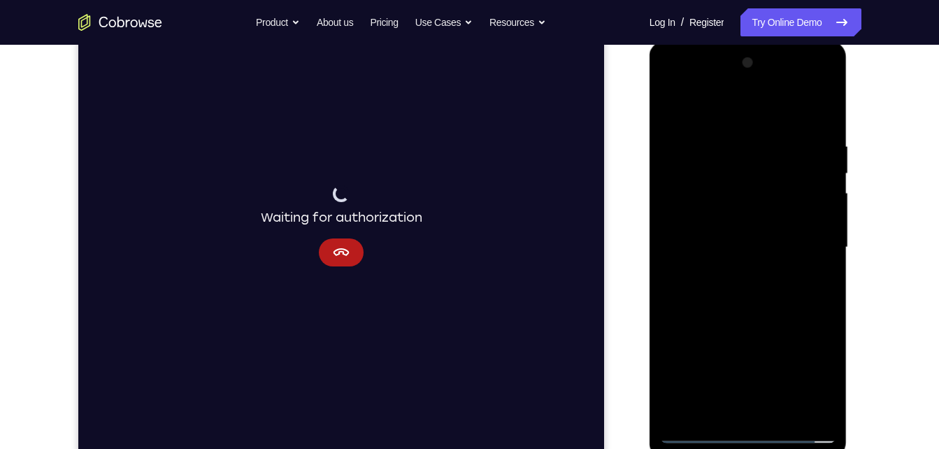
click at [768, 324] on div at bounding box center [748, 248] width 176 height 392
click at [793, 209] on div at bounding box center [748, 248] width 176 height 392
drag, startPoint x: 735, startPoint y: 284, endPoint x: 745, endPoint y: 173, distance: 111.7
click at [745, 173] on div at bounding box center [748, 248] width 176 height 392
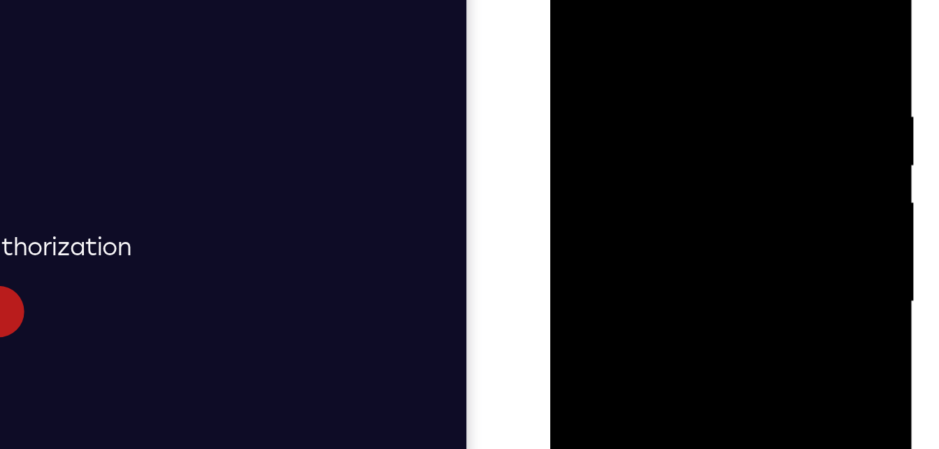
drag, startPoint x: 668, startPoint y: 64, endPoint x: 680, endPoint y: 20, distance: 45.1
click at [680, 20] on div at bounding box center [649, 130] width 176 height 392
drag, startPoint x: 680, startPoint y: 20, endPoint x: 684, endPoint y: 72, distance: 51.9
click at [684, 72] on div at bounding box center [649, 130] width 176 height 392
drag, startPoint x: 685, startPoint y: 90, endPoint x: 694, endPoint y: -64, distance: 154.1
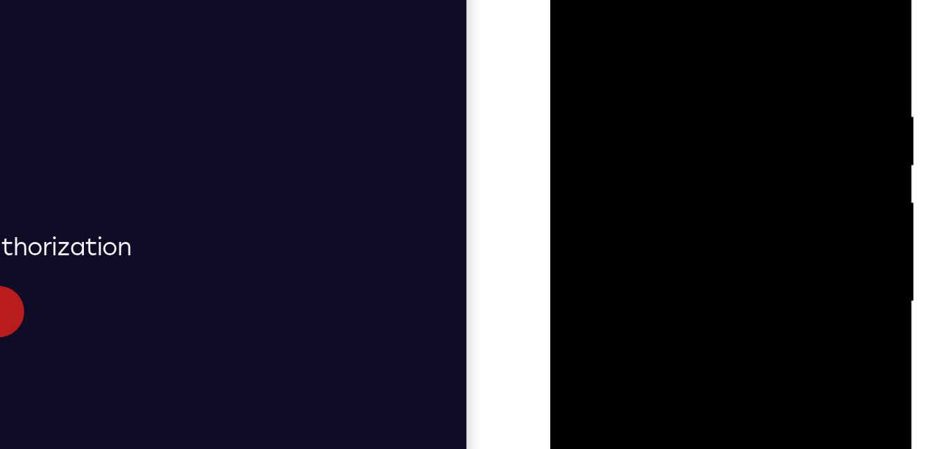
click at [694, 0] on div at bounding box center [649, 130] width 176 height 392
drag, startPoint x: 645, startPoint y: 82, endPoint x: 656, endPoint y: -29, distance: 111.0
click at [656, 0] on div at bounding box center [649, 130] width 176 height 392
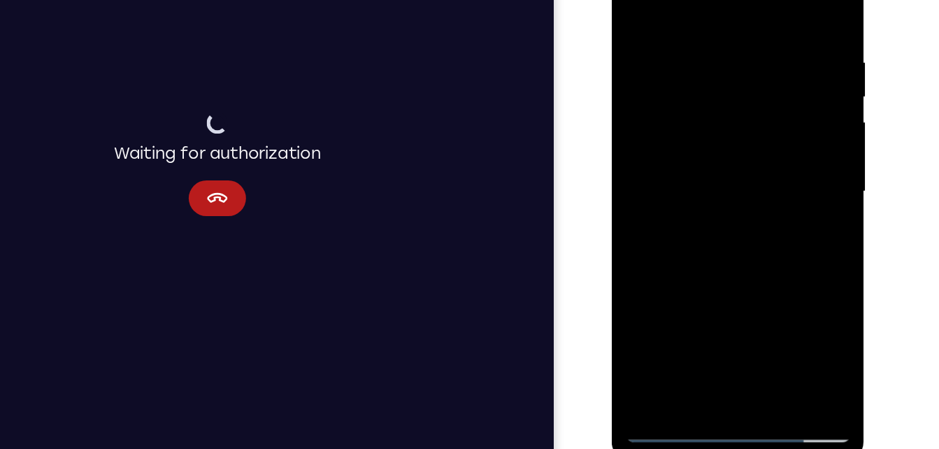
scroll to position [189, 0]
click at [654, 0] on div at bounding box center [710, 136] width 176 height 392
click at [642, 90] on div at bounding box center [710, 136] width 176 height 392
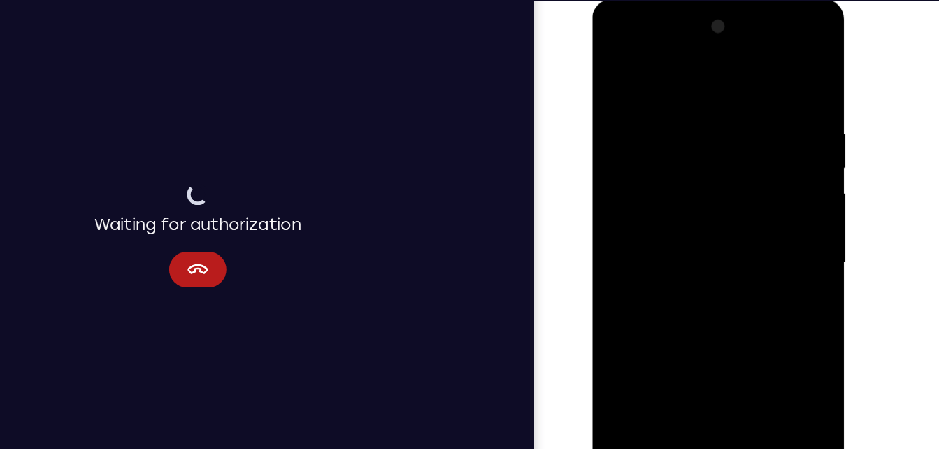
click at [773, 30] on div at bounding box center [691, 206] width 176 height 392
drag, startPoint x: 698, startPoint y: 210, endPoint x: 664, endPoint y: 34, distance: 179.6
click at [664, 34] on div at bounding box center [691, 206] width 176 height 392
drag, startPoint x: 695, startPoint y: 232, endPoint x: 662, endPoint y: 6, distance: 228.2
click at [662, 6] on div at bounding box center [691, 207] width 198 height 417
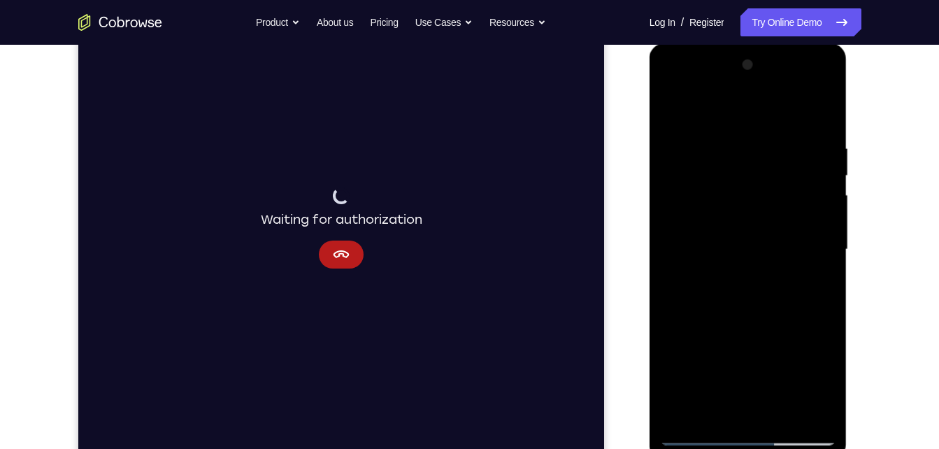
click at [760, 357] on div at bounding box center [748, 250] width 176 height 392
click at [824, 179] on div at bounding box center [748, 250] width 176 height 392
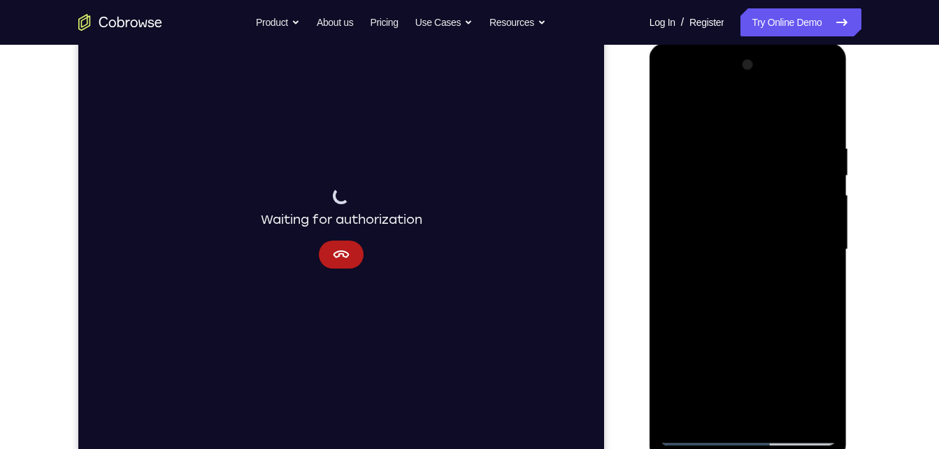
click at [675, 110] on div at bounding box center [748, 250] width 176 height 392
drag, startPoint x: 801, startPoint y: 320, endPoint x: 745, endPoint y: 29, distance: 296.1
click at [745, 43] on html "Online web based iOS Simulators and Android Emulators. Run iPhone, iPad, Mobile…" at bounding box center [749, 253] width 199 height 420
click at [810, 363] on div at bounding box center [748, 250] width 176 height 392
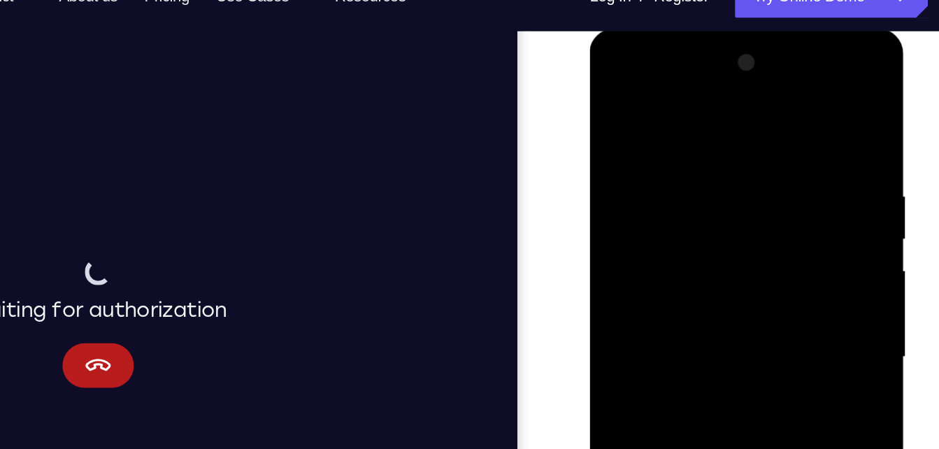
drag, startPoint x: 689, startPoint y: 235, endPoint x: 709, endPoint y: 241, distance: 20.6
click at [709, 241] on div at bounding box center [688, 235] width 176 height 392
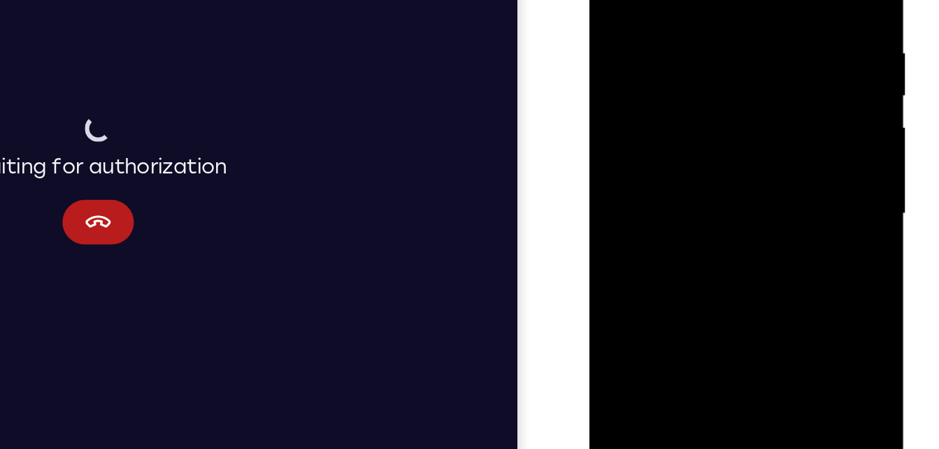
click at [764, 94] on div at bounding box center [688, 92] width 176 height 392
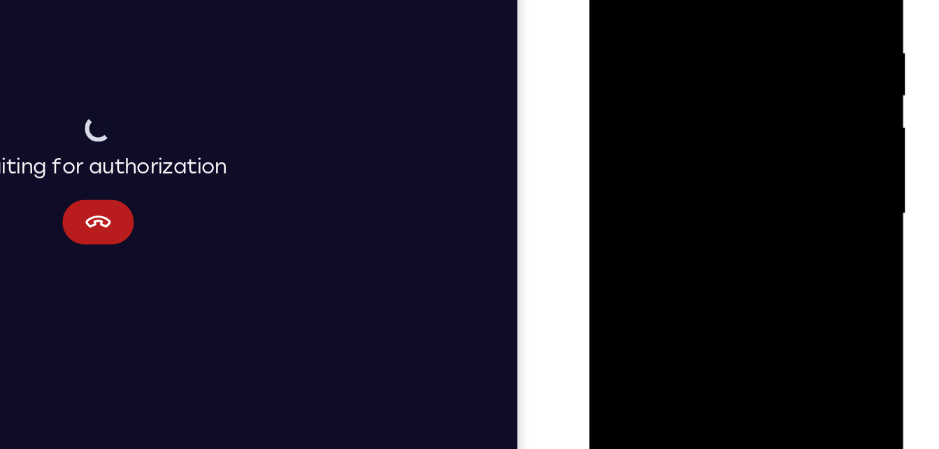
click at [612, 89] on div at bounding box center [688, 92] width 176 height 392
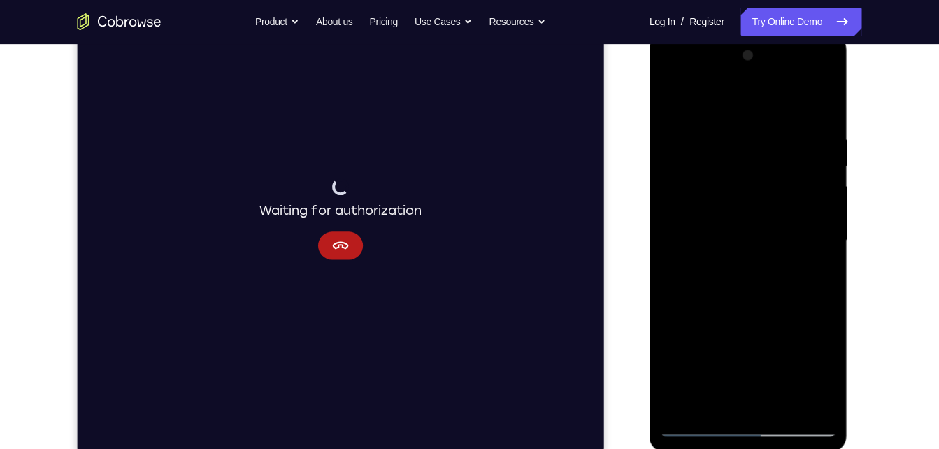
scroll to position [198, 0]
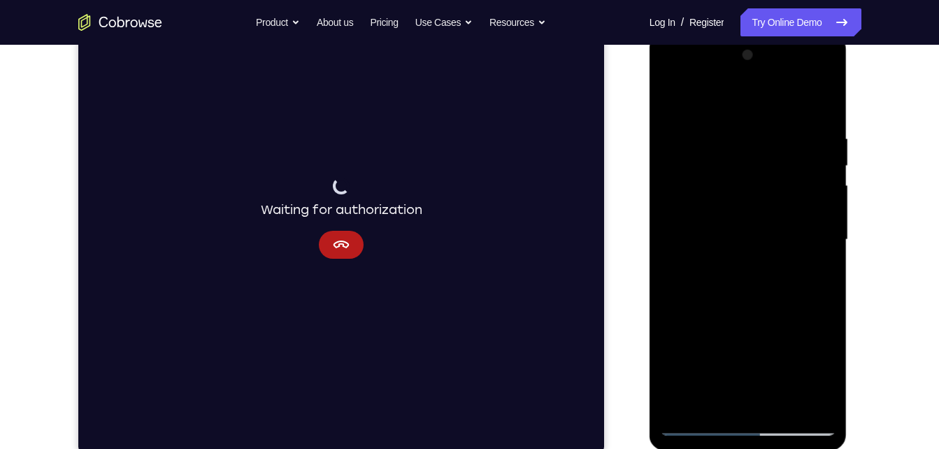
click at [779, 396] on div at bounding box center [748, 240] width 176 height 392
click at [731, 169] on div at bounding box center [748, 240] width 176 height 392
click at [731, 173] on div at bounding box center [748, 240] width 176 height 392
click at [729, 354] on div at bounding box center [748, 240] width 176 height 392
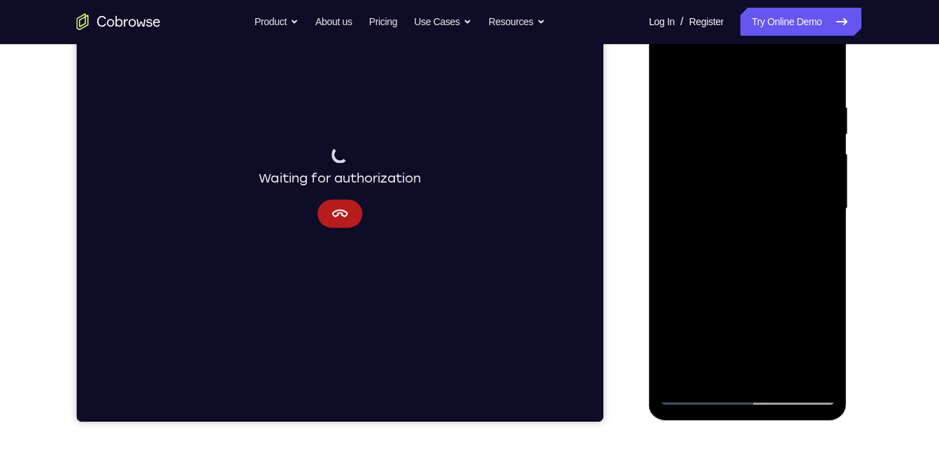
scroll to position [228, 0]
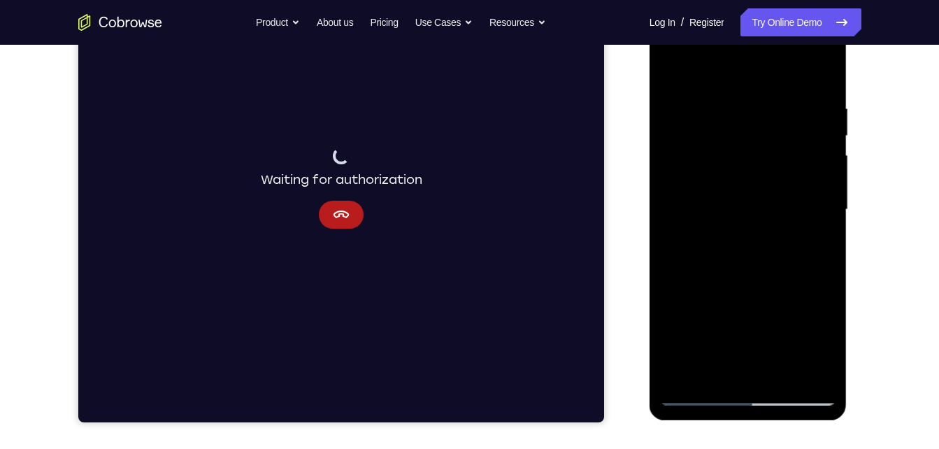
click at [666, 77] on div at bounding box center [748, 210] width 176 height 392
click at [676, 75] on div at bounding box center [748, 210] width 176 height 392
click at [711, 377] on div at bounding box center [748, 210] width 176 height 392
click at [789, 72] on div at bounding box center [748, 210] width 176 height 392
click at [716, 86] on div at bounding box center [748, 210] width 176 height 392
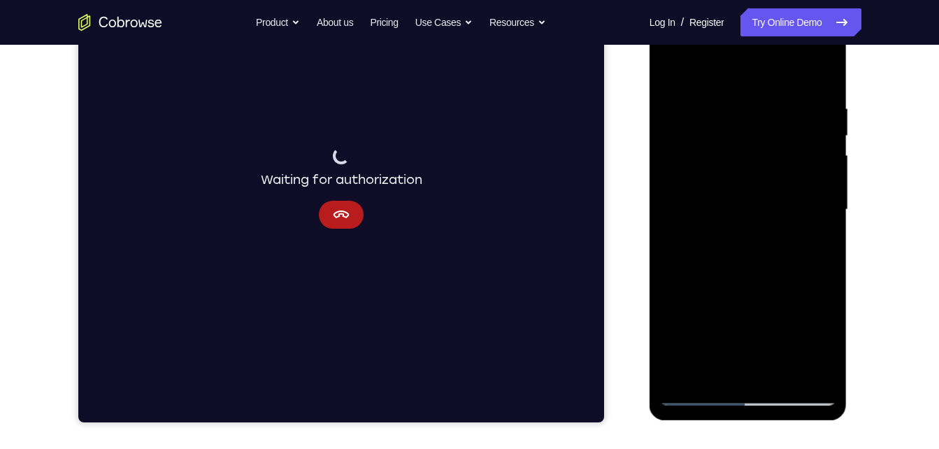
drag, startPoint x: 703, startPoint y: 180, endPoint x: 707, endPoint y: 328, distance: 148.3
click at [707, 328] on div at bounding box center [748, 210] width 176 height 392
click at [689, 113] on div at bounding box center [748, 210] width 176 height 392
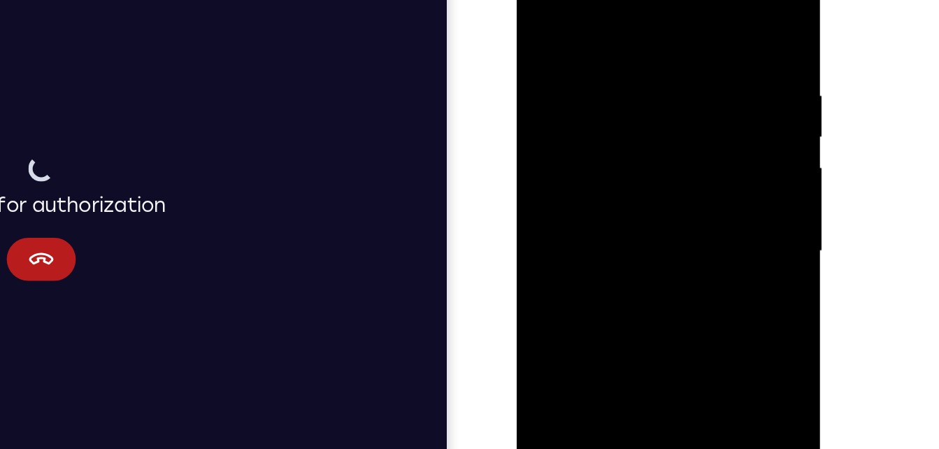
click at [691, 3] on div at bounding box center [615, 140] width 176 height 392
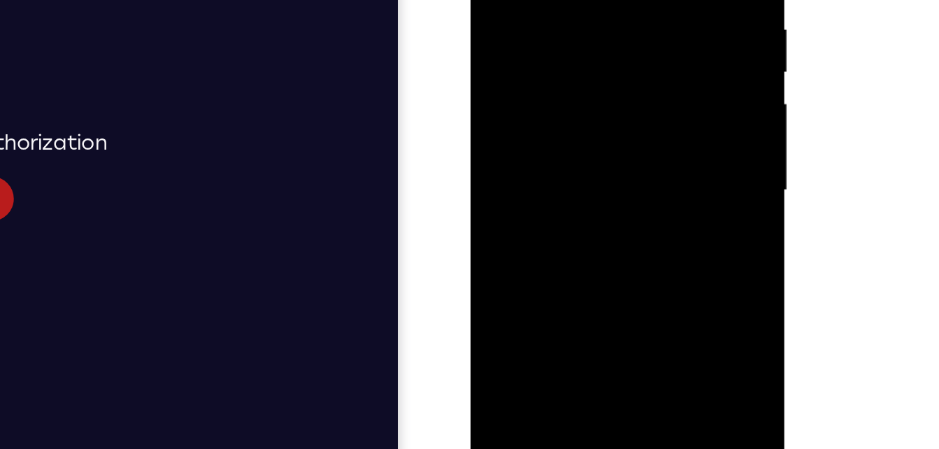
click at [494, 64] on div at bounding box center [569, 68] width 176 height 392
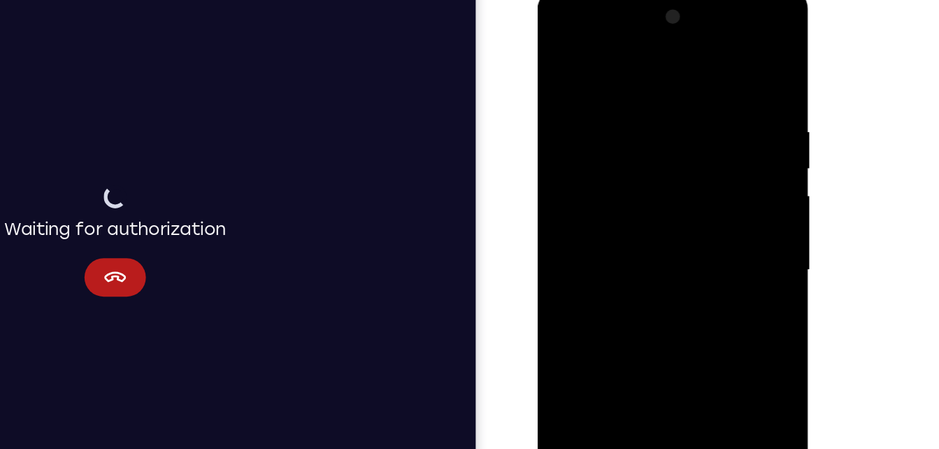
scroll to position [157, 0]
click at [713, 126] on div at bounding box center [637, 195] width 176 height 392
click at [717, 14] on div at bounding box center [637, 195] width 176 height 392
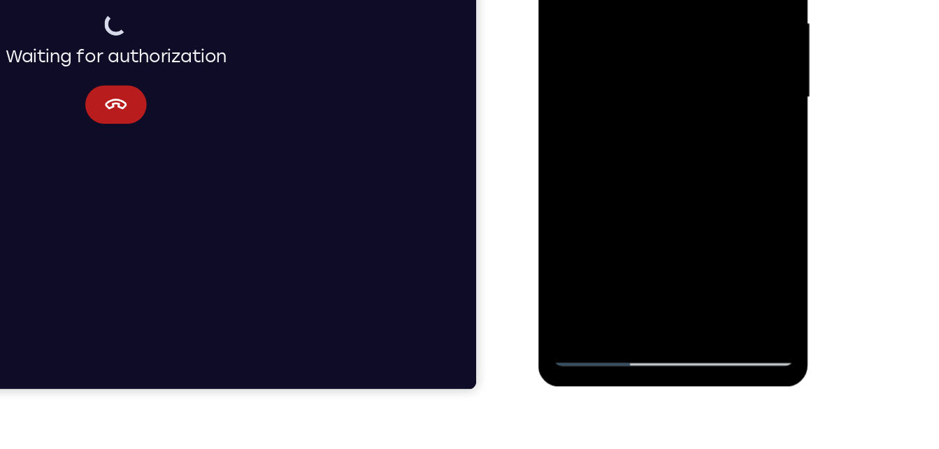
scroll to position [248, 0]
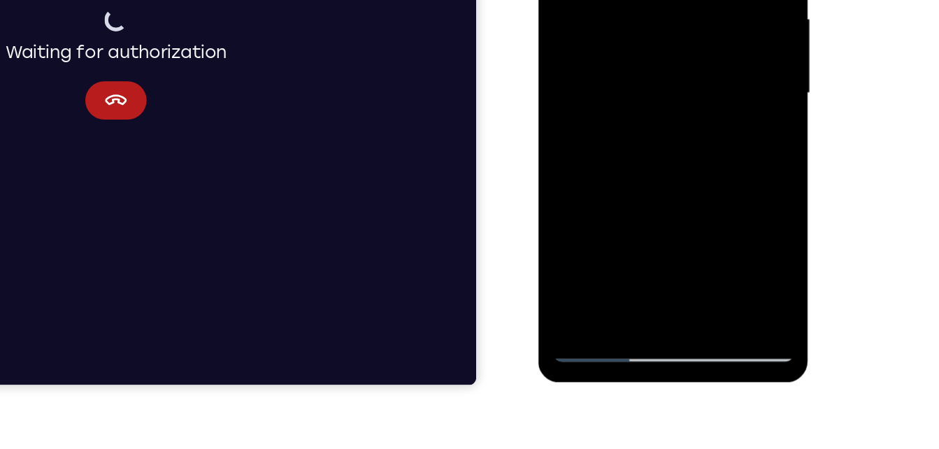
click at [675, 185] on div at bounding box center [637, 18] width 176 height 392
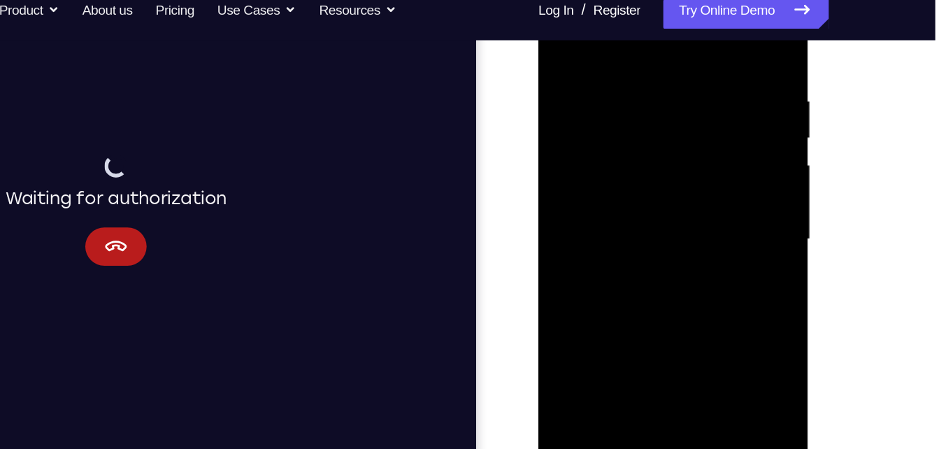
click at [654, 128] on div at bounding box center [637, 164] width 176 height 392
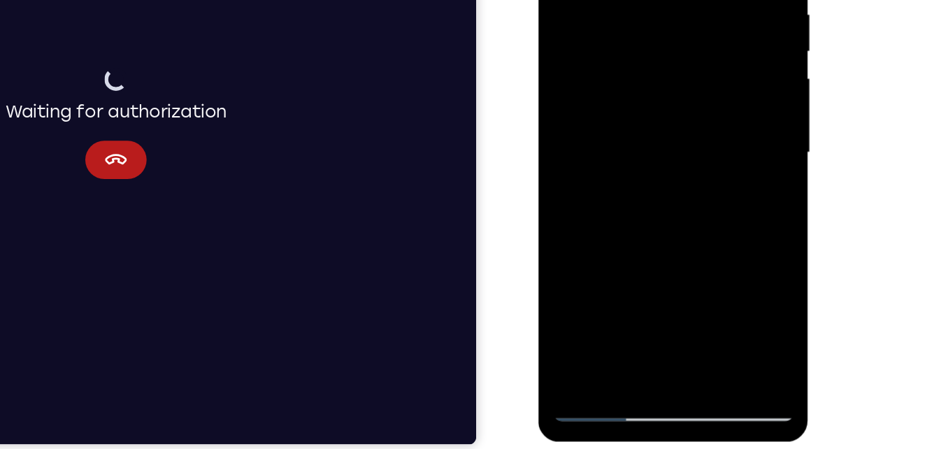
click at [589, 263] on div at bounding box center [637, 77] width 176 height 392
click at [601, 240] on div at bounding box center [637, 77] width 176 height 392
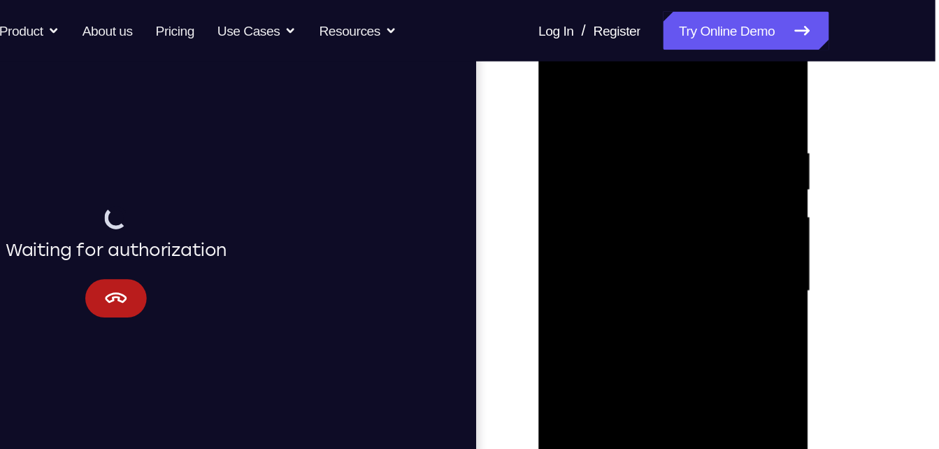
scroll to position [224, 0]
click at [621, 71] on div at bounding box center [637, 216] width 176 height 392
click at [688, 75] on div at bounding box center [637, 216] width 176 height 392
click at [713, 117] on div at bounding box center [637, 216] width 176 height 392
click at [701, 71] on div at bounding box center [637, 216] width 176 height 392
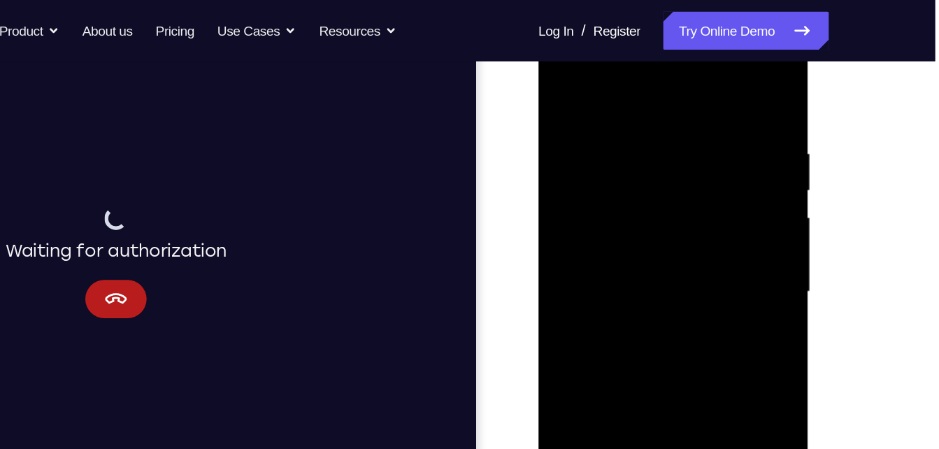
click at [580, 108] on div at bounding box center [637, 216] width 176 height 392
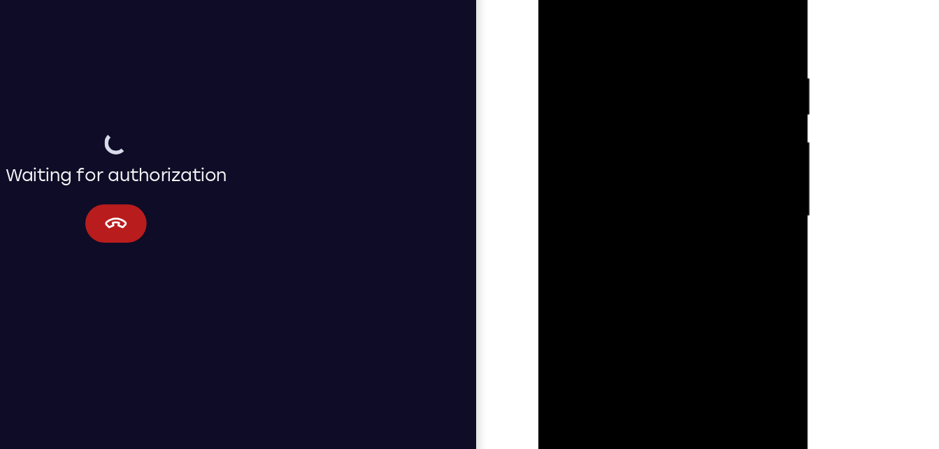
click at [711, 264] on div at bounding box center [637, 141] width 176 height 392
click at [564, 3] on div at bounding box center [637, 141] width 176 height 392
click at [634, 46] on div at bounding box center [637, 141] width 176 height 392
click at [563, 1] on div at bounding box center [637, 141] width 176 height 392
click at [647, 102] on div at bounding box center [637, 141] width 176 height 392
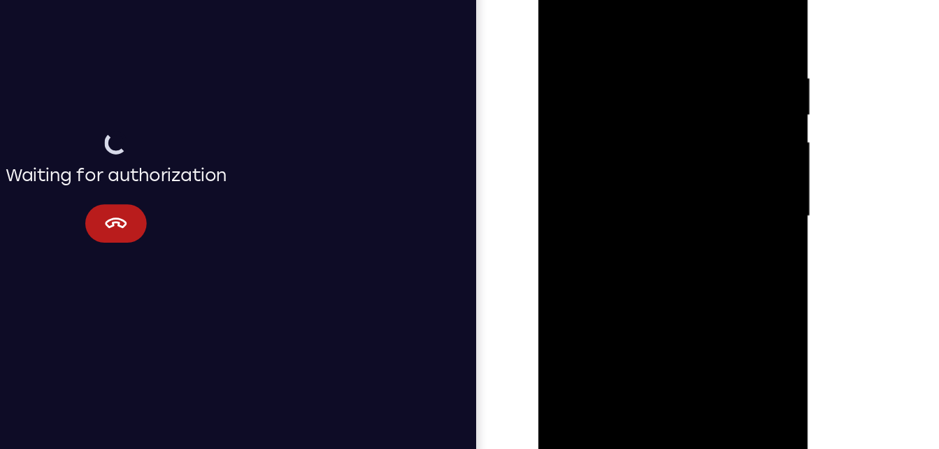
click at [562, 0] on div at bounding box center [637, 141] width 176 height 392
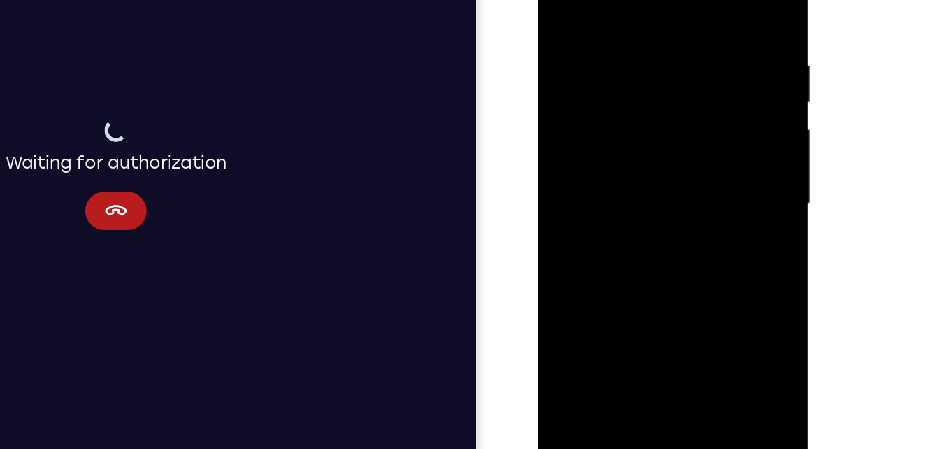
click at [585, 160] on div at bounding box center [637, 128] width 176 height 392
drag, startPoint x: 633, startPoint y: 125, endPoint x: 622, endPoint y: 306, distance: 181.4
click at [622, 306] on div at bounding box center [637, 128] width 176 height 392
click at [712, 85] on div at bounding box center [637, 128] width 176 height 392
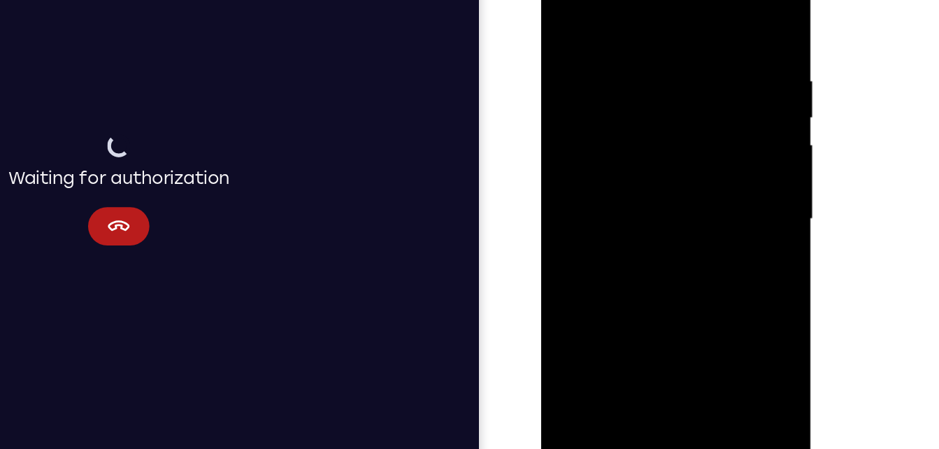
click at [717, 108] on div at bounding box center [640, 144] width 176 height 392
click at [566, 3] on div at bounding box center [640, 144] width 176 height 392
drag, startPoint x: 666, startPoint y: 187, endPoint x: 623, endPoint y: -6, distance: 197.8
click at [623, 0] on div at bounding box center [640, 144] width 176 height 392
drag, startPoint x: 673, startPoint y: 185, endPoint x: 669, endPoint y: 60, distance: 124.5
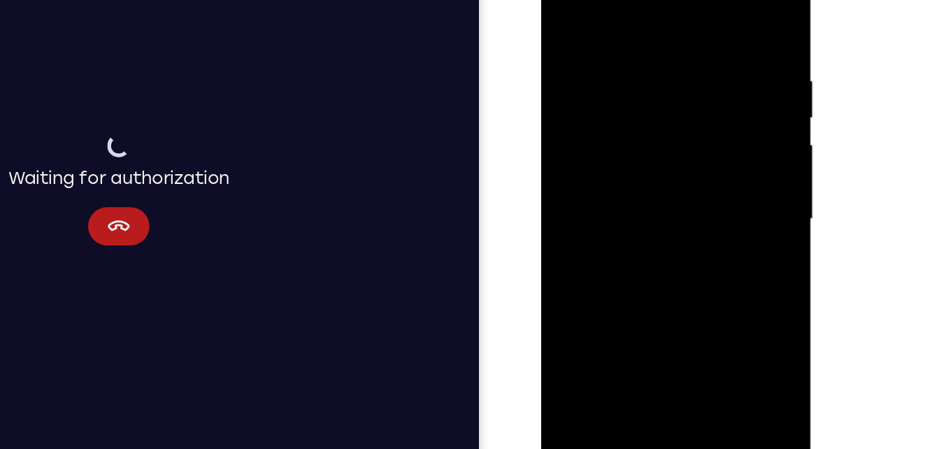
click at [669, 60] on div at bounding box center [640, 144] width 176 height 392
click at [631, 154] on div at bounding box center [640, 144] width 176 height 392
drag, startPoint x: 638, startPoint y: 180, endPoint x: 638, endPoint y: 309, distance: 128.7
click at [638, 309] on div at bounding box center [640, 144] width 176 height 392
click at [568, 242] on div at bounding box center [640, 144] width 176 height 392
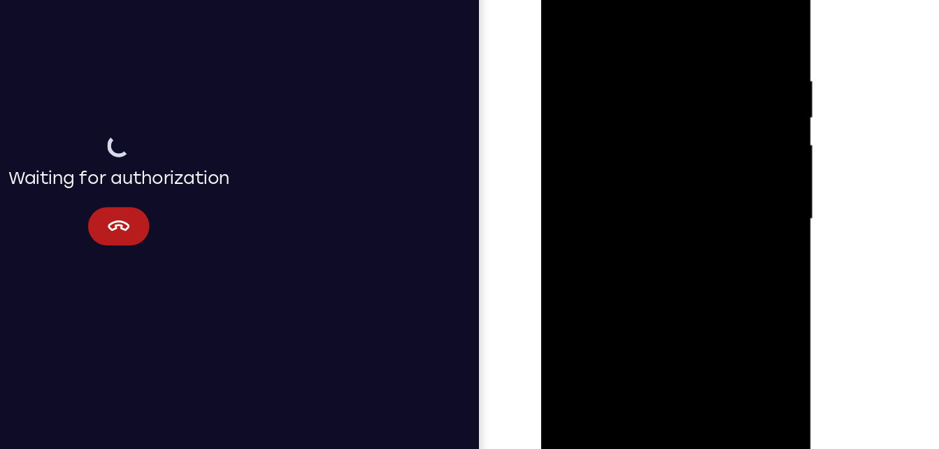
drag, startPoint x: 627, startPoint y: 185, endPoint x: 615, endPoint y: 245, distance: 61.3
click at [615, 245] on div at bounding box center [640, 144] width 176 height 392
click at [566, 64] on div at bounding box center [640, 144] width 176 height 392
drag, startPoint x: 577, startPoint y: 174, endPoint x: 547, endPoint y: 242, distance: 73.9
click at [547, 242] on div at bounding box center [640, 145] width 198 height 417
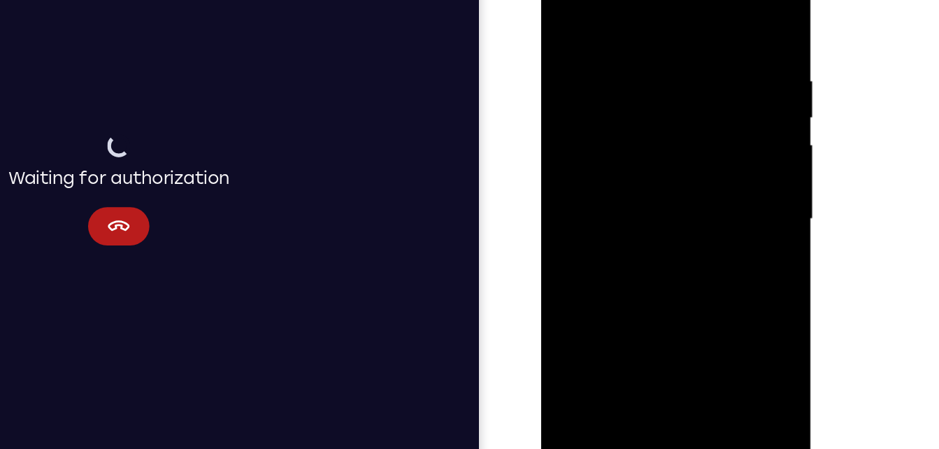
drag, startPoint x: 639, startPoint y: 221, endPoint x: 610, endPoint y: 183, distance: 47.8
click at [610, 183] on div at bounding box center [640, 144] width 176 height 392
click at [630, 140] on div at bounding box center [640, 144] width 176 height 392
drag, startPoint x: 630, startPoint y: 140, endPoint x: 618, endPoint y: 218, distance: 79.2
click at [618, 218] on div at bounding box center [640, 144] width 176 height 392
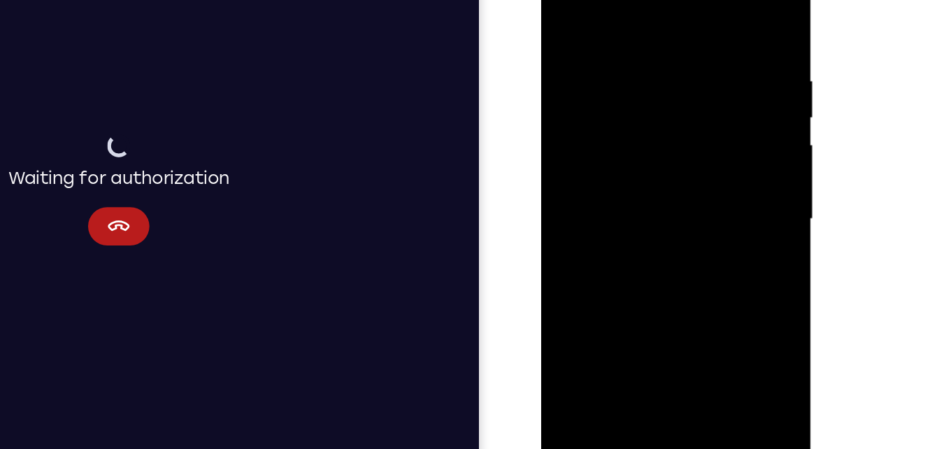
click at [721, 141] on div at bounding box center [640, 144] width 176 height 392
drag, startPoint x: 640, startPoint y: 189, endPoint x: 614, endPoint y: 85, distance: 106.7
click at [614, 85] on div at bounding box center [640, 144] width 176 height 392
click at [565, 6] on div at bounding box center [640, 144] width 176 height 392
click at [585, 230] on div at bounding box center [640, 144] width 176 height 392
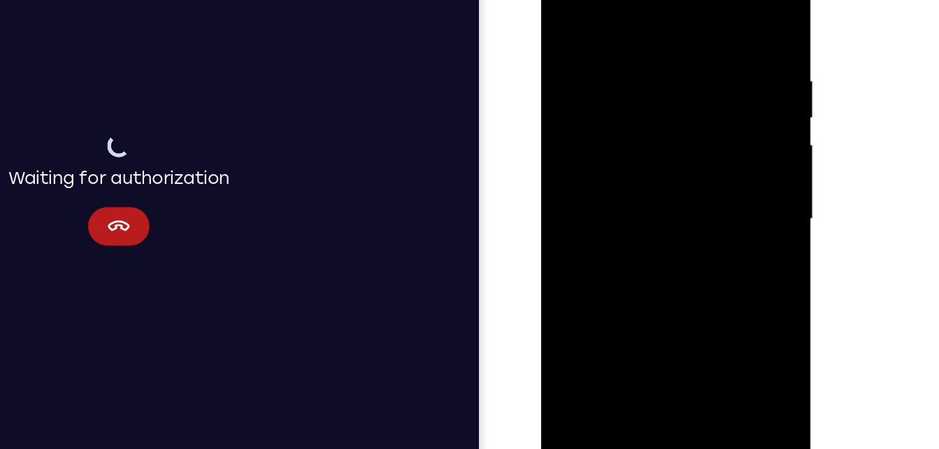
drag, startPoint x: 616, startPoint y: 224, endPoint x: 619, endPoint y: 292, distance: 67.9
click at [619, 292] on div at bounding box center [640, 144] width 176 height 392
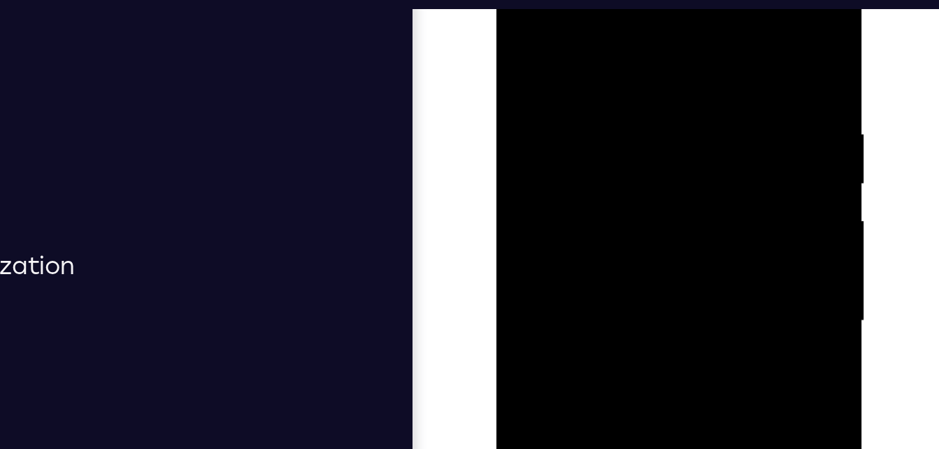
click at [519, 5] on div at bounding box center [596, 146] width 176 height 392
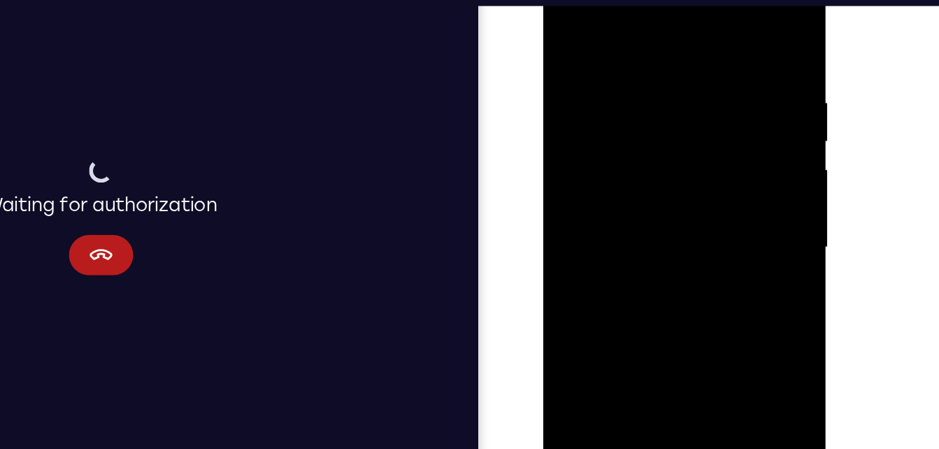
drag, startPoint x: 647, startPoint y: 286, endPoint x: 602, endPoint y: 158, distance: 135.8
click at [602, 158] on div at bounding box center [642, 159] width 176 height 392
drag, startPoint x: 632, startPoint y: 218, endPoint x: 603, endPoint y: 160, distance: 64.7
click at [603, 160] on div at bounding box center [642, 159] width 176 height 392
drag, startPoint x: 655, startPoint y: 225, endPoint x: 625, endPoint y: 138, distance: 91.8
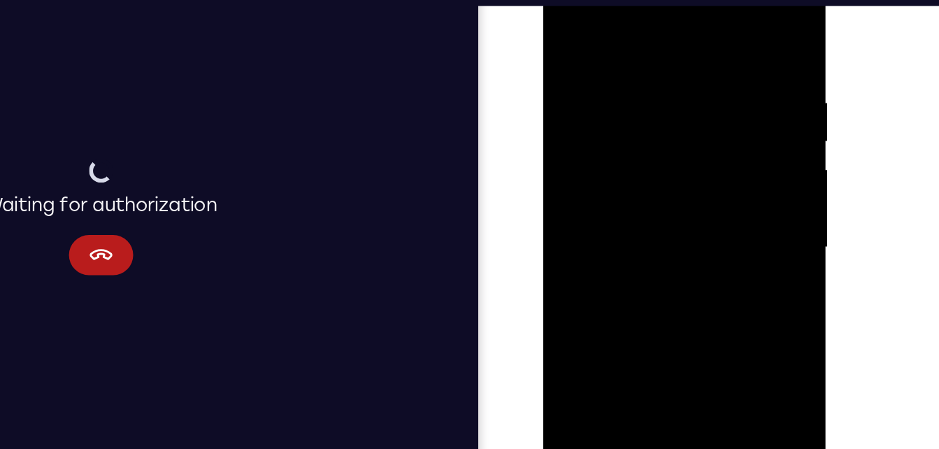
click at [625, 138] on div at bounding box center [642, 159] width 176 height 392
drag, startPoint x: 619, startPoint y: 185, endPoint x: 600, endPoint y: 76, distance: 111.4
click at [600, 76] on div at bounding box center [642, 159] width 176 height 392
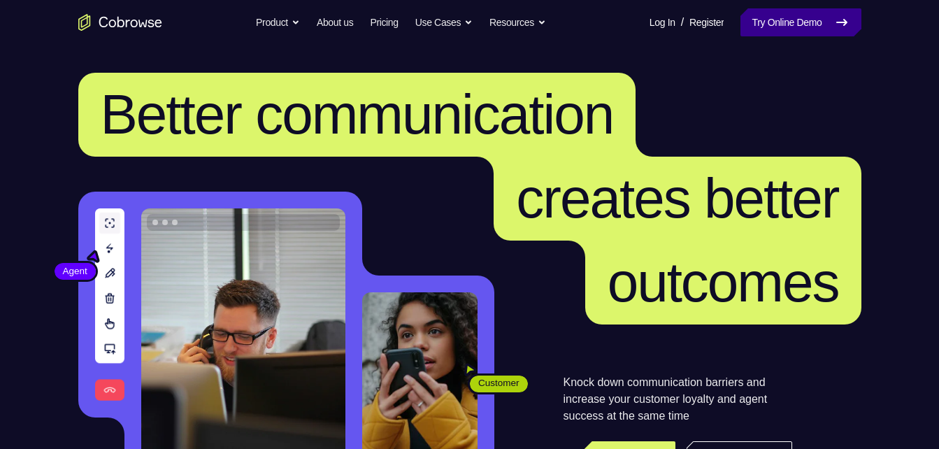
click at [805, 31] on link "Try Online Demo" at bounding box center [800, 22] width 120 height 28
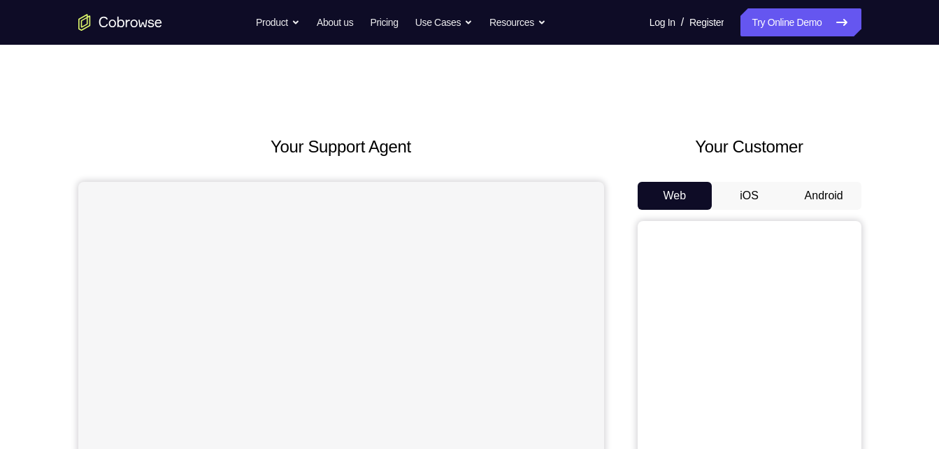
click at [808, 191] on button "Android" at bounding box center [824, 196] width 75 height 28
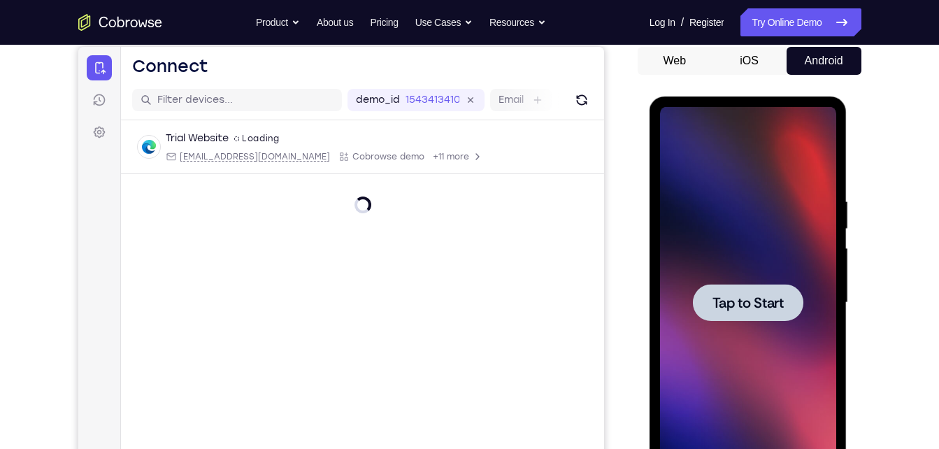
click at [592, 92] on div "demo_id 1543413410 1543413410 Email User ID Device ID Device name" at bounding box center [361, 100] width 483 height 40
click at [579, 101] on icon "Refresh" at bounding box center [581, 100] width 20 height 20
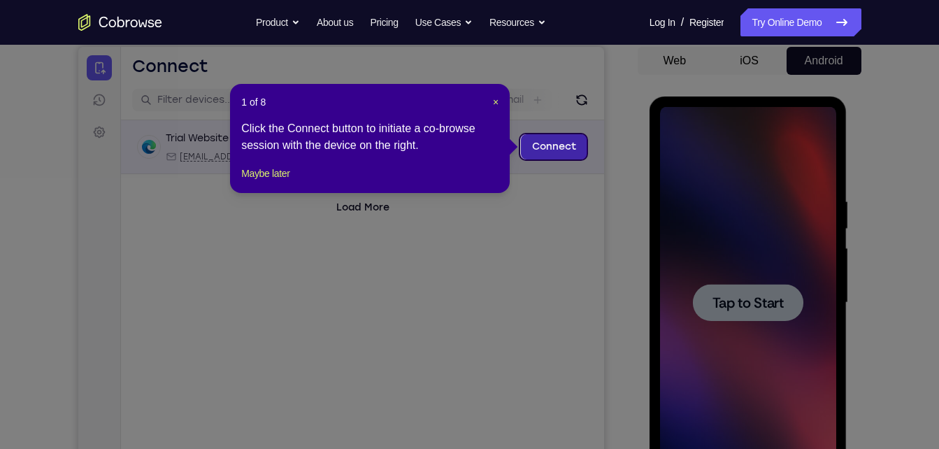
click at [559, 148] on link "Connect" at bounding box center [553, 146] width 66 height 25
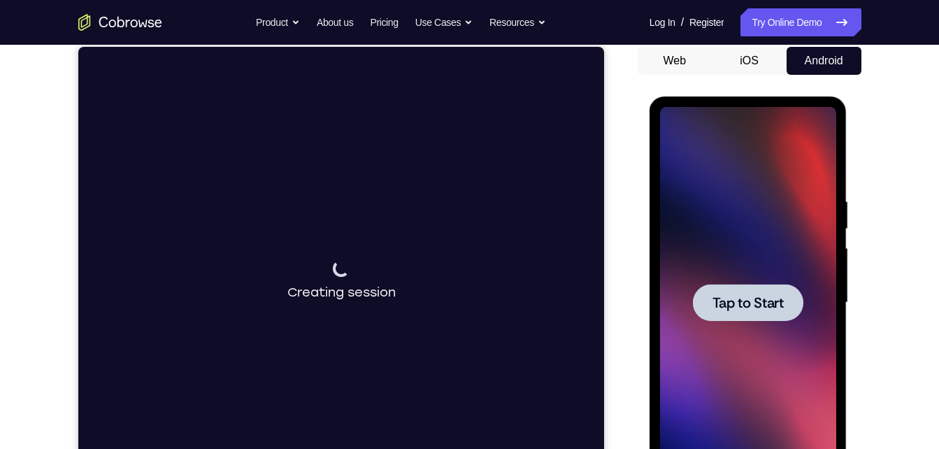
click at [736, 298] on span "Tap to Start" at bounding box center [747, 303] width 71 height 14
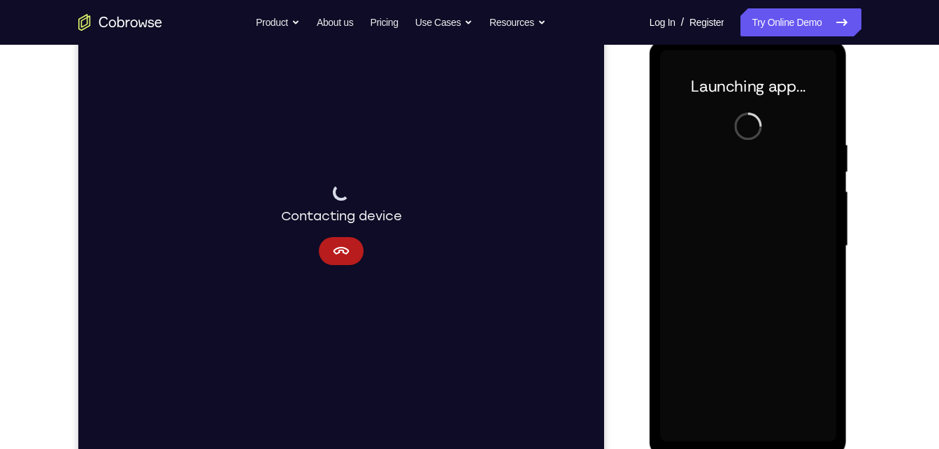
scroll to position [192, 0]
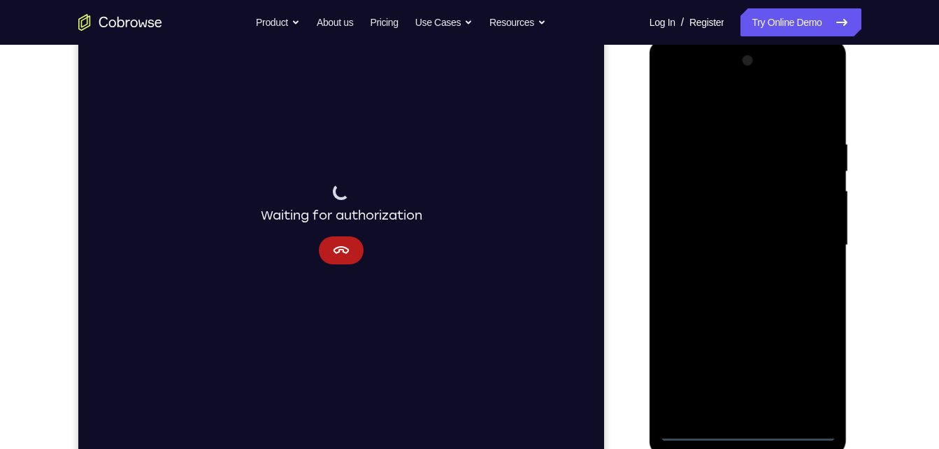
click at [743, 434] on div at bounding box center [748, 246] width 176 height 392
click at [809, 372] on div at bounding box center [748, 246] width 176 height 392
click at [782, 119] on div at bounding box center [748, 246] width 176 height 392
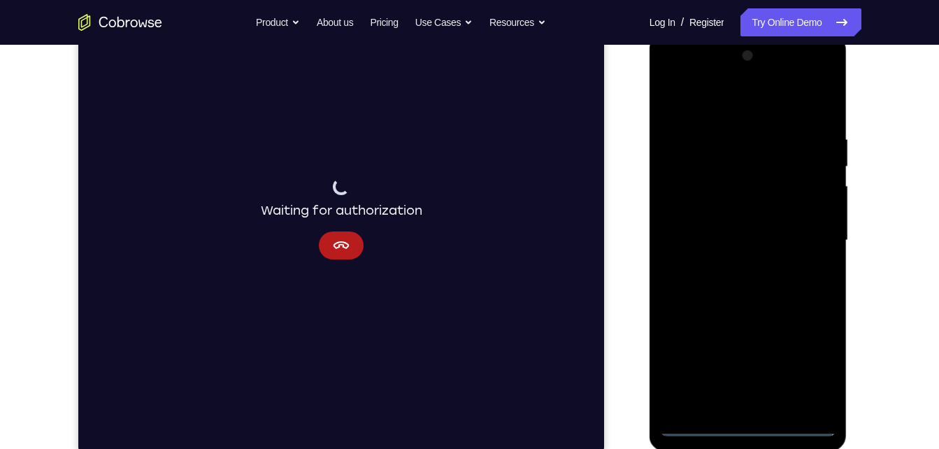
scroll to position [193, 0]
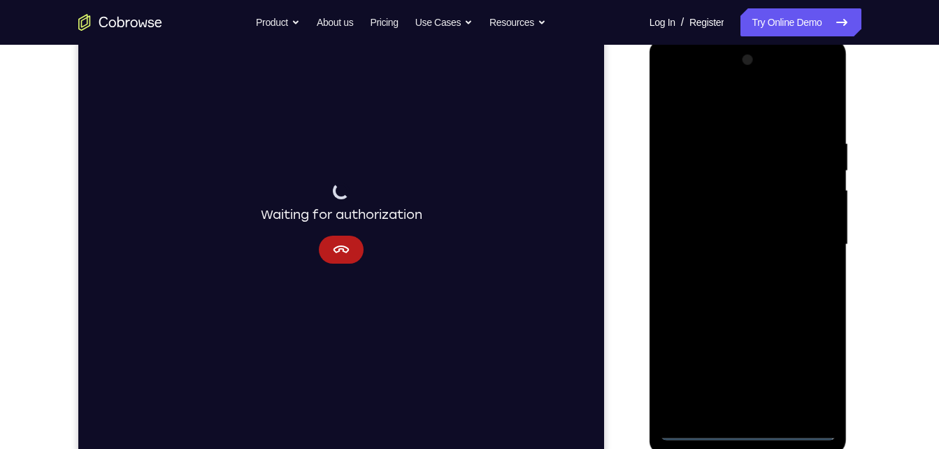
click at [806, 244] on div at bounding box center [748, 245] width 176 height 392
click at [728, 268] on div at bounding box center [748, 245] width 176 height 392
click at [733, 234] on div at bounding box center [748, 245] width 176 height 392
click at [734, 220] on div at bounding box center [748, 245] width 176 height 392
click at [732, 245] on div at bounding box center [748, 245] width 176 height 392
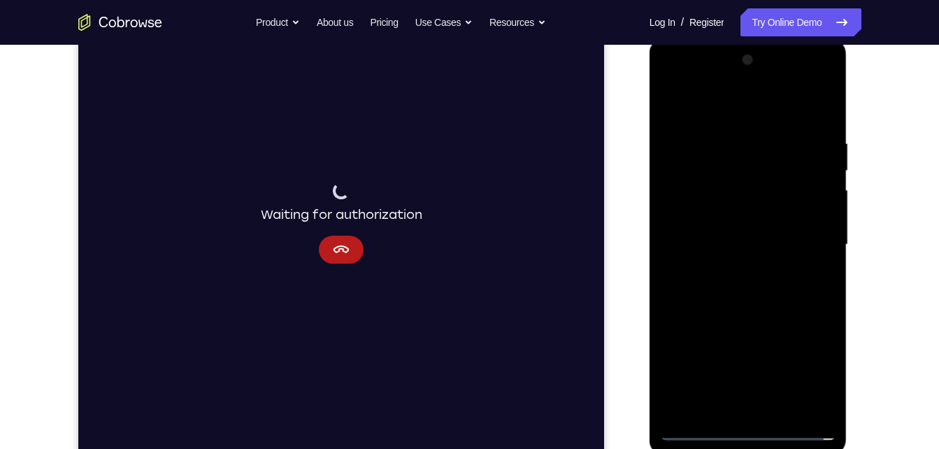
click at [747, 292] on div at bounding box center [748, 245] width 176 height 392
click at [750, 292] on div at bounding box center [748, 245] width 176 height 392
click at [795, 307] on div at bounding box center [748, 245] width 176 height 392
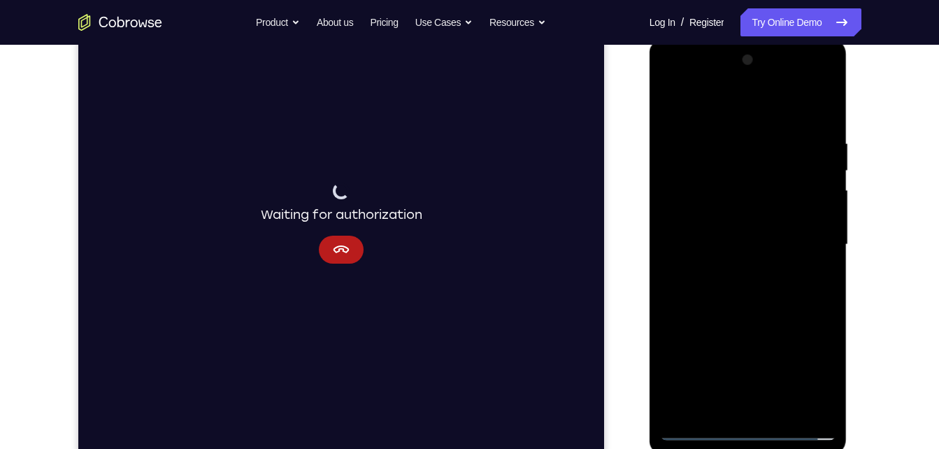
click at [771, 154] on div at bounding box center [748, 245] width 176 height 392
click at [817, 114] on div at bounding box center [748, 245] width 176 height 392
click at [827, 97] on div at bounding box center [748, 245] width 176 height 392
drag, startPoint x: 761, startPoint y: 150, endPoint x: 777, endPoint y: 406, distance: 256.4
click at [777, 406] on div at bounding box center [748, 245] width 176 height 392
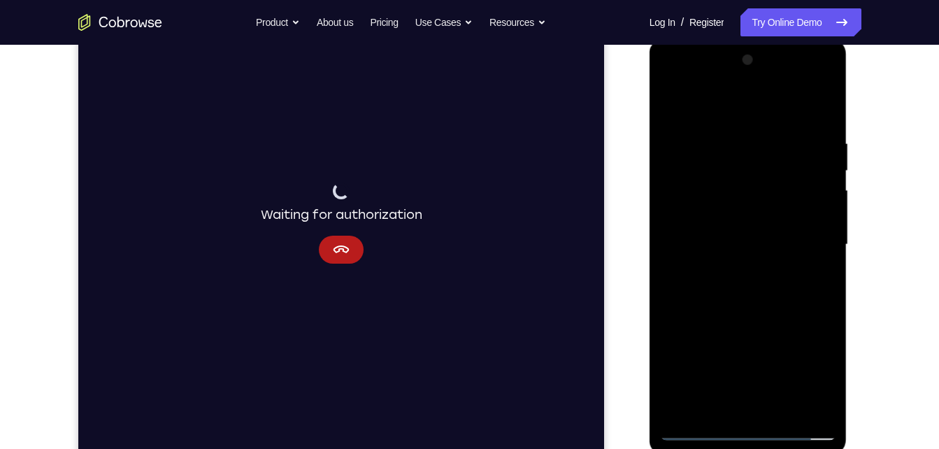
drag, startPoint x: 779, startPoint y: 142, endPoint x: 789, endPoint y: 452, distance: 309.9
click at [789, 448] on div at bounding box center [749, 246] width 198 height 417
click at [787, 409] on div at bounding box center [748, 245] width 176 height 392
click at [736, 321] on div at bounding box center [748, 245] width 176 height 392
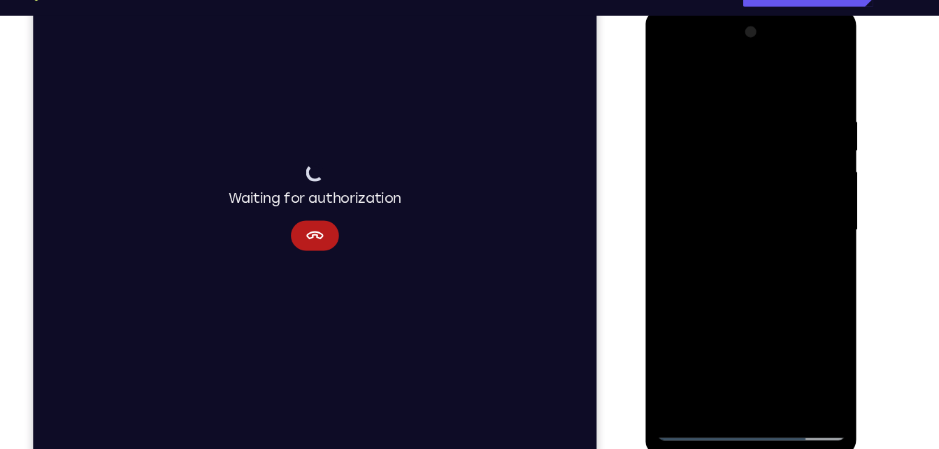
scroll to position [203, 0]
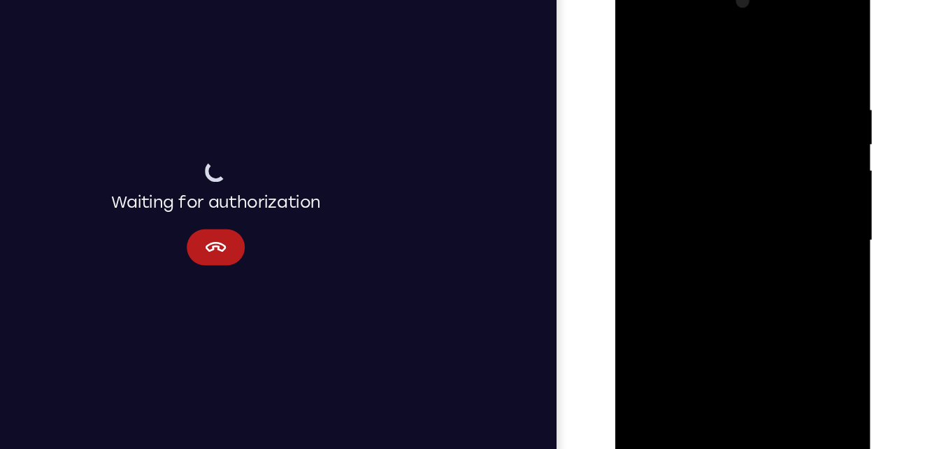
click at [719, 146] on div at bounding box center [714, 181] width 176 height 392
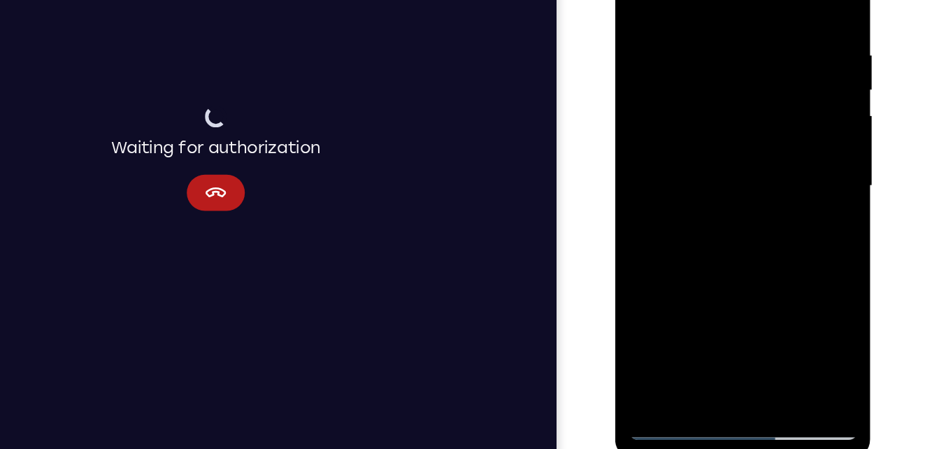
click at [792, 256] on div at bounding box center [714, 126] width 176 height 392
click at [782, 165] on div at bounding box center [714, 126] width 176 height 392
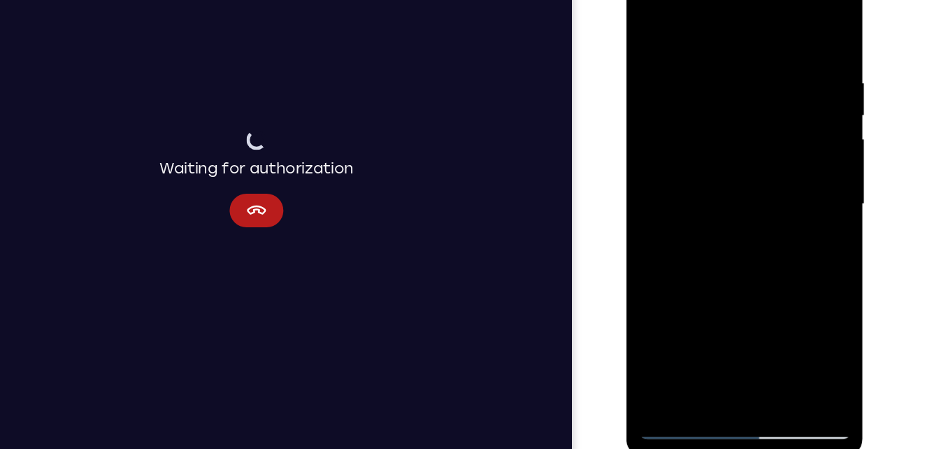
click at [735, 129] on div at bounding box center [725, 164] width 176 height 392
click at [647, 27] on div at bounding box center [725, 164] width 176 height 392
click at [759, 148] on div at bounding box center [725, 164] width 176 height 392
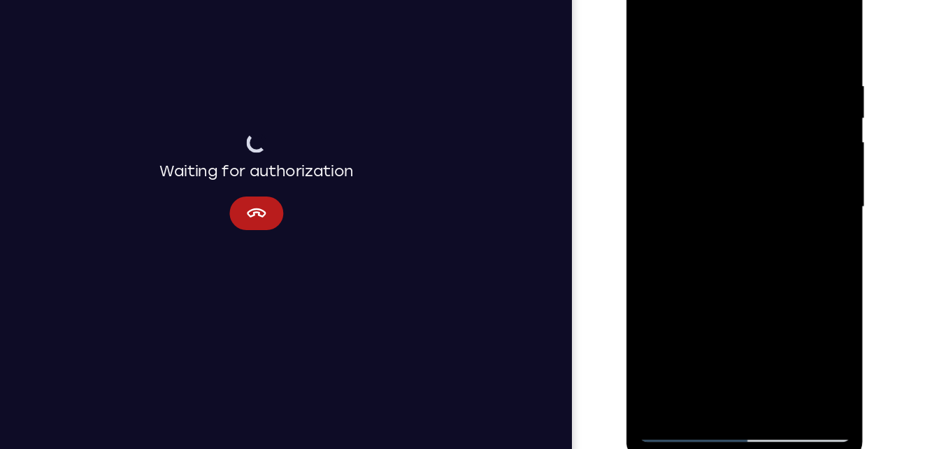
click at [647, 24] on div at bounding box center [725, 167] width 176 height 392
click at [698, 125] on div at bounding box center [725, 167] width 176 height 392
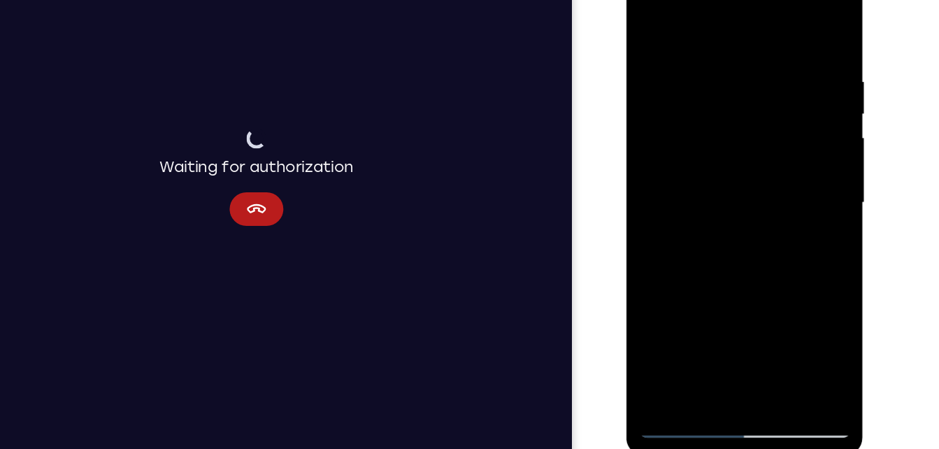
click at [654, 27] on div at bounding box center [725, 162] width 176 height 392
click at [647, 15] on div at bounding box center [725, 162] width 176 height 392
drag, startPoint x: 747, startPoint y: 87, endPoint x: 755, endPoint y: 66, distance: 21.9
click at [755, 66] on div at bounding box center [725, 162] width 176 height 392
drag, startPoint x: 747, startPoint y: 99, endPoint x: 703, endPoint y: 396, distance: 300.3
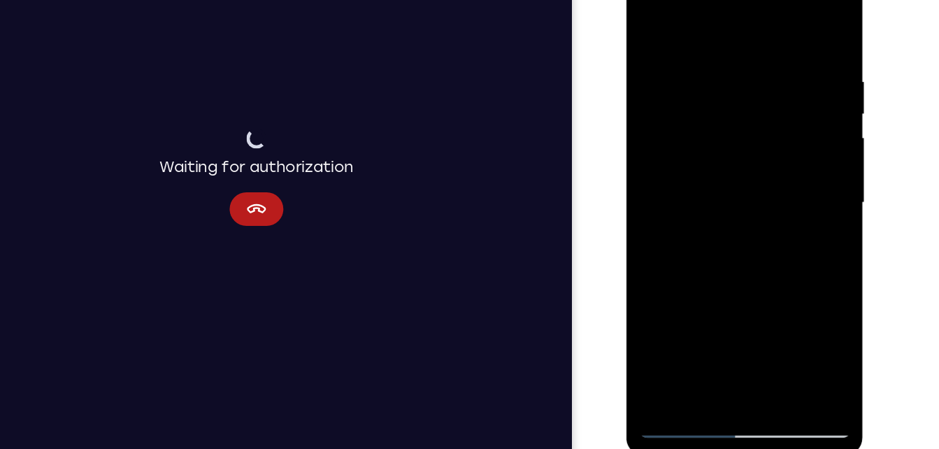
click at [703, 375] on html "Online web based iOS Simulators and Android Emulators. Run iPhone, iPad, Mobile…" at bounding box center [725, 166] width 199 height 420
drag, startPoint x: 747, startPoint y: 94, endPoint x: 705, endPoint y: 369, distance: 278.7
click at [705, 369] on div at bounding box center [725, 164] width 198 height 417
click at [710, 56] on div at bounding box center [725, 162] width 176 height 392
click at [799, 30] on div at bounding box center [725, 162] width 176 height 392
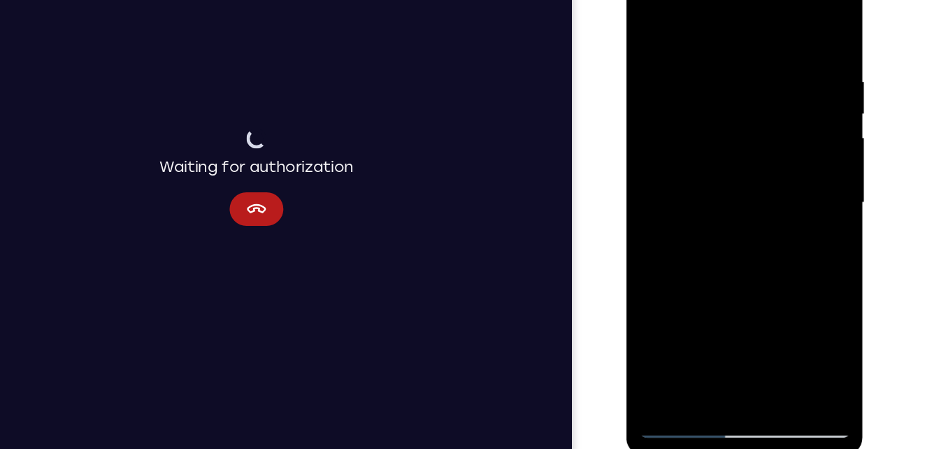
click at [764, 327] on div at bounding box center [725, 162] width 176 height 392
click at [654, 21] on div at bounding box center [725, 162] width 176 height 392
click at [685, 329] on div at bounding box center [725, 162] width 176 height 392
click at [752, 18] on div at bounding box center [725, 162] width 176 height 392
click at [787, 15] on div at bounding box center [725, 162] width 176 height 392
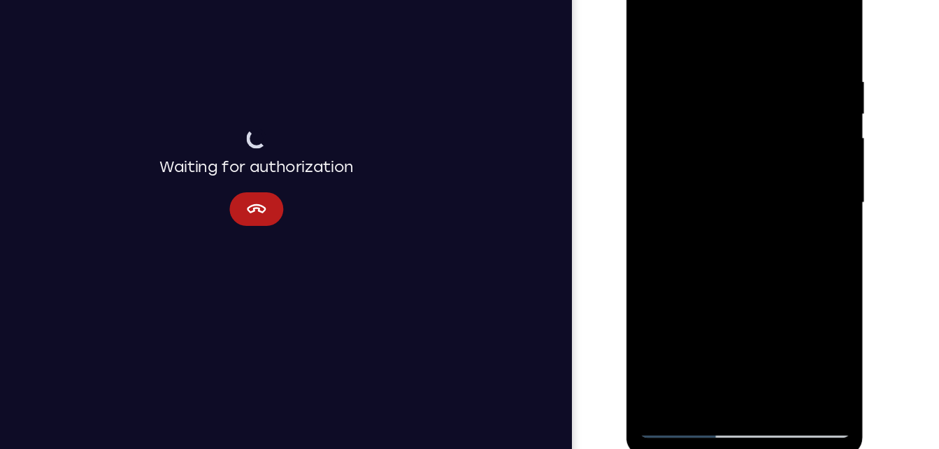
click at [735, 56] on div at bounding box center [725, 162] width 176 height 392
click at [763, 320] on div at bounding box center [725, 162] width 176 height 392
click at [709, 127] on div at bounding box center [725, 162] width 176 height 392
click at [647, 20] on div at bounding box center [725, 162] width 176 height 392
click at [649, 24] on div at bounding box center [725, 162] width 176 height 392
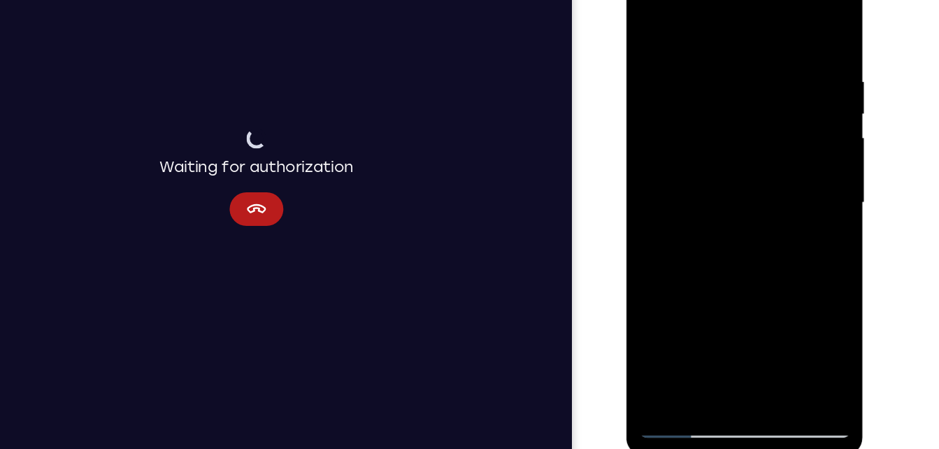
drag, startPoint x: 741, startPoint y: 129, endPoint x: 736, endPoint y: 247, distance: 118.3
click at [736, 247] on div at bounding box center [725, 162] width 176 height 392
click at [757, 329] on div at bounding box center [725, 162] width 176 height 392
click at [766, 125] on div at bounding box center [725, 162] width 176 height 392
click at [648, 22] on div at bounding box center [725, 162] width 176 height 392
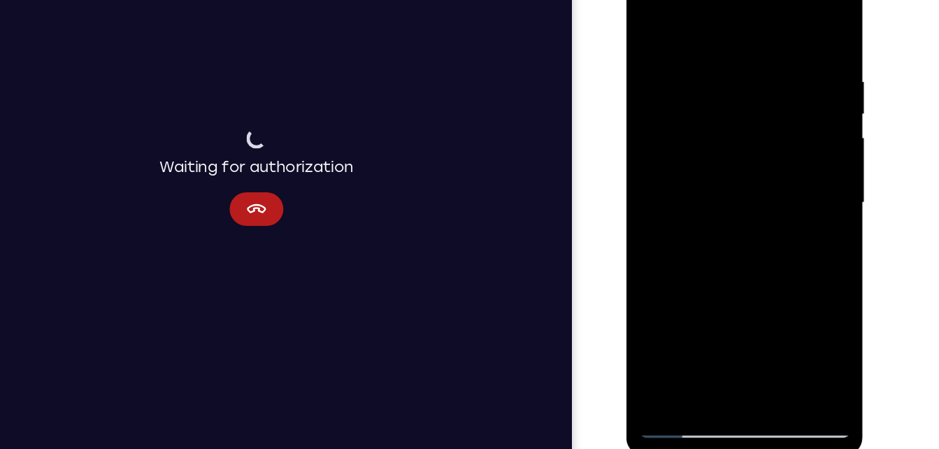
click at [721, 122] on div at bounding box center [725, 162] width 176 height 392
click at [649, 27] on div at bounding box center [725, 162] width 176 height 392
click at [650, 22] on div at bounding box center [725, 162] width 176 height 392
click at [692, 52] on div at bounding box center [725, 162] width 176 height 392
click at [791, 29] on div at bounding box center [725, 162] width 176 height 392
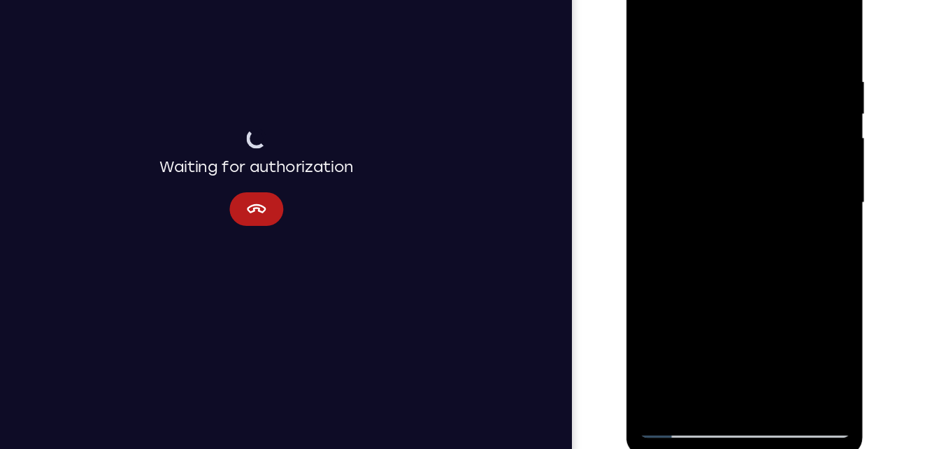
click at [759, 328] on div at bounding box center [725, 162] width 176 height 392
click at [710, 125] on div at bounding box center [725, 162] width 176 height 392
click at [651, 21] on div at bounding box center [725, 162] width 176 height 392
drag, startPoint x: 728, startPoint y: 135, endPoint x: 684, endPoint y: 396, distance: 265.2
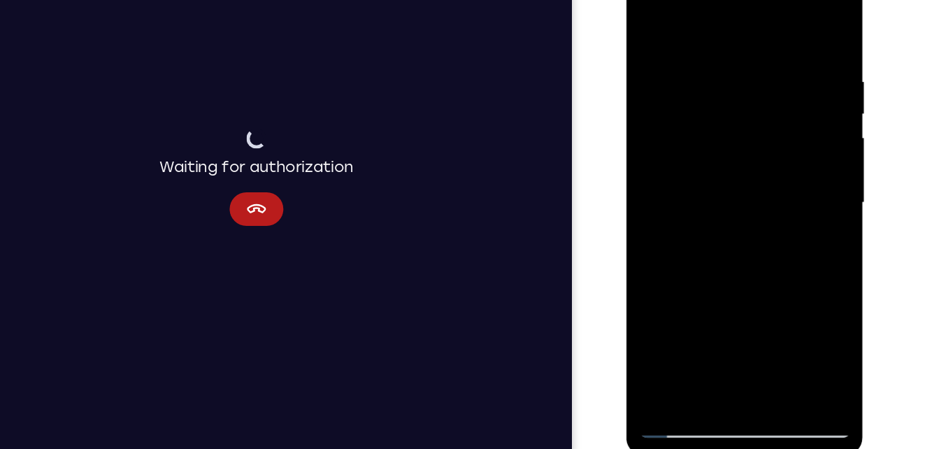
click at [684, 375] on html "Online web based iOS Simulators and Android Emulators. Run iPhone, iPad, Mobile…" at bounding box center [725, 166] width 199 height 420
click at [694, 324] on div at bounding box center [725, 162] width 176 height 392
click at [746, 22] on div at bounding box center [725, 162] width 176 height 392
click at [796, 17] on div at bounding box center [725, 162] width 176 height 392
click at [773, 19] on div at bounding box center [725, 162] width 176 height 392
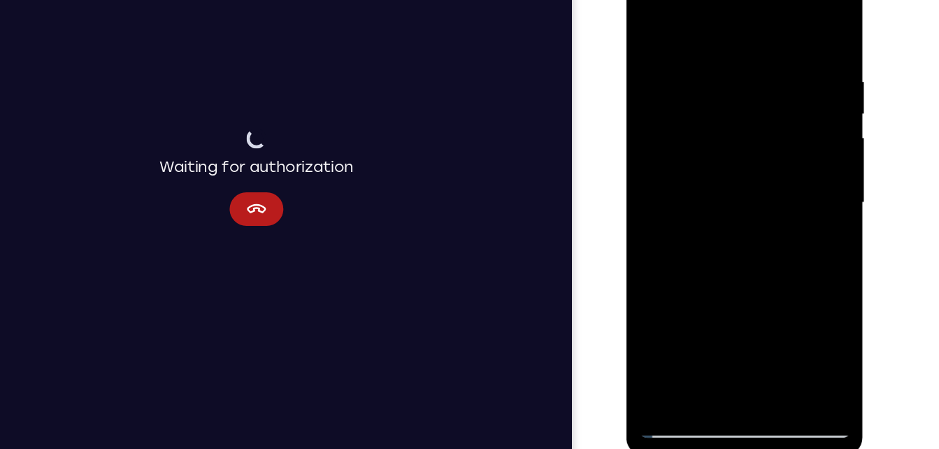
click at [801, 20] on div at bounding box center [725, 162] width 176 height 392
click at [759, 330] on div at bounding box center [725, 162] width 176 height 392
drag, startPoint x: 731, startPoint y: 116, endPoint x: 763, endPoint y: 396, distance: 282.1
click at [763, 375] on html "Online web based iOS Simulators and Android Emulators. Run iPhone, iPad, Mobile…" at bounding box center [725, 166] width 199 height 420
click at [726, 120] on div at bounding box center [725, 162] width 176 height 392
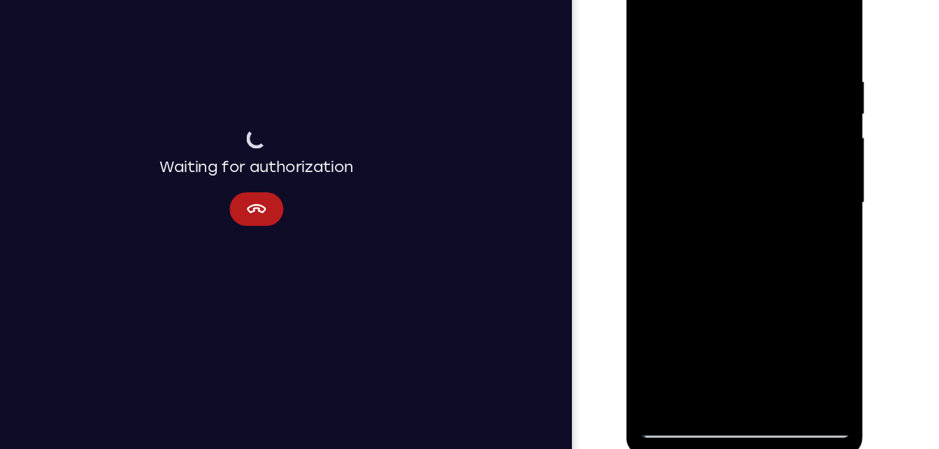
click at [679, 341] on div at bounding box center [725, 162] width 176 height 392
click at [677, 346] on div at bounding box center [725, 162] width 176 height 392
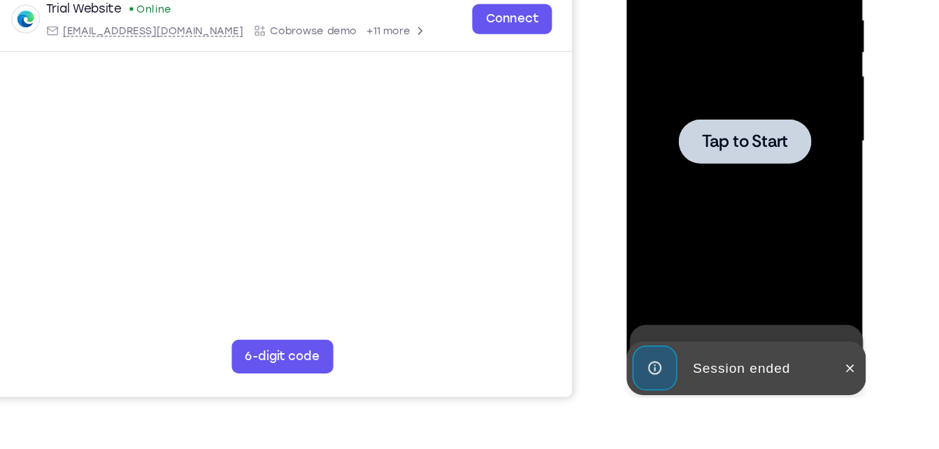
scroll to position [245, 0]
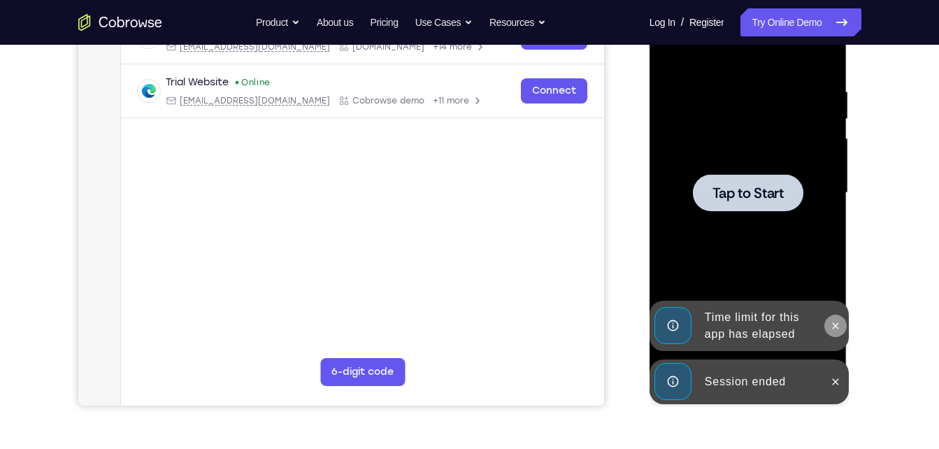
click at [836, 329] on icon at bounding box center [835, 325] width 11 height 11
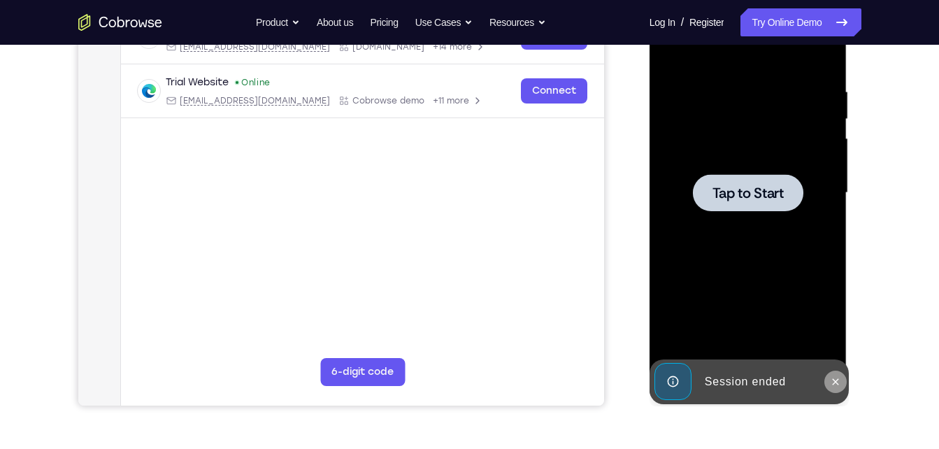
click at [837, 378] on icon at bounding box center [835, 381] width 11 height 11
